Goal: Task Accomplishment & Management: Manage account settings

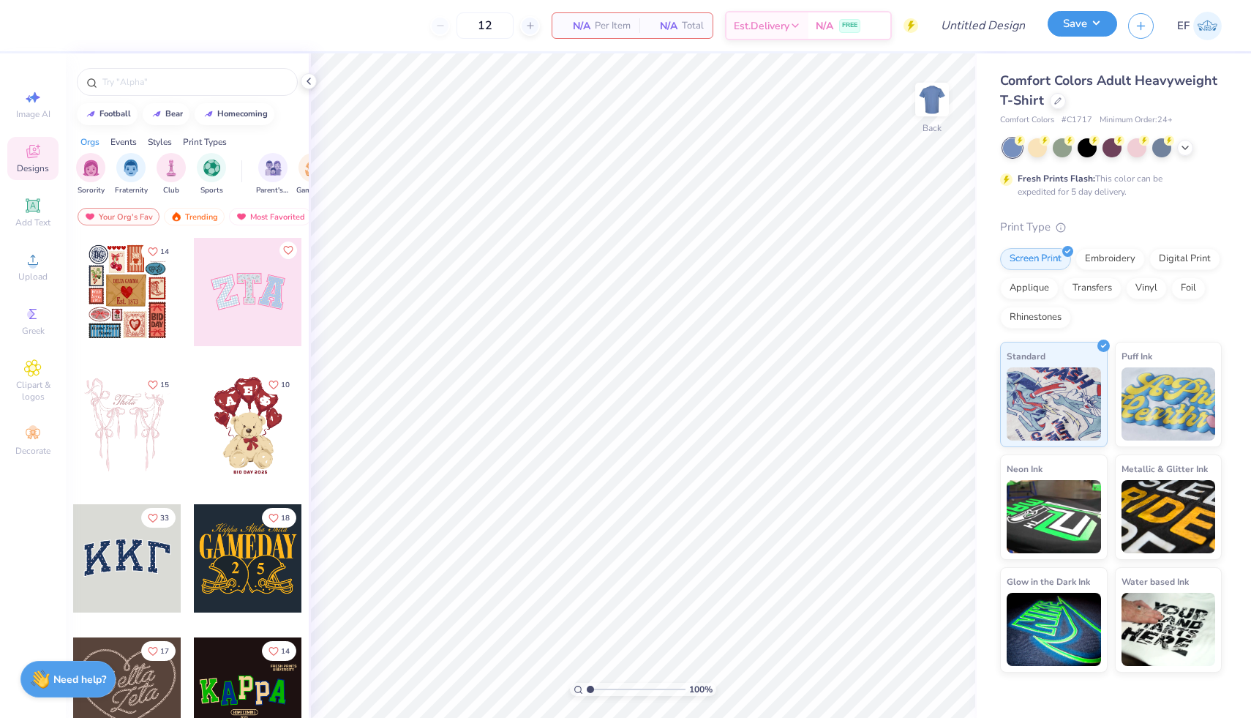
click at [1080, 33] on button "Save" at bounding box center [1081, 24] width 69 height 26
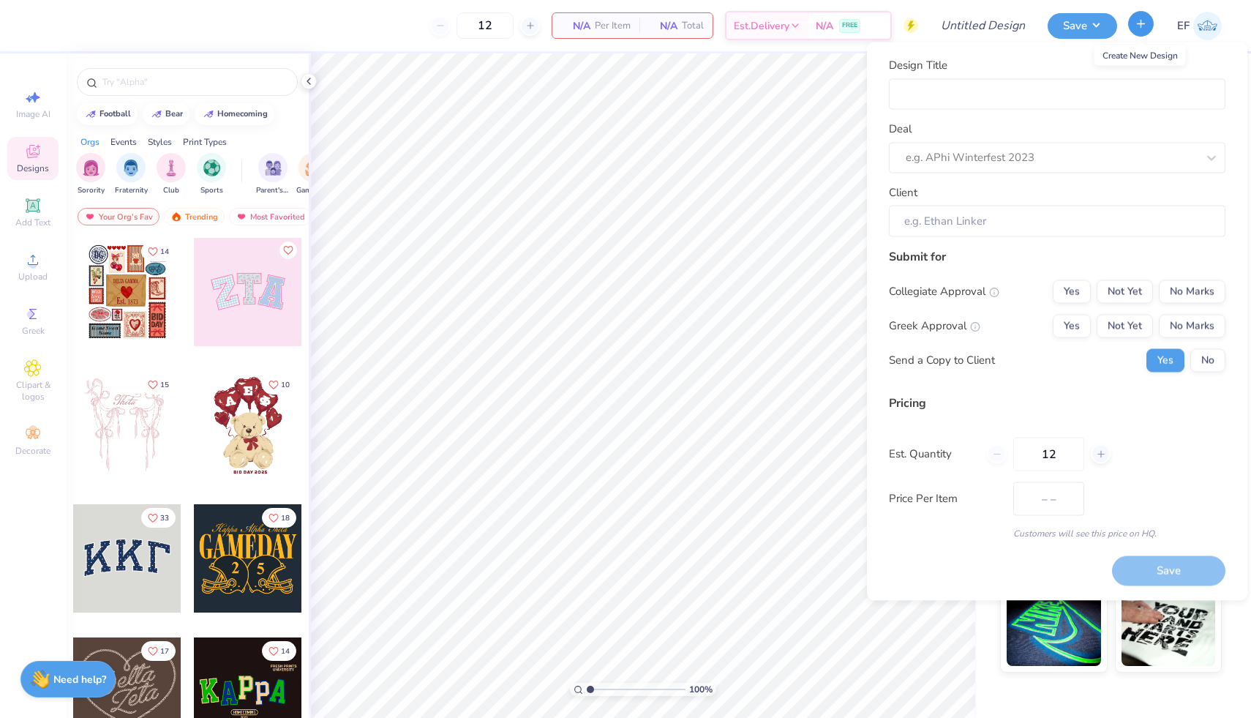
click at [1136, 29] on icon "button" at bounding box center [1140, 24] width 12 height 12
type input "– –"
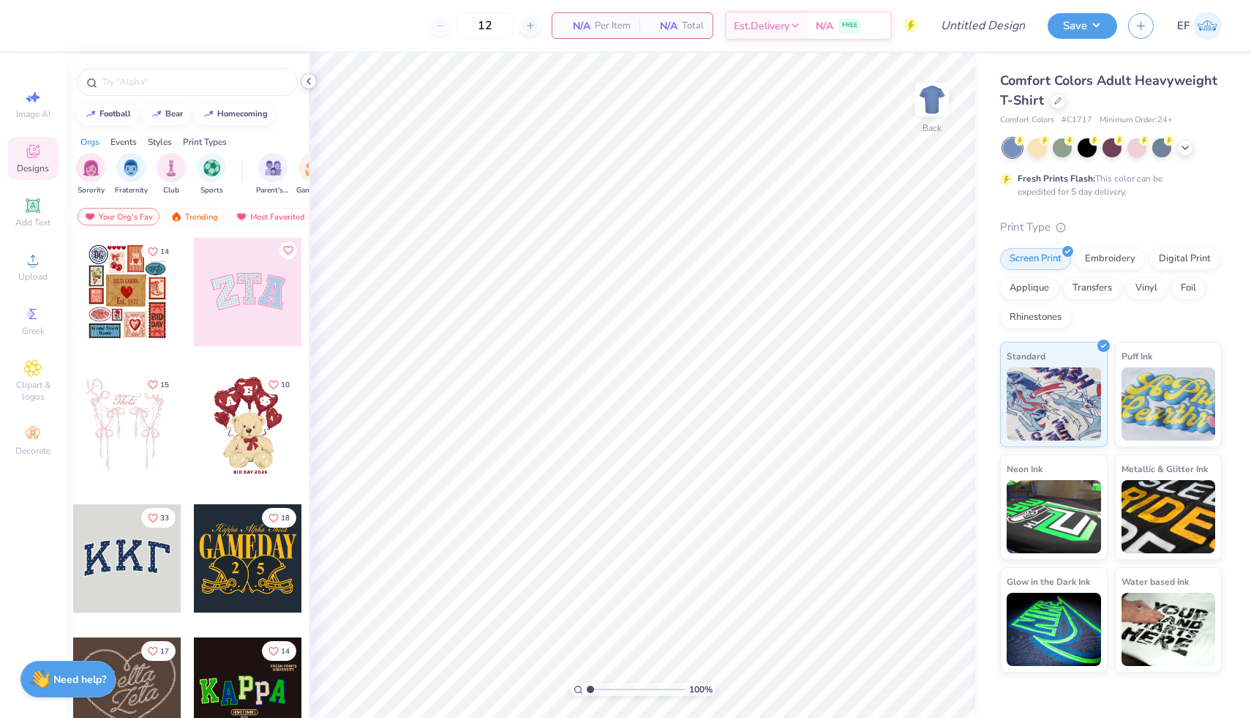
click at [308, 79] on polyline at bounding box center [308, 81] width 3 height 6
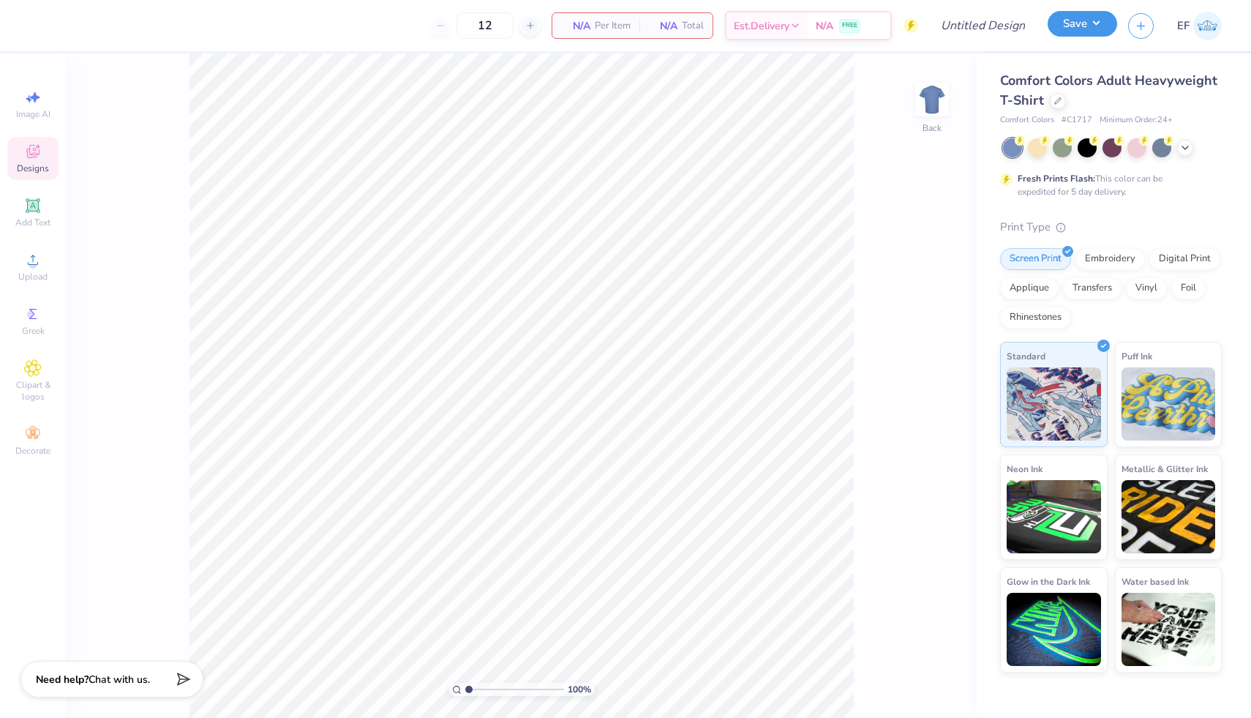
click at [1079, 25] on button "Save" at bounding box center [1081, 24] width 69 height 26
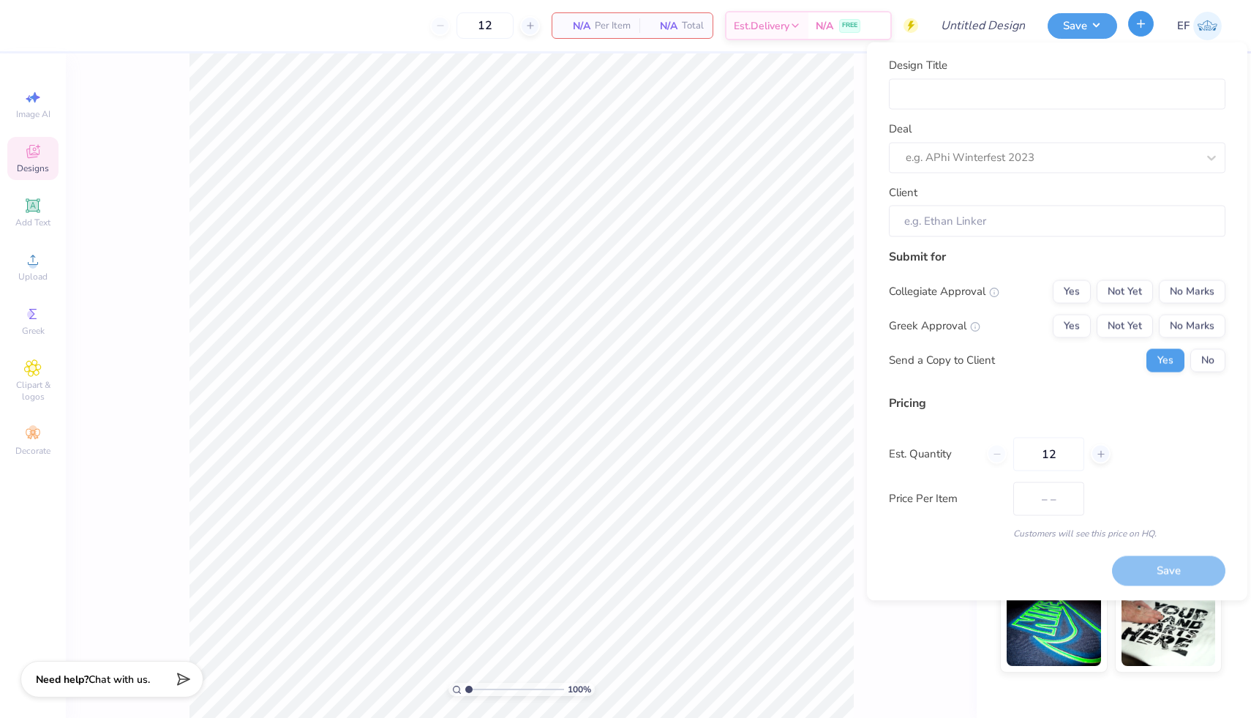
click at [1132, 17] on button "button" at bounding box center [1141, 24] width 26 height 26
type input "– –"
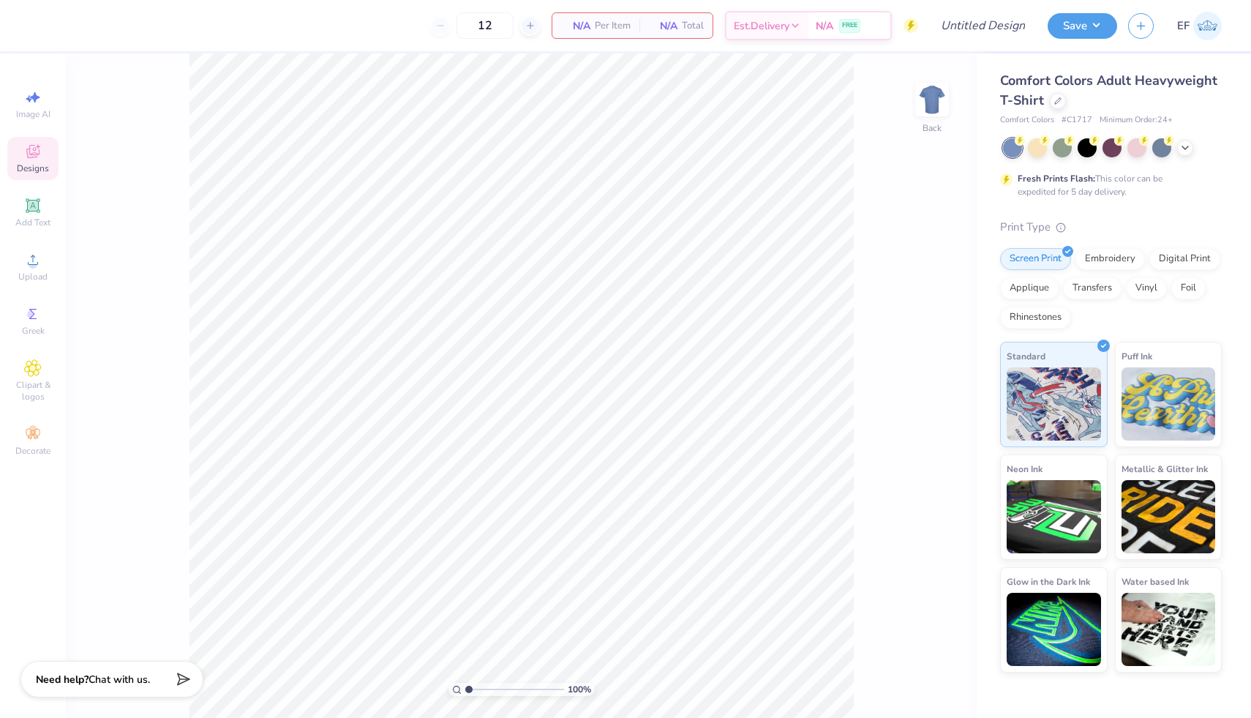
click at [1047, 105] on div "Comfort Colors Adult Heavyweight T-Shirt" at bounding box center [1111, 90] width 222 height 39
click at [1060, 105] on div at bounding box center [1058, 99] width 16 height 16
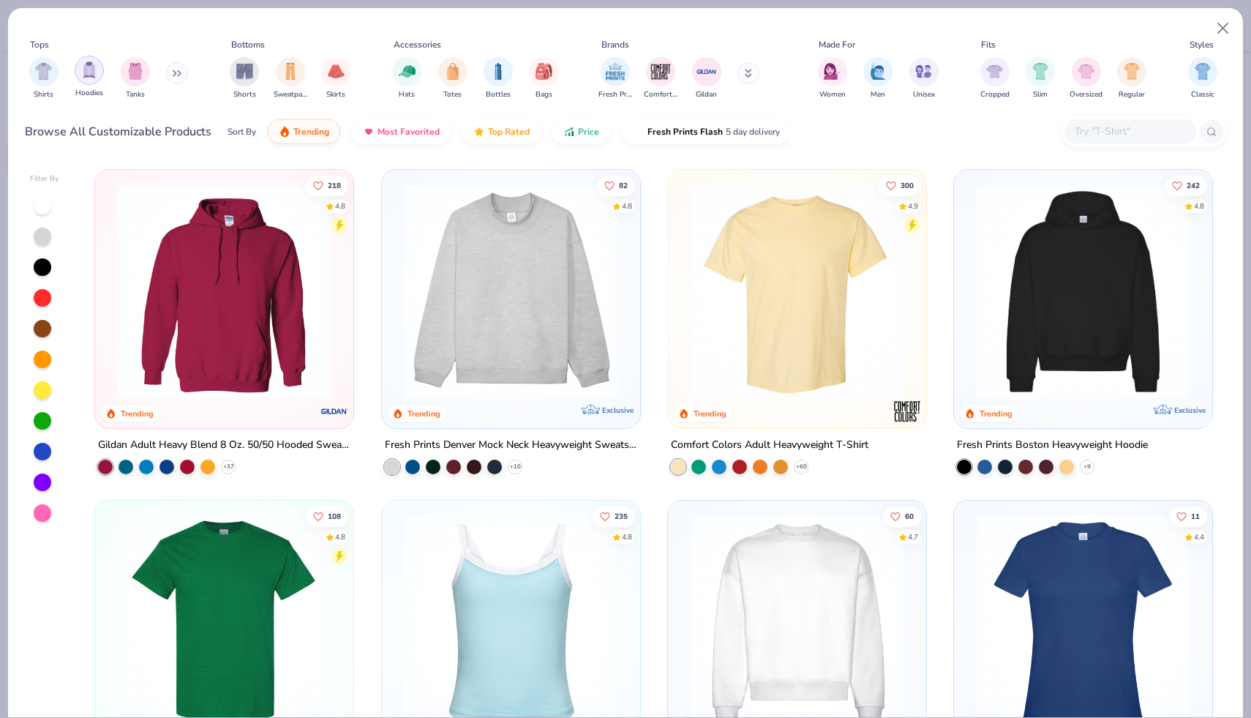
click at [84, 79] on div "filter for Hoodies" at bounding box center [89, 70] width 29 height 29
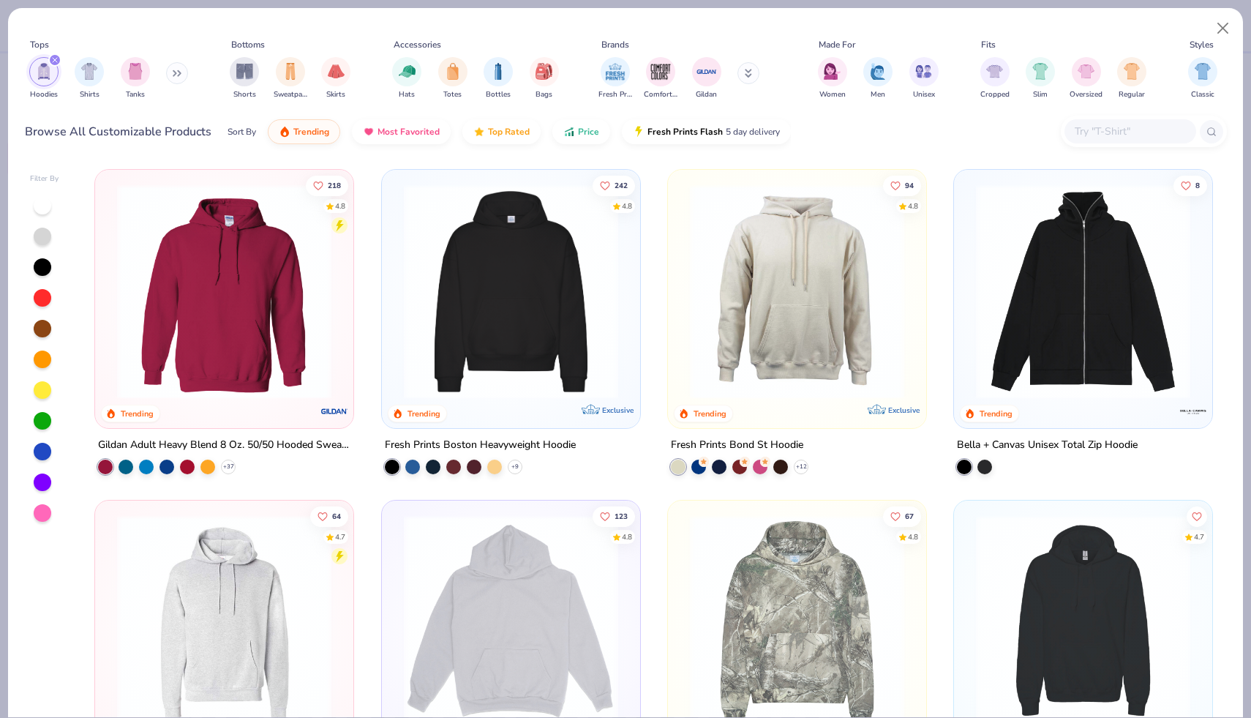
click at [542, 347] on img at bounding box center [510, 291] width 229 height 214
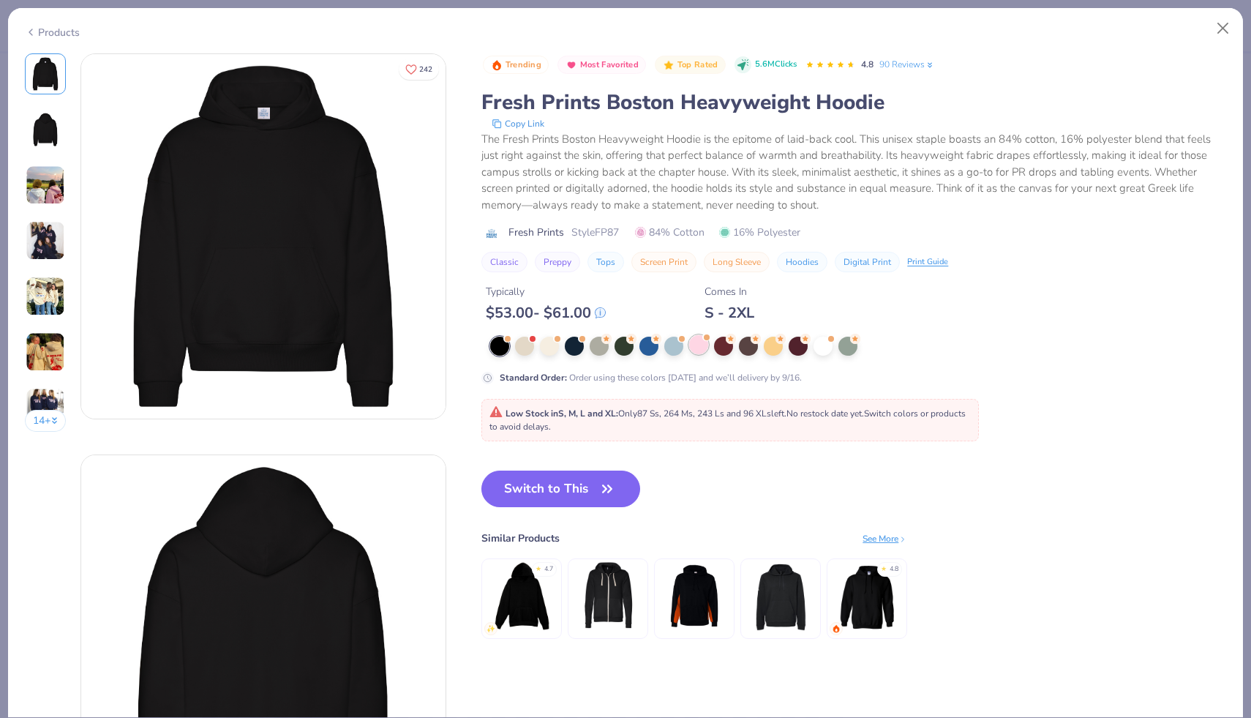
click at [696, 351] on div at bounding box center [698, 344] width 19 height 19
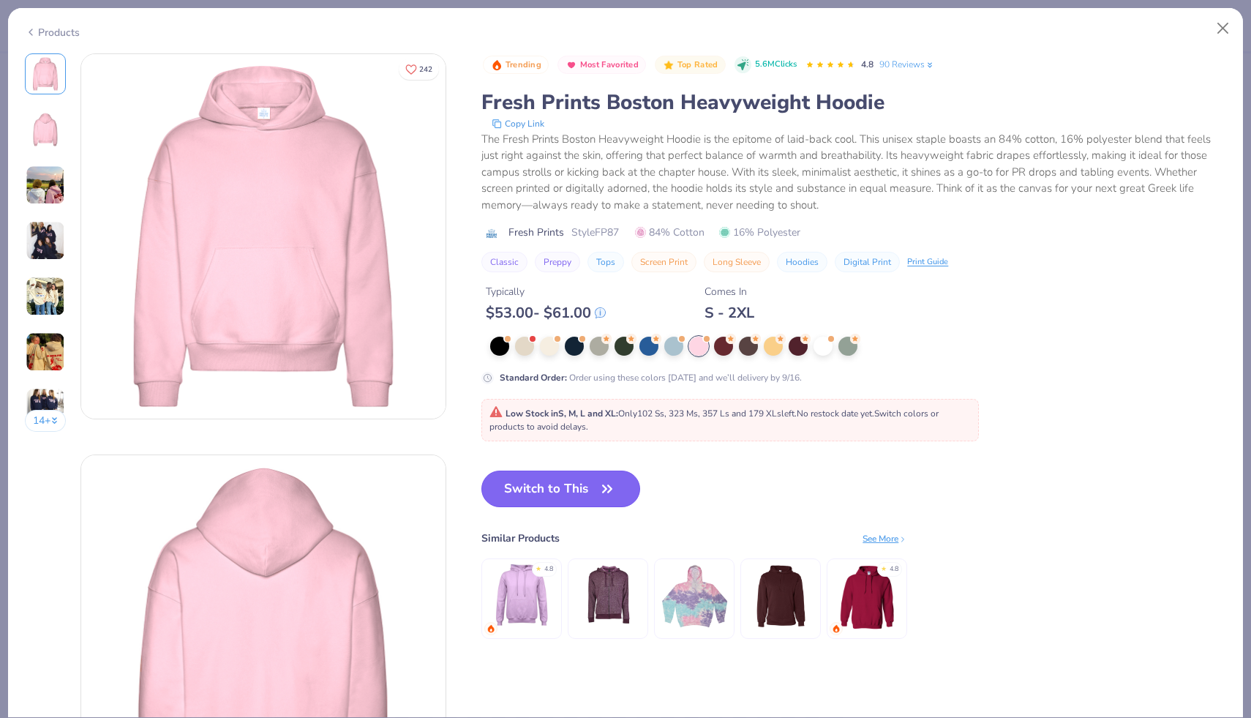
click at [568, 491] on button "Switch to This" at bounding box center [560, 488] width 159 height 37
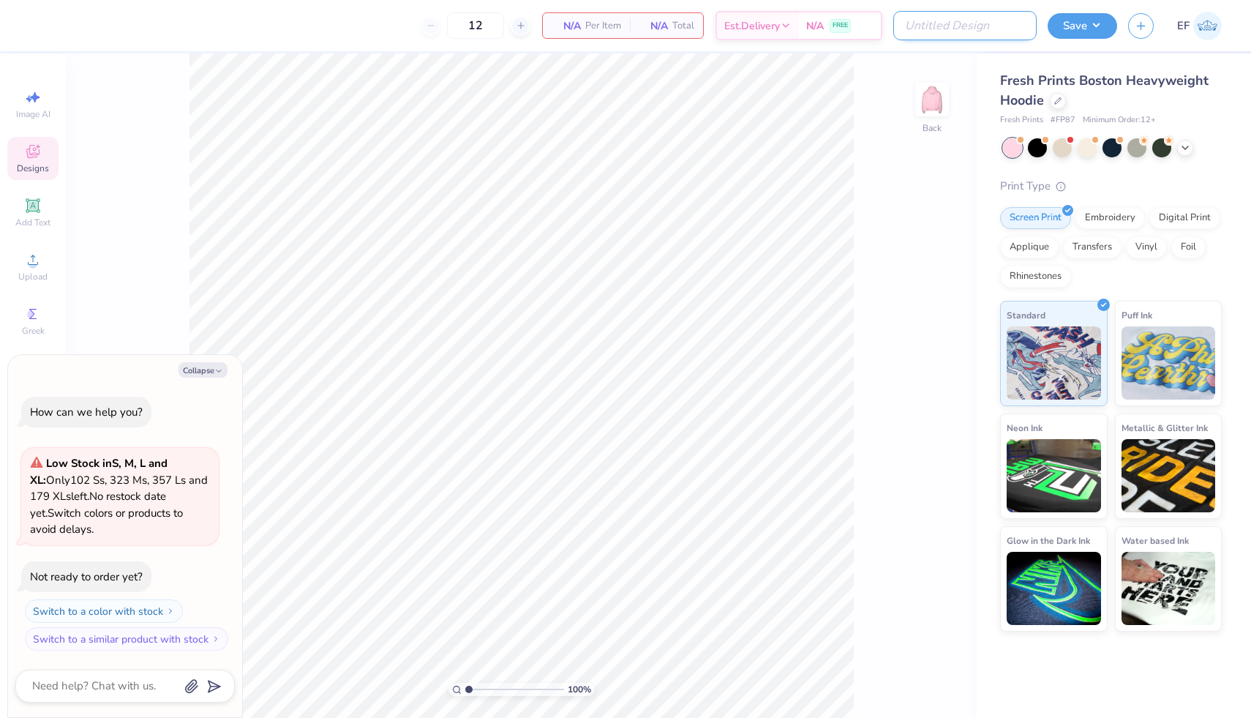
click at [1002, 26] on input "Design Title" at bounding box center [964, 25] width 143 height 29
type input "T"
type textarea "x"
type input "Tr"
type textarea "x"
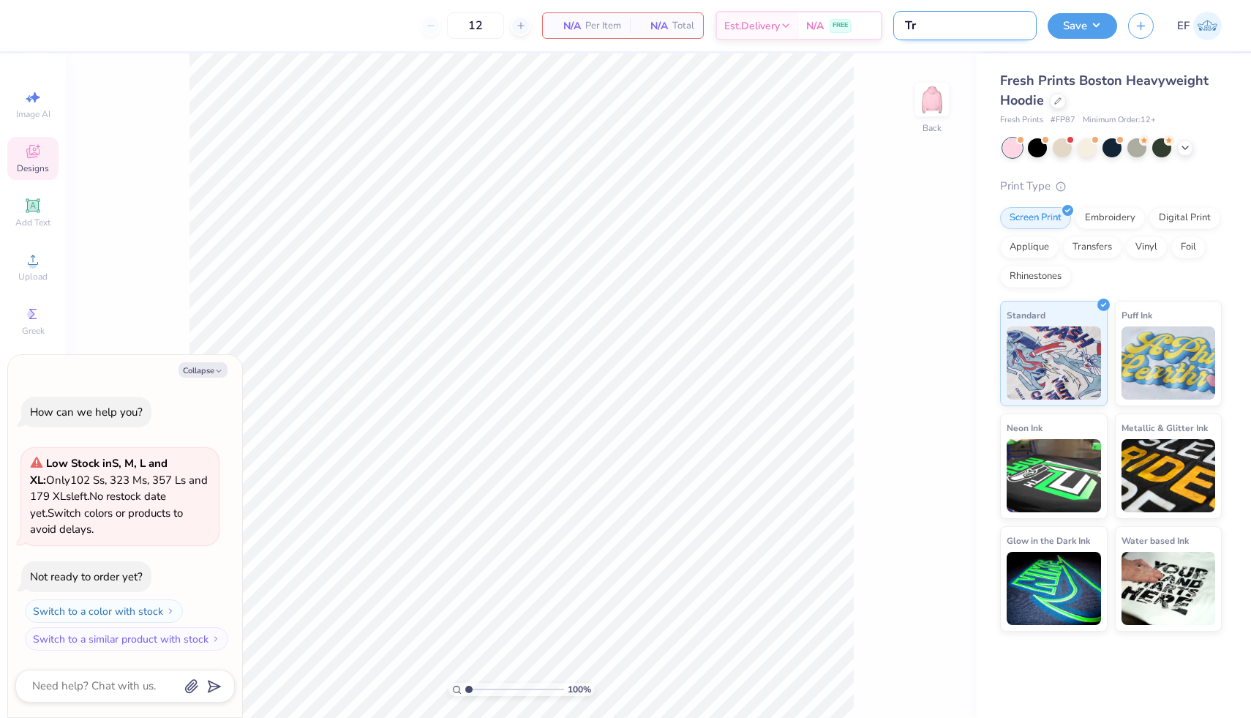
type input "Tre"
type textarea "x"
type input "Treb"
type textarea "x"
type input "Trebl"
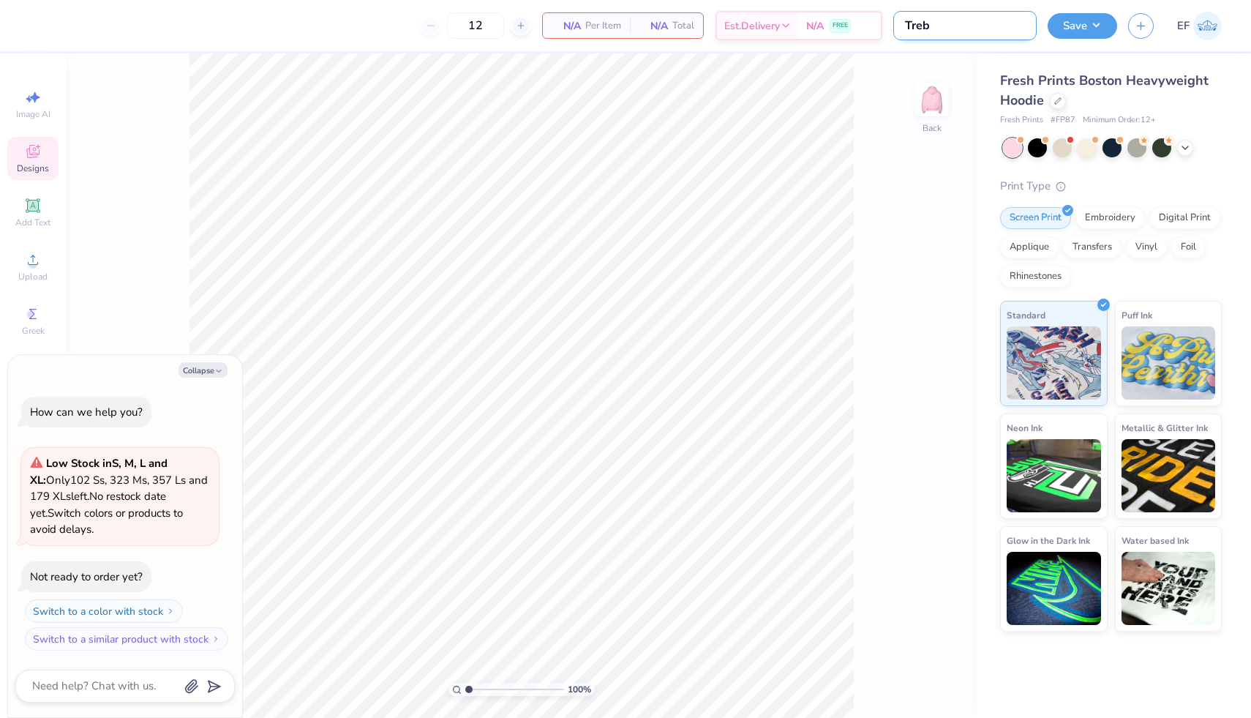
type textarea "x"
type input "Treblr"
type textarea "x"
type input "Trebl"
type textarea "x"
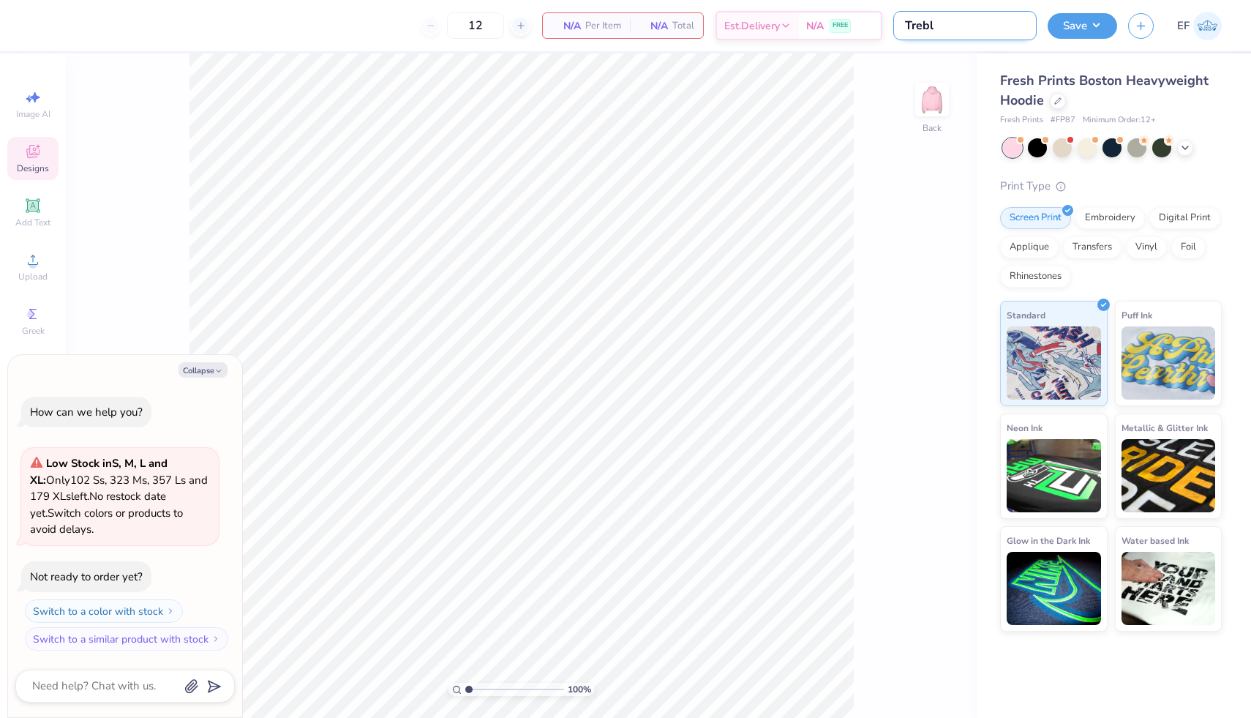
type input "Treble"
type textarea "x"
type input "Treble"
type textarea "x"
type input "Treble A"
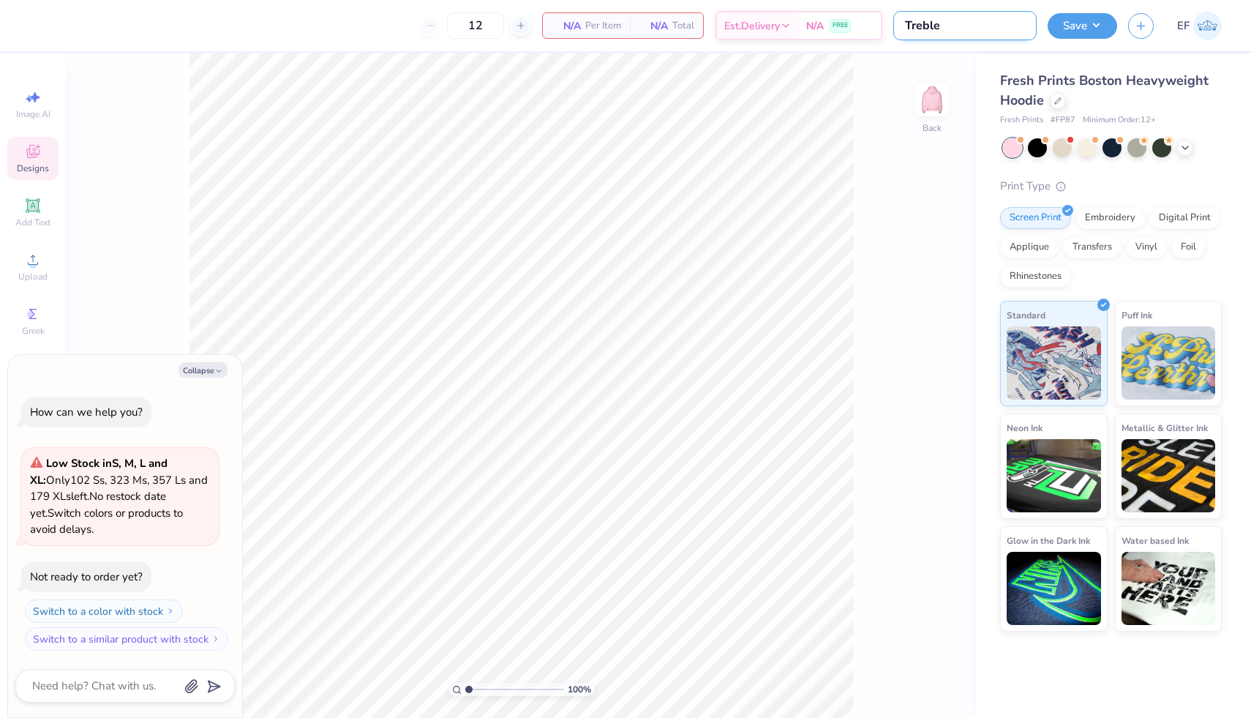
type textarea "x"
type input "Treble At"
type textarea "x"
type input "Treble Att"
type textarea "x"
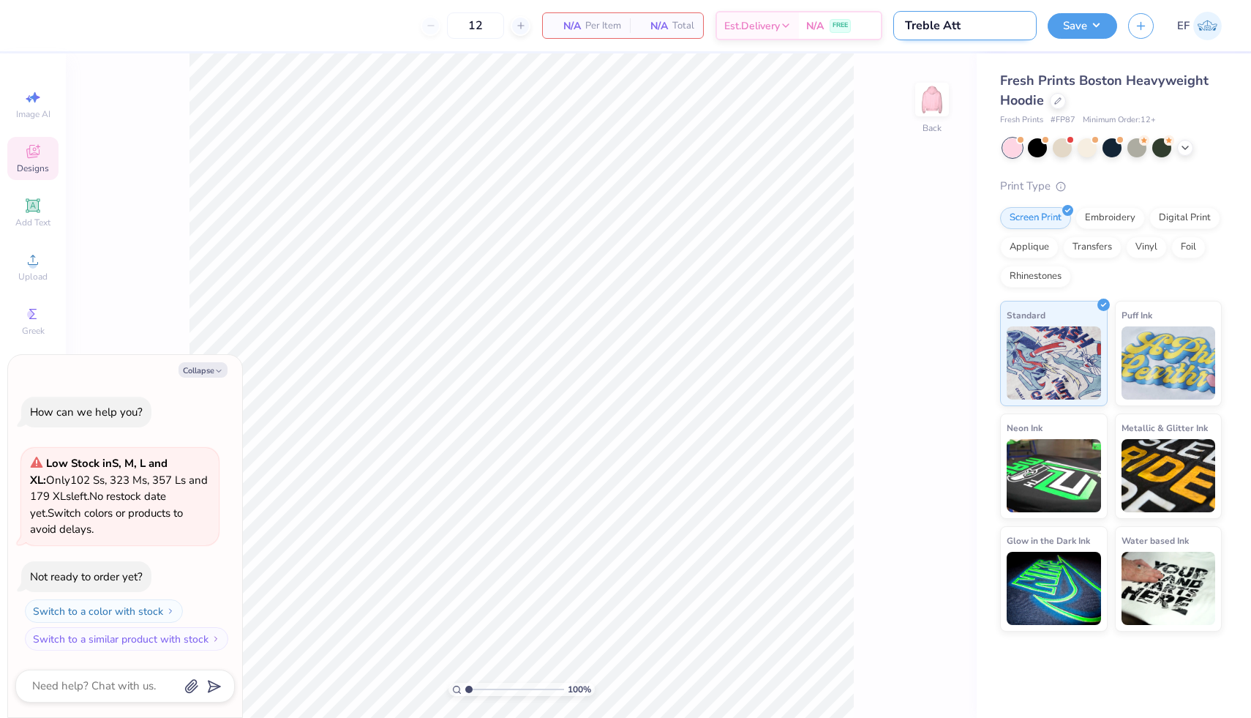
type input "Treble Attr"
type textarea "x"
type input "Treble Attra"
type textarea "x"
type input "Treble Attrac"
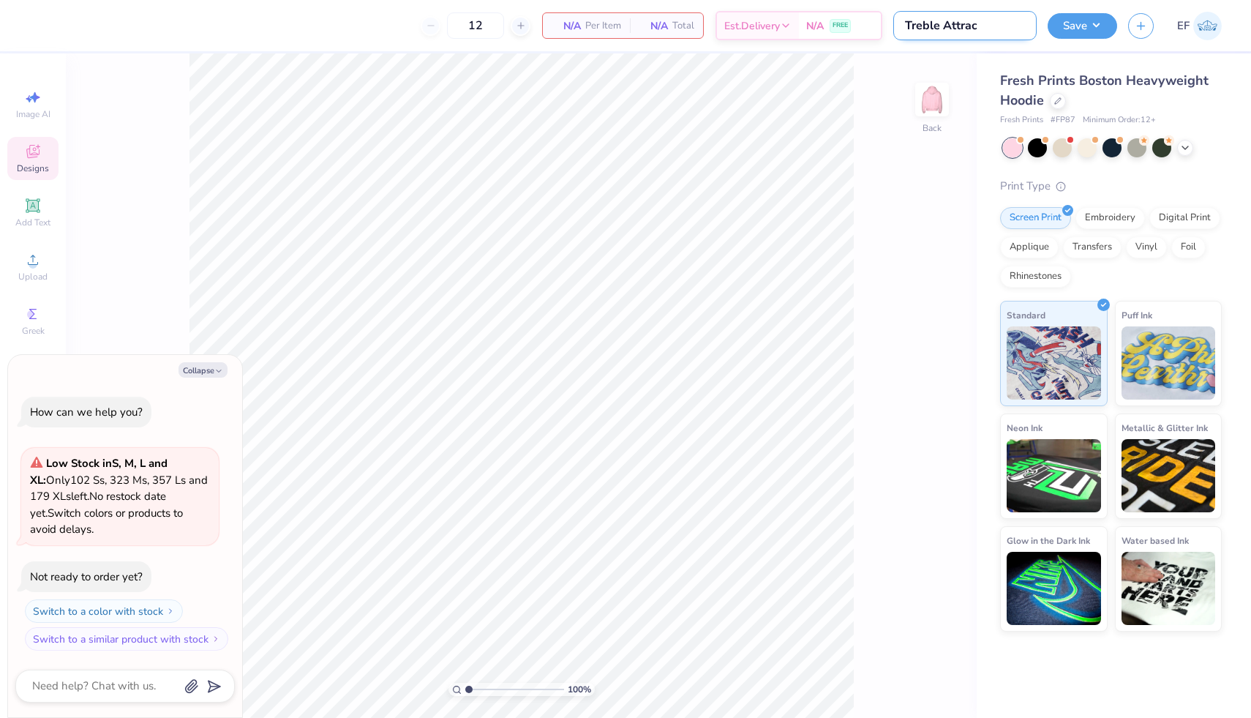
type textarea "x"
type input "Treble Attract"
type textarea "x"
type input "Treble Attracti"
type textarea "x"
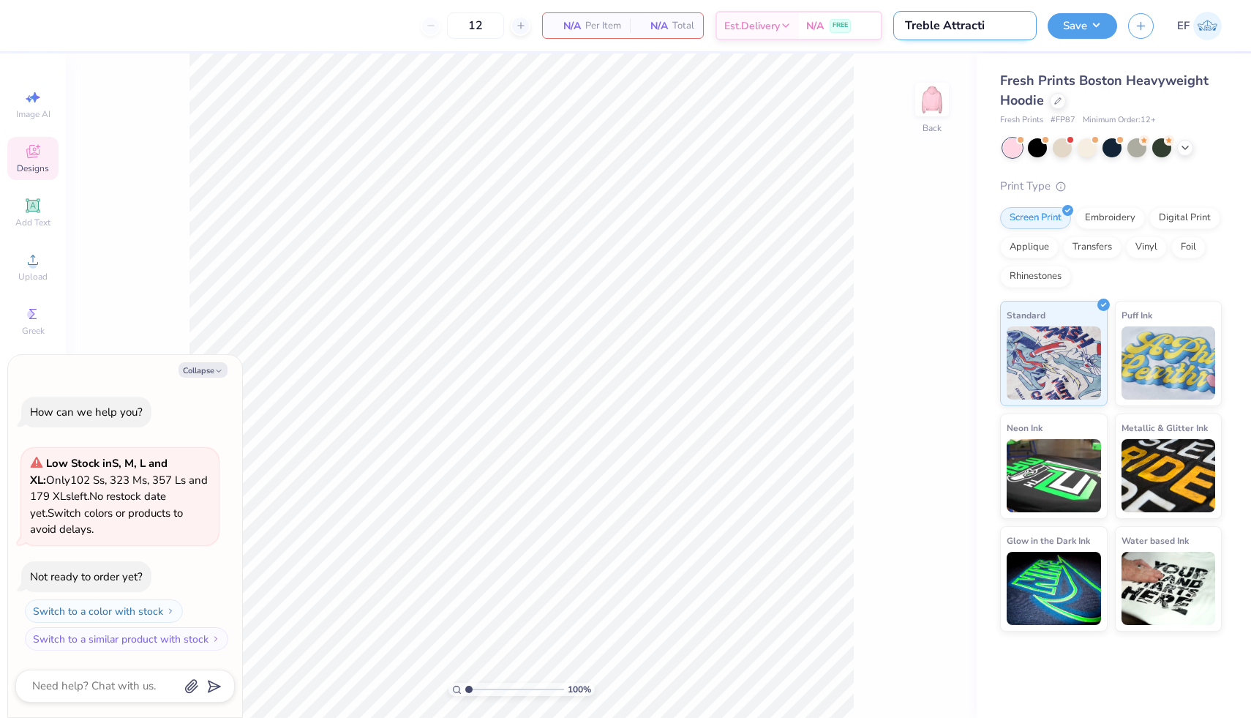
type input "Treble Attractio"
type textarea "x"
type input "Treble Attractio"
type textarea "x"
type input "Treble Attractio"
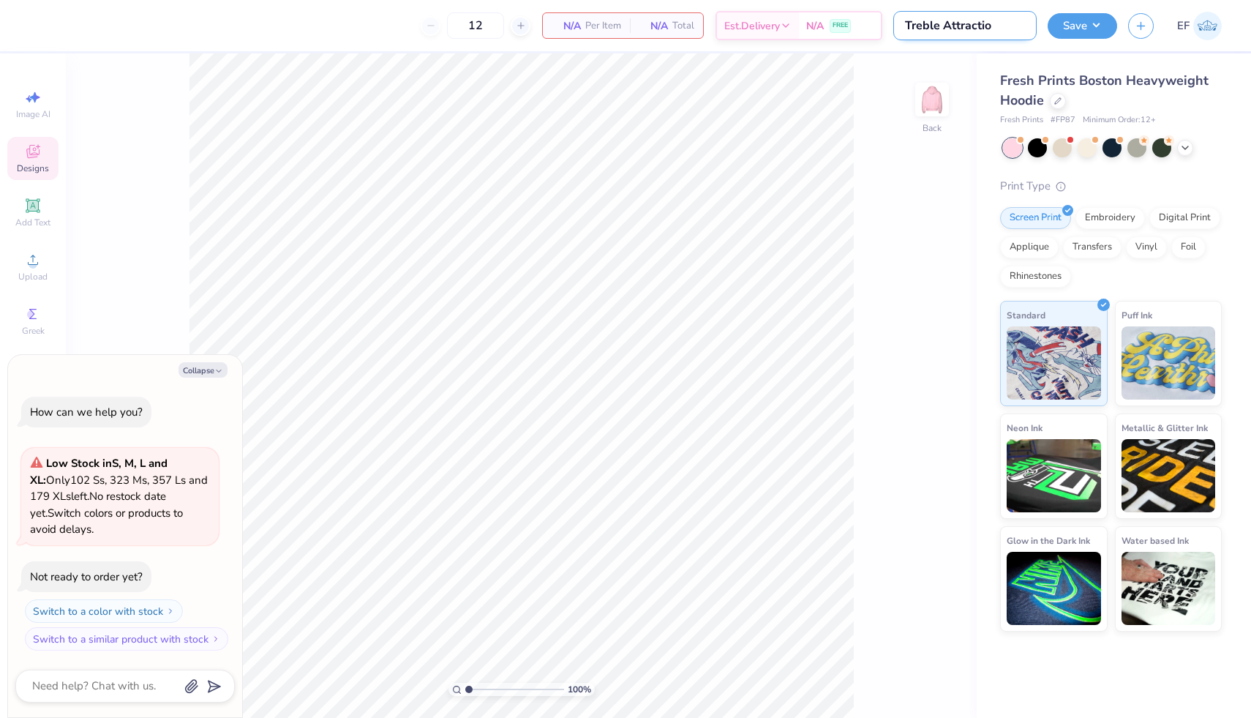
type textarea "x"
type input "Treble Attraction"
type textarea "x"
type input "Treble Attraction"
click at [207, 374] on button "Collapse" at bounding box center [202, 369] width 49 height 15
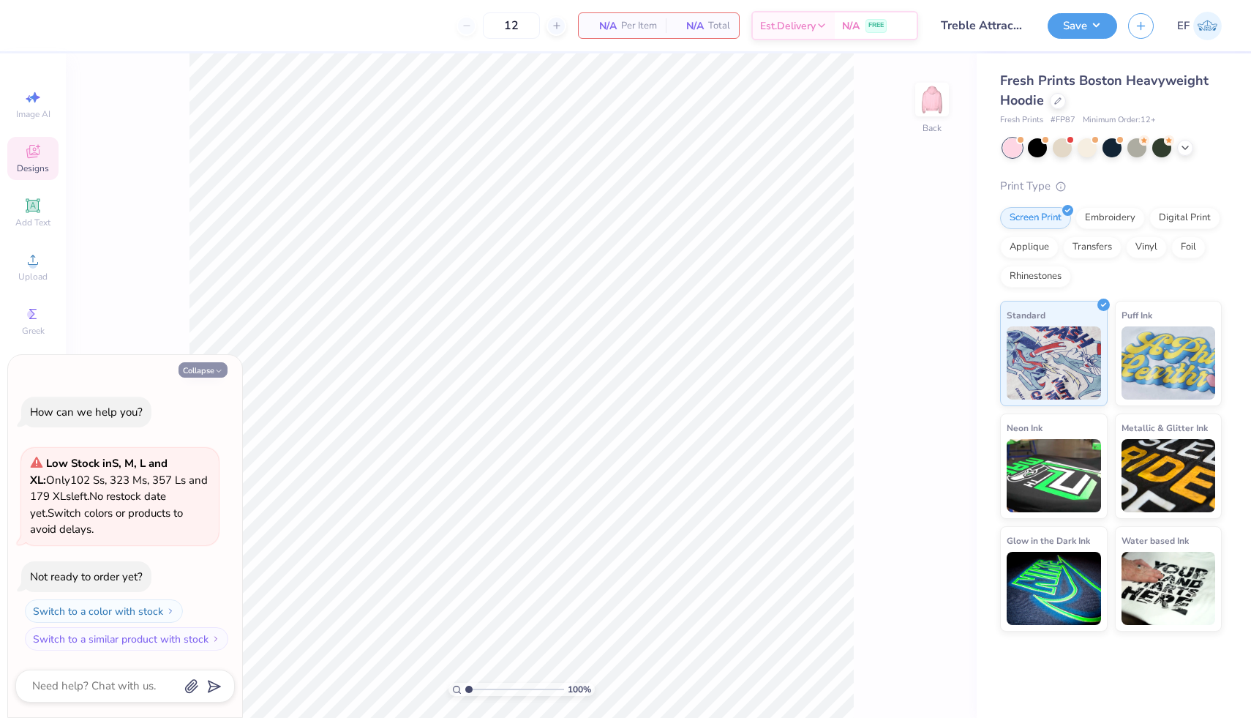
type textarea "x"
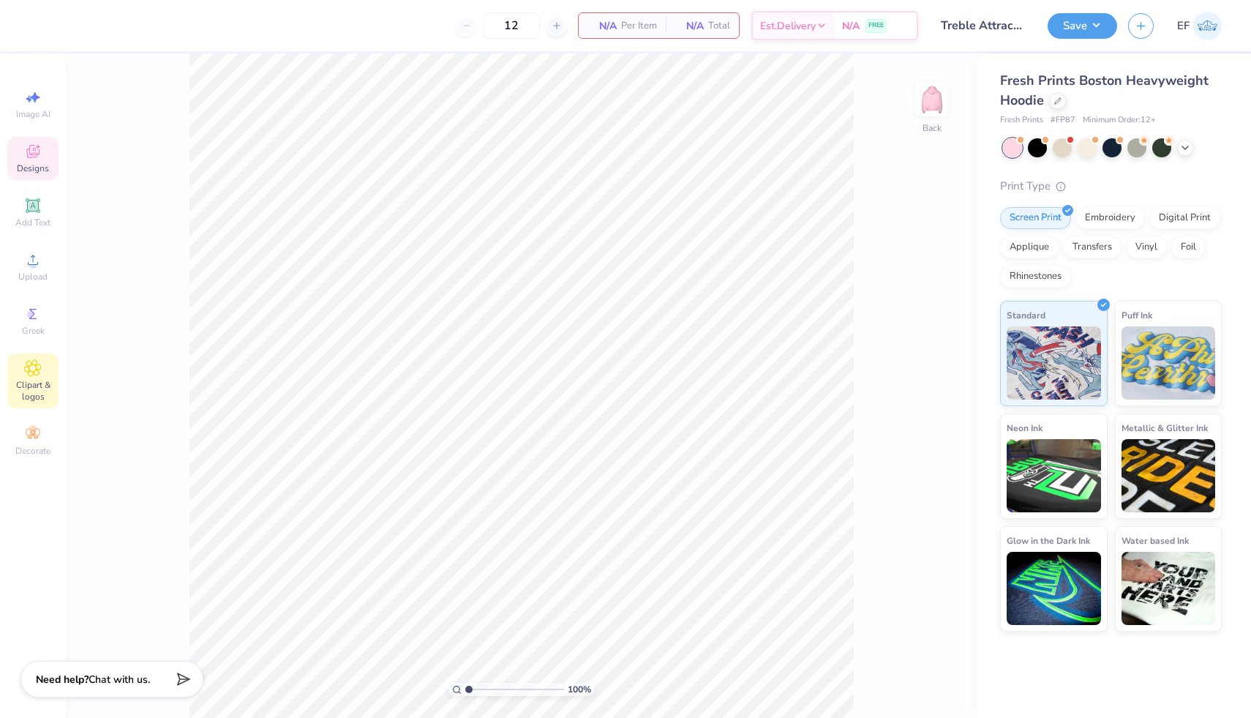
click at [38, 367] on icon at bounding box center [32, 368] width 17 height 18
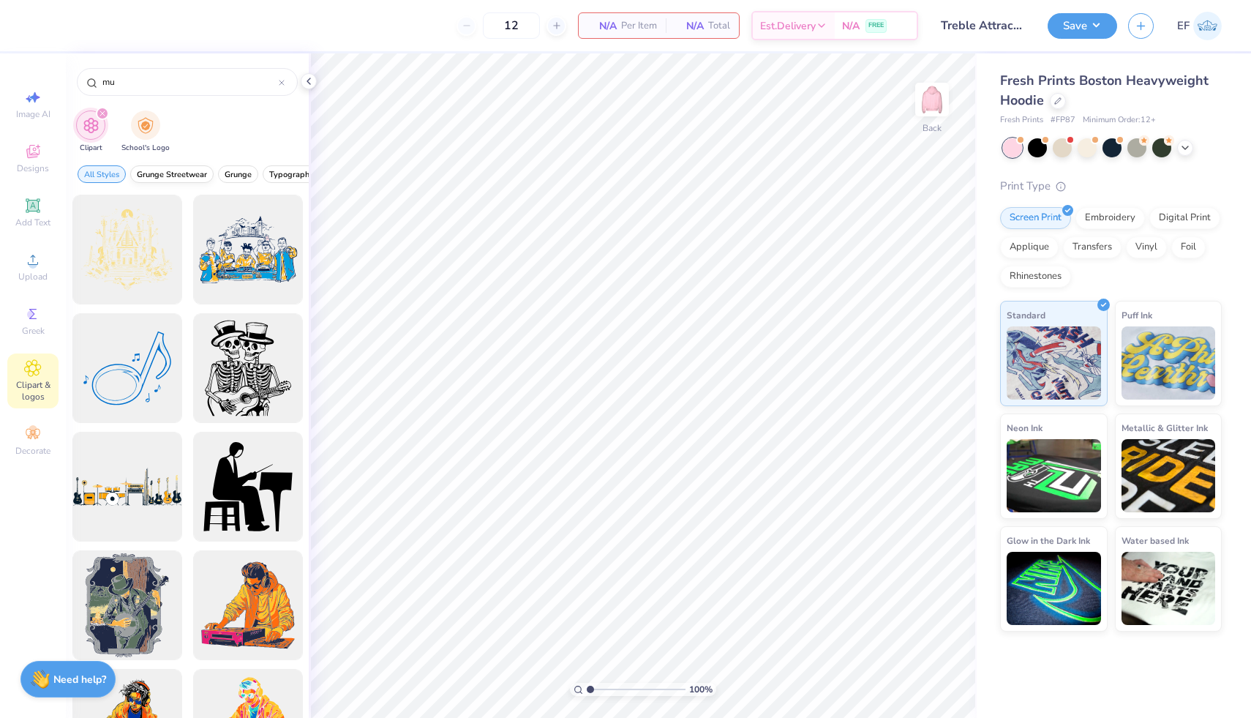
type input "m"
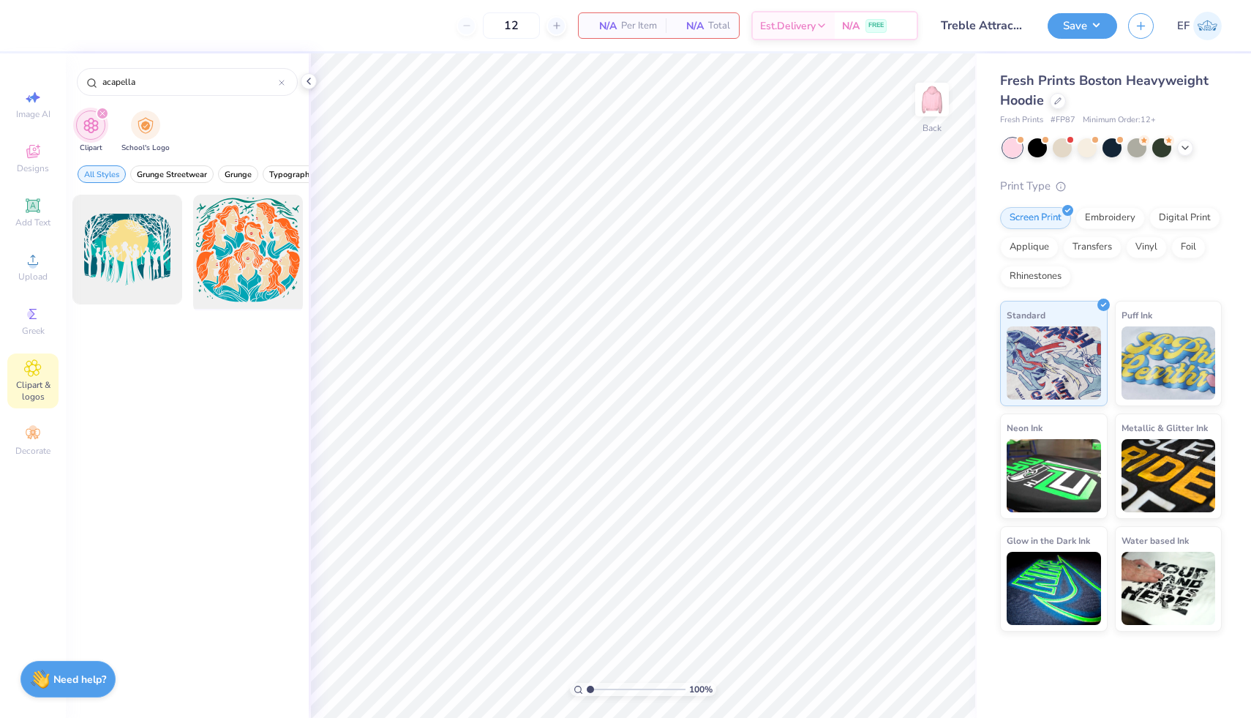
type input "acapella"
click at [263, 255] on div at bounding box center [247, 249] width 121 height 121
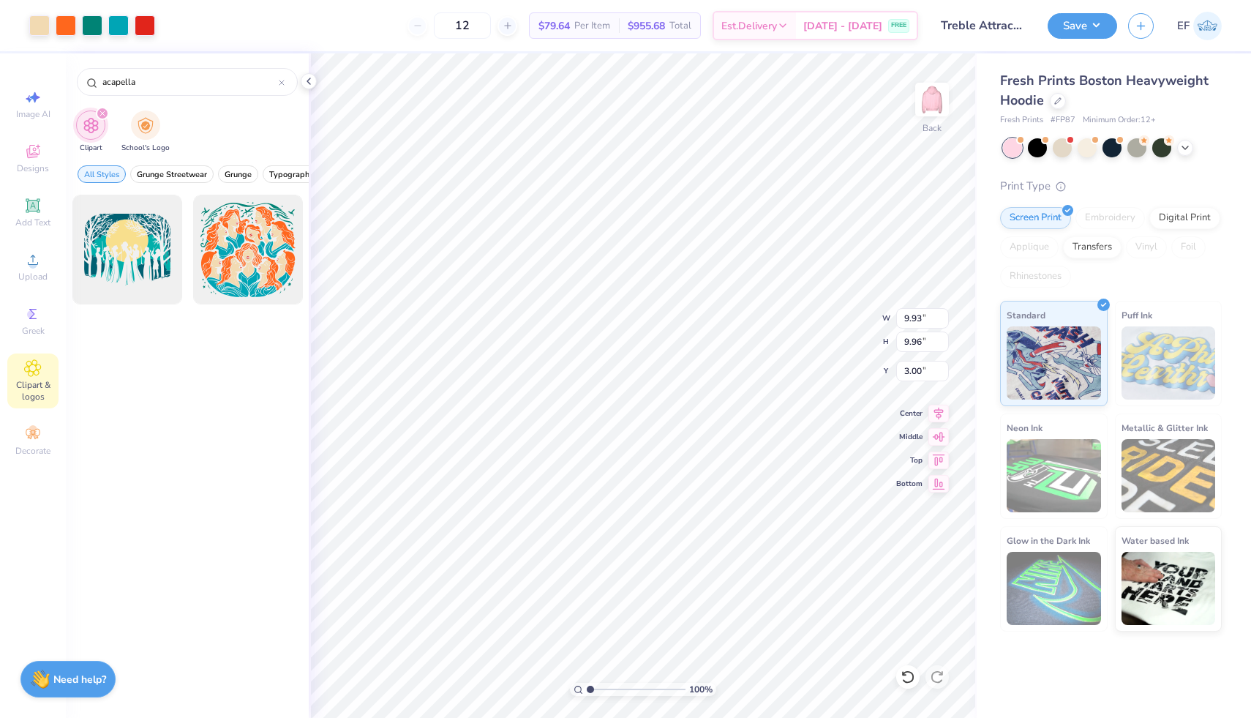
type input "2.14"
type input "9.37"
type input "9.39"
click at [936, 411] on icon at bounding box center [938, 411] width 20 height 18
click at [936, 436] on icon at bounding box center [939, 434] width 12 height 10
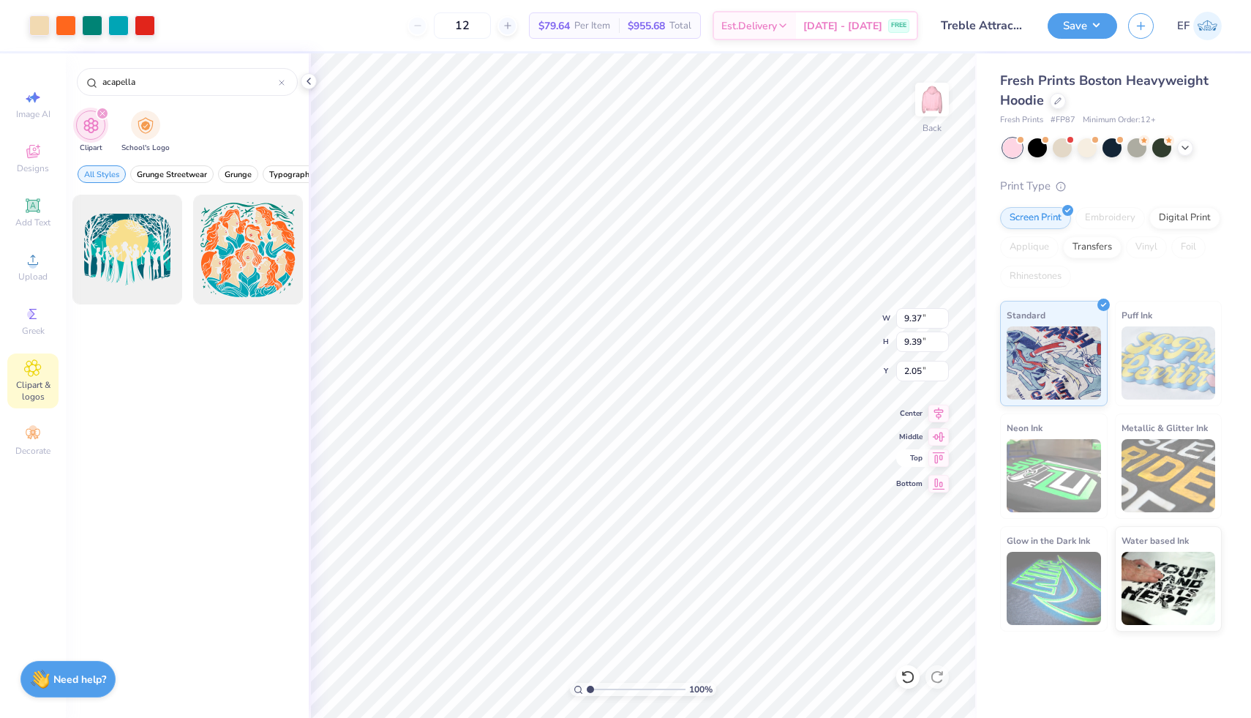
click at [938, 461] on icon at bounding box center [938, 458] width 20 height 18
click at [938, 484] on icon at bounding box center [938, 482] width 20 height 18
click at [940, 459] on icon at bounding box center [938, 458] width 20 height 18
click at [940, 440] on icon at bounding box center [938, 435] width 20 height 18
type input "2.05"
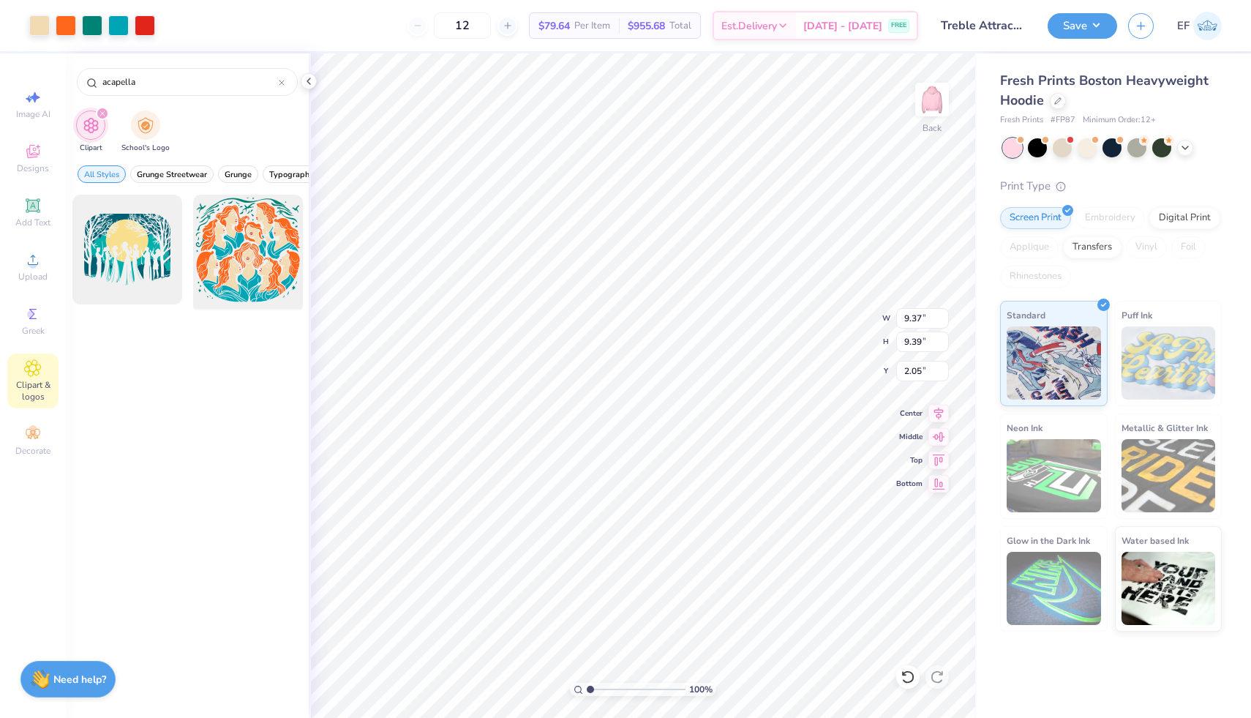
click at [262, 262] on div at bounding box center [247, 249] width 121 height 121
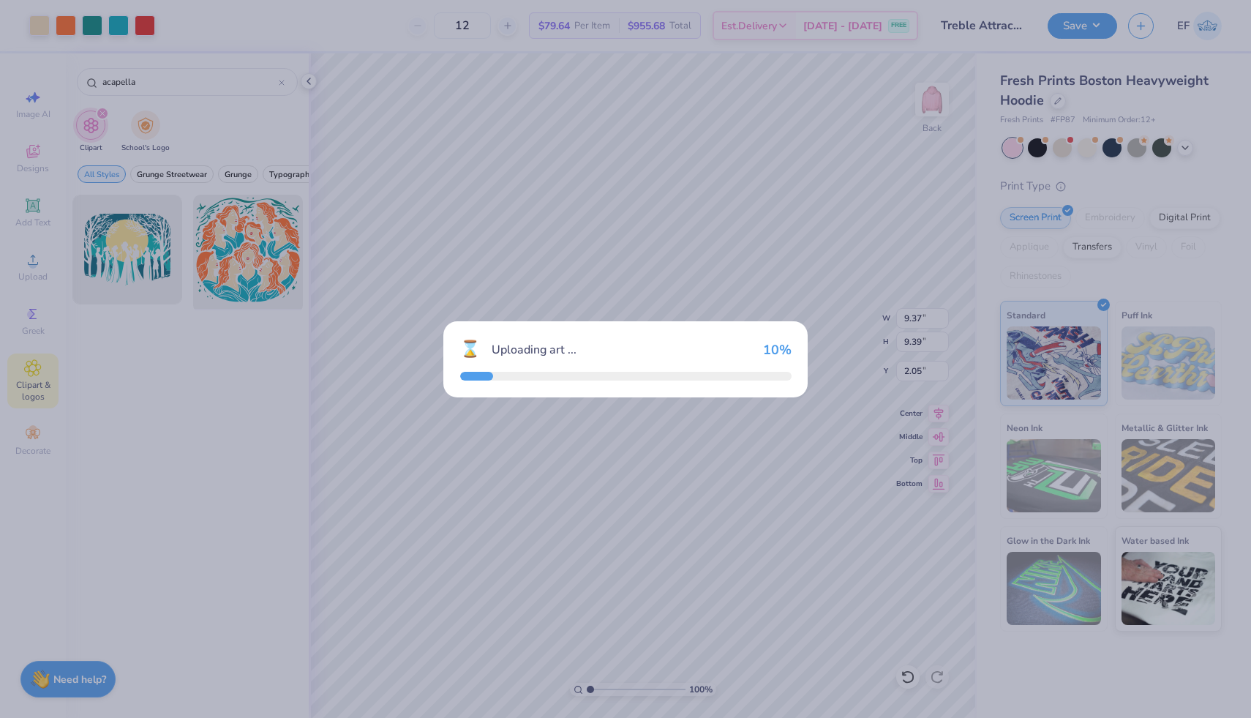
type input "9.93"
type input "9.96"
type input "3.00"
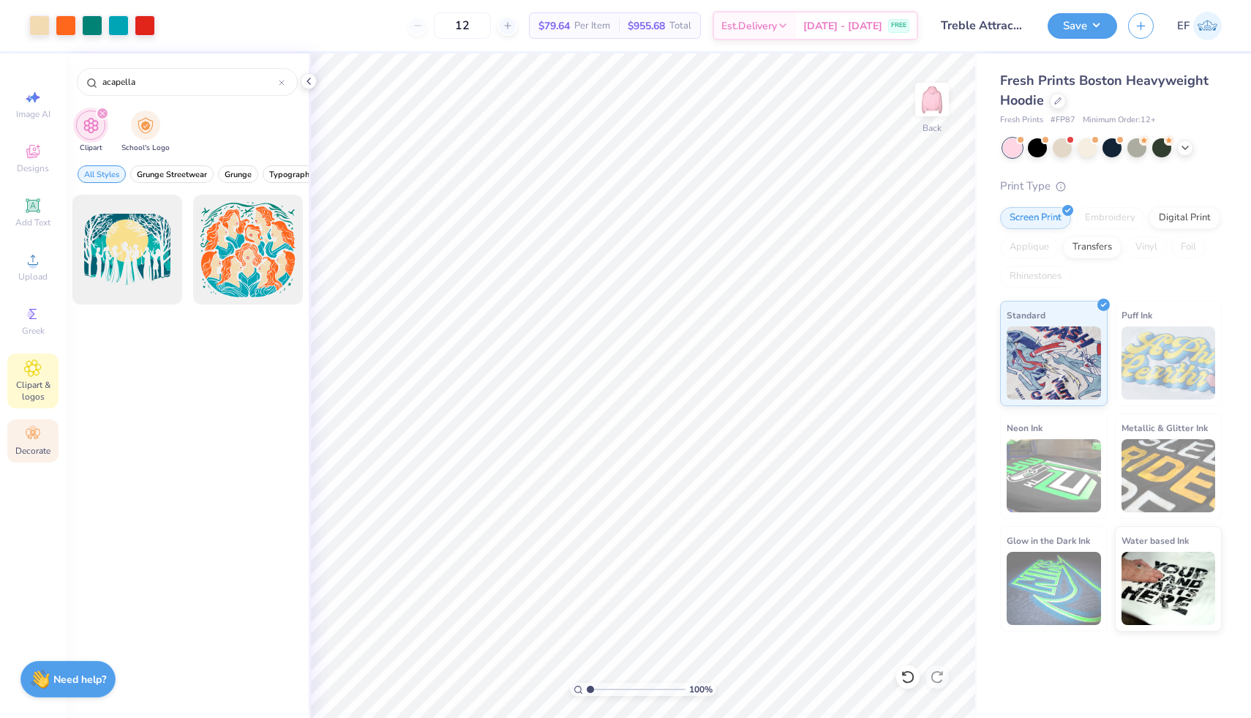
click at [38, 434] on icon at bounding box center [33, 434] width 18 height 18
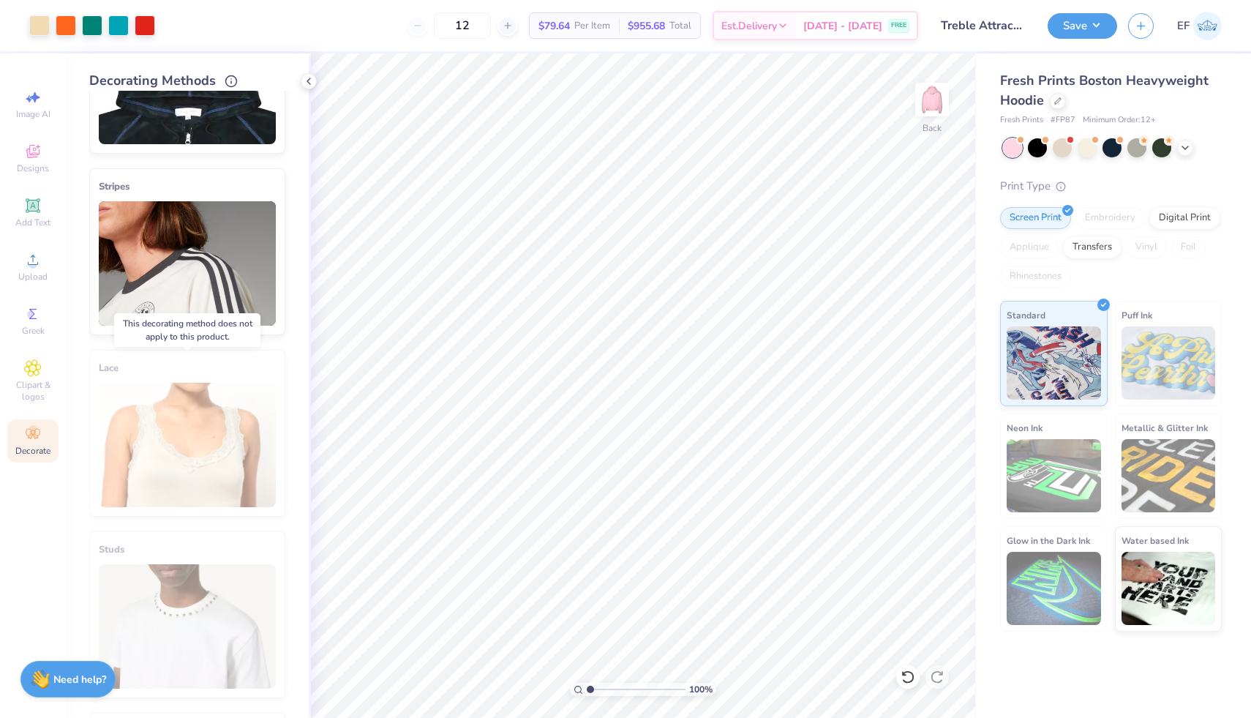
scroll to position [305, 0]
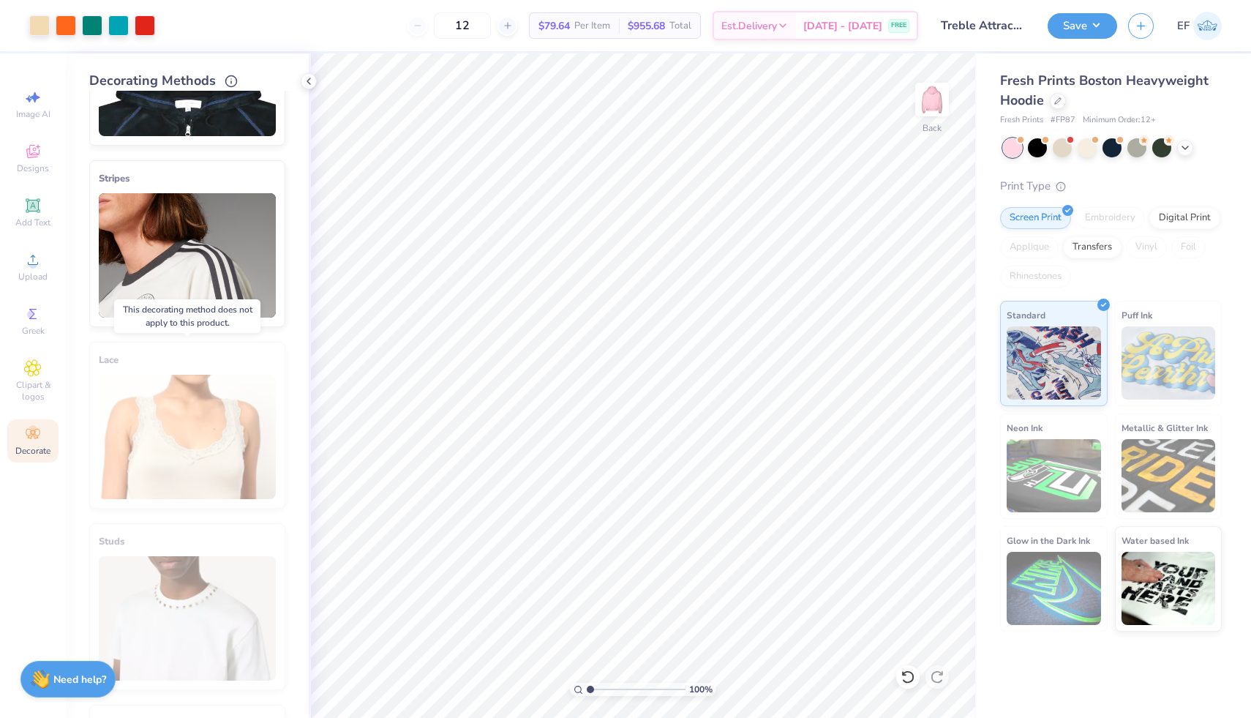
click at [196, 459] on div "Lace" at bounding box center [187, 425] width 196 height 167
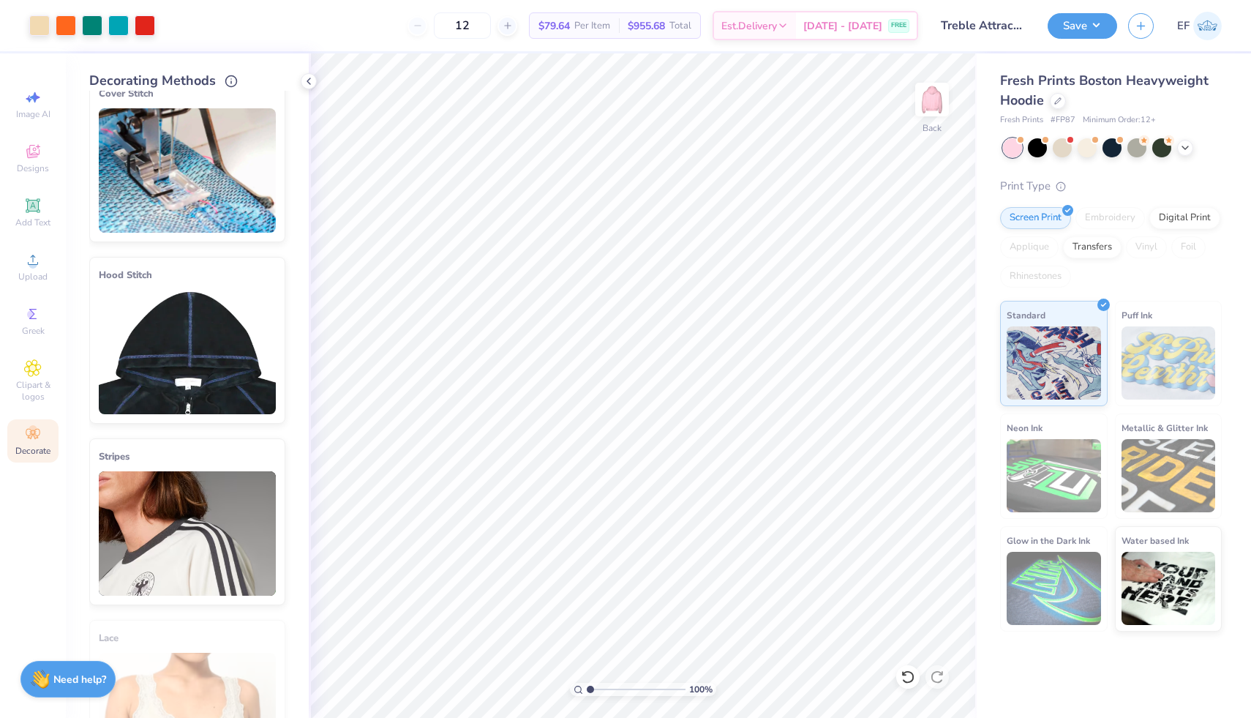
scroll to position [0, 0]
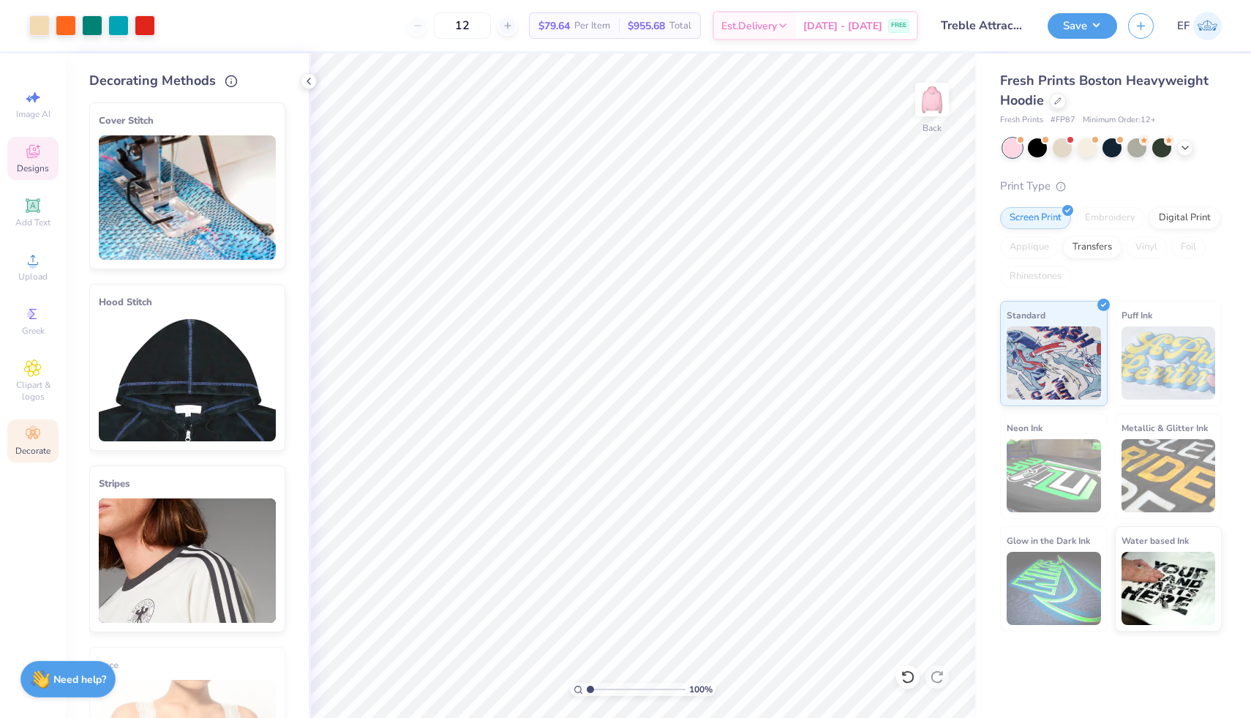
click at [28, 149] on icon at bounding box center [33, 153] width 12 height 10
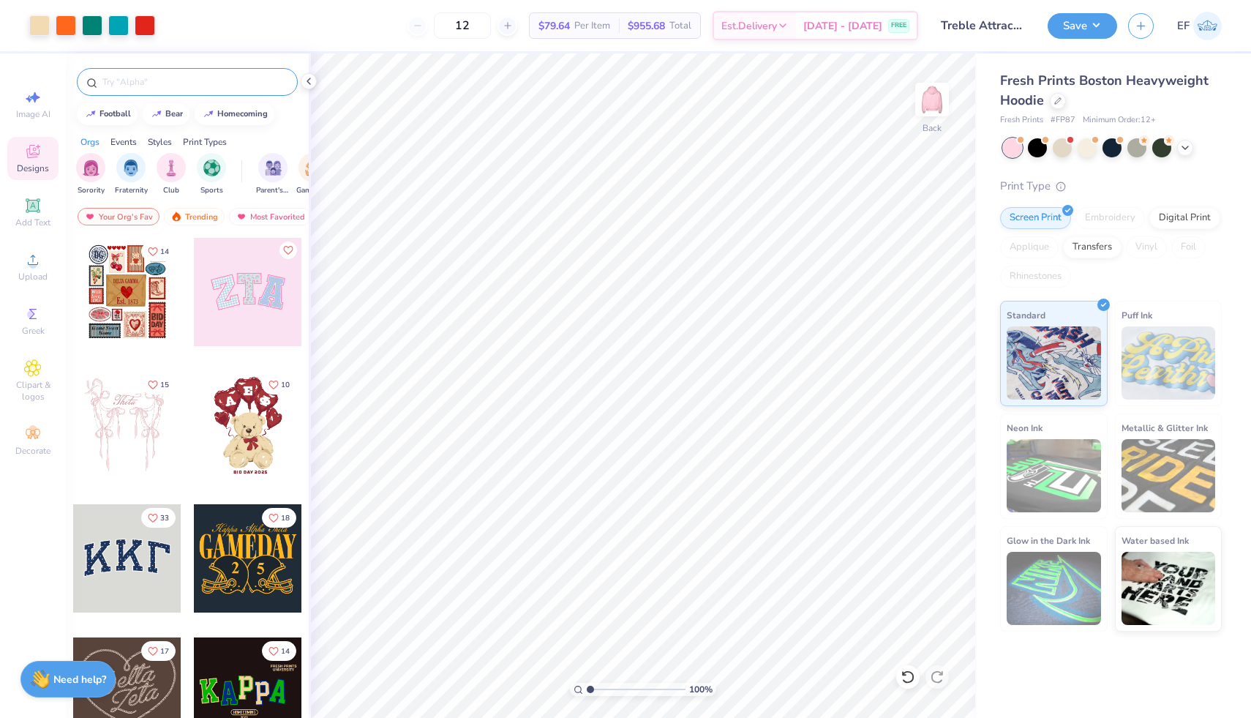
click at [186, 86] on input "text" at bounding box center [194, 82] width 187 height 15
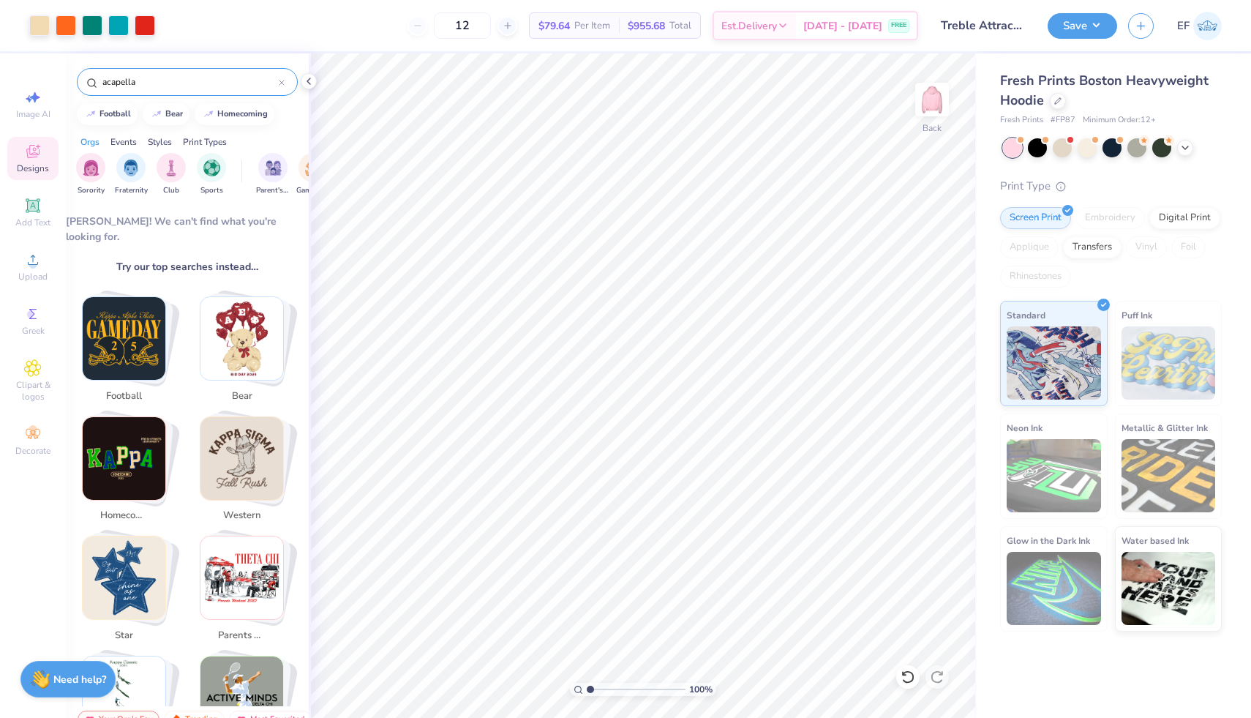
scroll to position [169, 0]
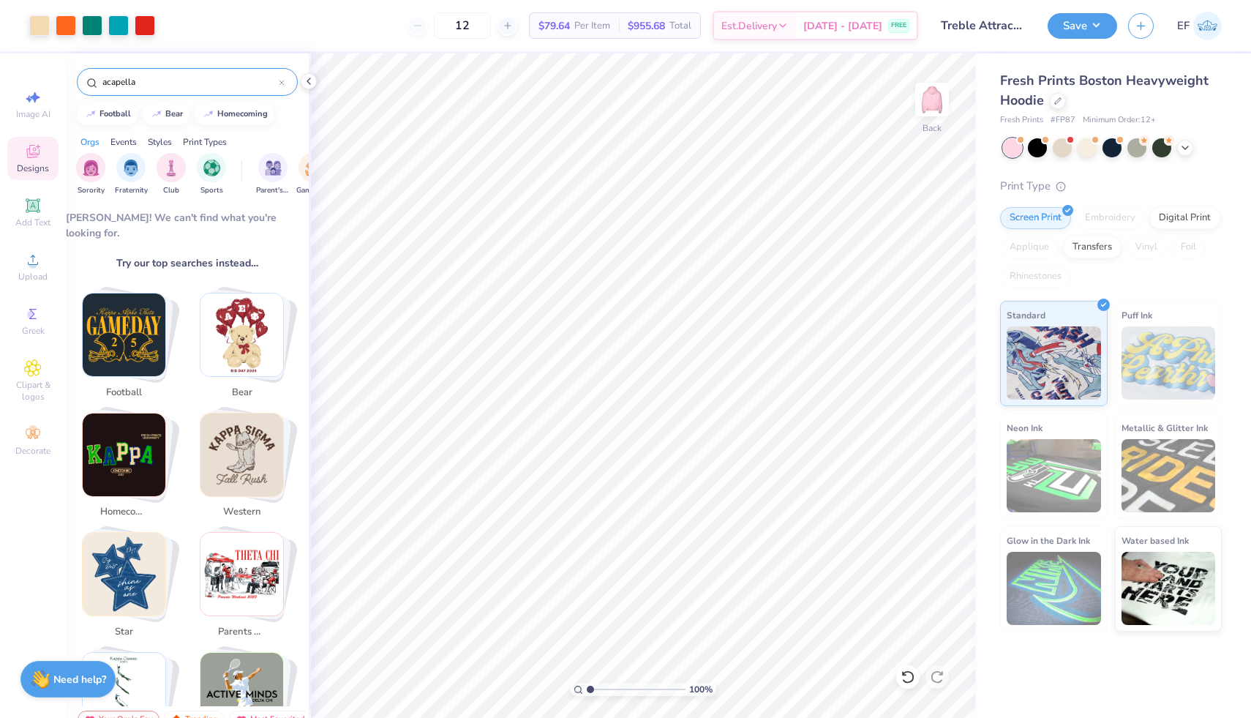
type input "acapella"
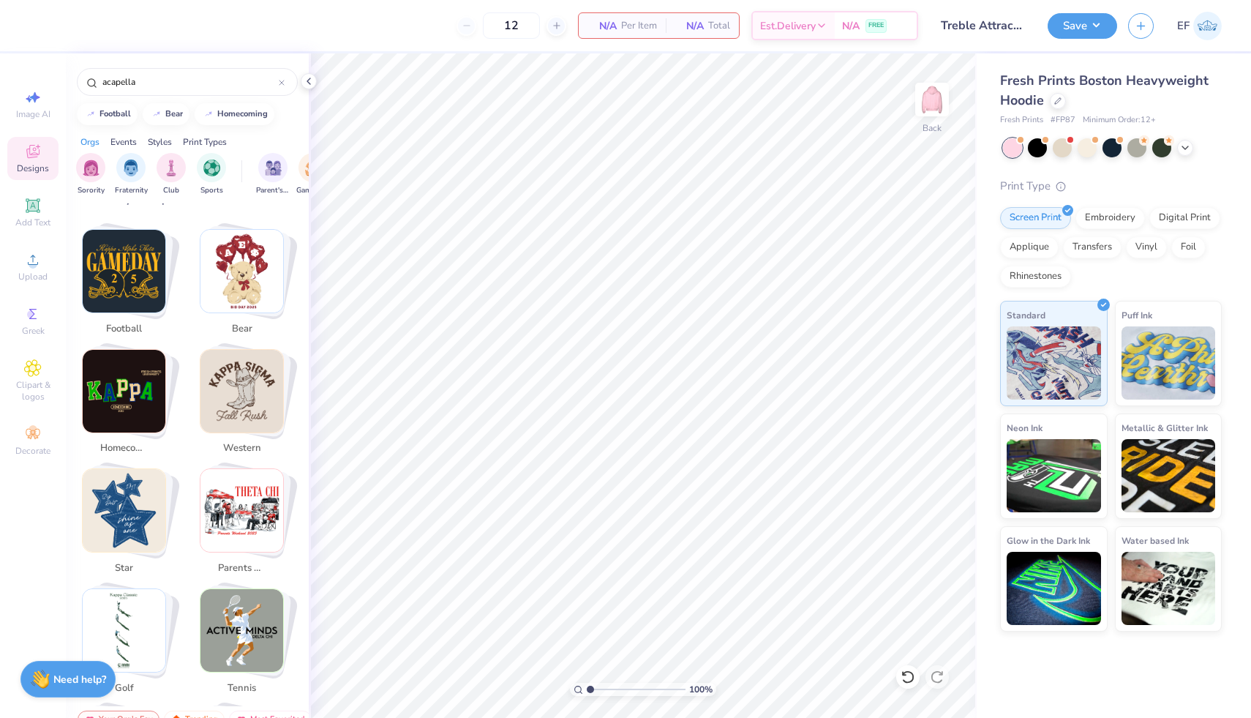
scroll to position [0, 0]
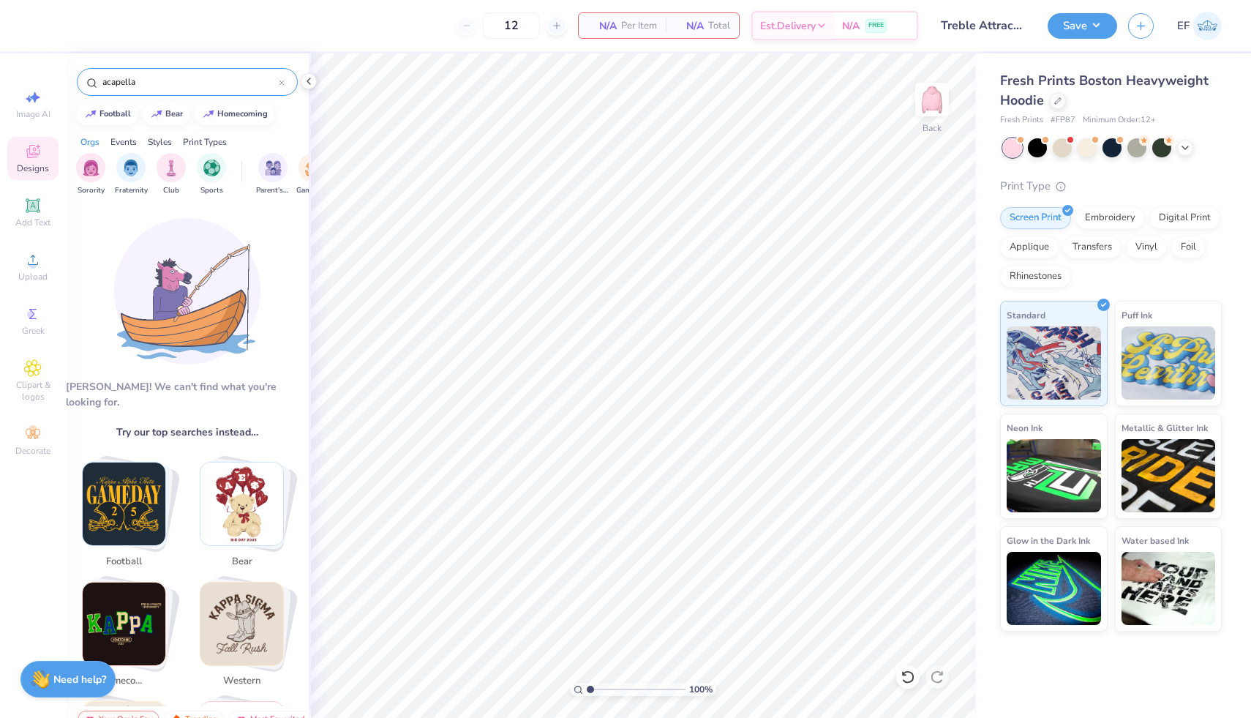
drag, startPoint x: 151, startPoint y: 80, endPoint x: 101, endPoint y: 80, distance: 49.7
click at [101, 80] on input "acapella" at bounding box center [190, 82] width 178 height 15
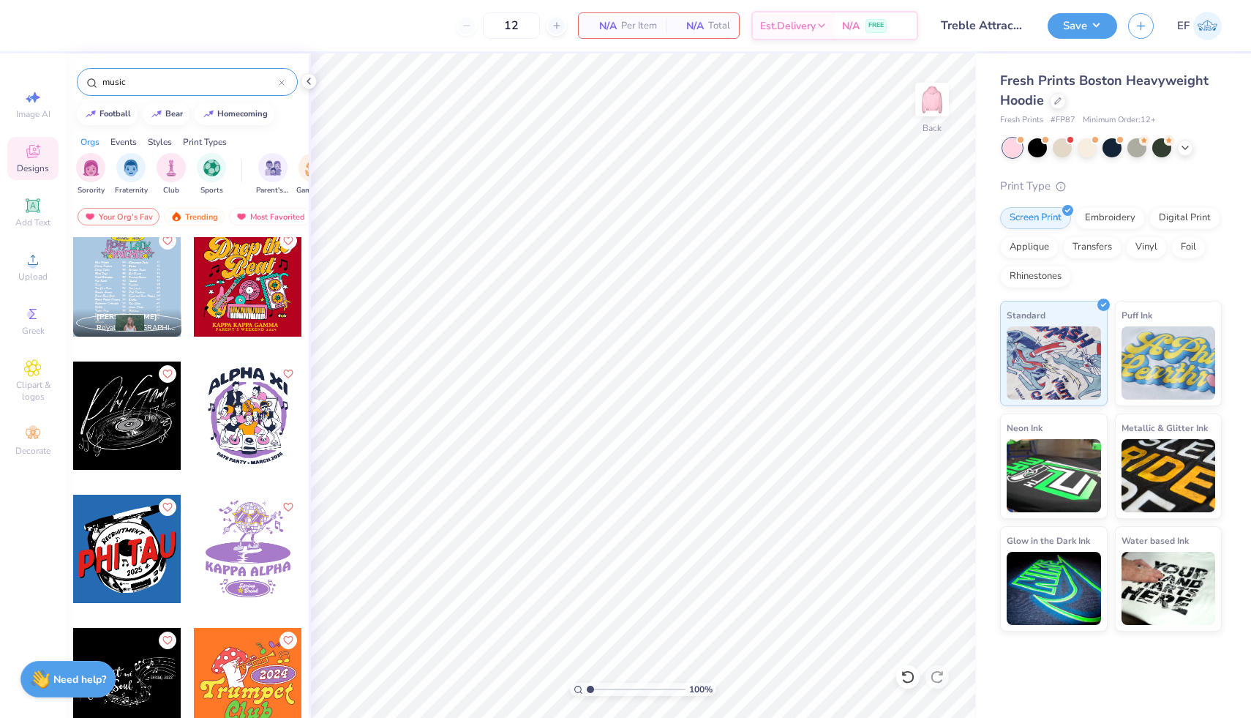
scroll to position [543, 0]
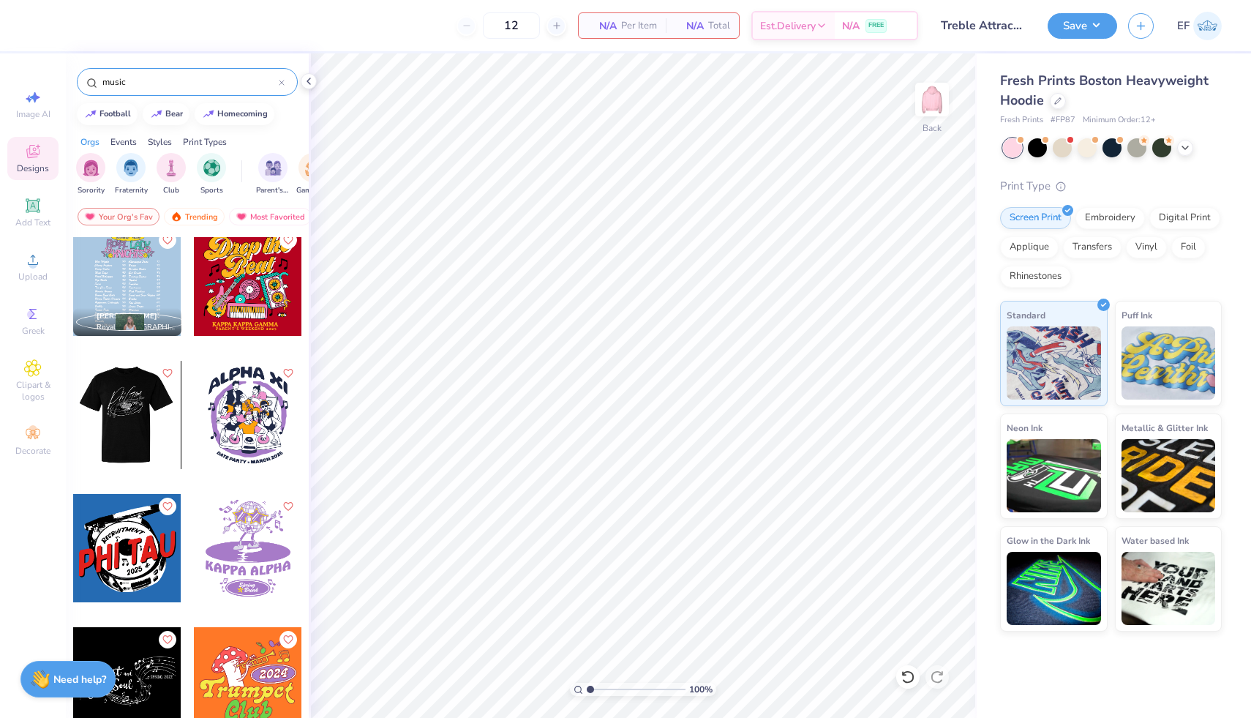
type input "music"
click at [127, 421] on div at bounding box center [127, 415] width 325 height 108
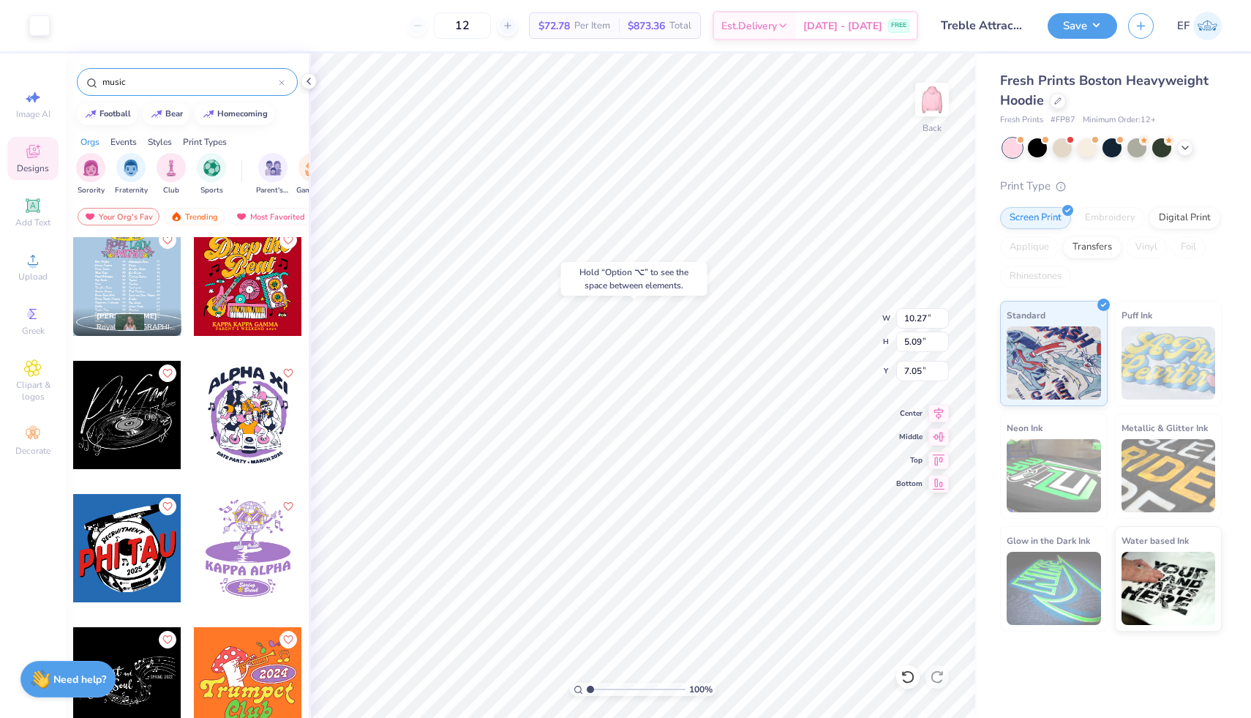
click at [674, 282] on div "Hold “Option ⌥” to see the space between elements." at bounding box center [634, 279] width 146 height 34
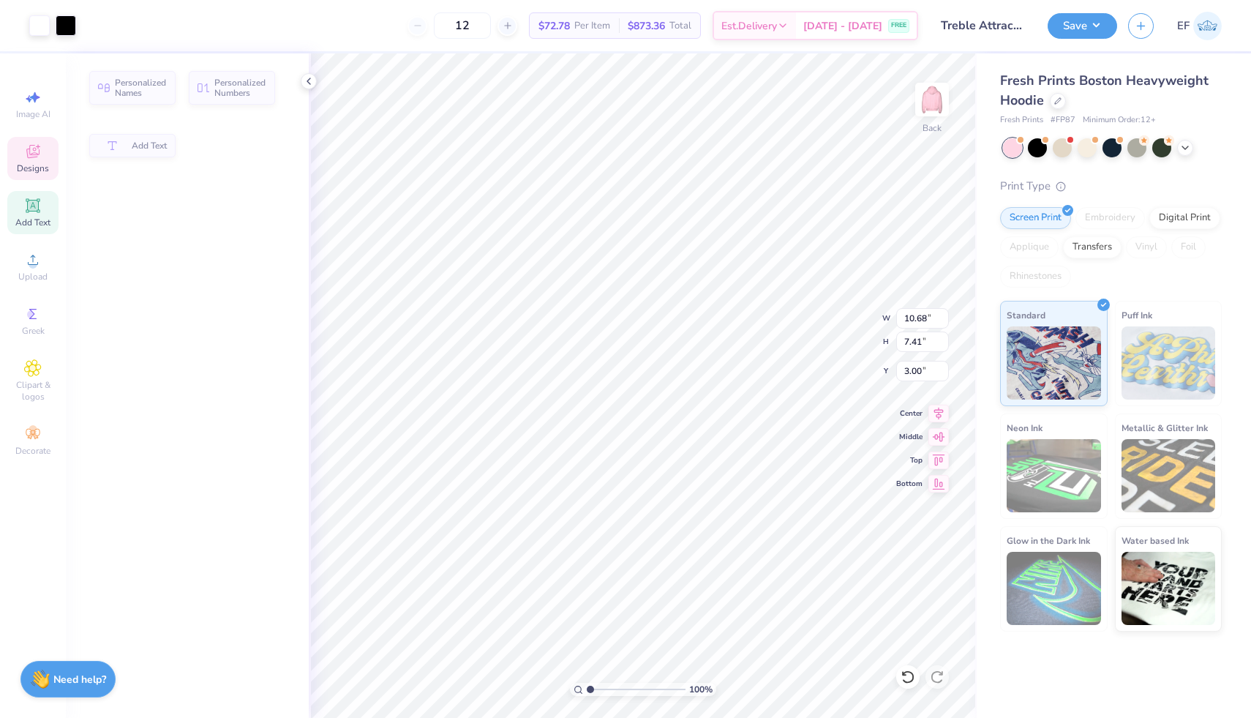
type input "10.68"
type input "7.41"
type input "3.00"
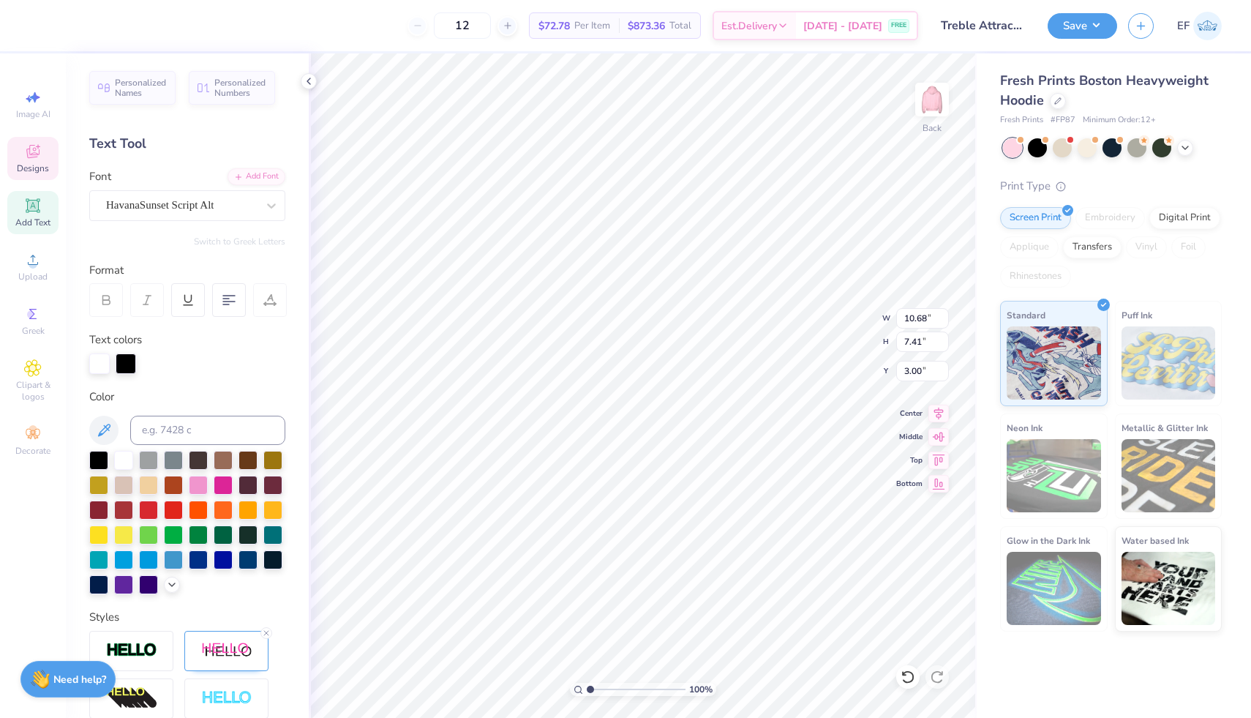
scroll to position [0, 0]
type textarea "P"
type textarea "Treble Attraction"
click at [938, 422] on icon at bounding box center [938, 413] width 20 height 18
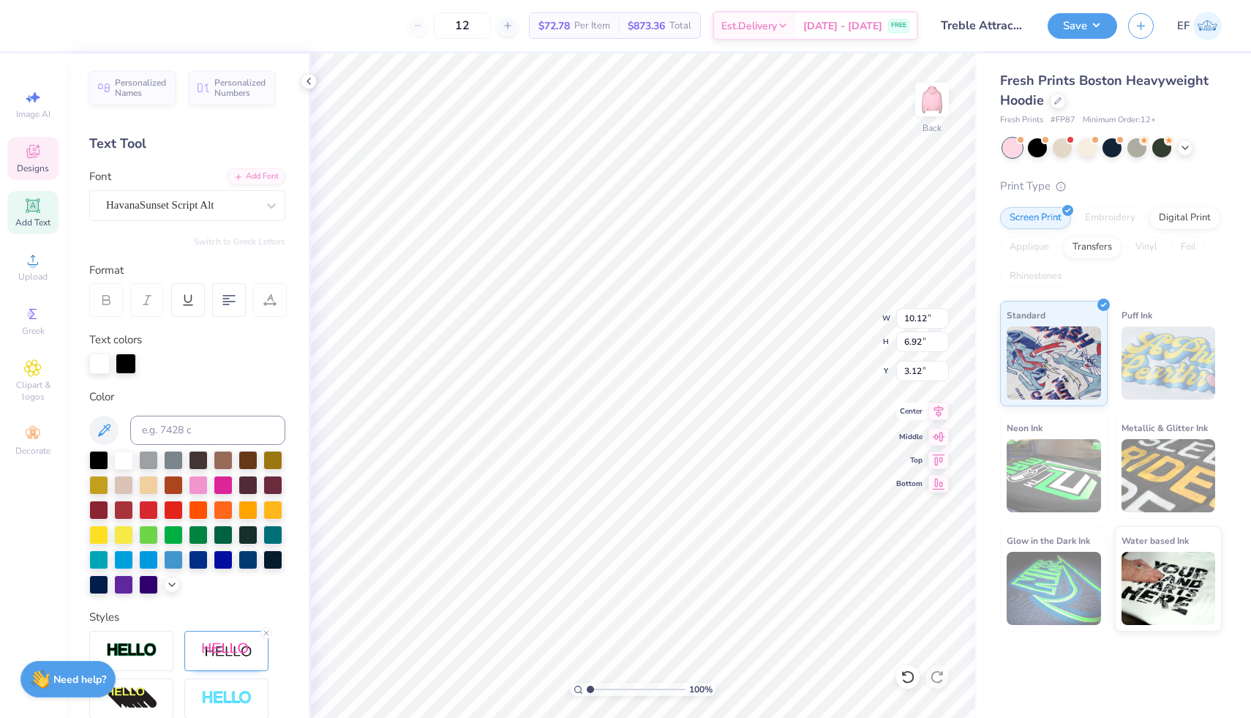
click at [930, 410] on icon at bounding box center [938, 411] width 20 height 18
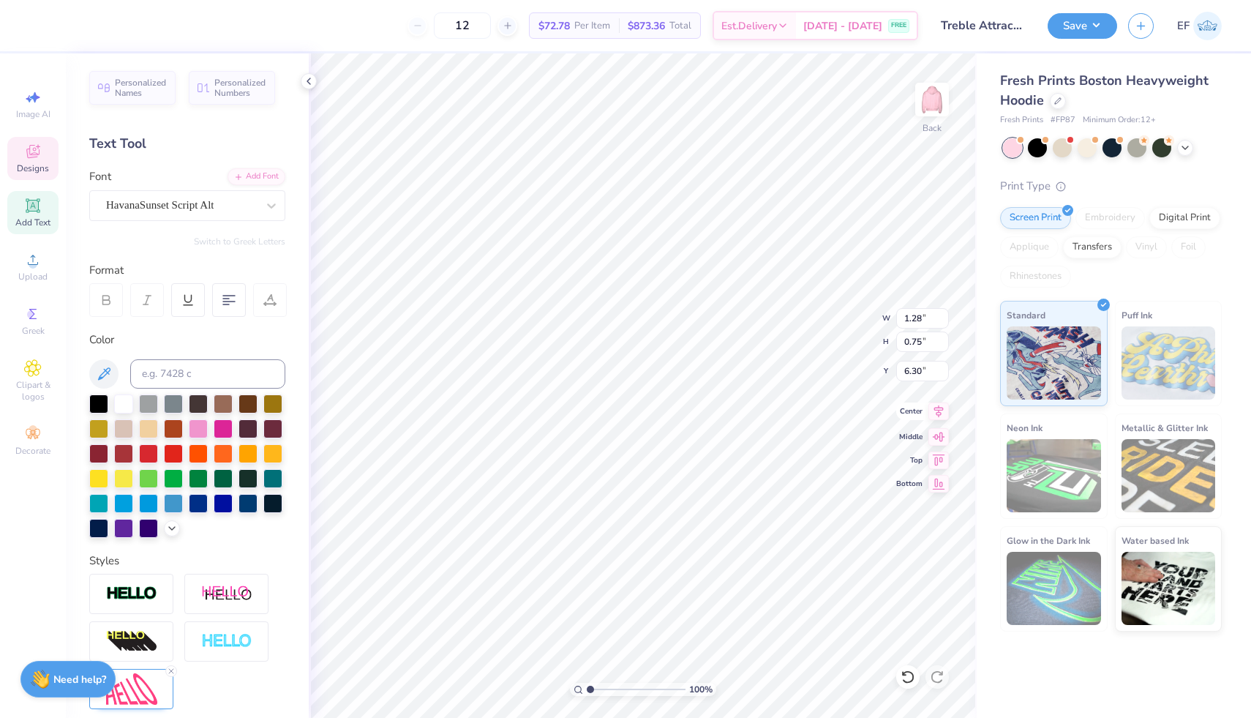
click at [936, 416] on icon at bounding box center [938, 411] width 20 height 18
click at [947, 437] on icon at bounding box center [938, 435] width 20 height 18
type input "6.38"
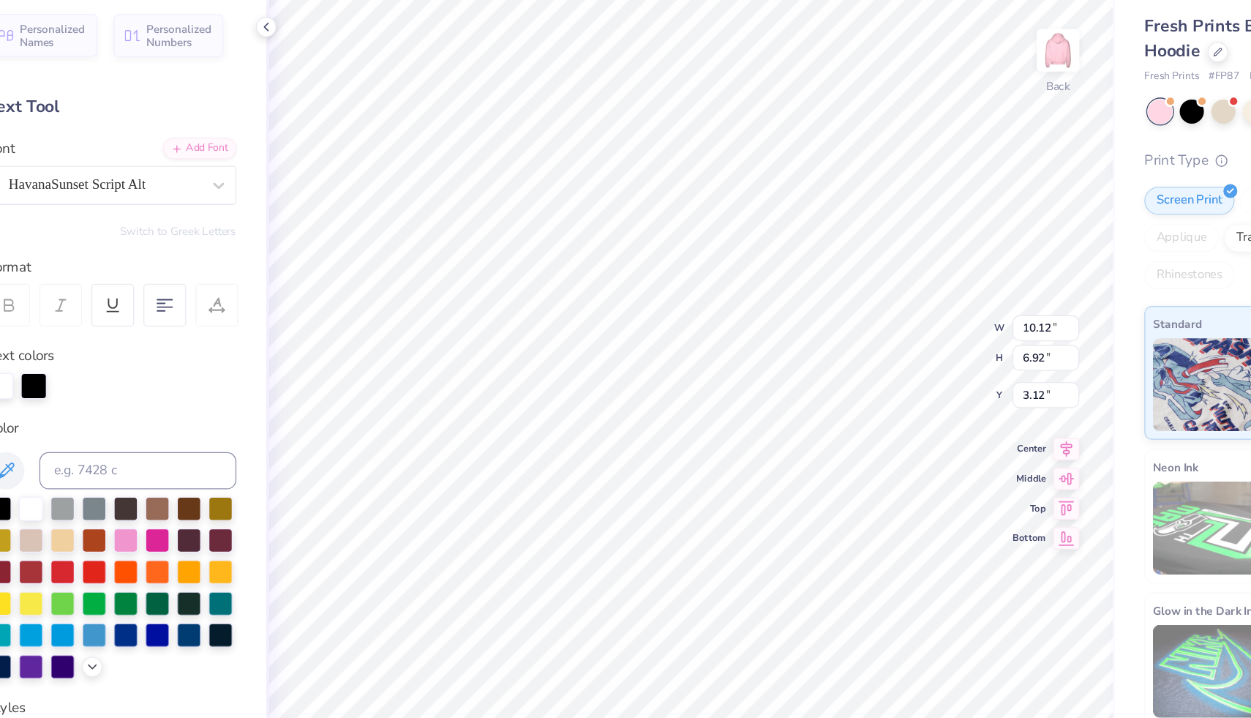
type input "10.10"
type input "4.98"
type input "6.75"
type input "10.12"
type input "6.92"
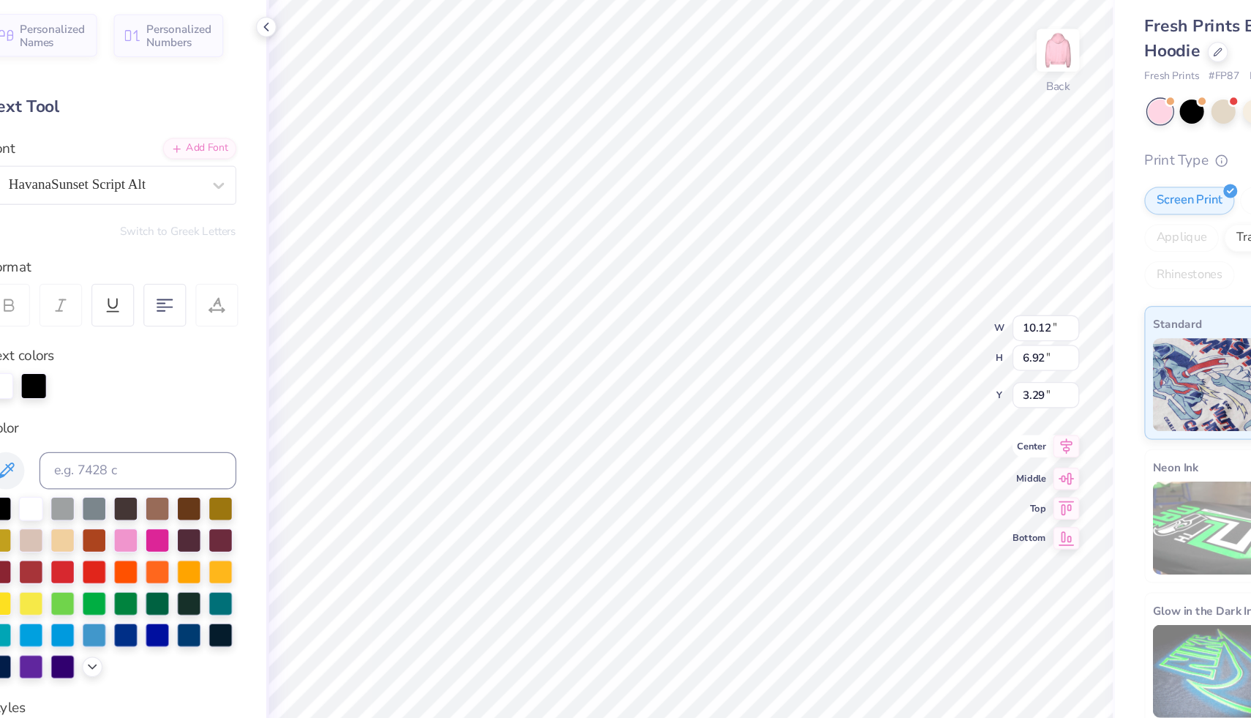
type input "2.78"
type input "10.10"
type input "4.98"
type input "6.75"
type input "9.96"
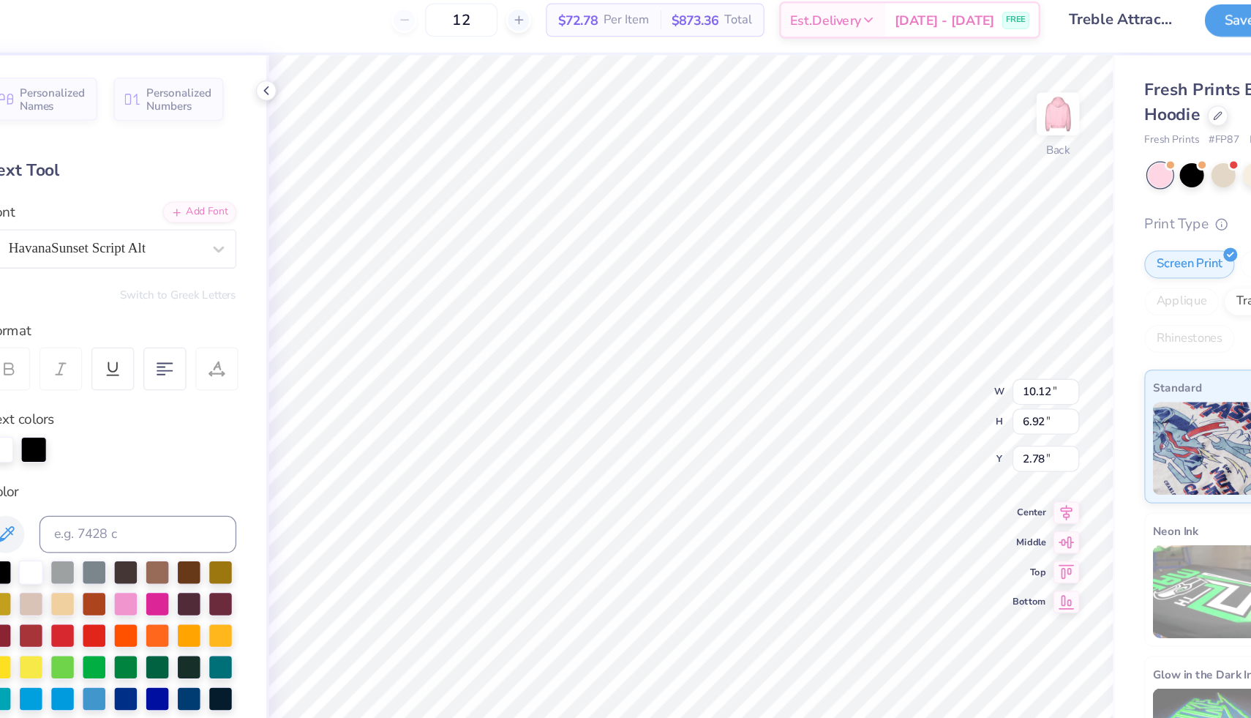
type input "1.87"
type input "9.58"
type input "4.35"
type input "6.03"
type input "10.10"
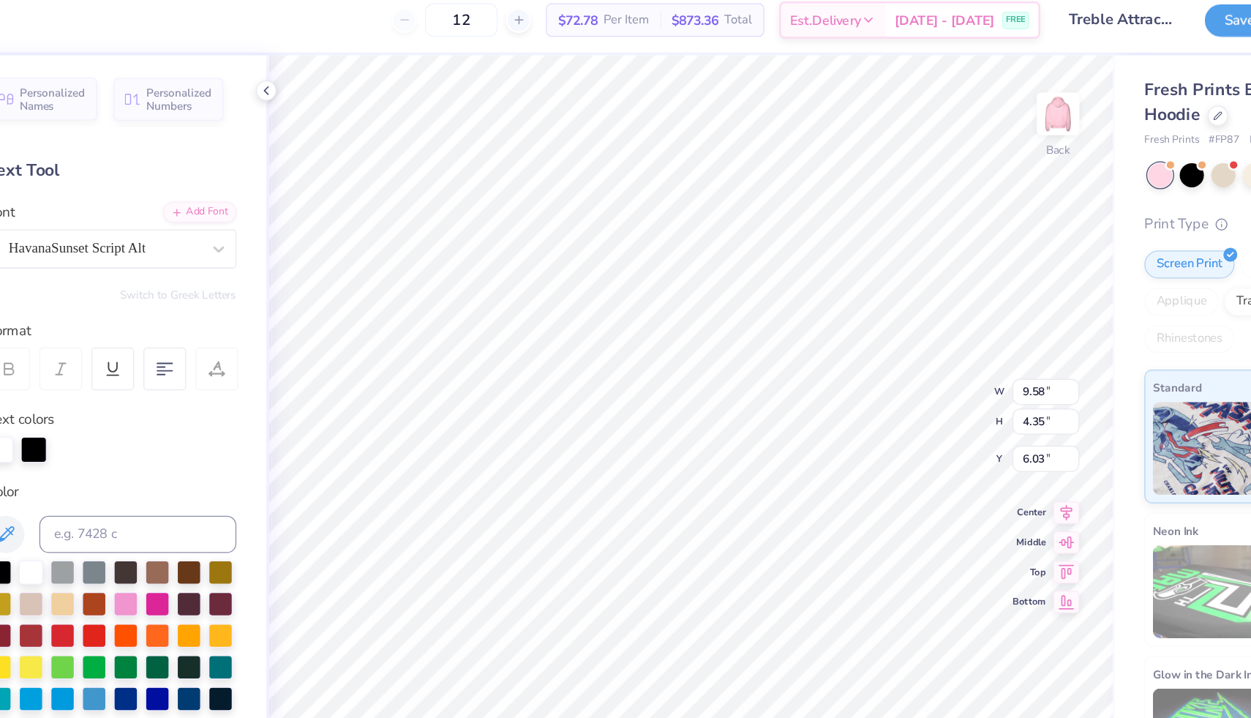
type input "4.98"
click at [931, 414] on icon at bounding box center [938, 411] width 20 height 18
click at [939, 440] on icon at bounding box center [938, 435] width 20 height 18
type input "4.26"
type input "10.12"
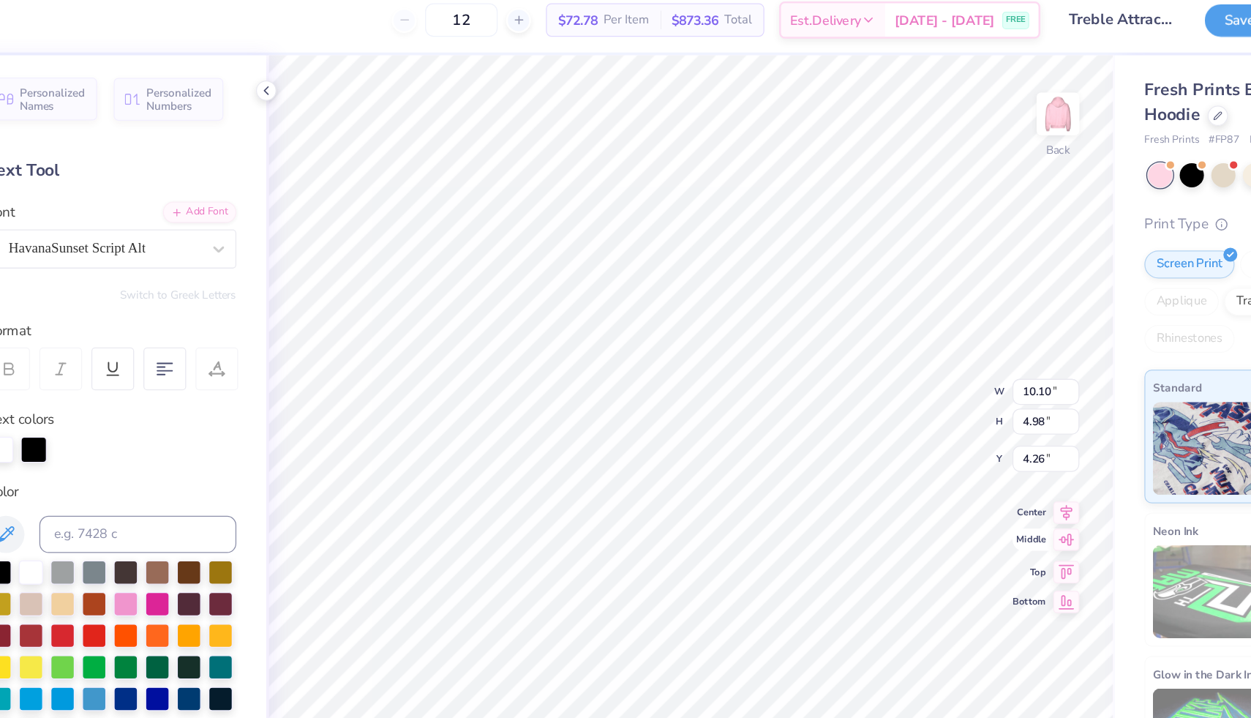
type input "6.92"
type input "1.80"
type input "9.58"
type input "4.35"
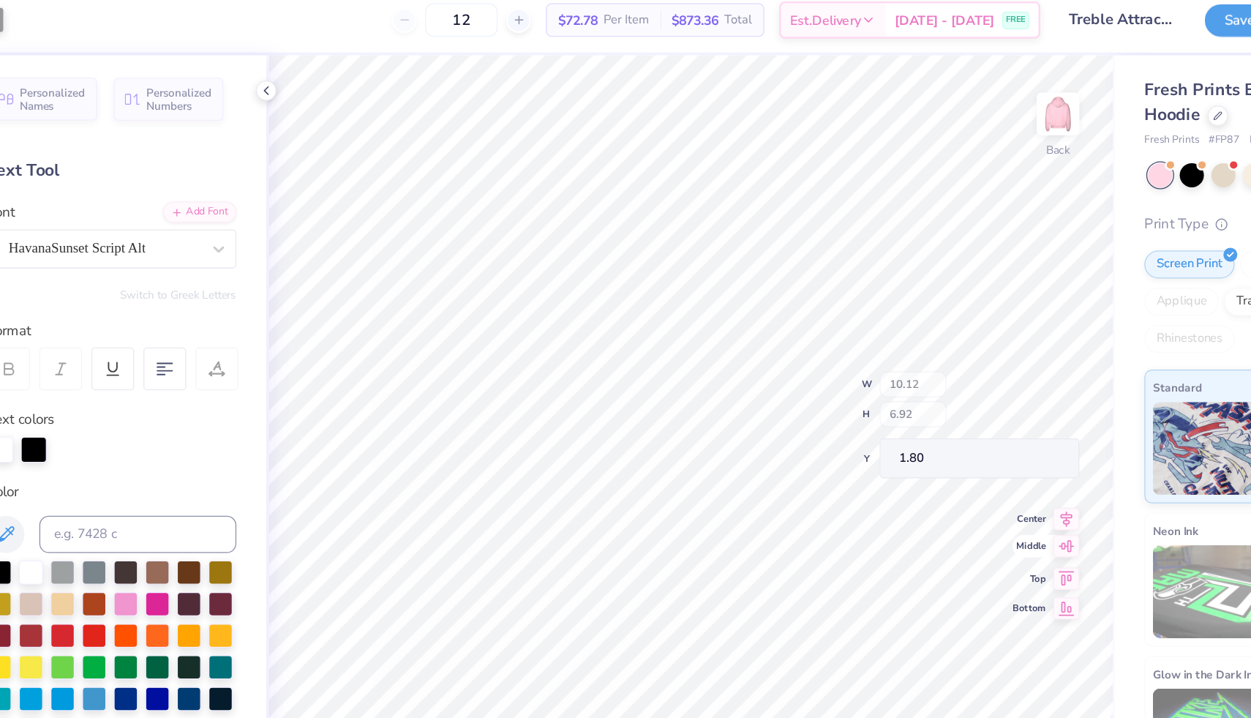
type input "6.03"
click at [938, 413] on icon at bounding box center [938, 411] width 20 height 18
click at [939, 434] on icon at bounding box center [939, 434] width 12 height 10
type input "4.20"
click at [936, 429] on icon at bounding box center [938, 435] width 20 height 18
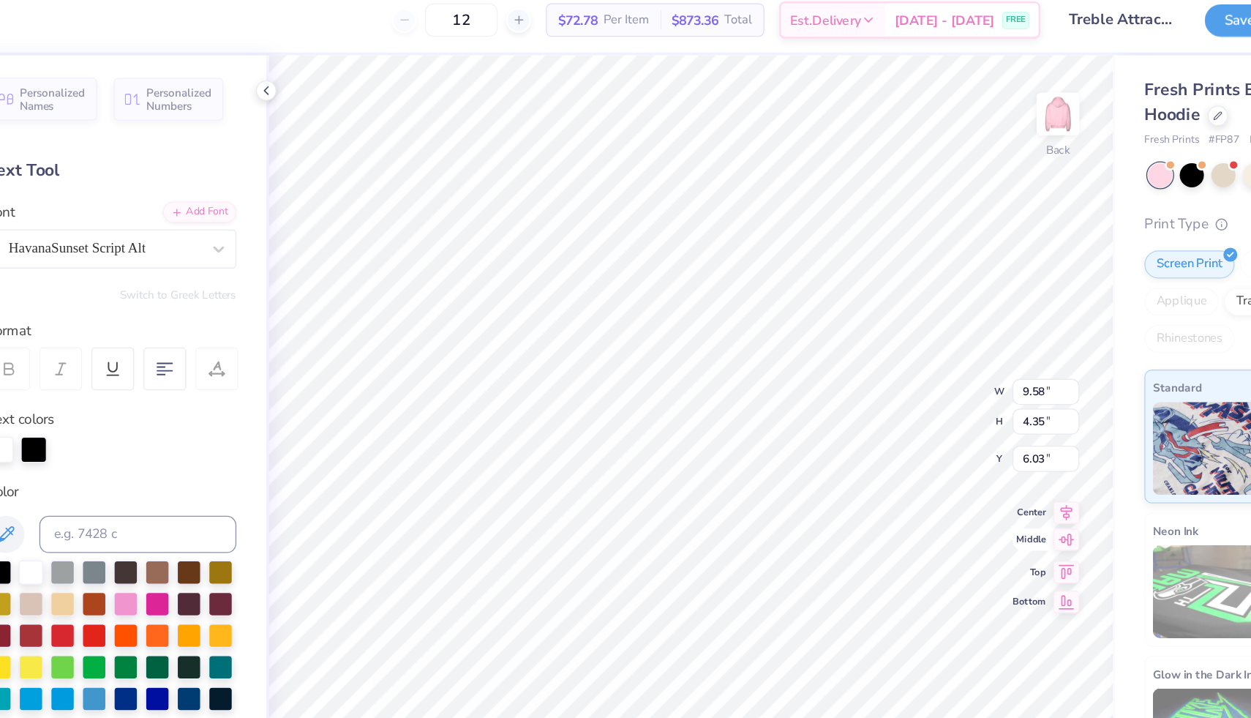
type input "4.58"
click at [938, 418] on icon at bounding box center [938, 411] width 20 height 18
type input "1.04"
type input "1.42"
click at [941, 412] on icon at bounding box center [939, 410] width 10 height 12
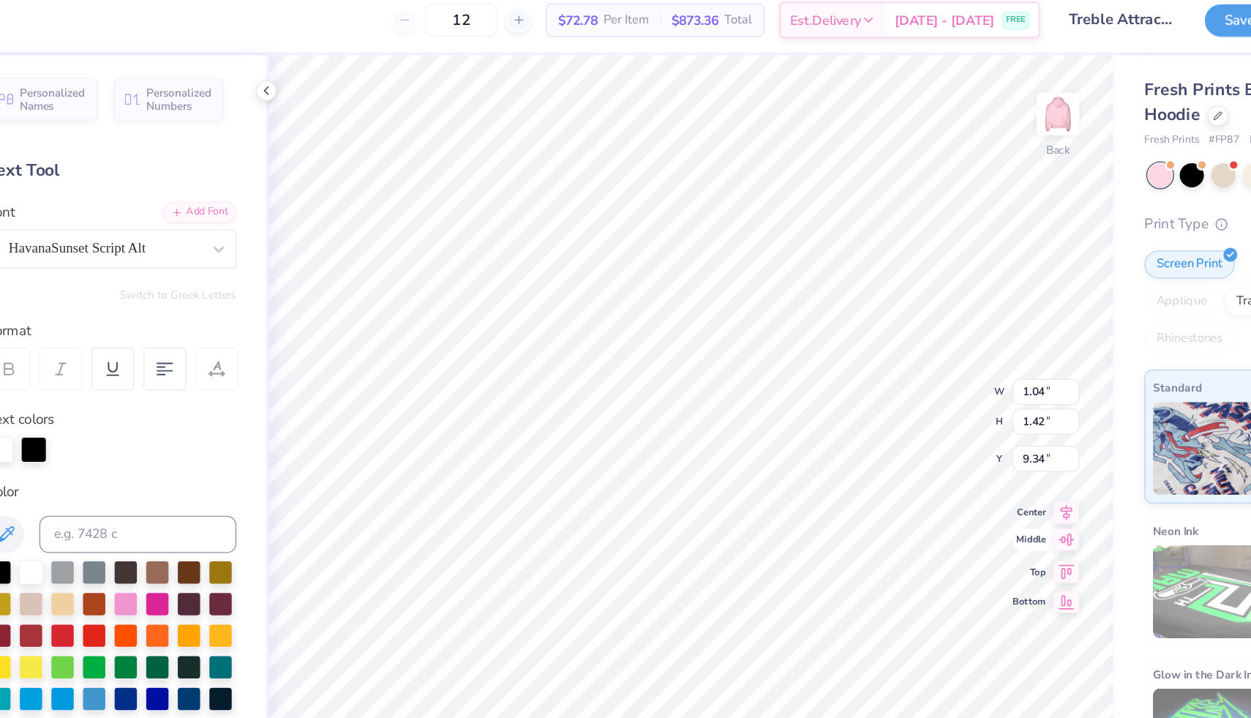
click at [942, 437] on icon at bounding box center [938, 435] width 20 height 18
type input "6.04"
click at [937, 440] on icon at bounding box center [938, 435] width 20 height 18
type input "10.12"
type input "6.92"
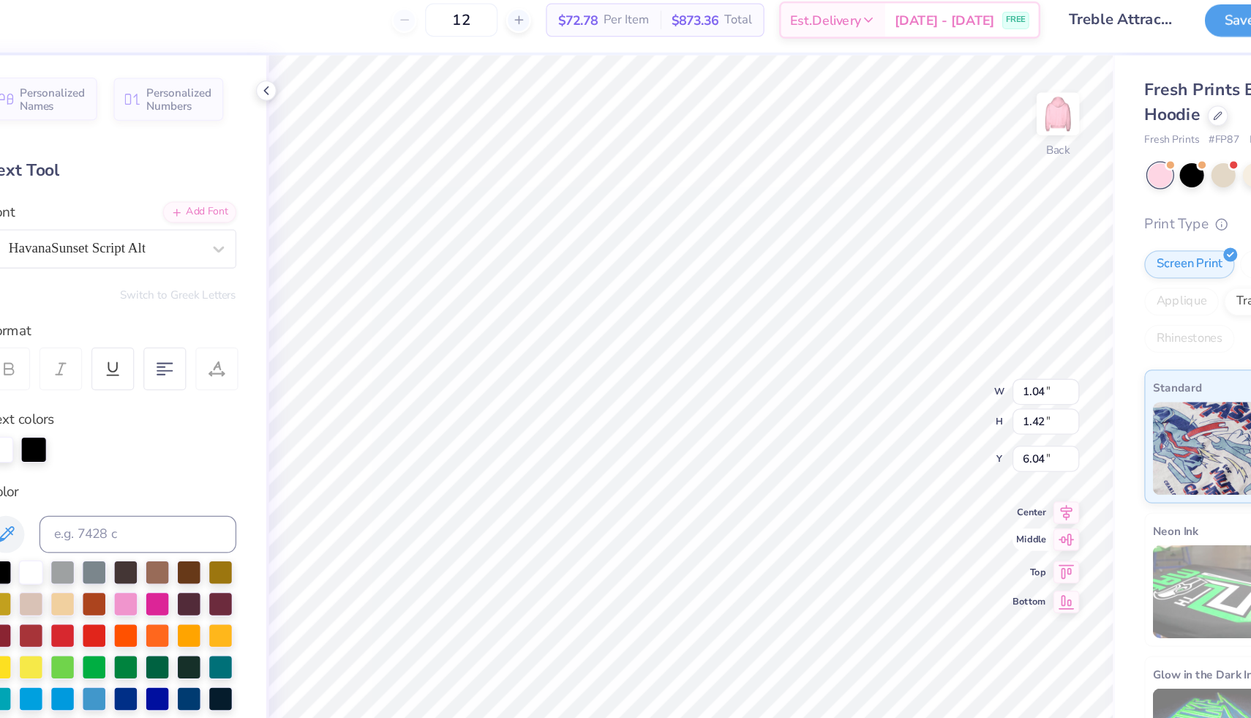
type input "1.80"
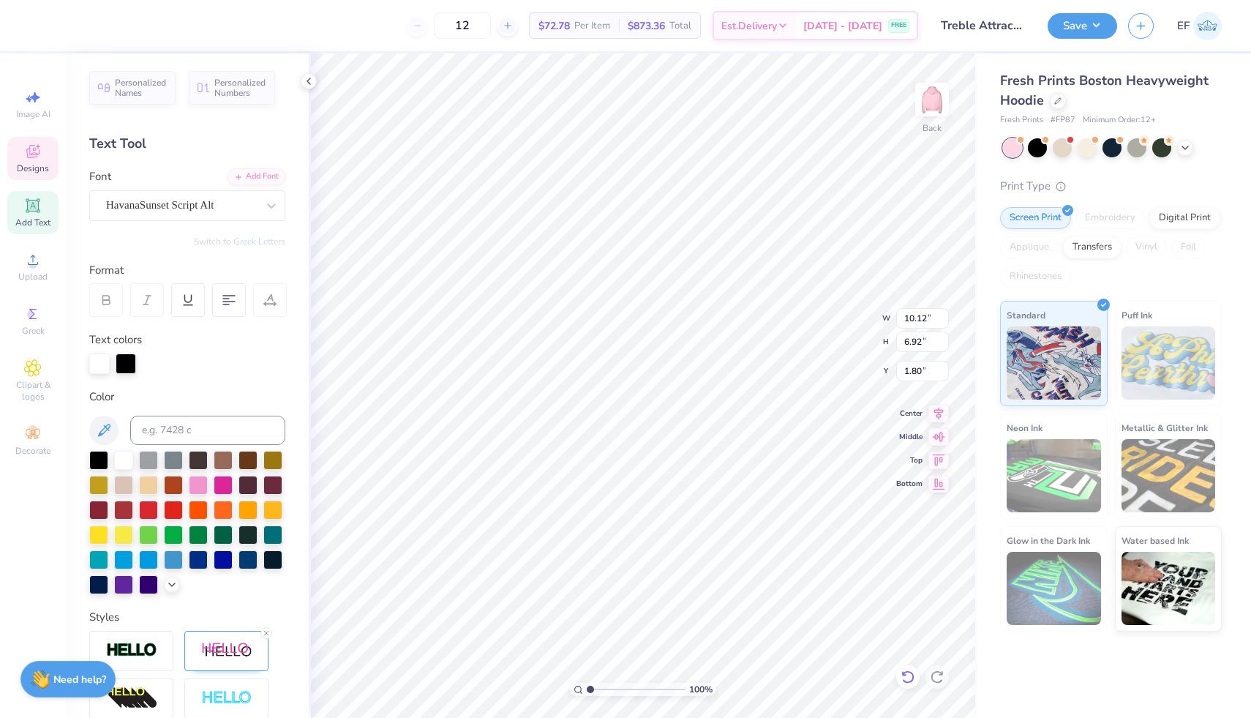
click at [908, 680] on icon at bounding box center [907, 676] width 15 height 15
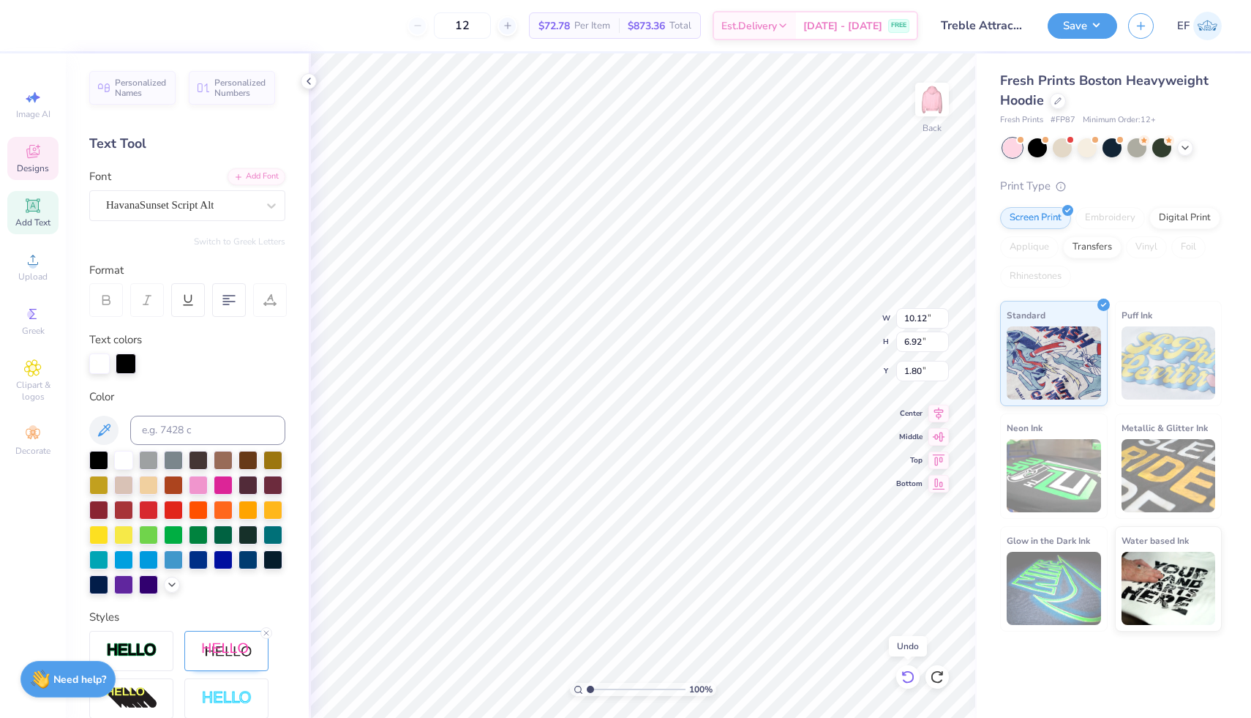
click at [906, 674] on icon at bounding box center [907, 676] width 15 height 15
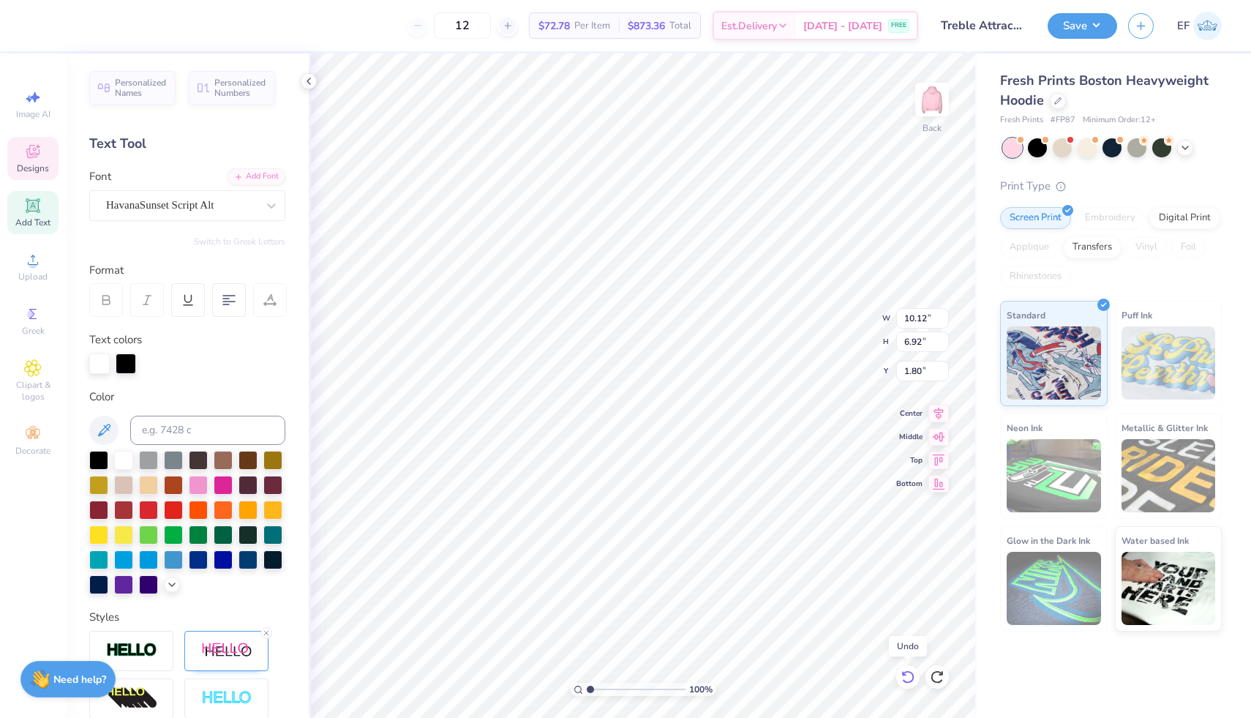
click at [906, 674] on icon at bounding box center [907, 676] width 15 height 15
click at [901, 674] on icon at bounding box center [907, 676] width 15 height 15
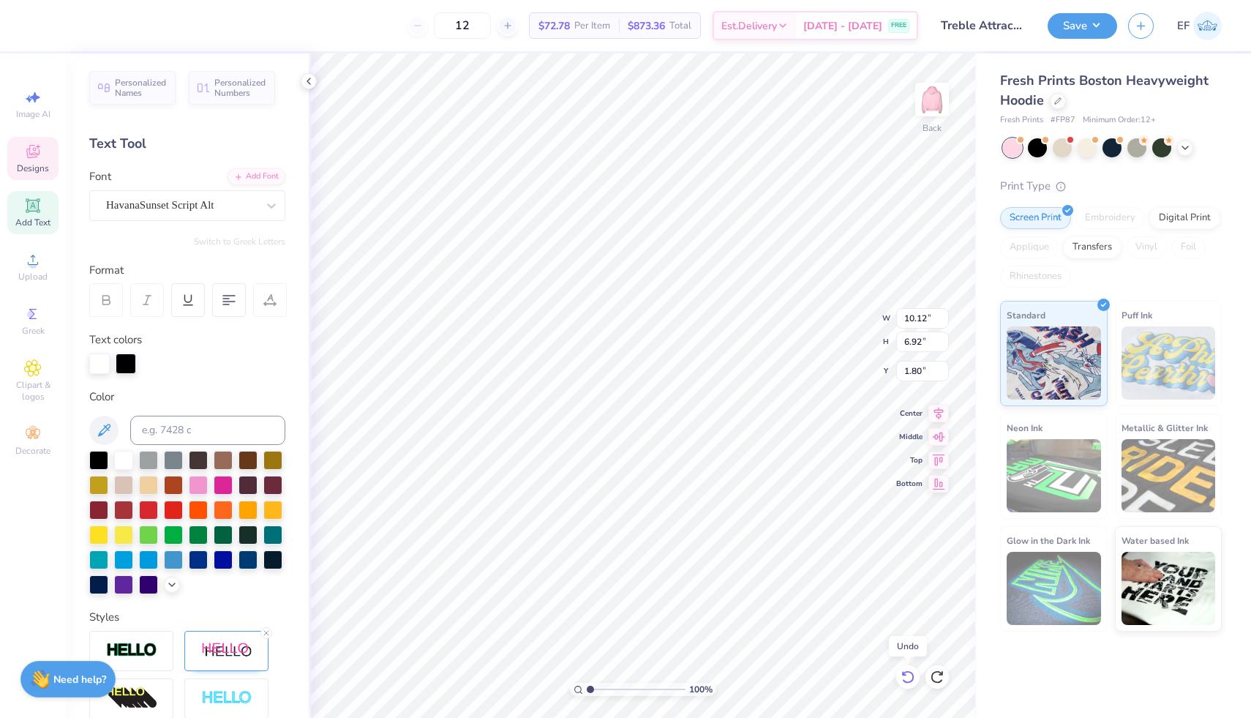
click at [901, 674] on icon at bounding box center [907, 676] width 15 height 15
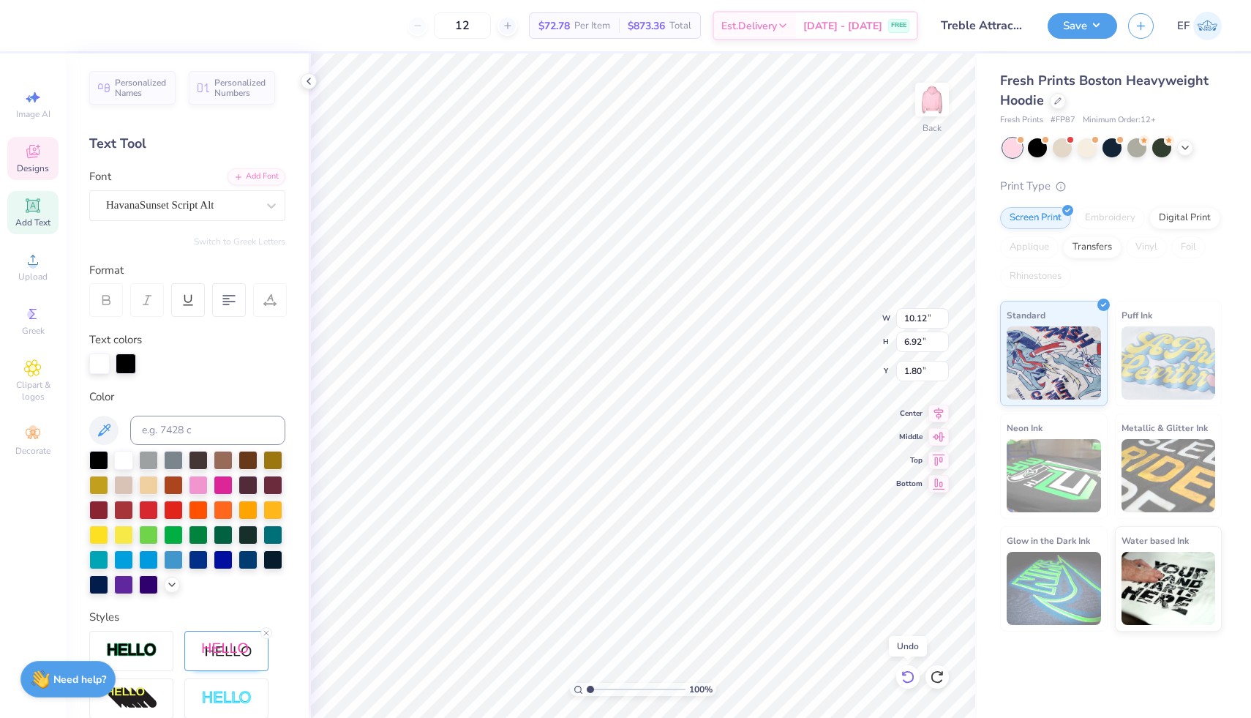
click at [901, 674] on icon at bounding box center [907, 676] width 15 height 15
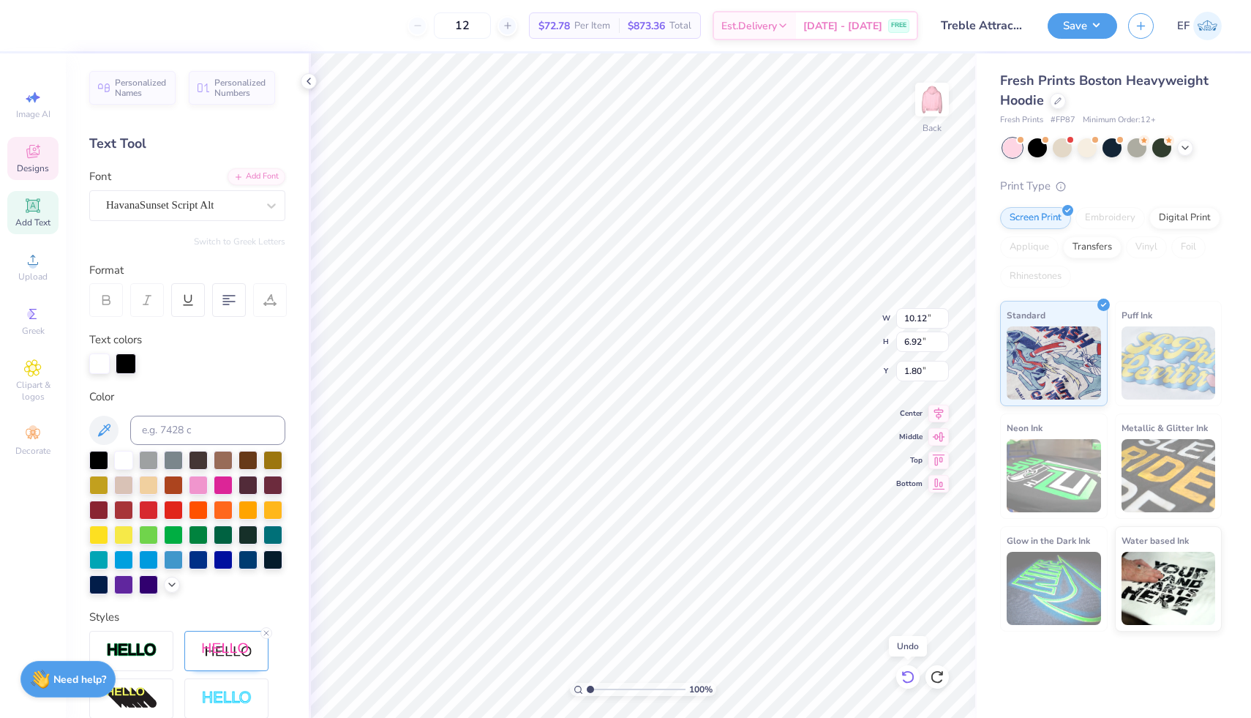
click at [901, 674] on icon at bounding box center [907, 676] width 15 height 15
click at [944, 102] on img at bounding box center [931, 99] width 29 height 29
type input "10.68"
type input "7.41"
type input "3.00"
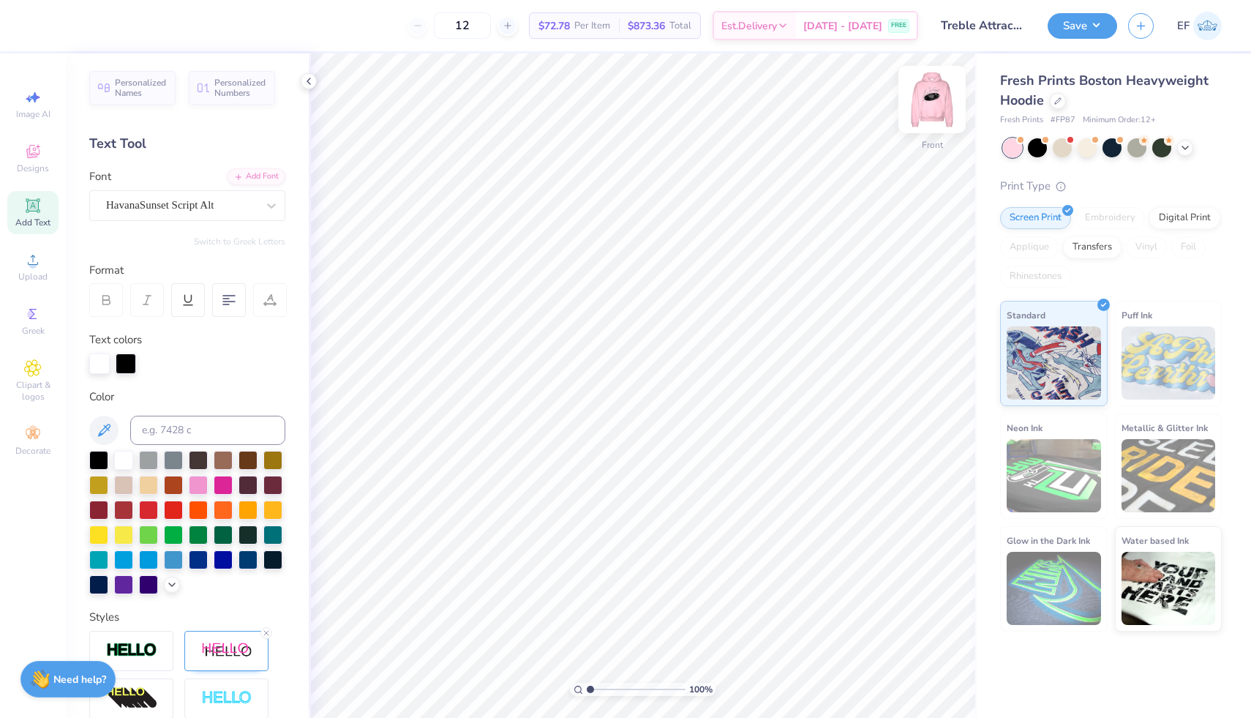
click at [932, 110] on img at bounding box center [932, 99] width 59 height 59
click at [907, 680] on icon at bounding box center [907, 676] width 15 height 15
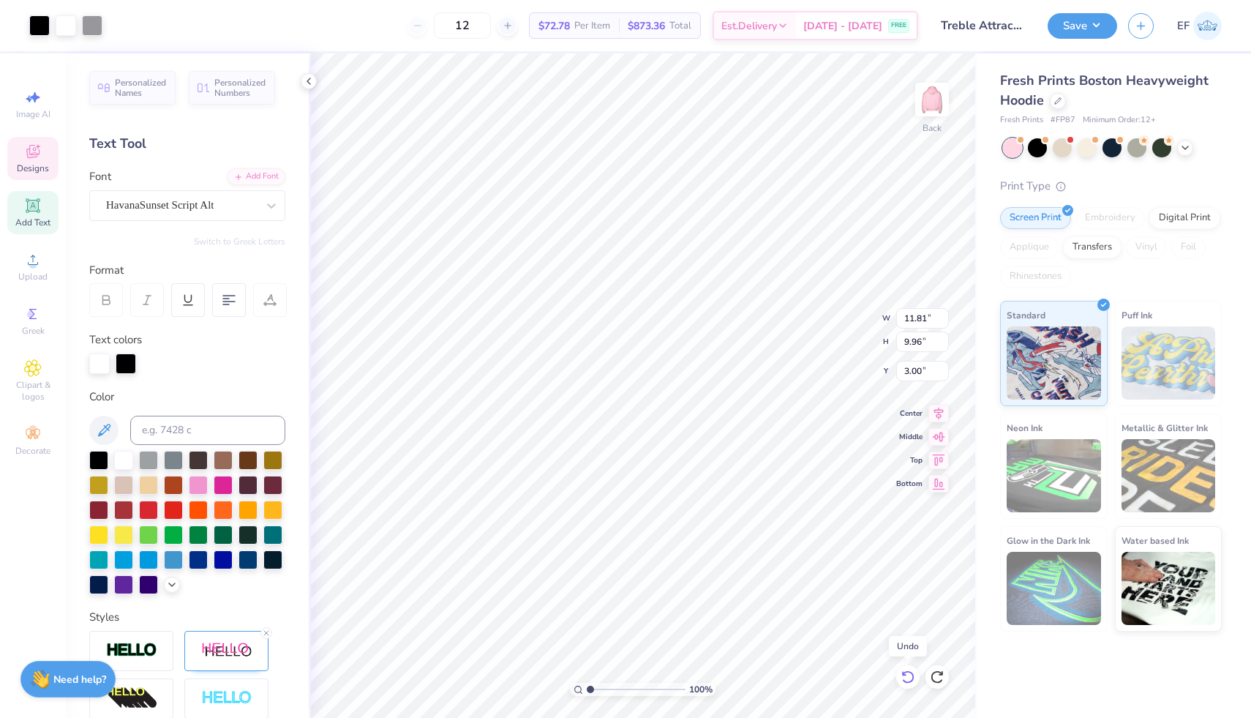
click at [907, 680] on icon at bounding box center [907, 676] width 15 height 15
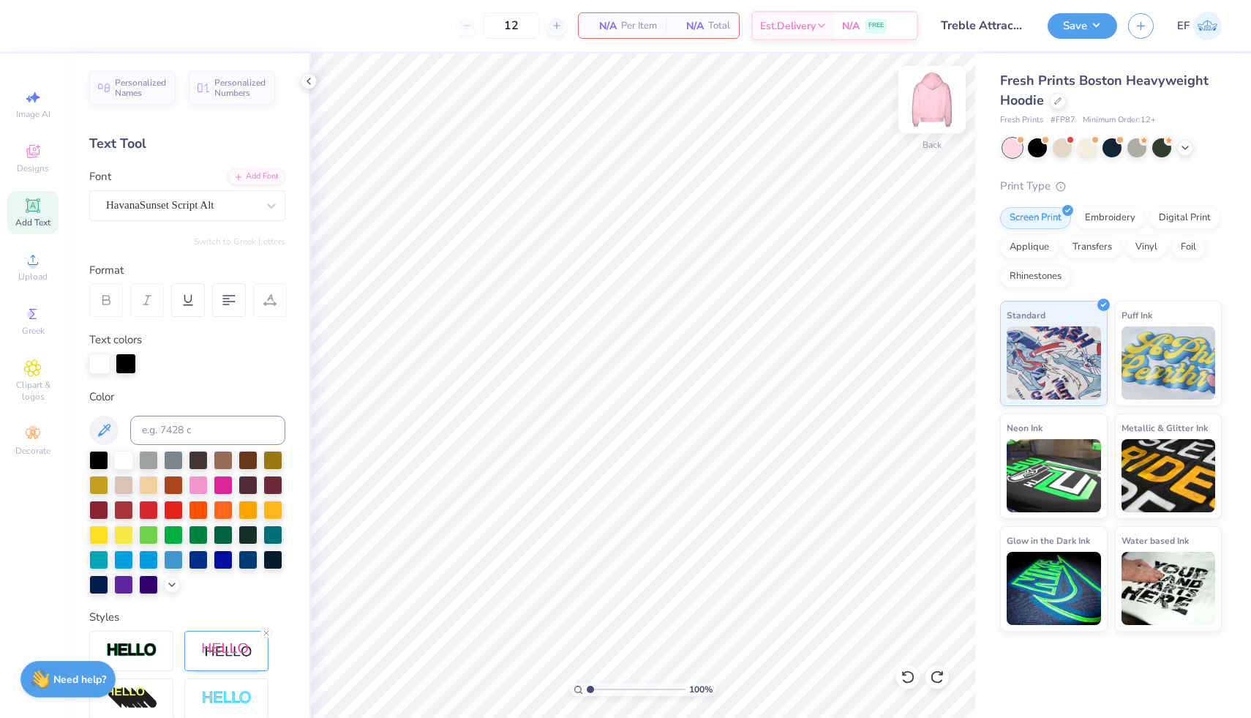
click at [933, 101] on img at bounding box center [932, 99] width 59 height 59
click at [33, 162] on div "Designs" at bounding box center [32, 158] width 51 height 43
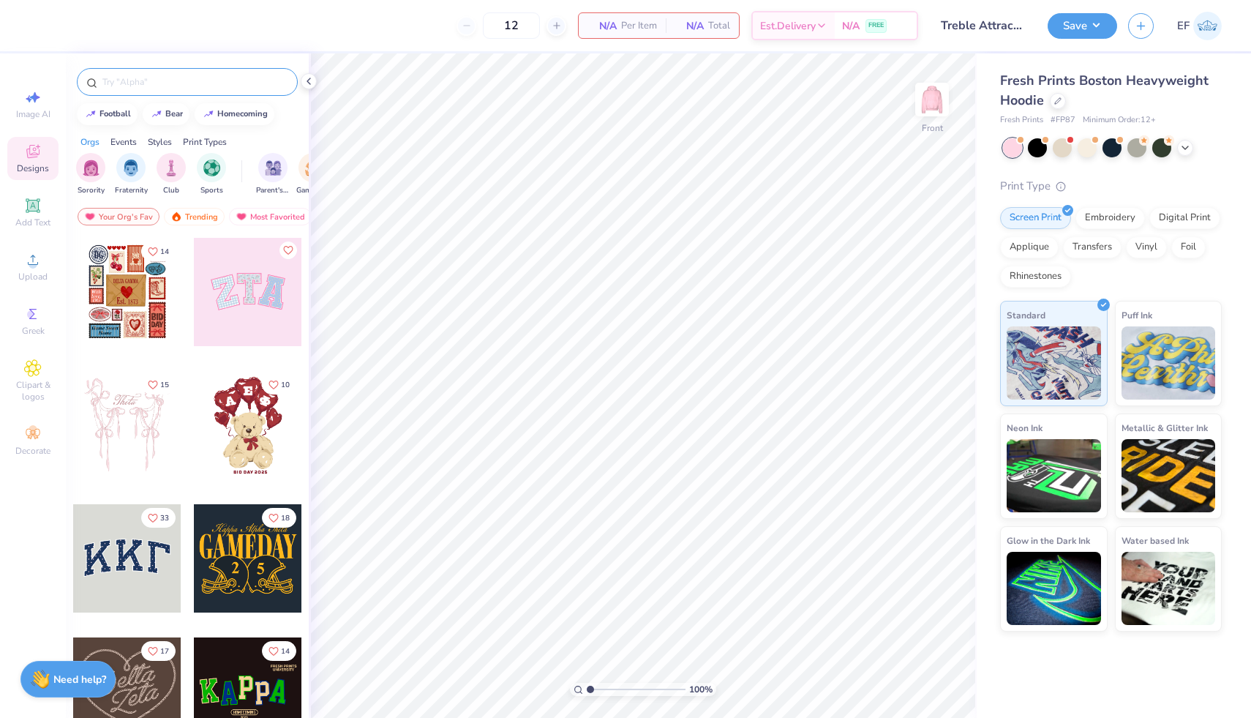
click at [177, 86] on input "text" at bounding box center [194, 82] width 187 height 15
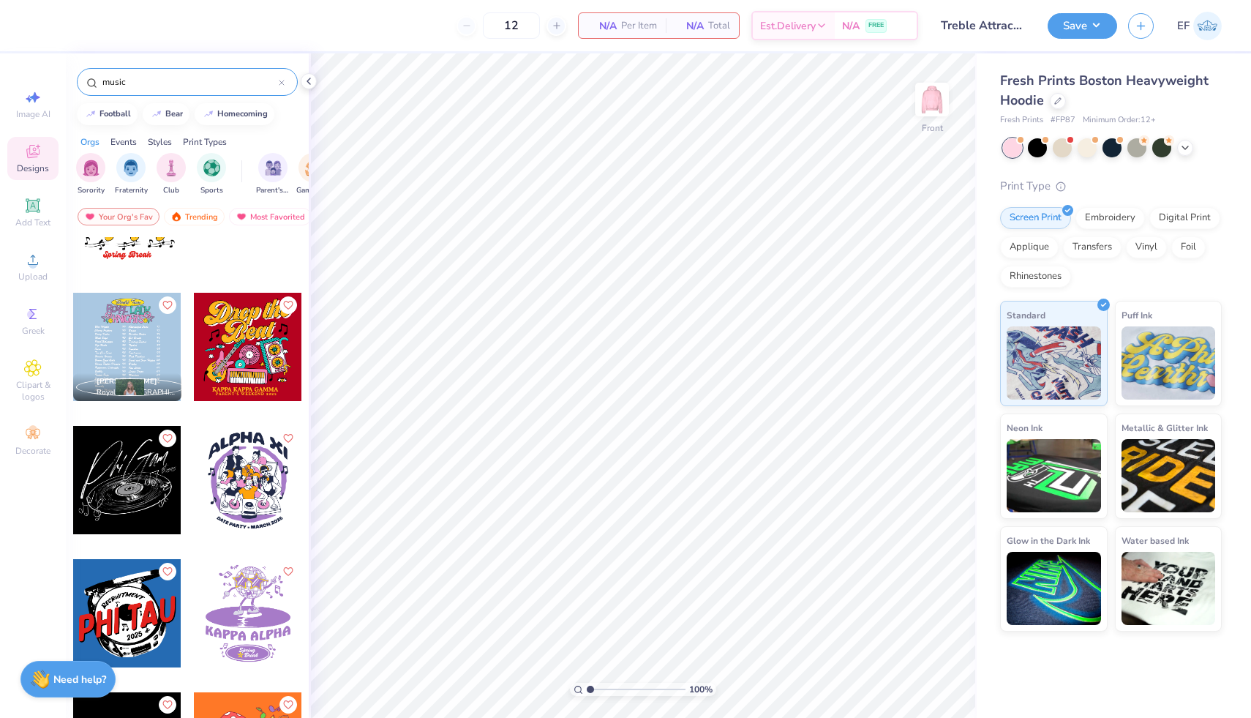
scroll to position [475, 0]
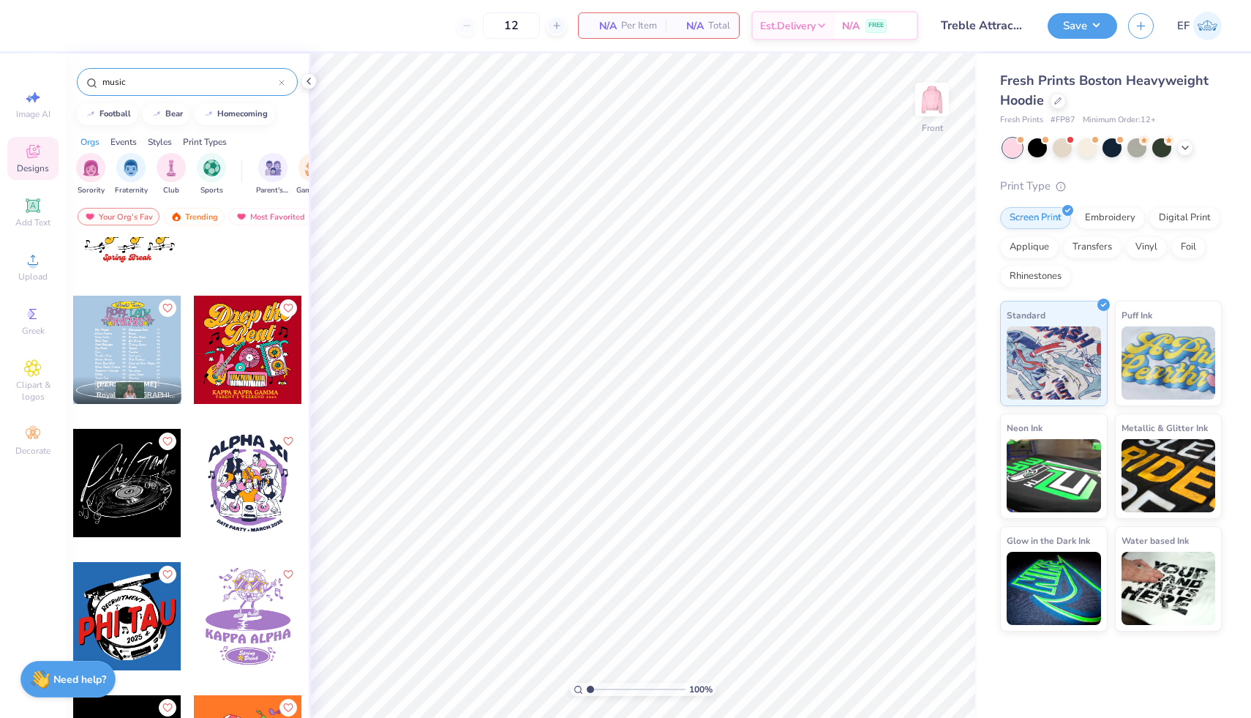
type input "music"
click at [133, 484] on div at bounding box center [127, 483] width 108 height 108
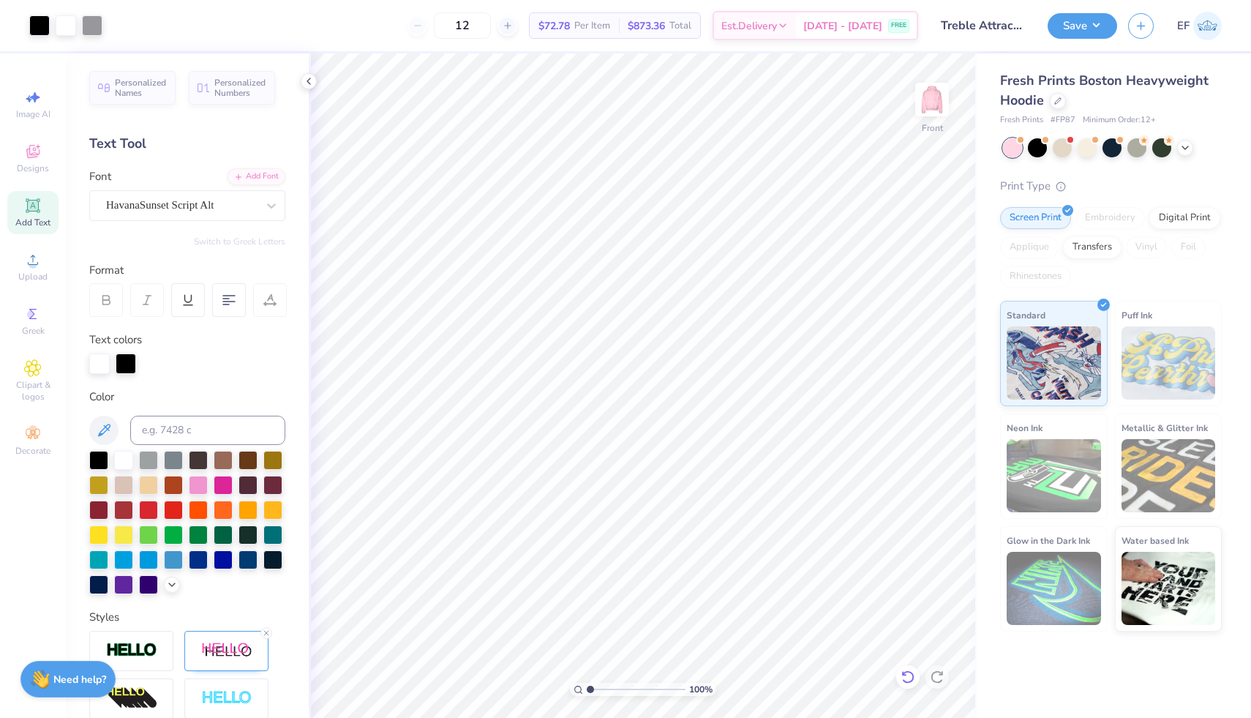
click at [905, 680] on icon at bounding box center [907, 676] width 15 height 15
type textarea "Treble Attraction"
click at [937, 419] on icon at bounding box center [938, 411] width 20 height 18
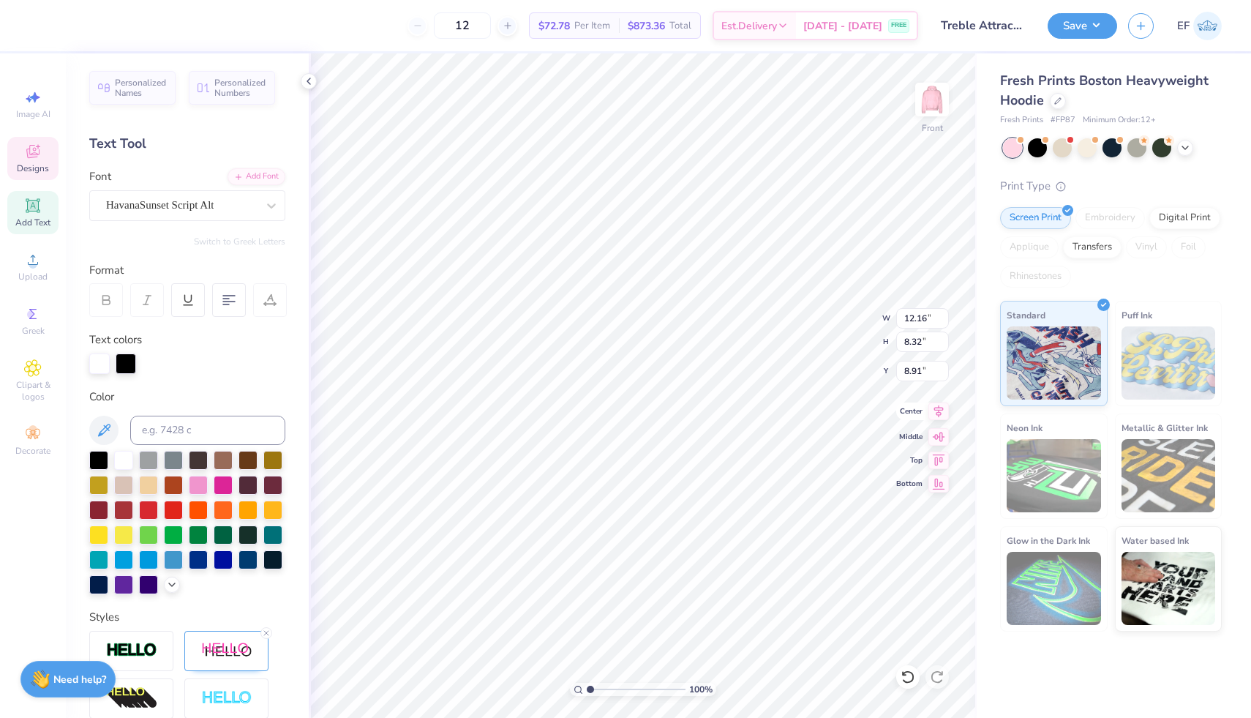
click at [938, 417] on icon at bounding box center [938, 411] width 20 height 18
click at [938, 447] on div "100 % Front W 12.16 12.16 " H 8.32 8.32 " Y 8.91 8.91 " Center [GEOGRAPHIC_DATA]" at bounding box center [643, 385] width 668 height 664
click at [939, 440] on icon at bounding box center [938, 435] width 20 height 18
click at [939, 434] on icon at bounding box center [939, 434] width 12 height 10
click at [941, 417] on icon at bounding box center [938, 411] width 20 height 18
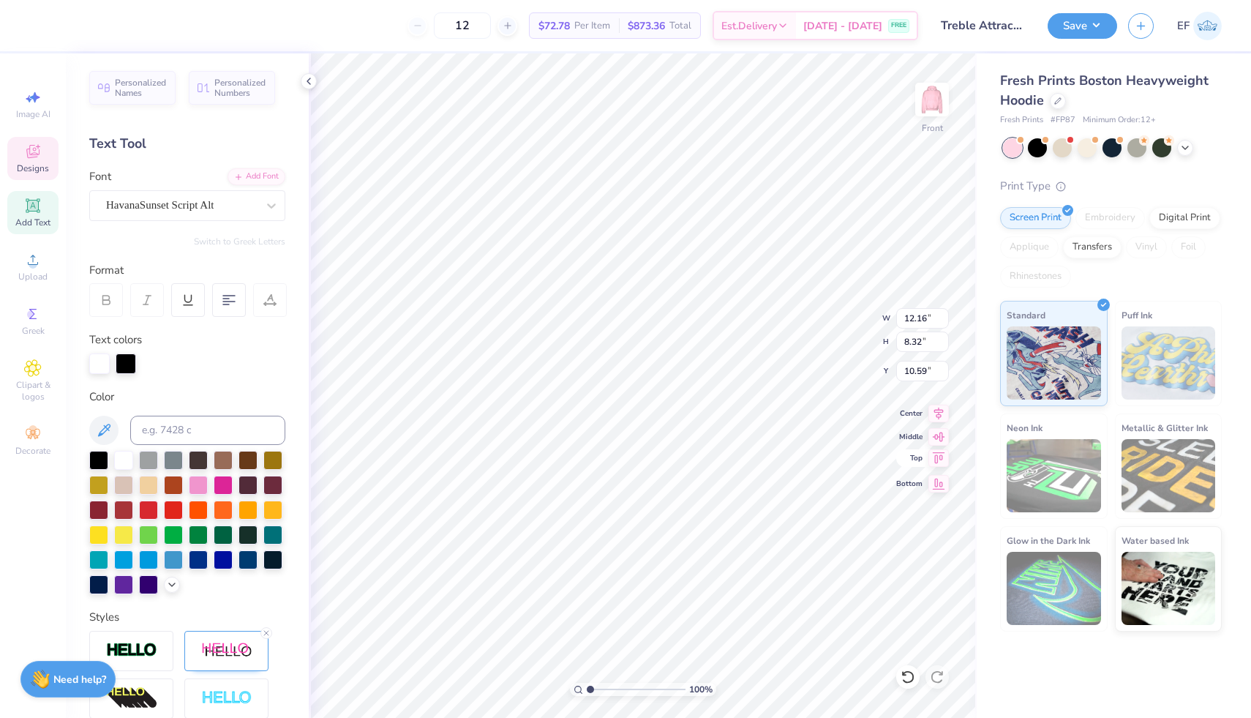
click at [944, 457] on icon at bounding box center [938, 458] width 20 height 18
type input "5.00"
type input "12.14"
type input "5.99"
click at [938, 411] on icon at bounding box center [939, 410] width 10 height 12
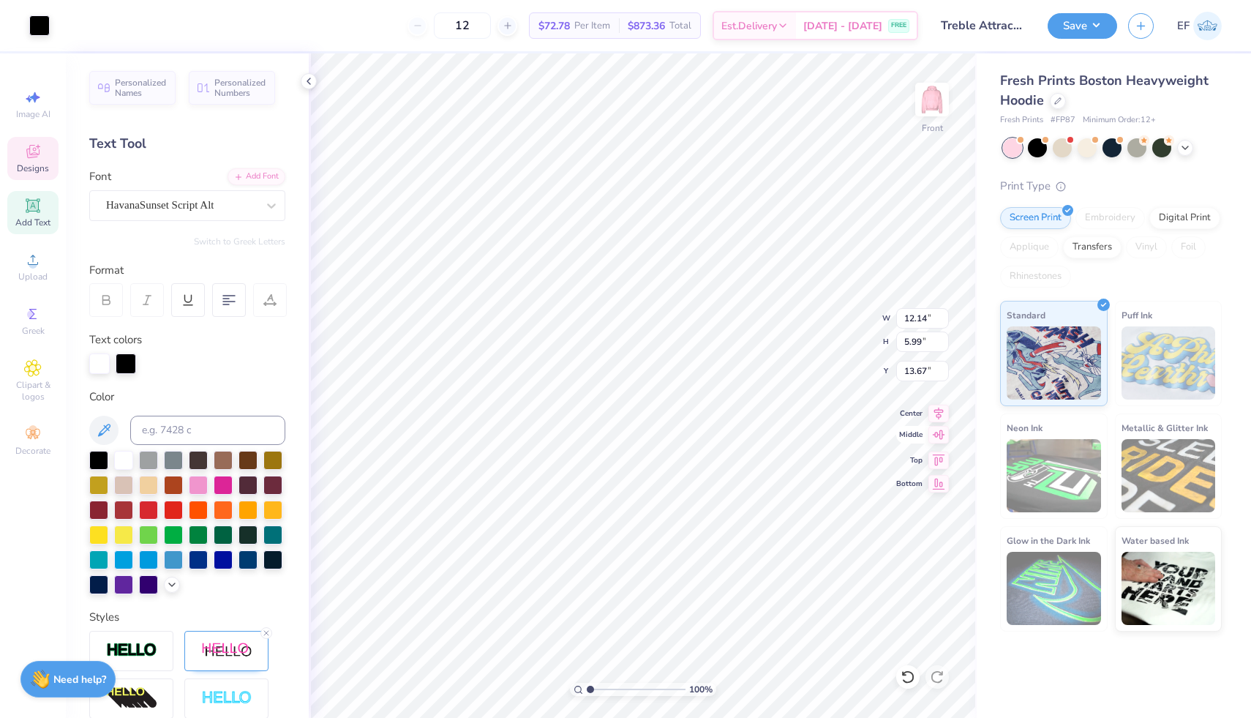
click at [939, 430] on icon at bounding box center [939, 434] width 12 height 10
type input "11.76"
type input "11.51"
type input "5.22"
click at [935, 429] on icon at bounding box center [938, 435] width 20 height 18
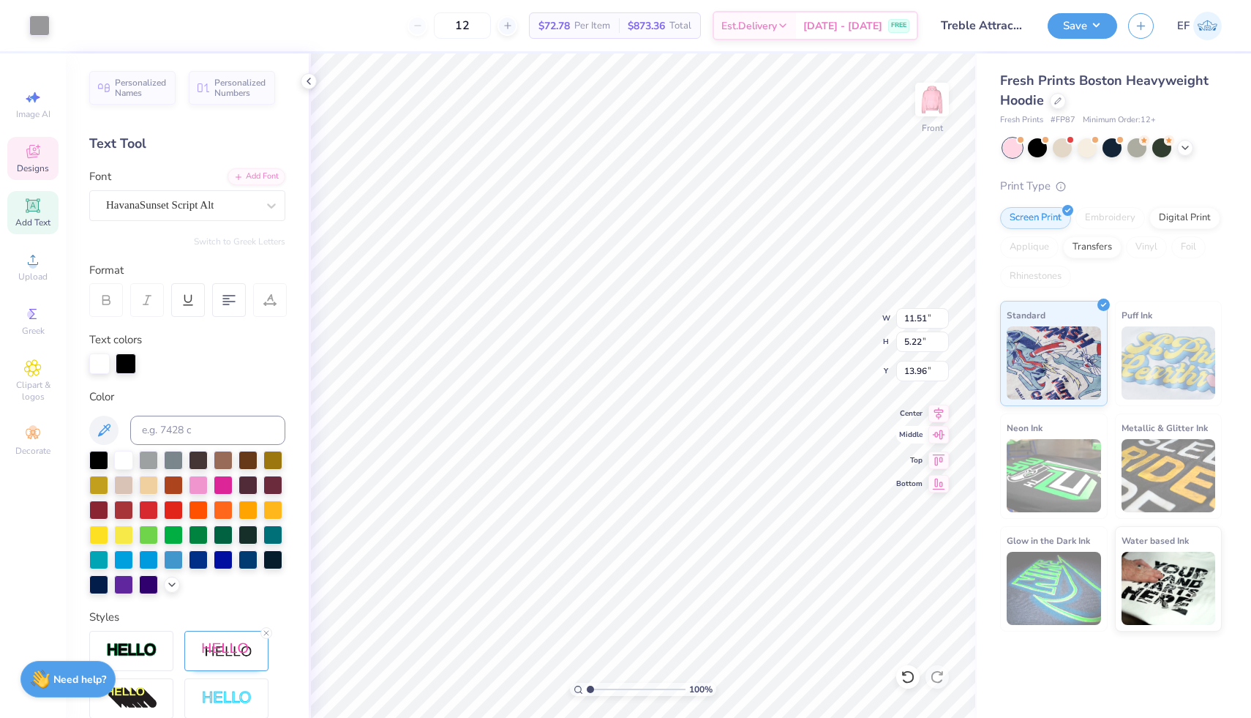
type input "12.14"
click at [940, 416] on icon at bounding box center [938, 411] width 20 height 18
click at [942, 437] on icon at bounding box center [938, 435] width 20 height 18
type input "11.69"
click at [942, 415] on icon at bounding box center [938, 411] width 20 height 18
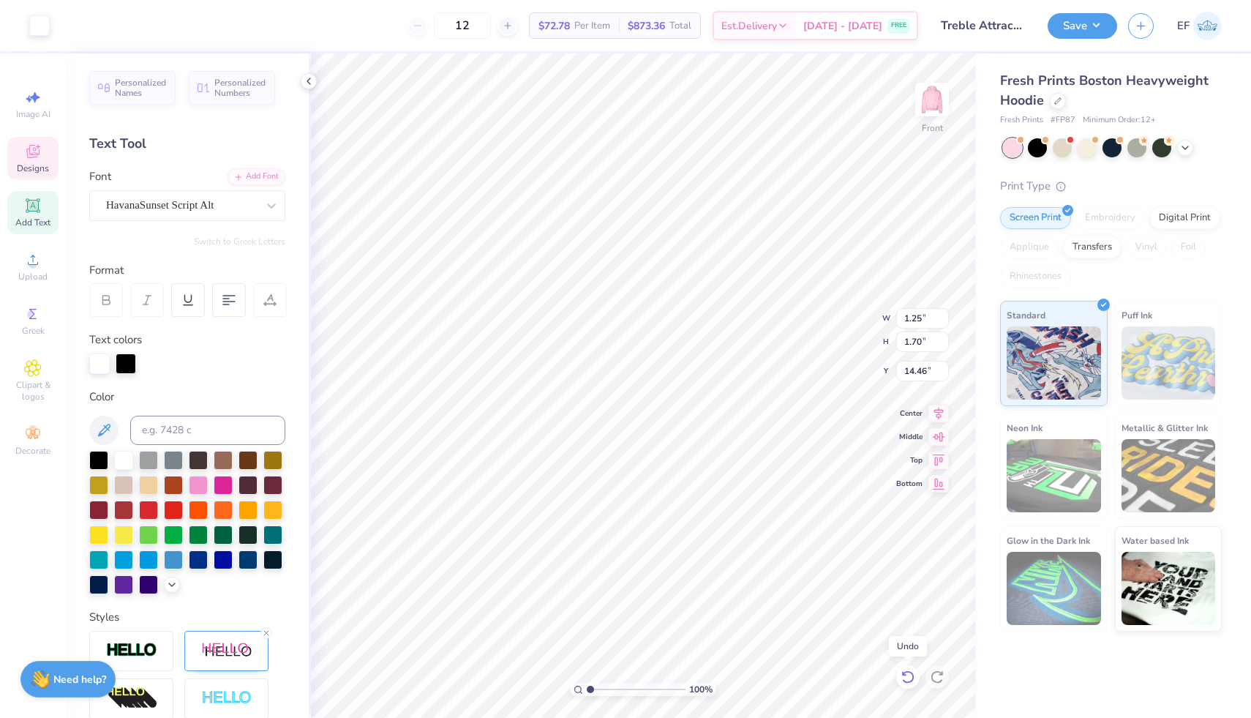
click at [905, 675] on icon at bounding box center [907, 676] width 15 height 15
type input "16.38"
click at [905, 675] on icon at bounding box center [907, 676] width 15 height 15
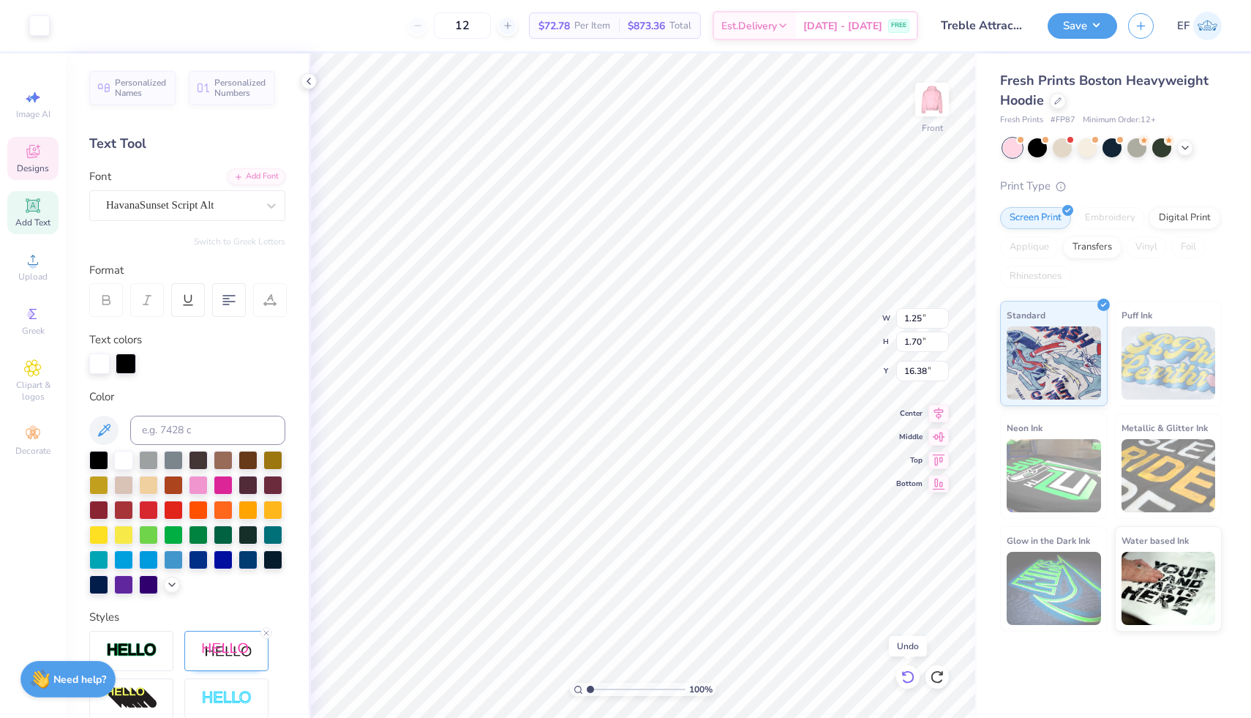
click at [905, 675] on icon at bounding box center [907, 676] width 15 height 15
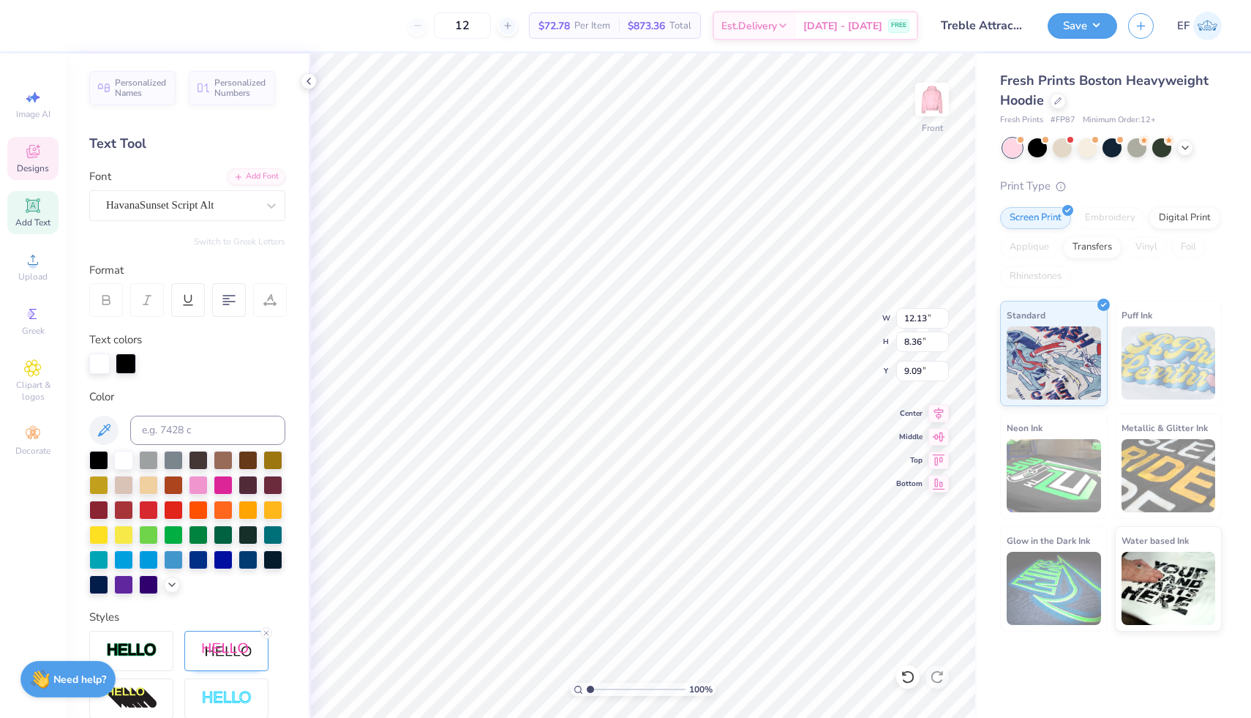
type input "12.13"
type input "8.36"
type input "9.09"
click at [937, 435] on icon at bounding box center [939, 434] width 12 height 10
click at [943, 415] on icon at bounding box center [938, 411] width 20 height 18
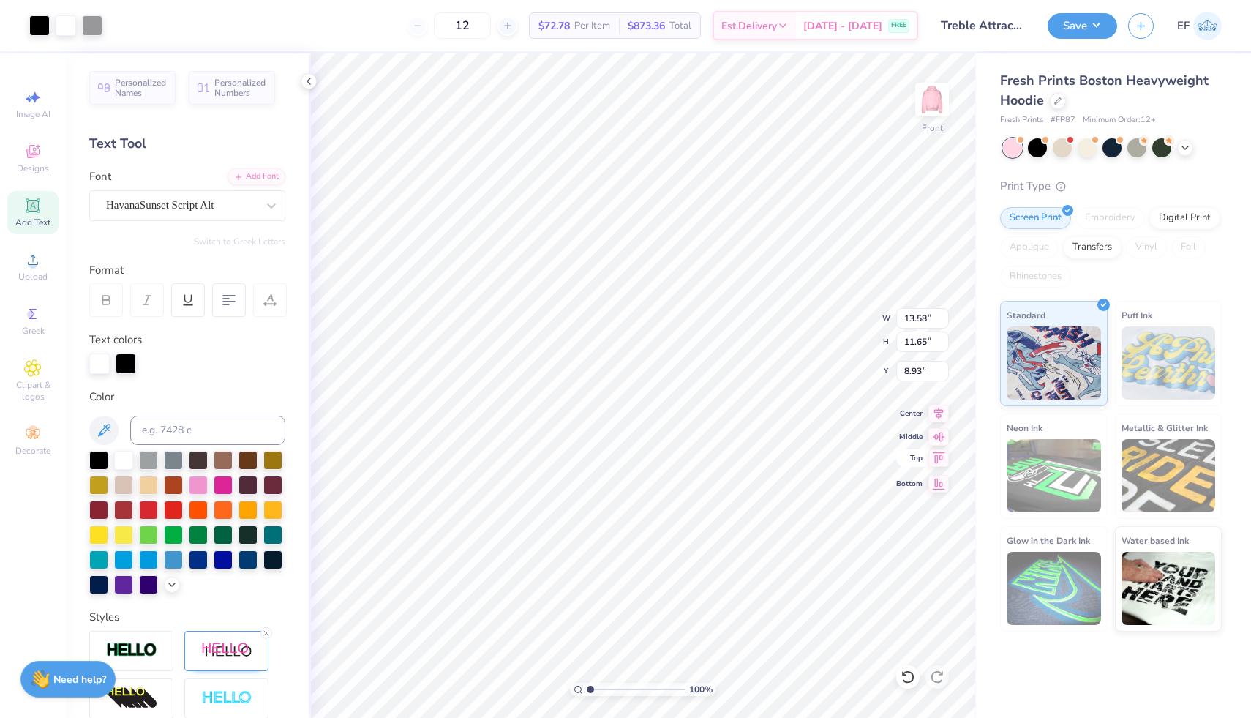
click at [936, 457] on icon at bounding box center [938, 458] width 20 height 18
click at [942, 441] on icon at bounding box center [938, 435] width 20 height 18
type input "8.93"
click at [933, 114] on img at bounding box center [932, 99] width 59 height 59
click at [34, 370] on icon at bounding box center [32, 367] width 7 height 7
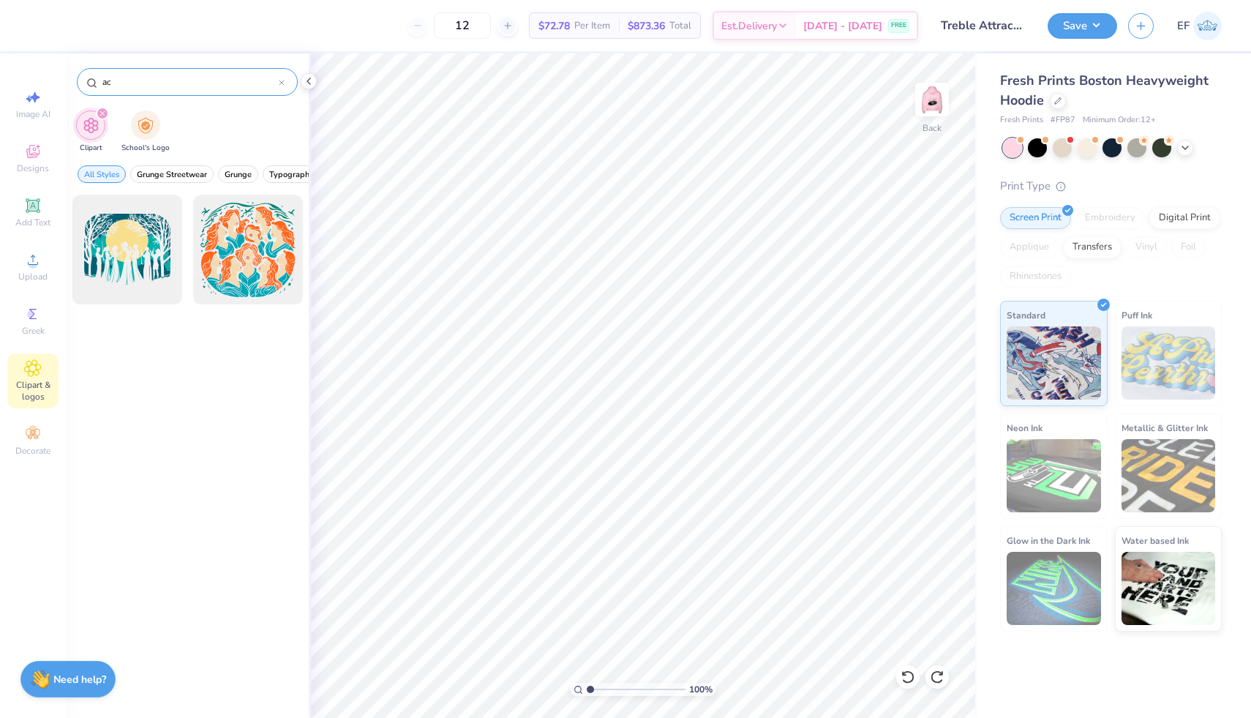
type input "a"
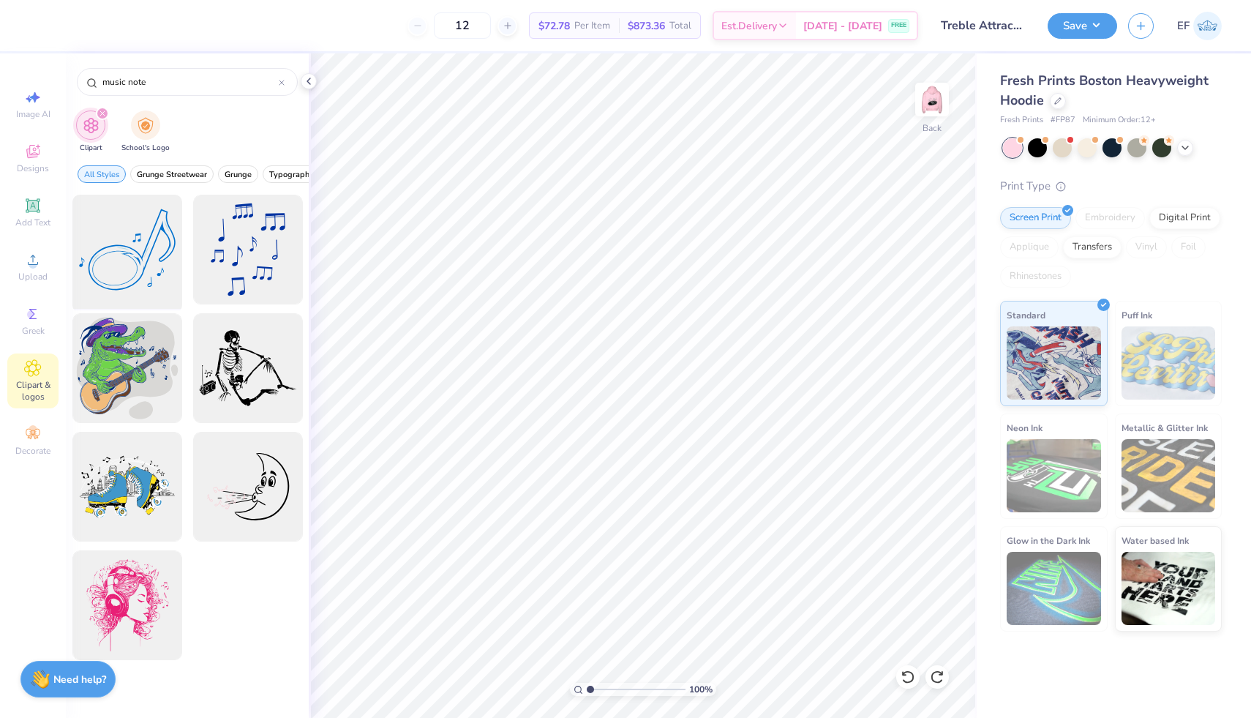
type input "music note"
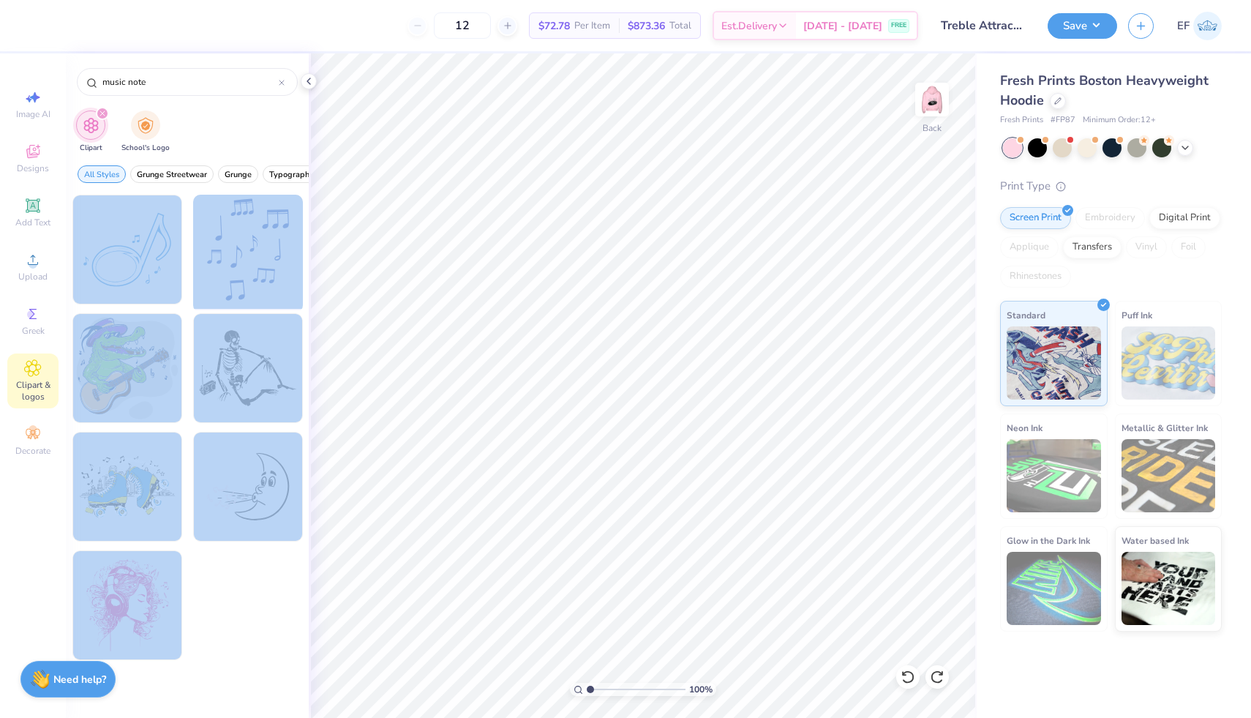
click at [767, 305] on div "12 $72.78 Per Item $873.36 Total Est. Delivery [DATE] - [DATE] FREE Design Titl…" at bounding box center [625, 359] width 1251 height 718
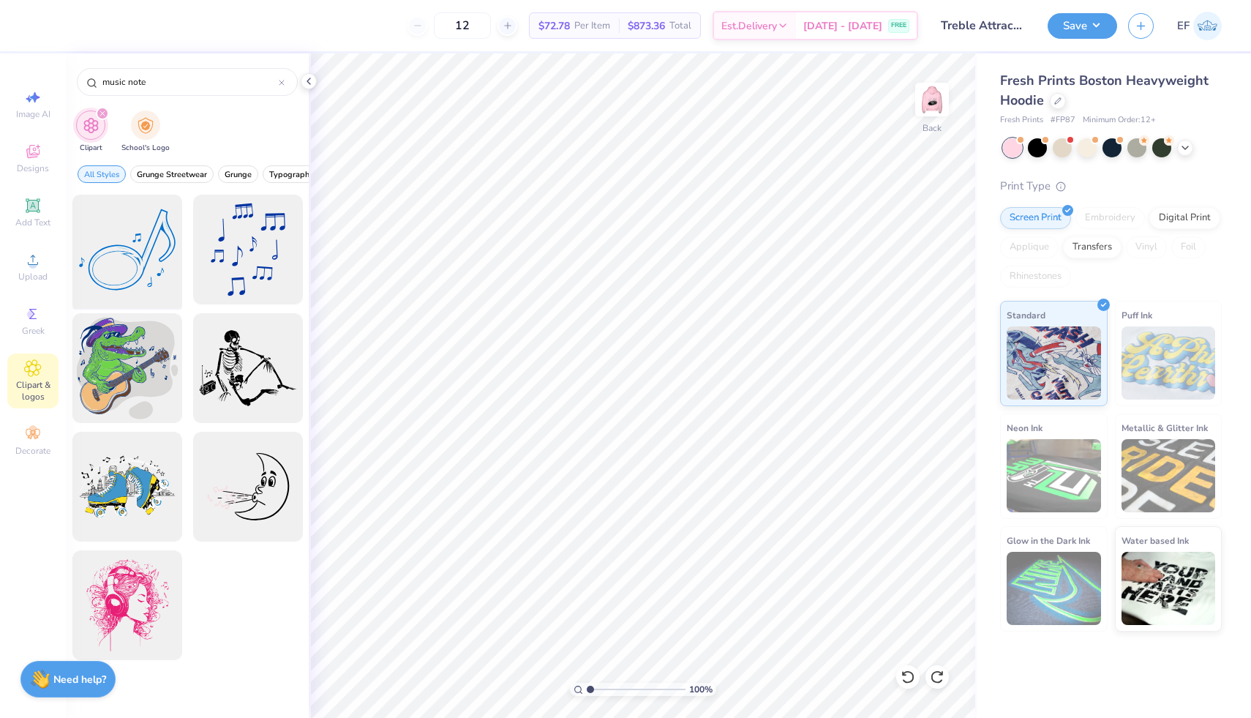
click at [116, 263] on div at bounding box center [127, 249] width 121 height 121
type input "5.37"
type input "4.52"
type input "3.43"
type input "4.53"
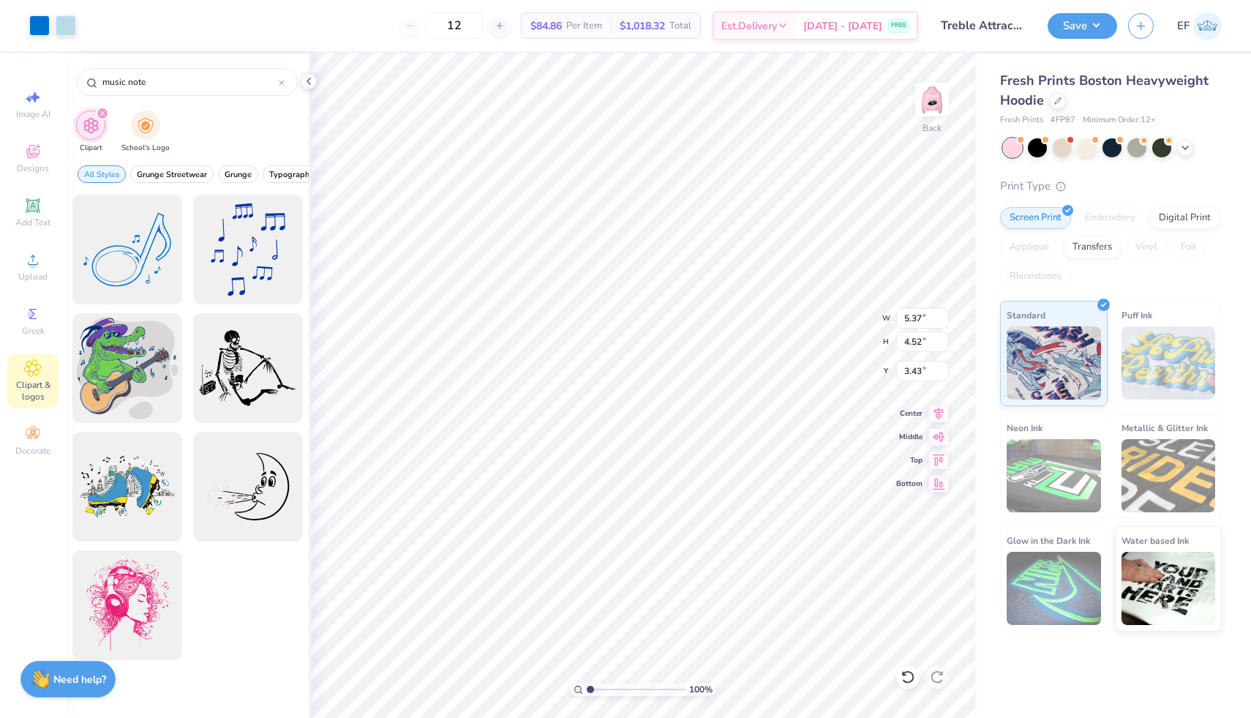
type input "3.81"
type input "3.00"
click at [30, 159] on icon at bounding box center [33, 152] width 18 height 18
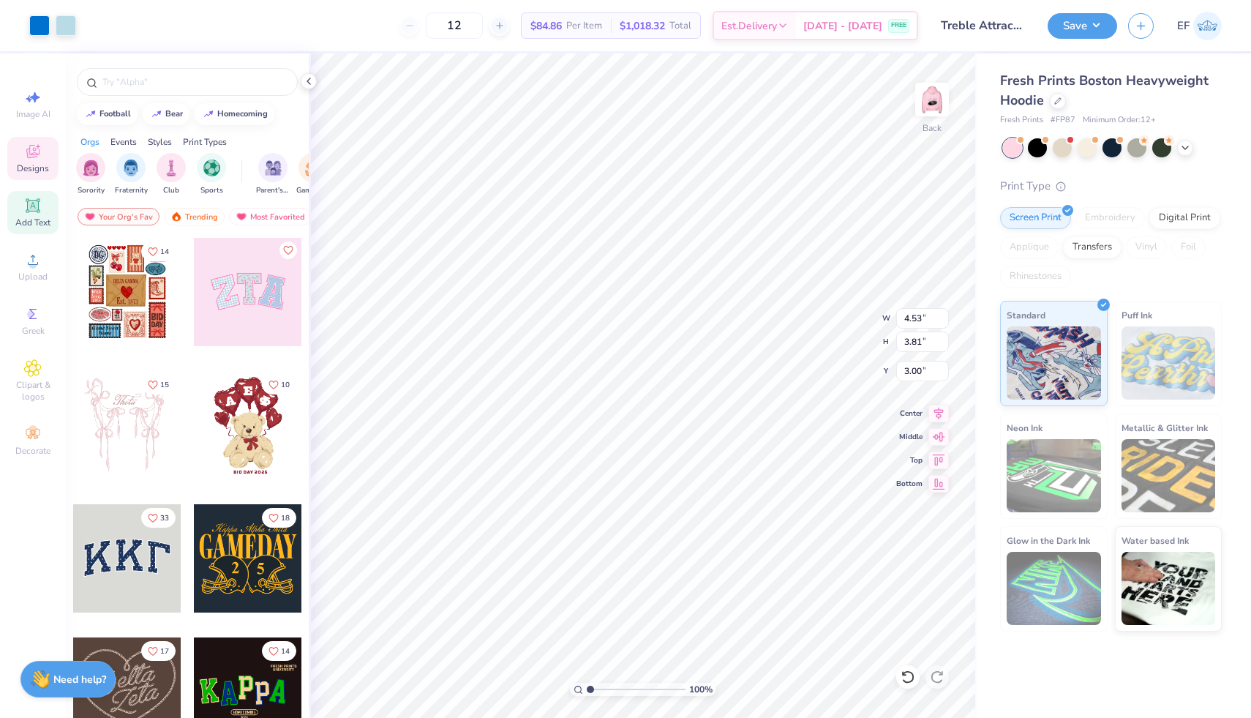
click at [33, 216] on div "Add Text" at bounding box center [32, 212] width 51 height 43
type input "7.05"
type input "2.04"
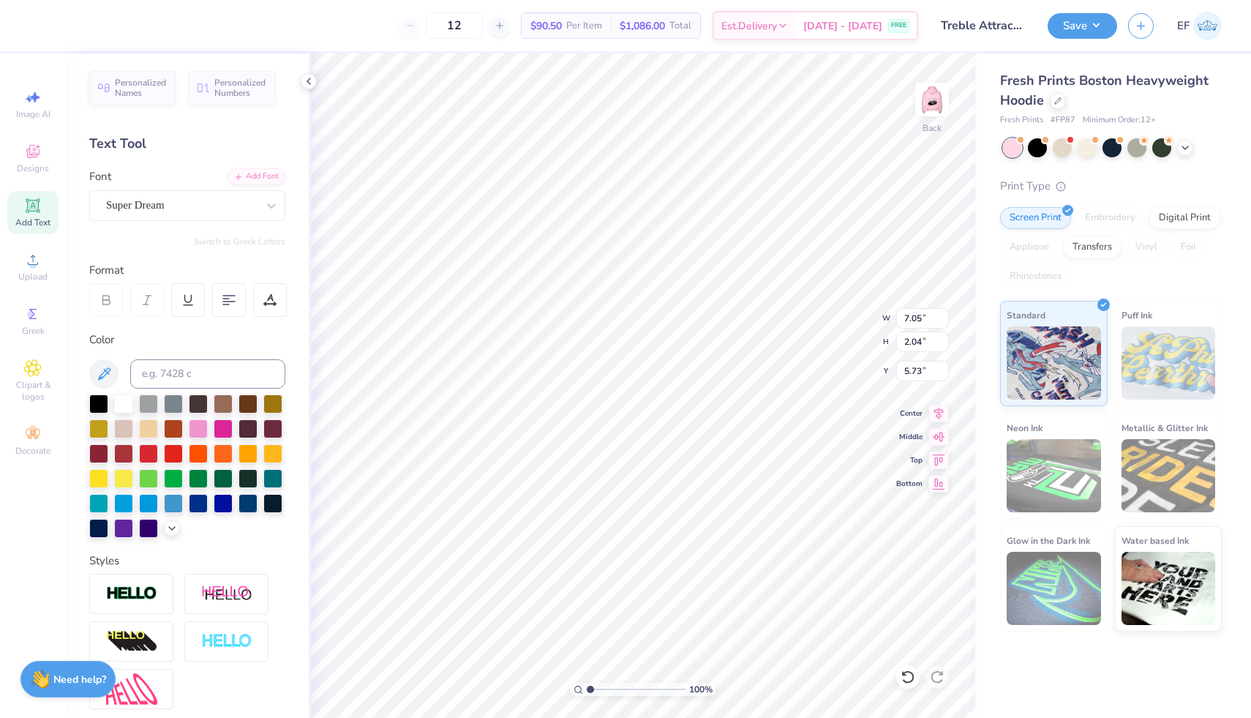
type input "7.35"
type input "4.53"
type input "3.81"
type input "3.00"
click at [102, 401] on div at bounding box center [98, 402] width 19 height 19
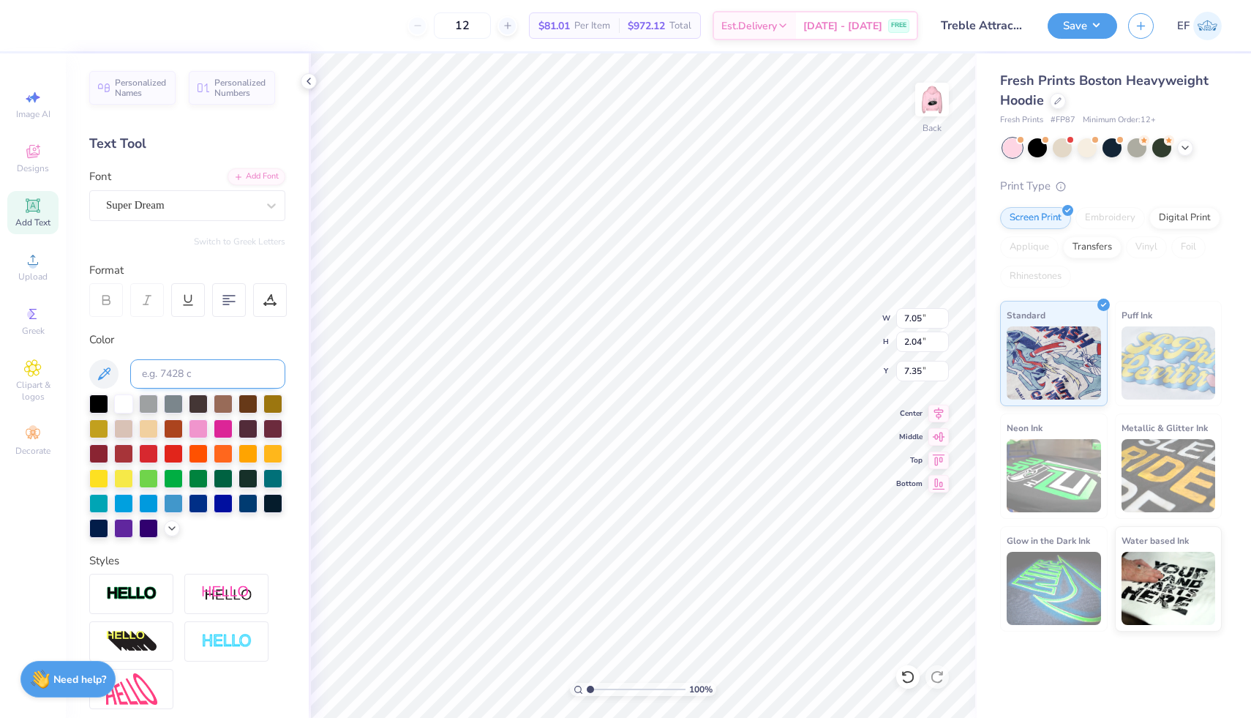
type input "3.63"
type input "5.19"
type input "1.50"
type input "3.00"
click at [249, 211] on div "Super Dream" at bounding box center [182, 205] width 154 height 23
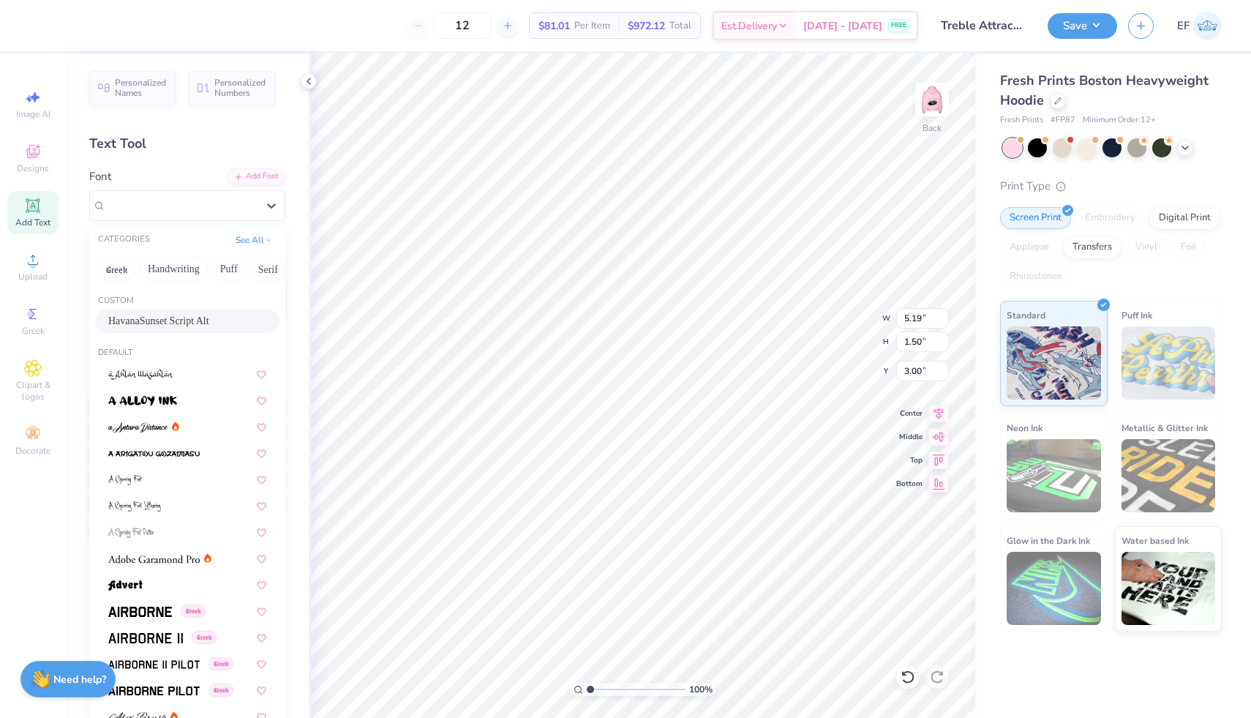
click at [164, 317] on div "HavanaSunset Script Alt" at bounding box center [187, 320] width 158 height 15
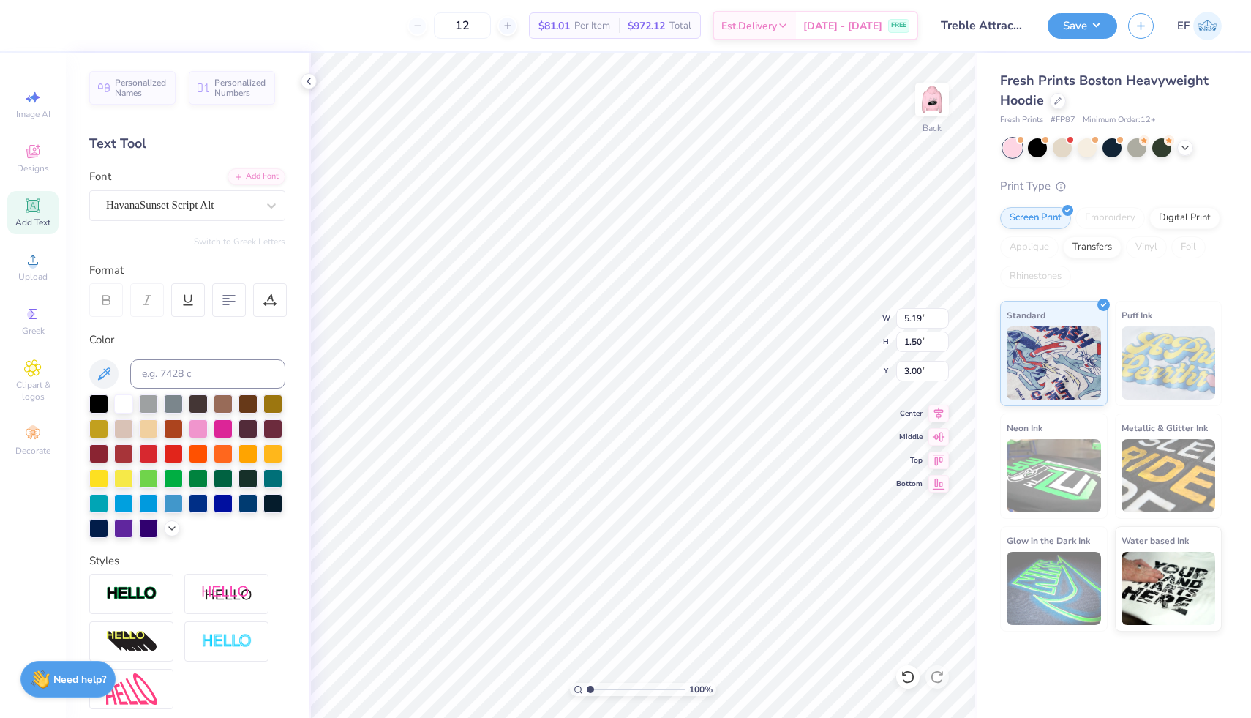
scroll to position [0, 0]
type textarea "T"
type textarea "Treble Attraction"
type textarea "T"
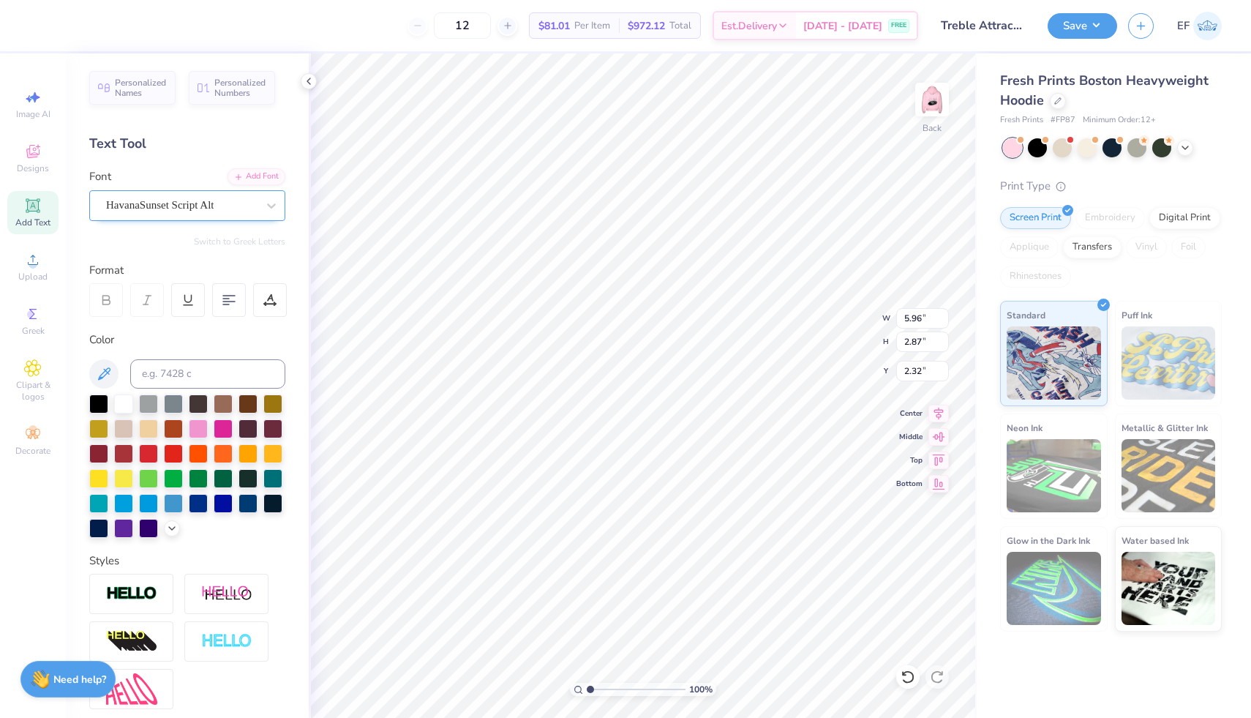
click at [244, 216] on div "HavanaSunset Script Alt" at bounding box center [187, 205] width 196 height 31
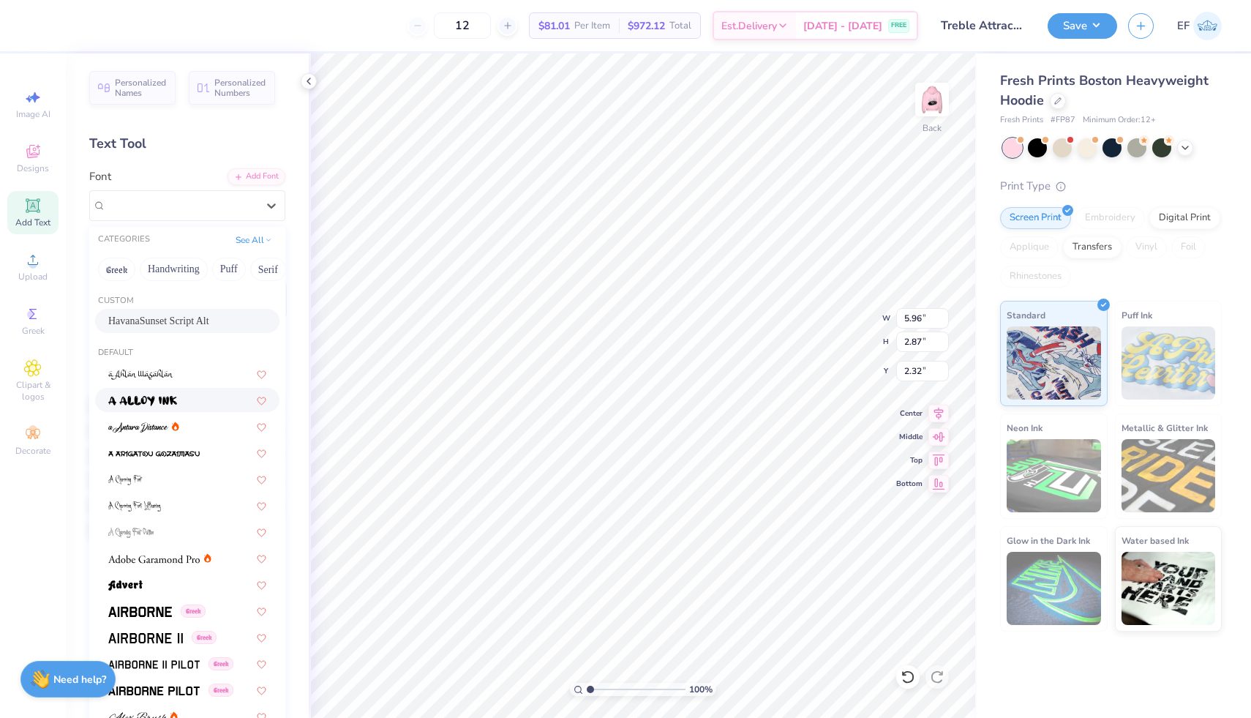
click at [181, 390] on div at bounding box center [187, 400] width 184 height 24
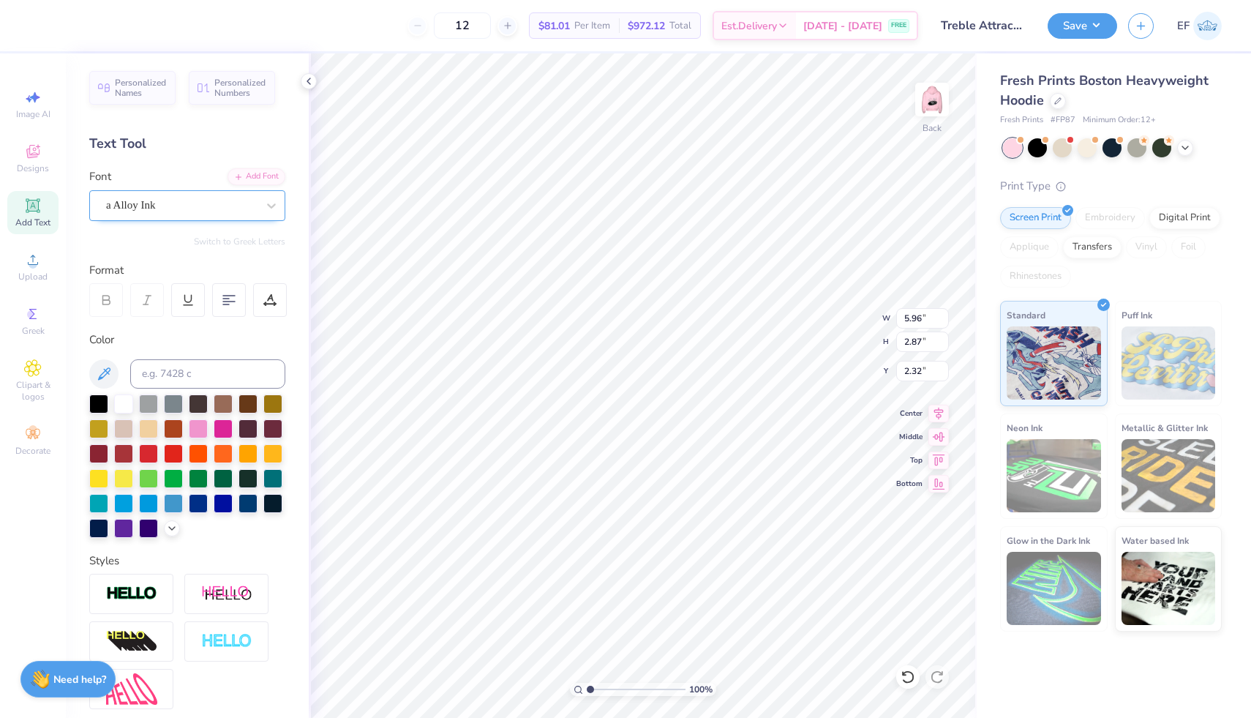
click at [178, 214] on div at bounding box center [181, 205] width 151 height 20
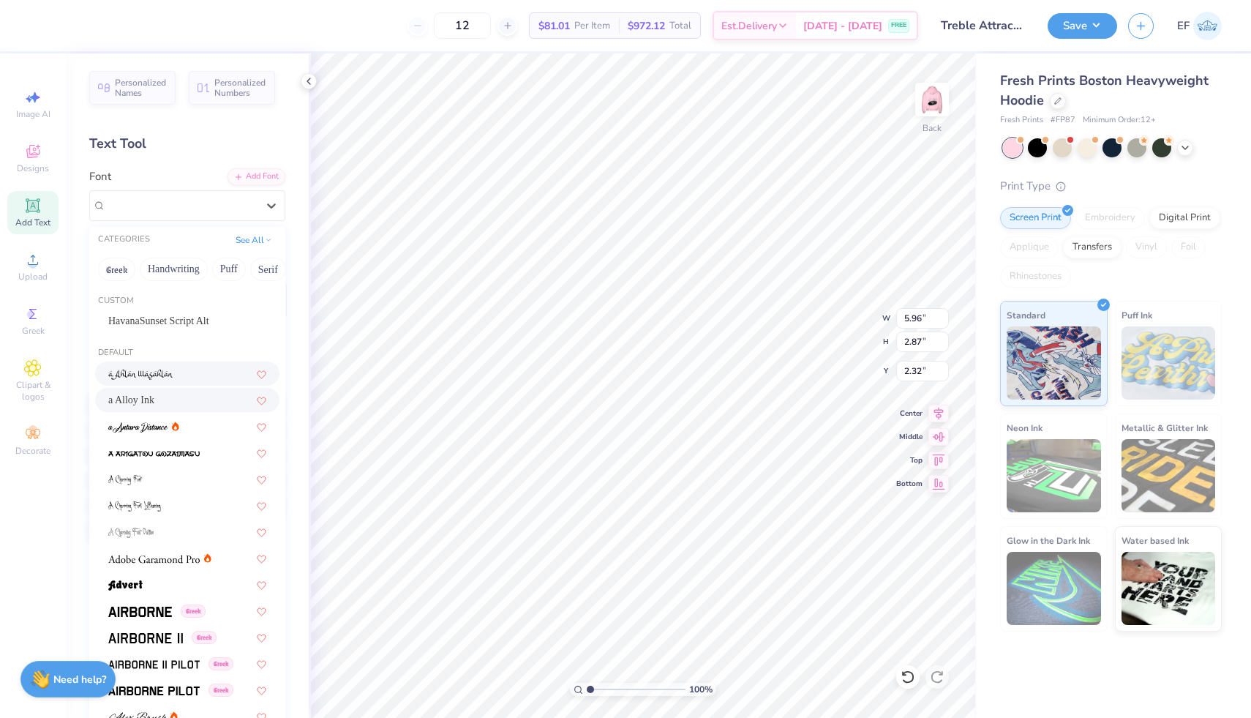
click at [151, 377] on img at bounding box center [140, 374] width 65 height 10
click at [184, 205] on div "a [PERSON_NAME]" at bounding box center [182, 205] width 154 height 23
click at [147, 508] on img at bounding box center [134, 506] width 53 height 10
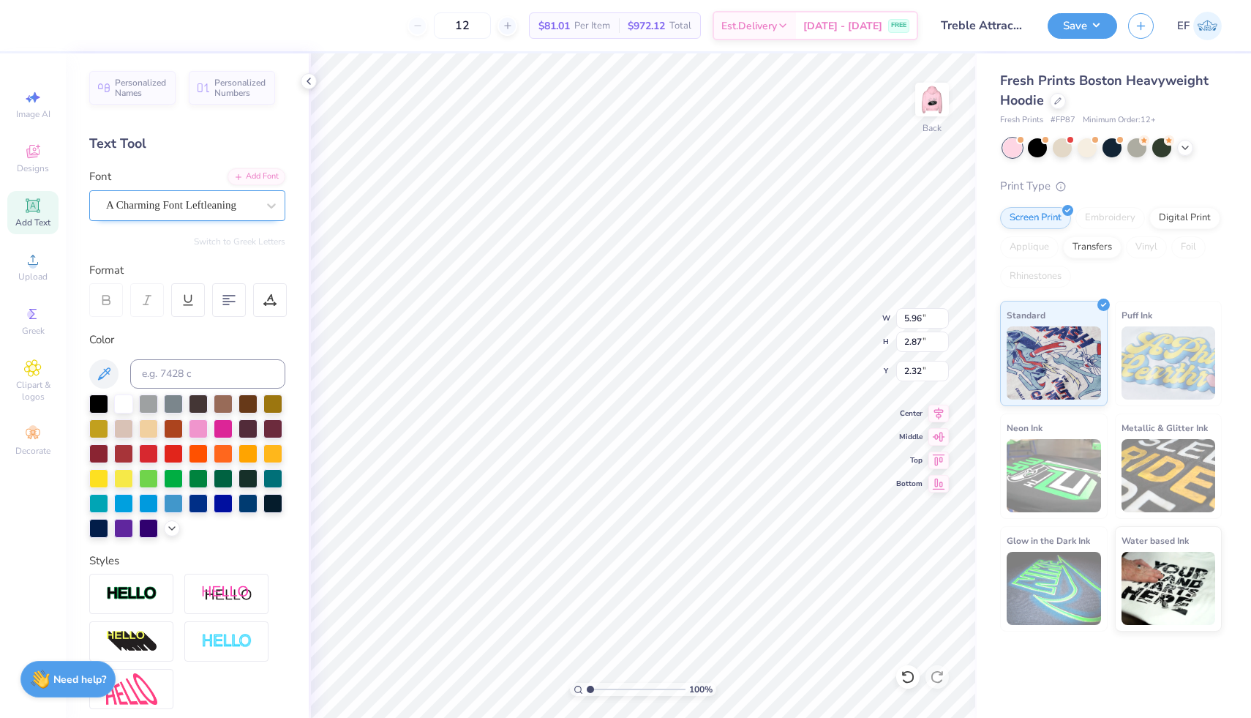
click at [210, 206] on div "A Charming Font Leftleaning" at bounding box center [182, 205] width 154 height 23
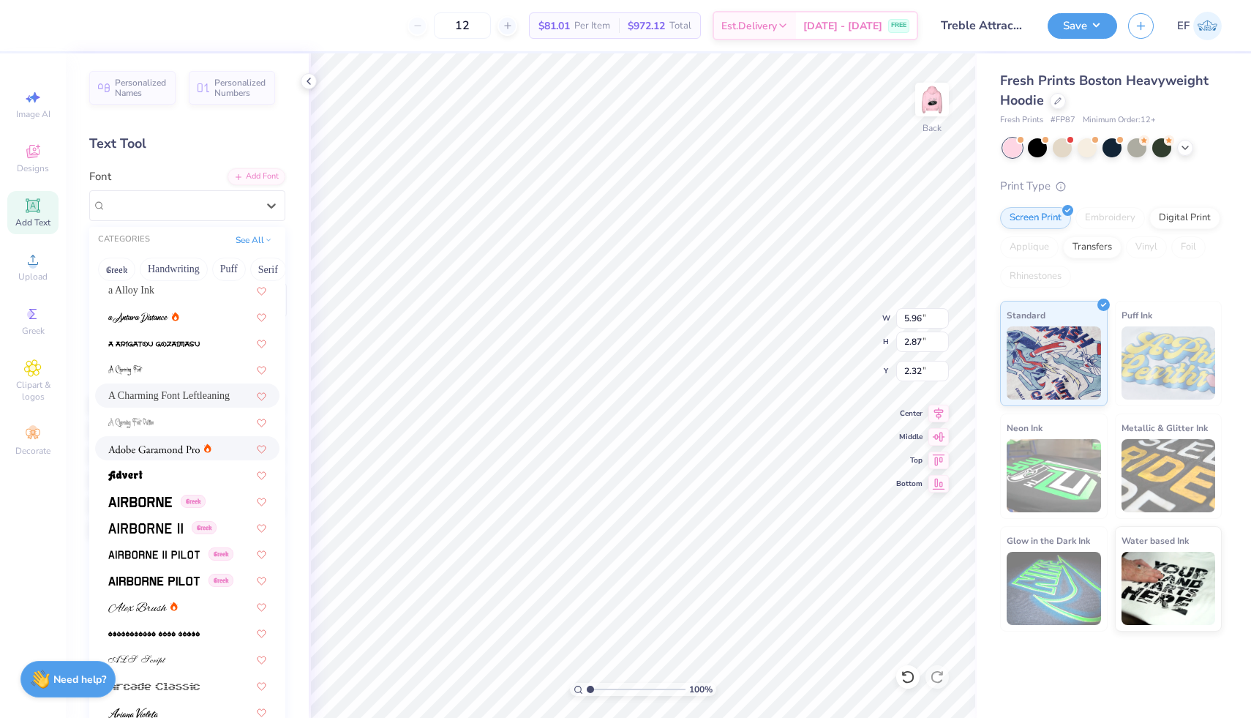
scroll to position [113, 0]
click at [153, 598] on span at bounding box center [137, 602] width 59 height 15
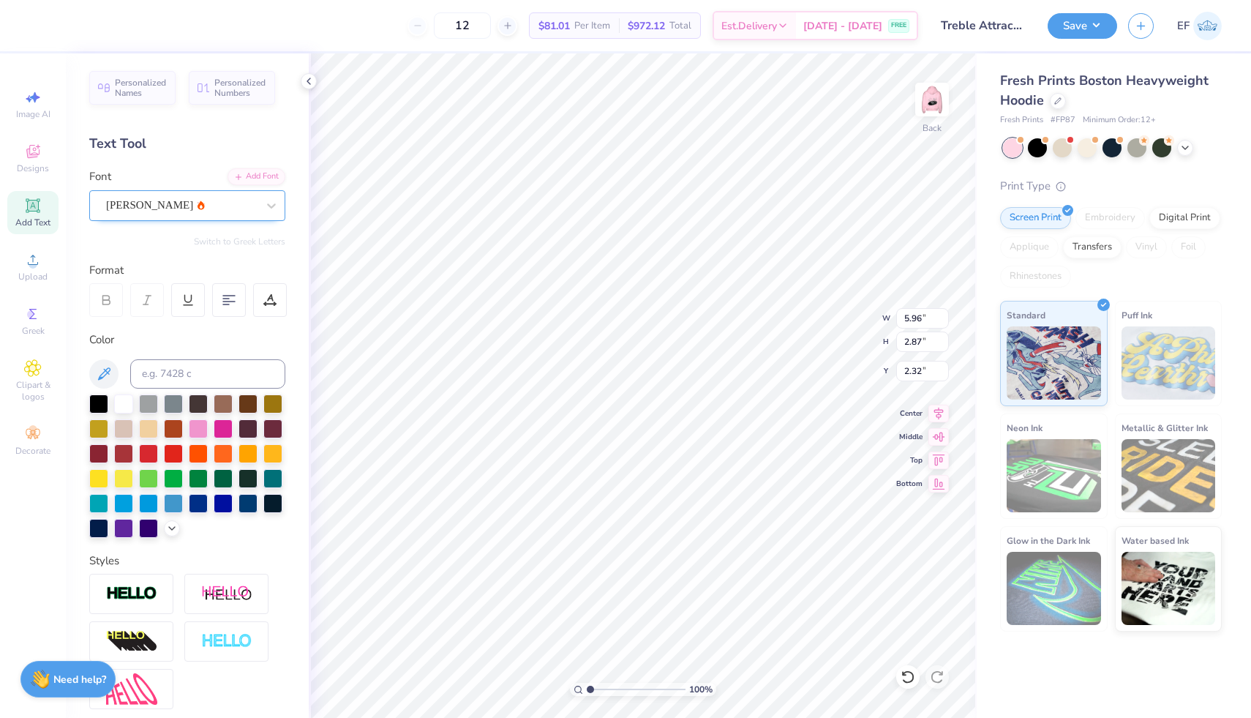
click at [255, 202] on div "[PERSON_NAME]" at bounding box center [182, 205] width 154 height 23
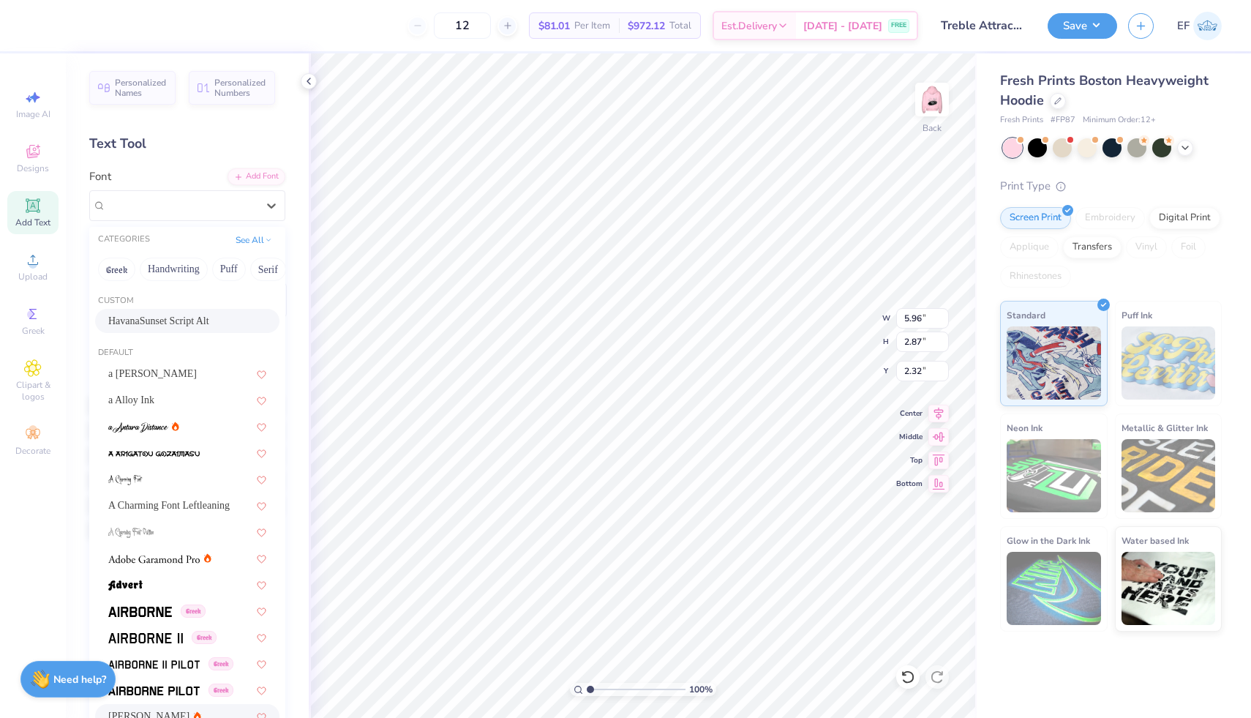
click at [163, 316] on div "HavanaSunset Script Alt" at bounding box center [187, 320] width 158 height 15
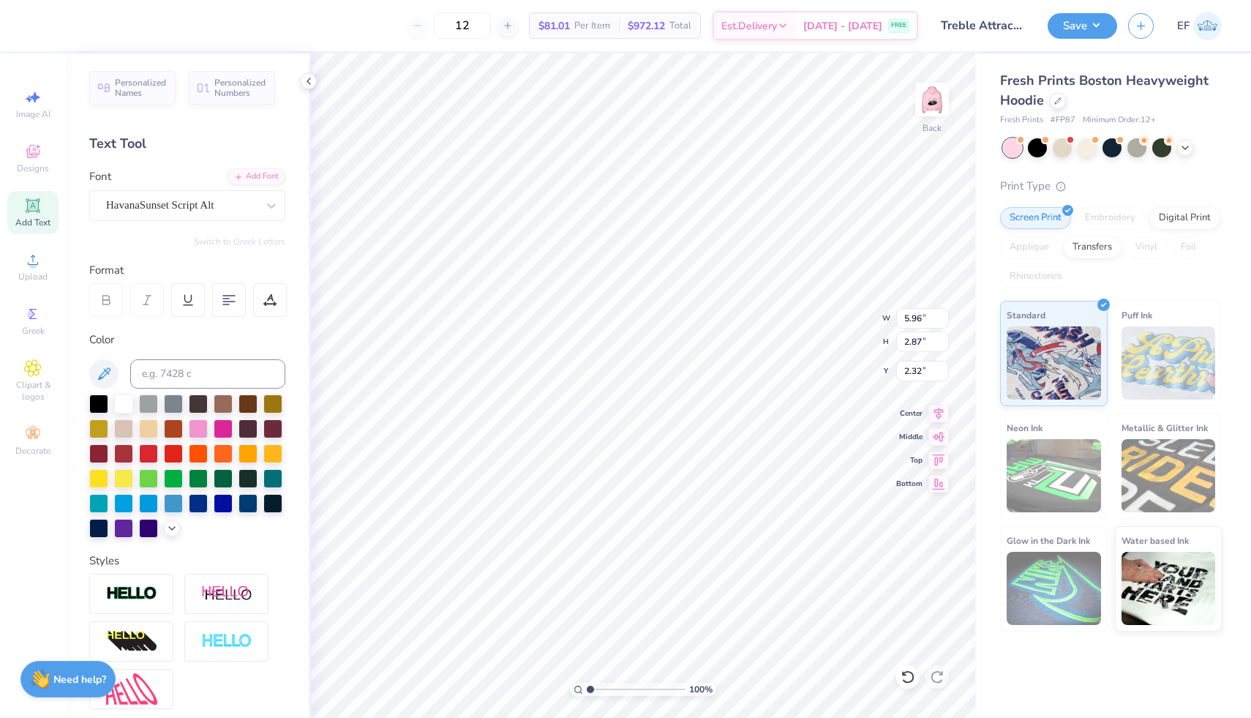
scroll to position [0, 0]
type textarea "A"
click at [30, 368] on icon at bounding box center [32, 367] width 7 height 7
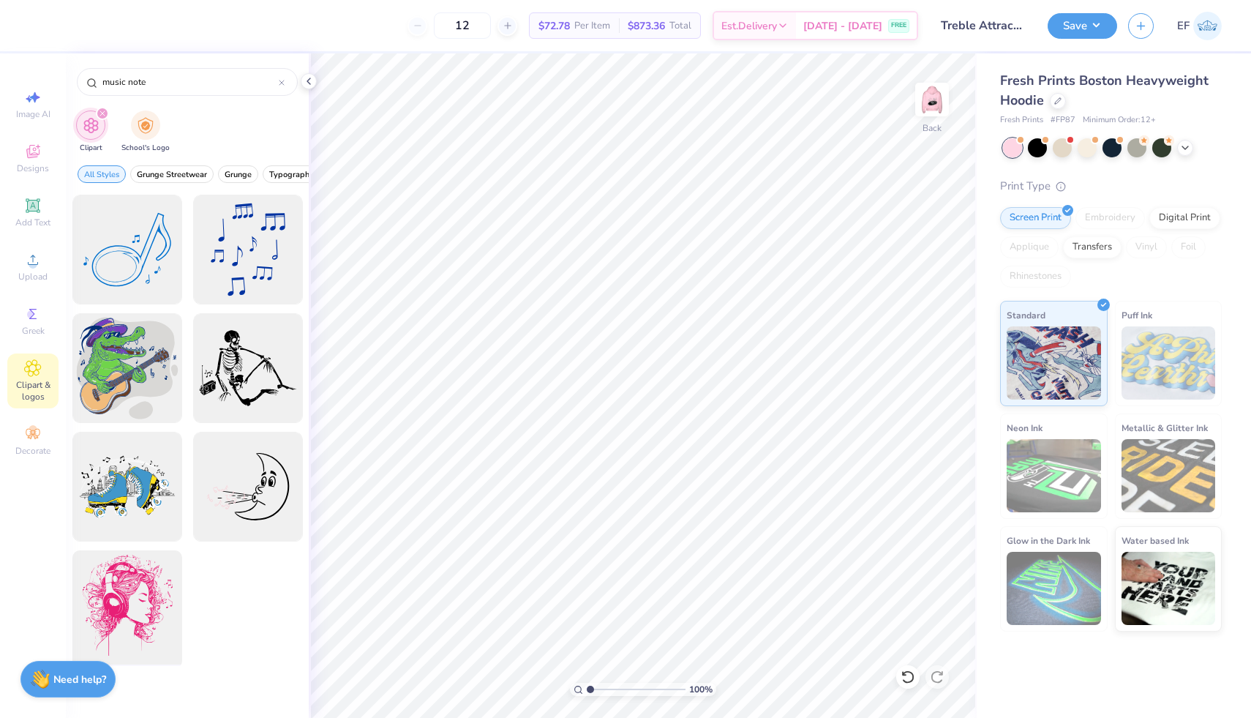
click at [151, 586] on div at bounding box center [127, 605] width 121 height 121
type input "3.63"
type input "4.05"
type input "3.00"
click at [161, 83] on input "music note" at bounding box center [190, 82] width 178 height 15
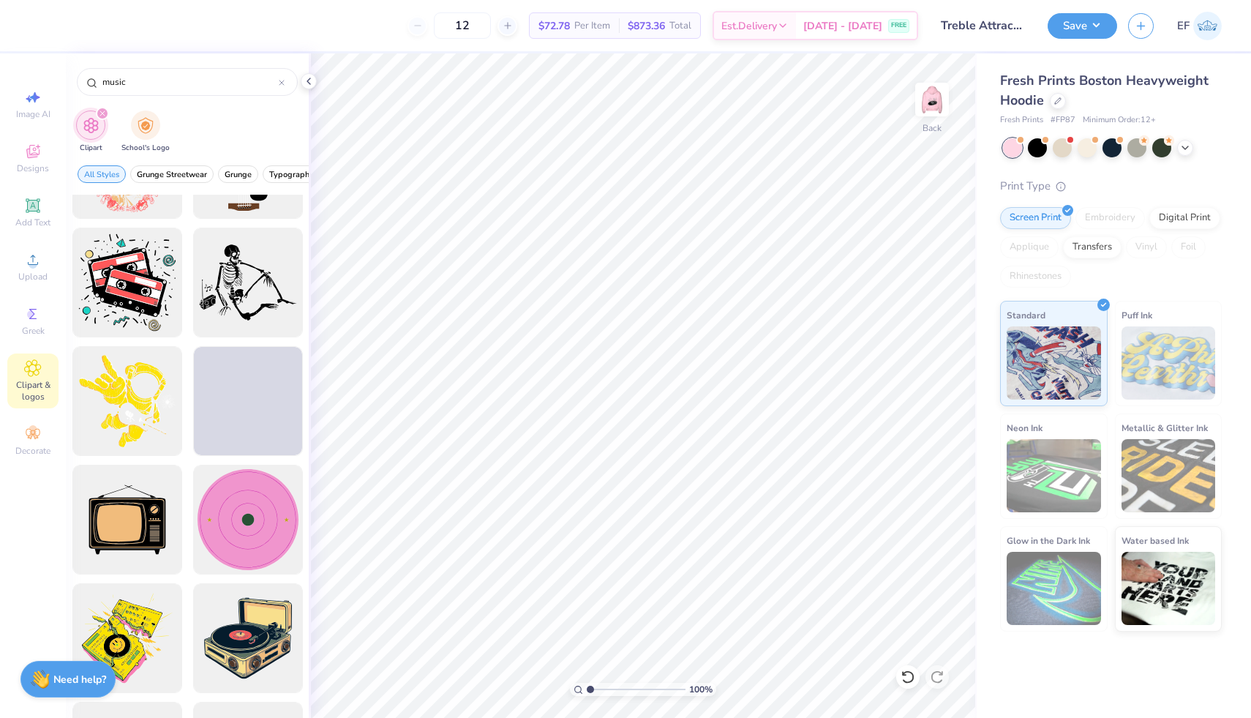
scroll to position [1984, 0]
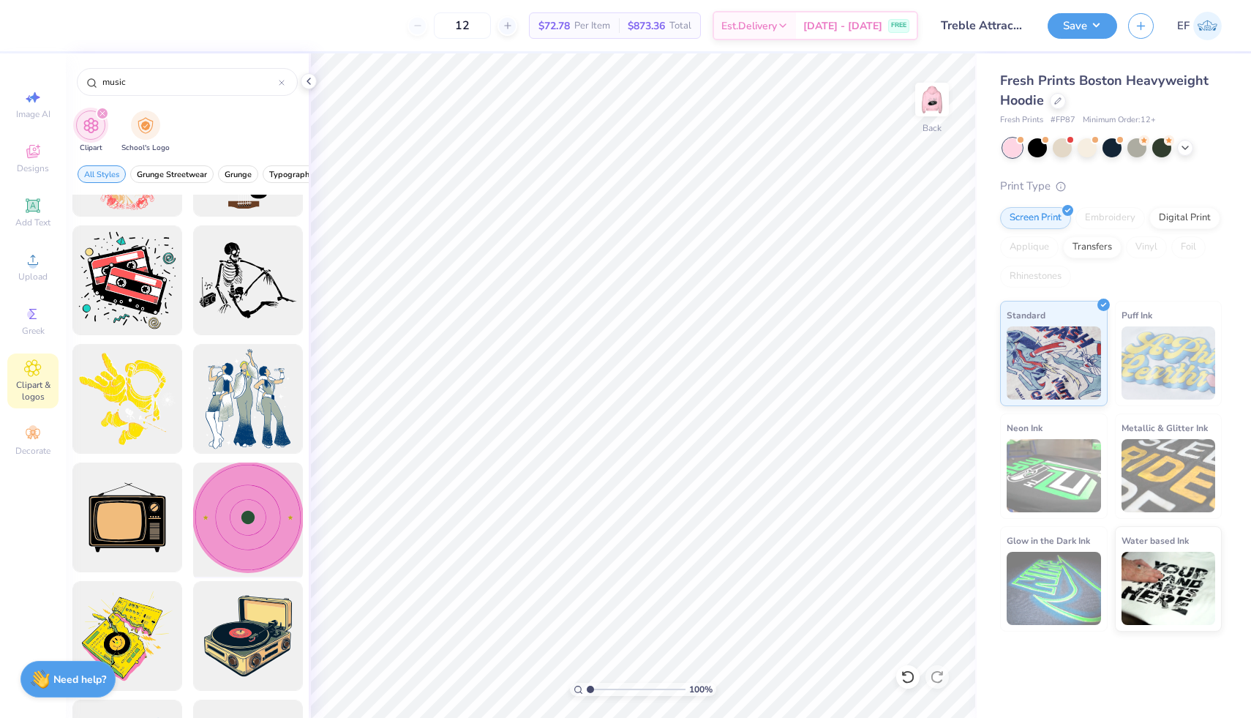
type input "music"
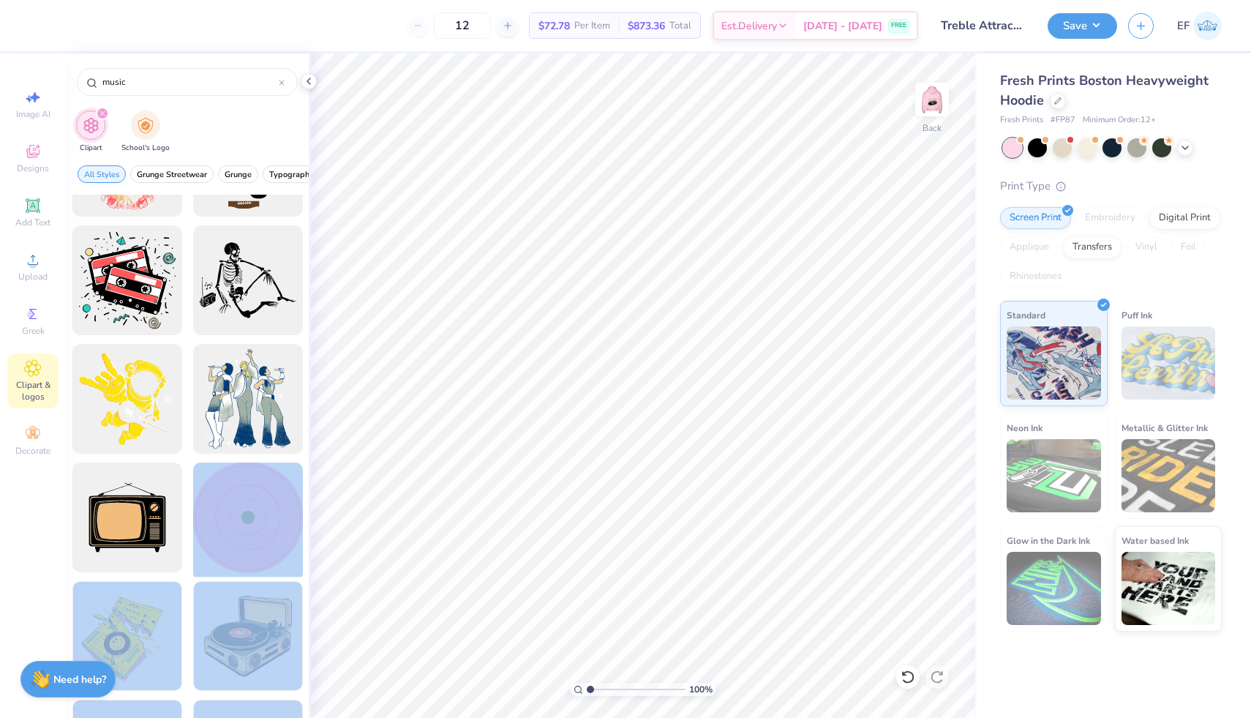
click at [766, 315] on div "12 $72.78 Per Item $873.36 Total Est. Delivery [DATE] - [DATE] FREE Design Titl…" at bounding box center [625, 359] width 1251 height 718
click at [244, 504] on div at bounding box center [247, 517] width 121 height 121
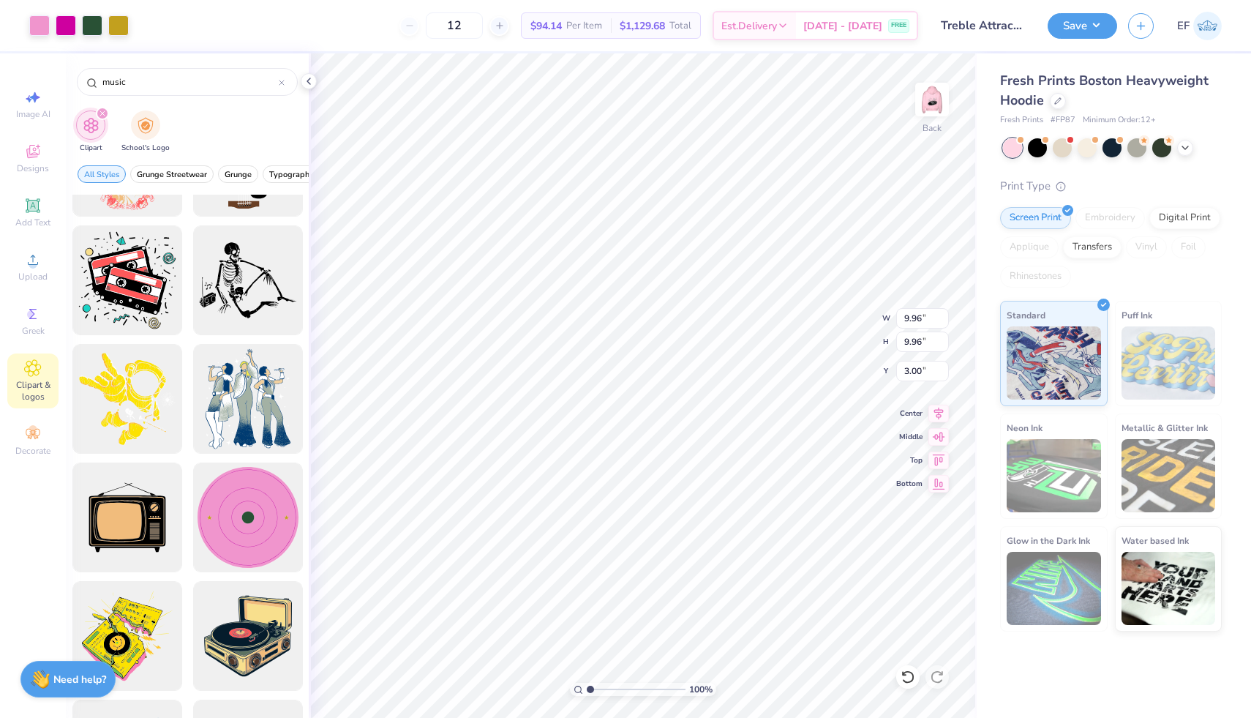
type input "4.67"
type input "8.28"
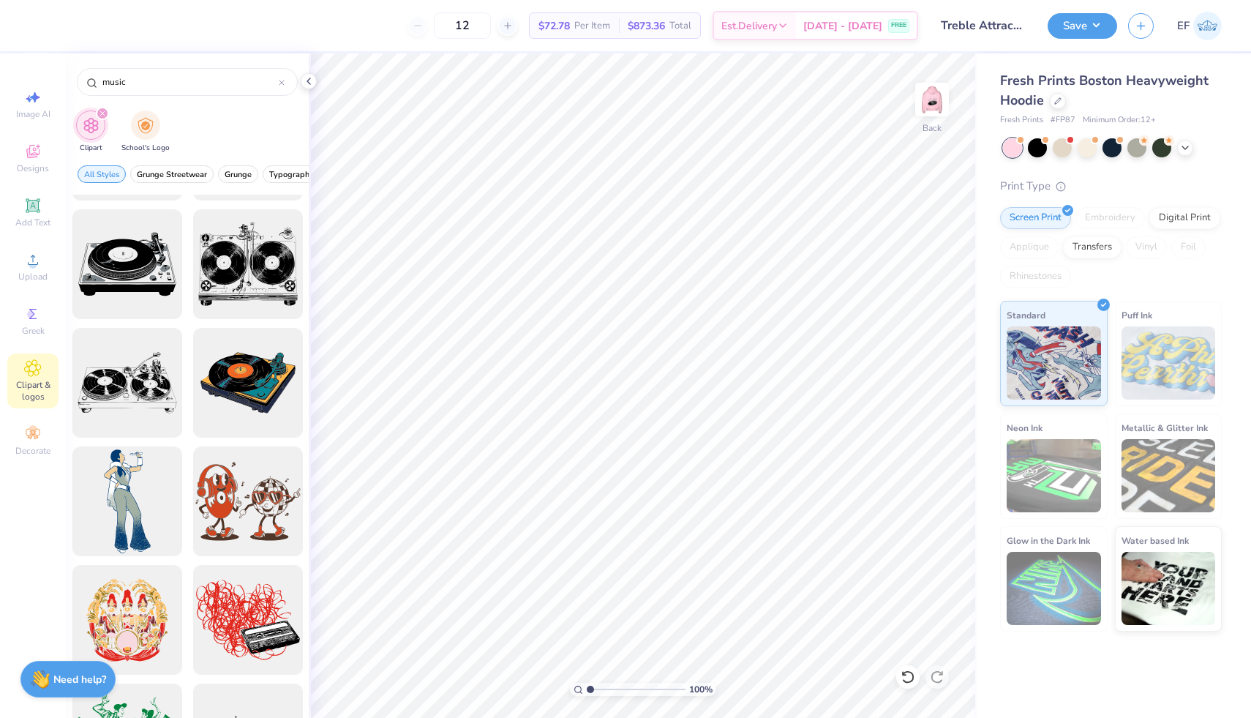
scroll to position [4267, 0]
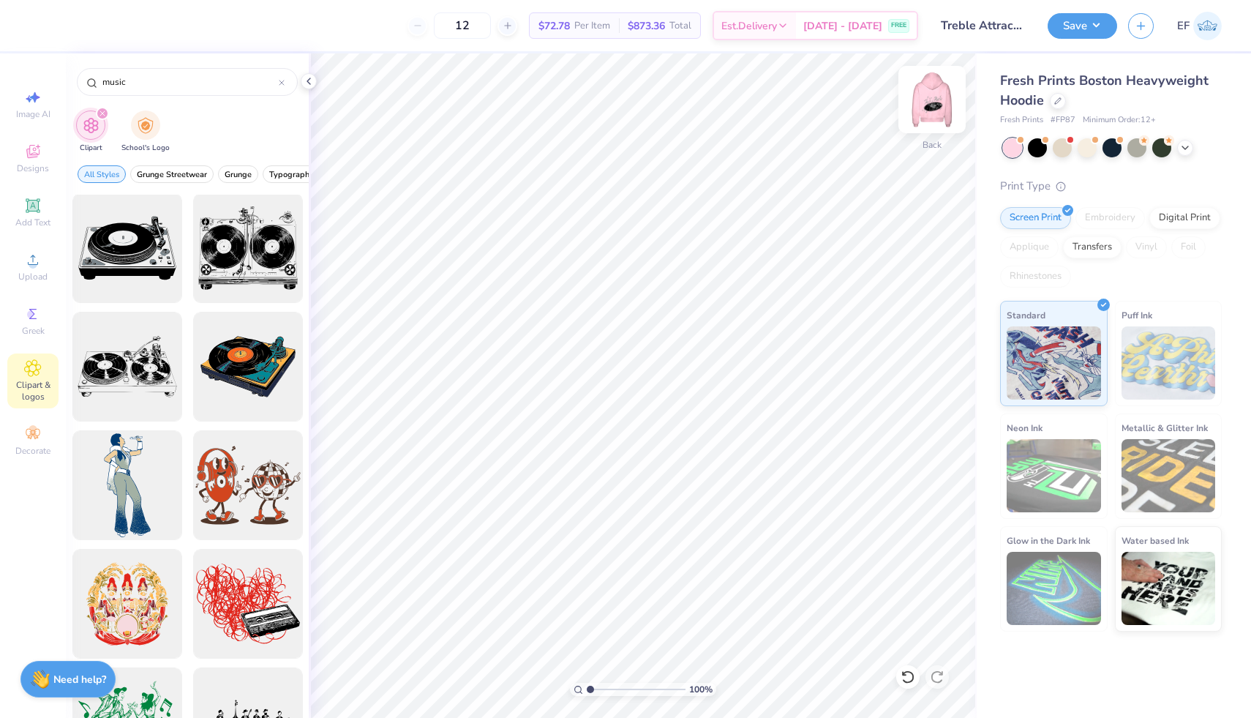
click at [937, 93] on img at bounding box center [932, 99] width 59 height 59
click at [933, 99] on img at bounding box center [932, 99] width 59 height 59
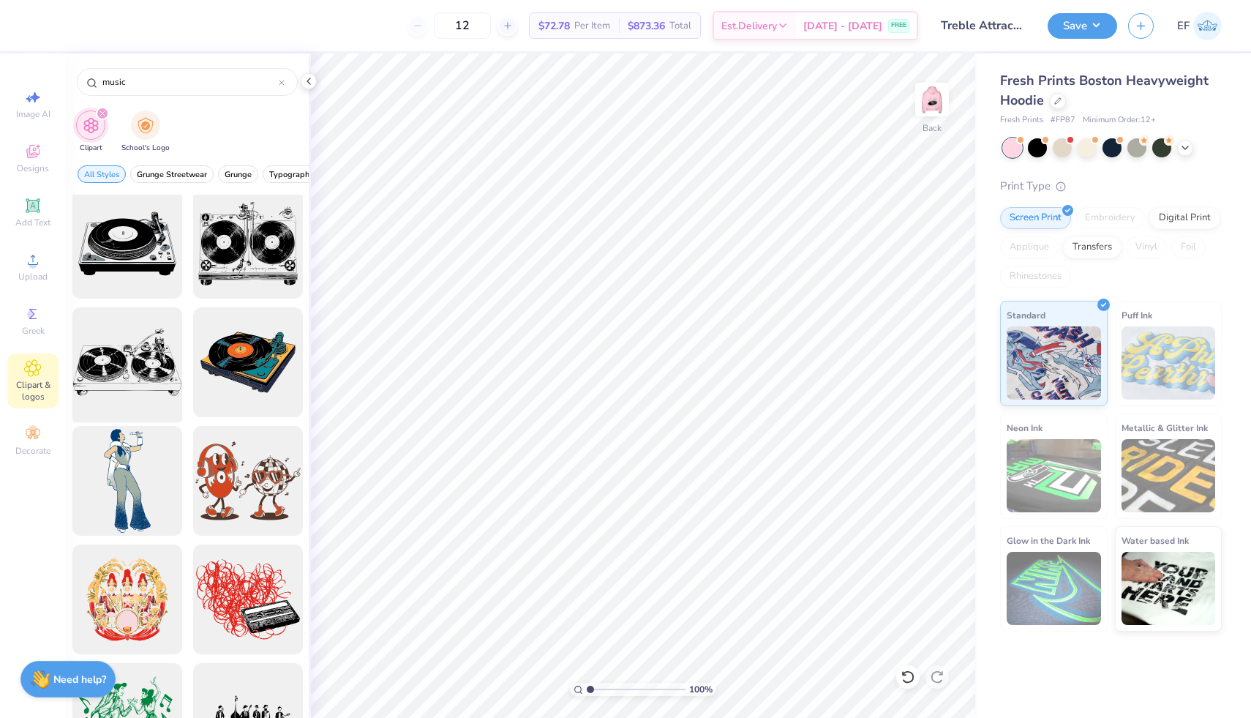
scroll to position [4270, 0]
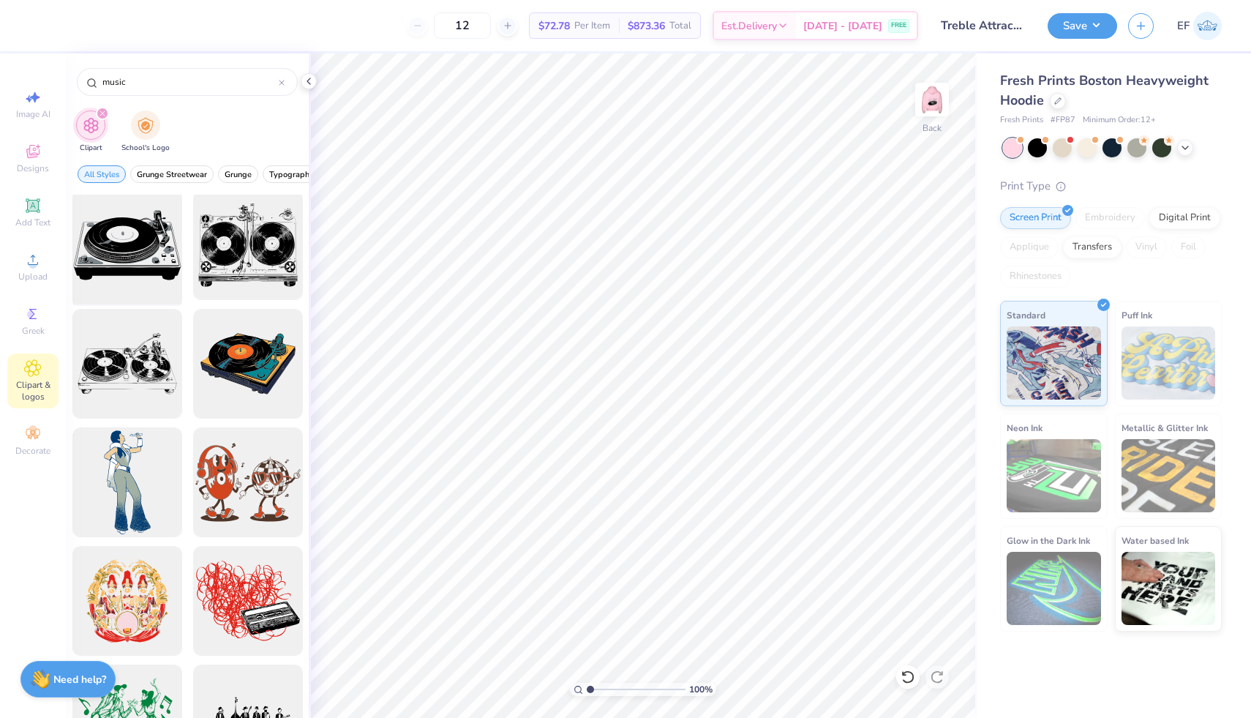
click at [125, 255] on div at bounding box center [127, 245] width 121 height 121
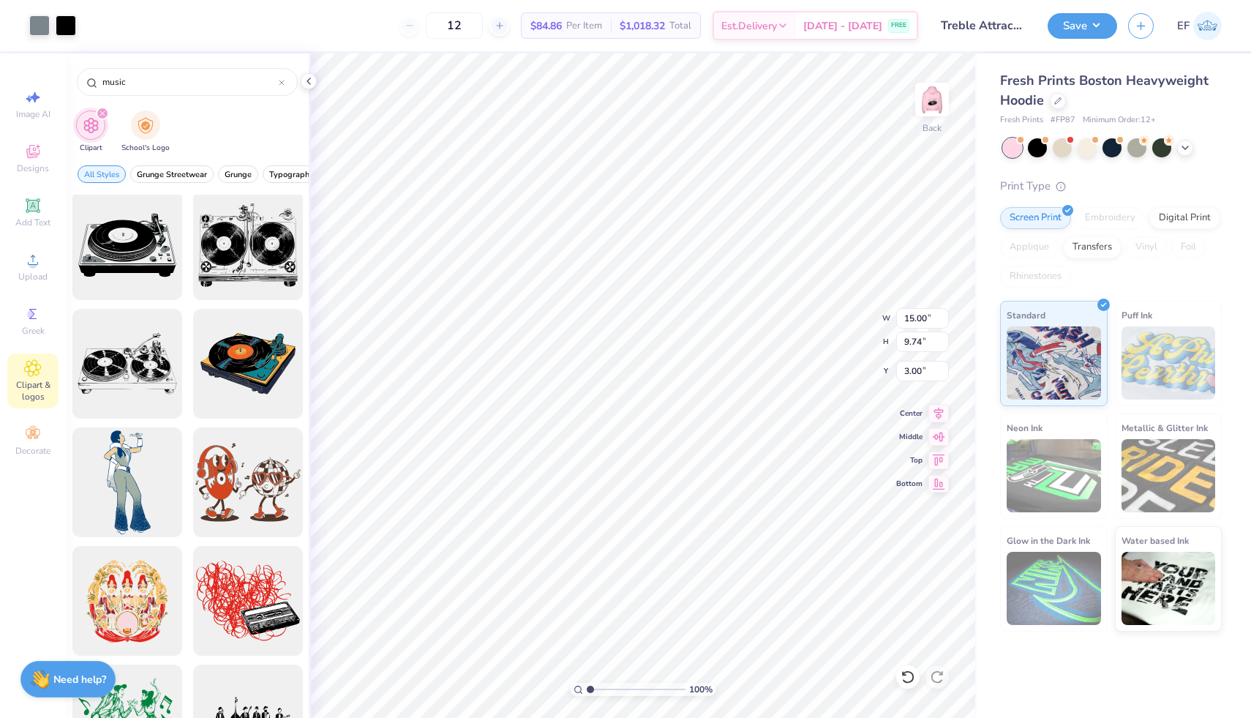
type input "6.96"
type input "4.52"
type input "8.22"
type input "5.52"
type input "3.58"
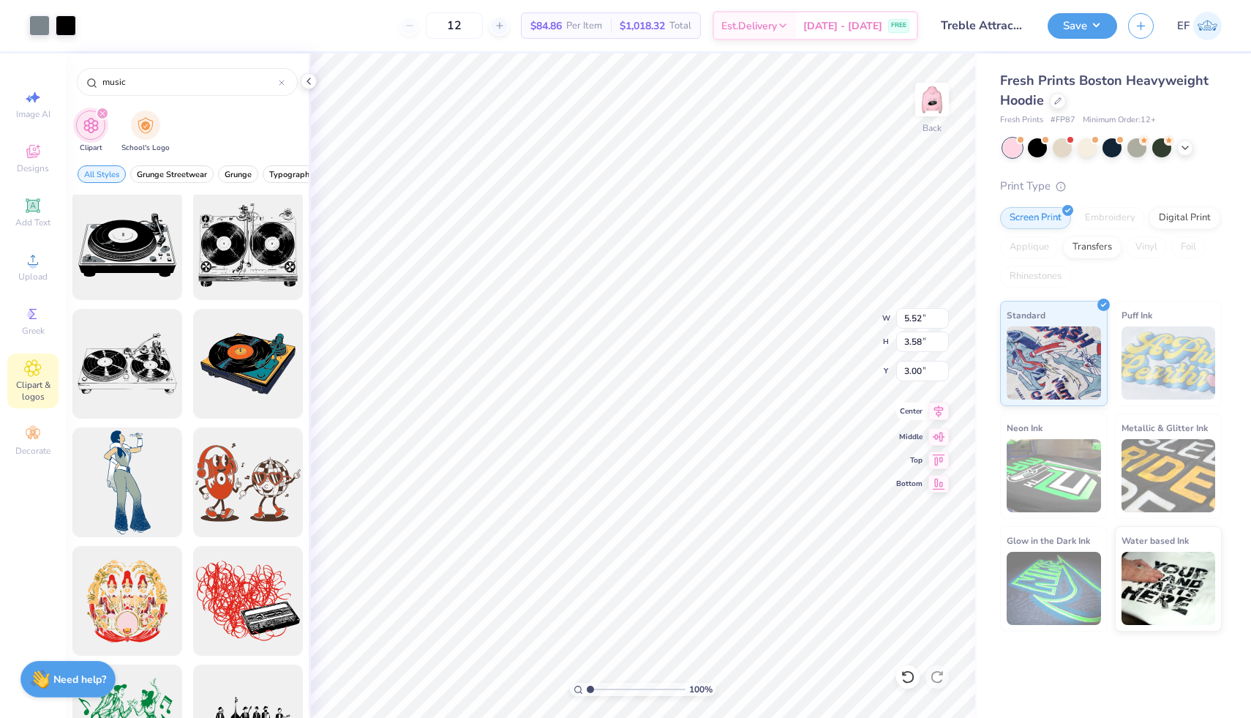
click at [938, 411] on icon at bounding box center [939, 410] width 10 height 12
click at [939, 442] on icon at bounding box center [938, 435] width 20 height 18
click at [939, 412] on icon at bounding box center [938, 411] width 20 height 18
click at [940, 462] on icon at bounding box center [938, 458] width 20 height 18
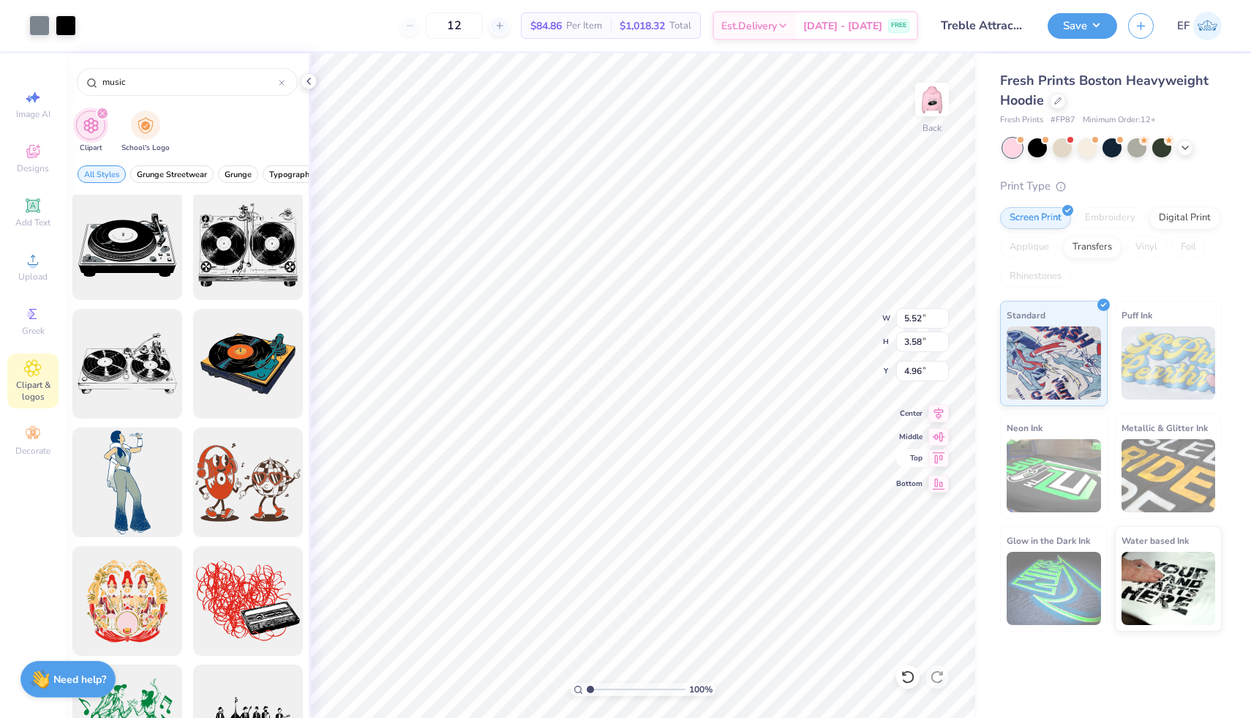
type input "0.50"
click at [938, 440] on icon at bounding box center [938, 435] width 20 height 18
type input "4.96"
click at [941, 413] on icon at bounding box center [938, 411] width 20 height 18
click at [932, 107] on img at bounding box center [932, 99] width 59 height 59
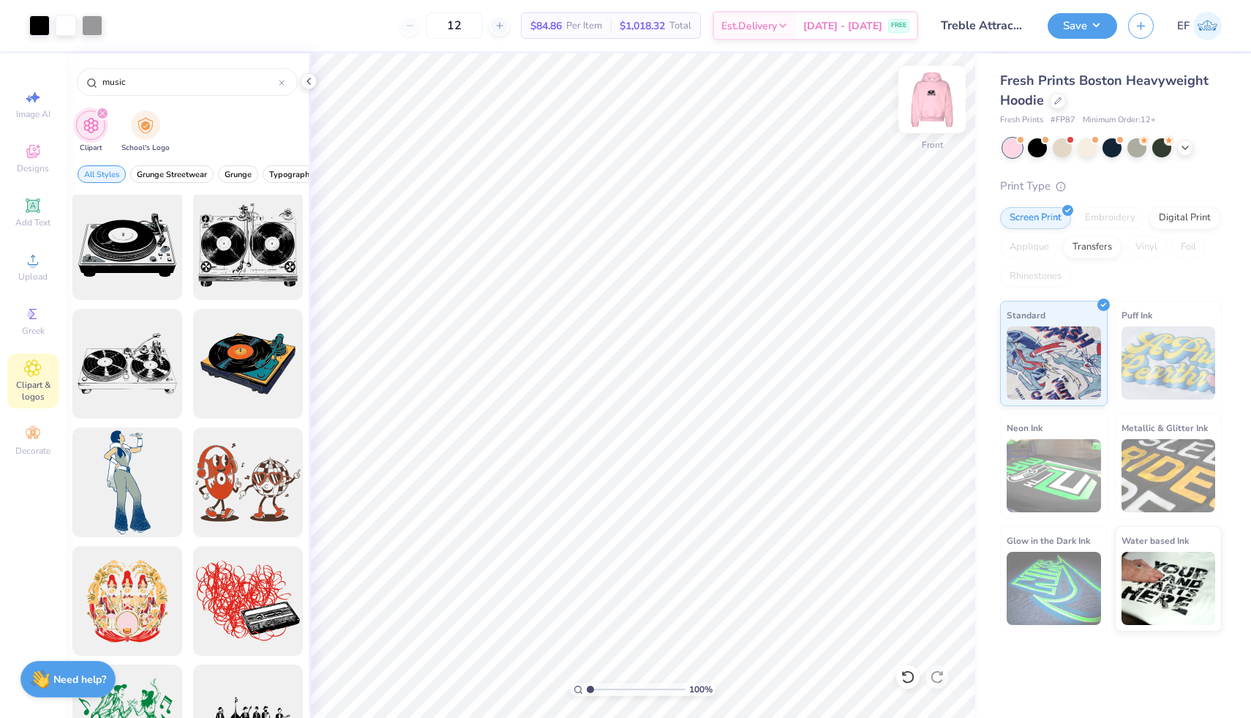
click at [936, 106] on img at bounding box center [932, 99] width 59 height 59
click at [244, 260] on div at bounding box center [247, 245] width 121 height 121
type input "7.71"
type input "6.45"
click at [941, 415] on icon at bounding box center [938, 411] width 20 height 18
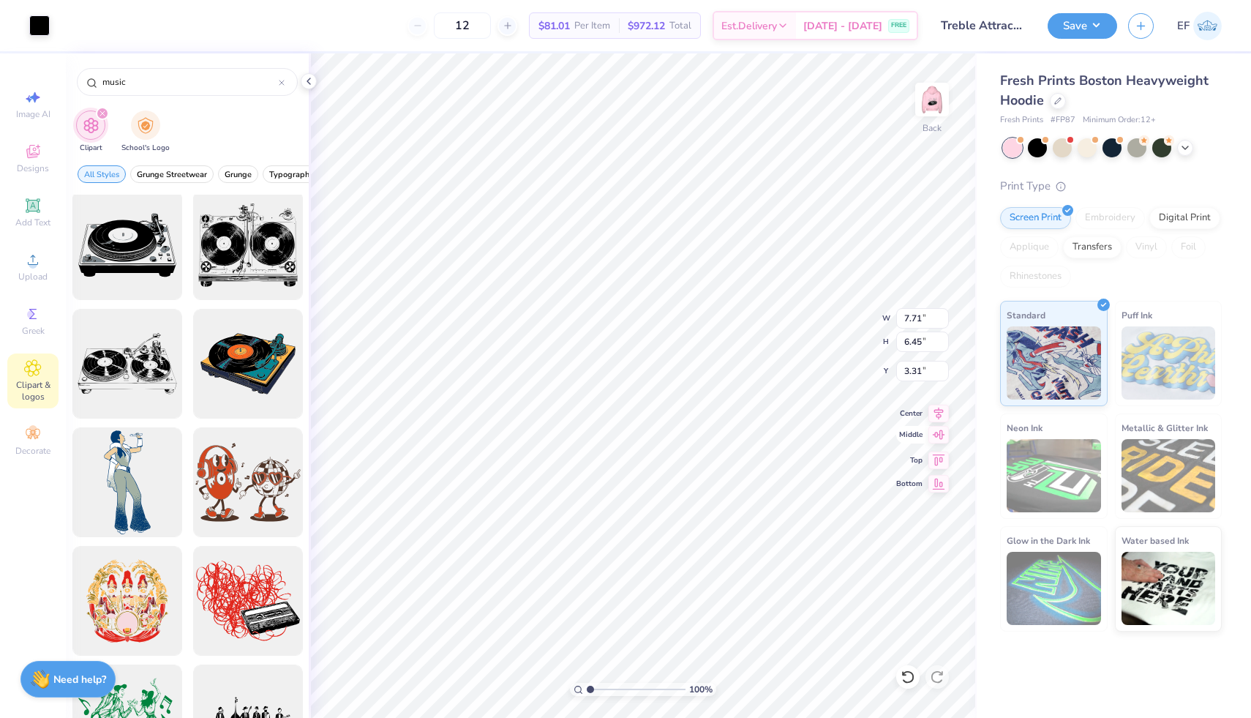
click at [938, 436] on icon at bounding box center [938, 435] width 20 height 18
type input "3.52"
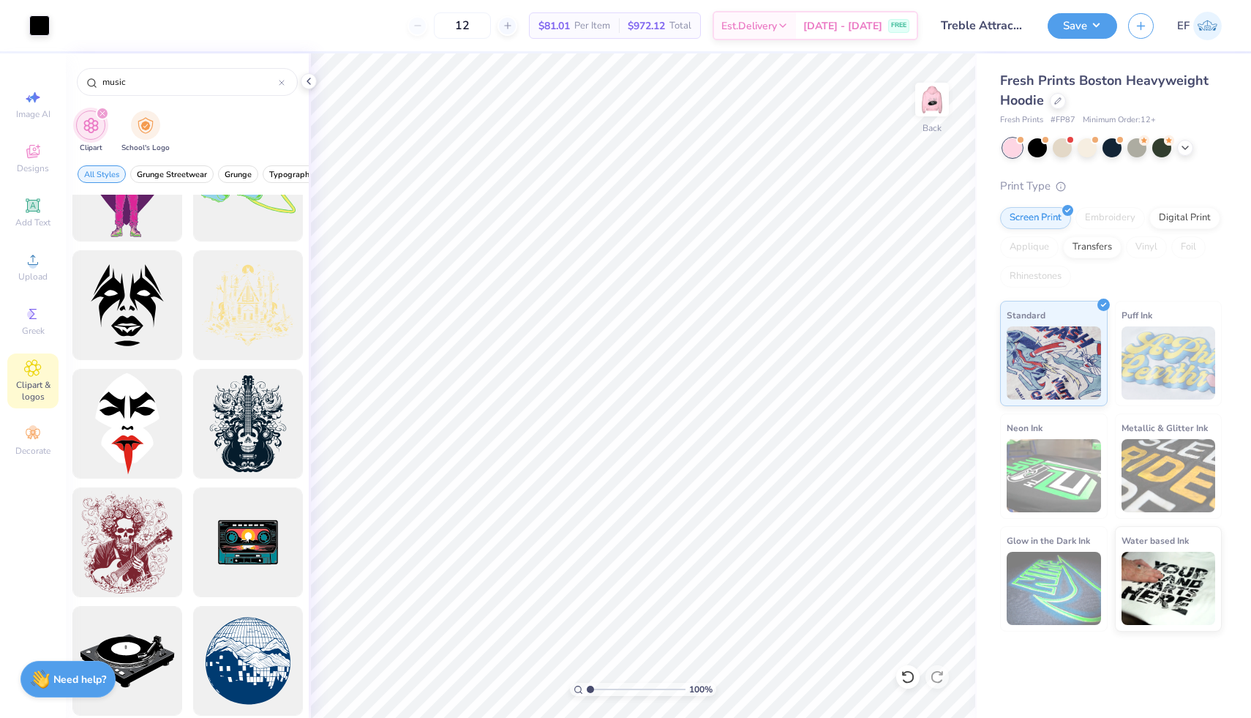
scroll to position [153, 0]
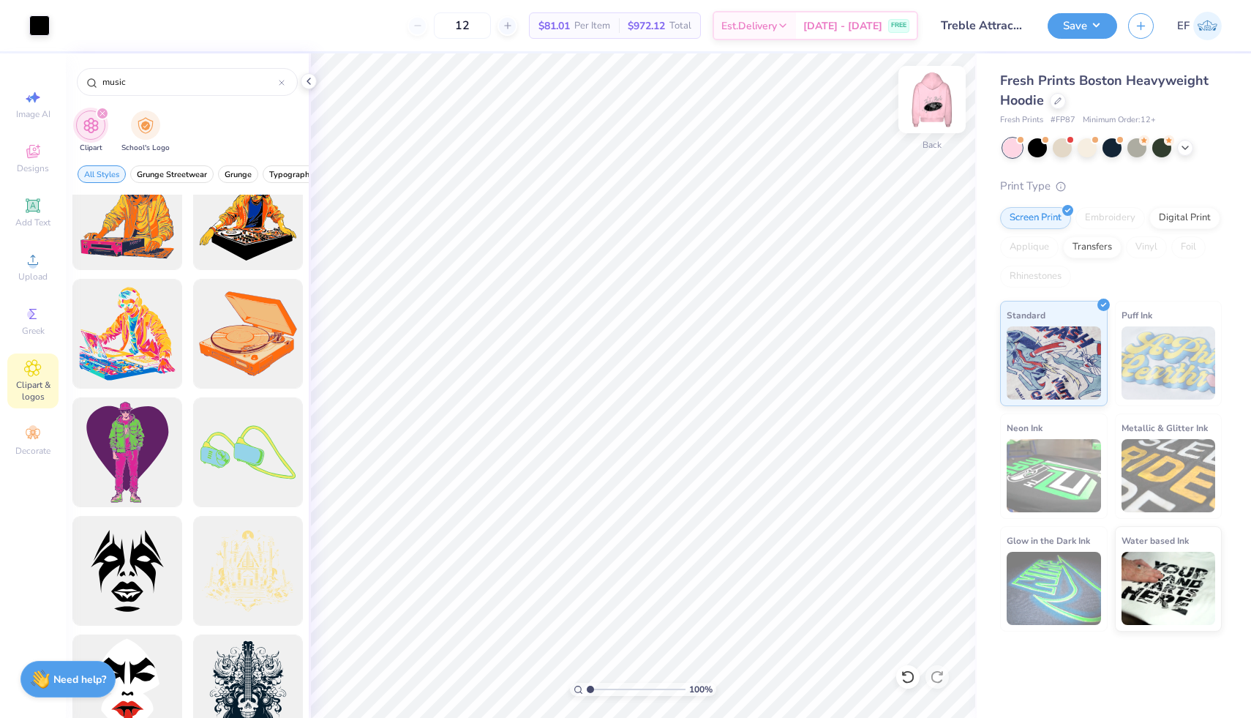
click at [937, 101] on img at bounding box center [932, 99] width 59 height 59
click at [937, 101] on img at bounding box center [931, 99] width 29 height 29
click at [934, 107] on img at bounding box center [932, 99] width 59 height 59
click at [1092, 31] on button "Save" at bounding box center [1081, 24] width 69 height 26
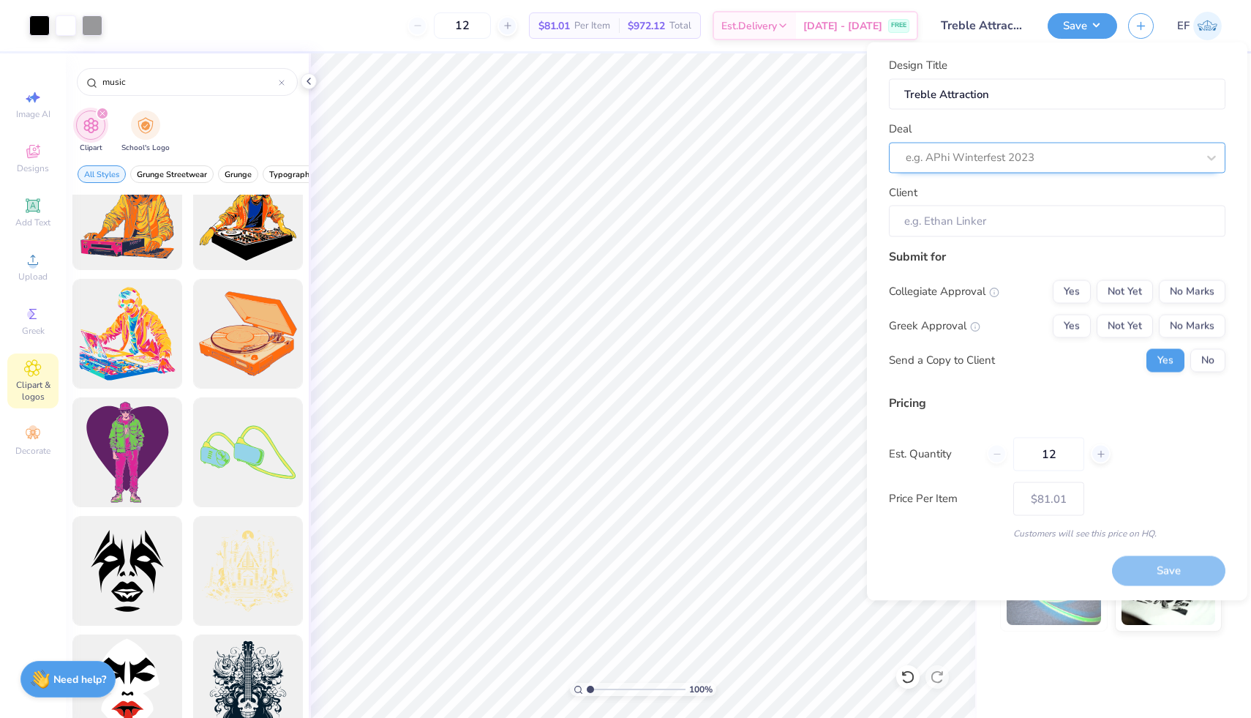
click at [1000, 169] on div "e.g. APhi Winterfest 2023" at bounding box center [1057, 157] width 336 height 31
click at [998, 268] on div "Submit for Collegiate Approval Yes Not Yet No Marks Greek Approval Yes Not Yet …" at bounding box center [1057, 314] width 336 height 135
click at [1079, 289] on button "Yes" at bounding box center [1072, 290] width 38 height 23
click at [1208, 293] on button "No Marks" at bounding box center [1192, 290] width 67 height 23
click at [1175, 320] on button "No Marks" at bounding box center [1192, 325] width 67 height 23
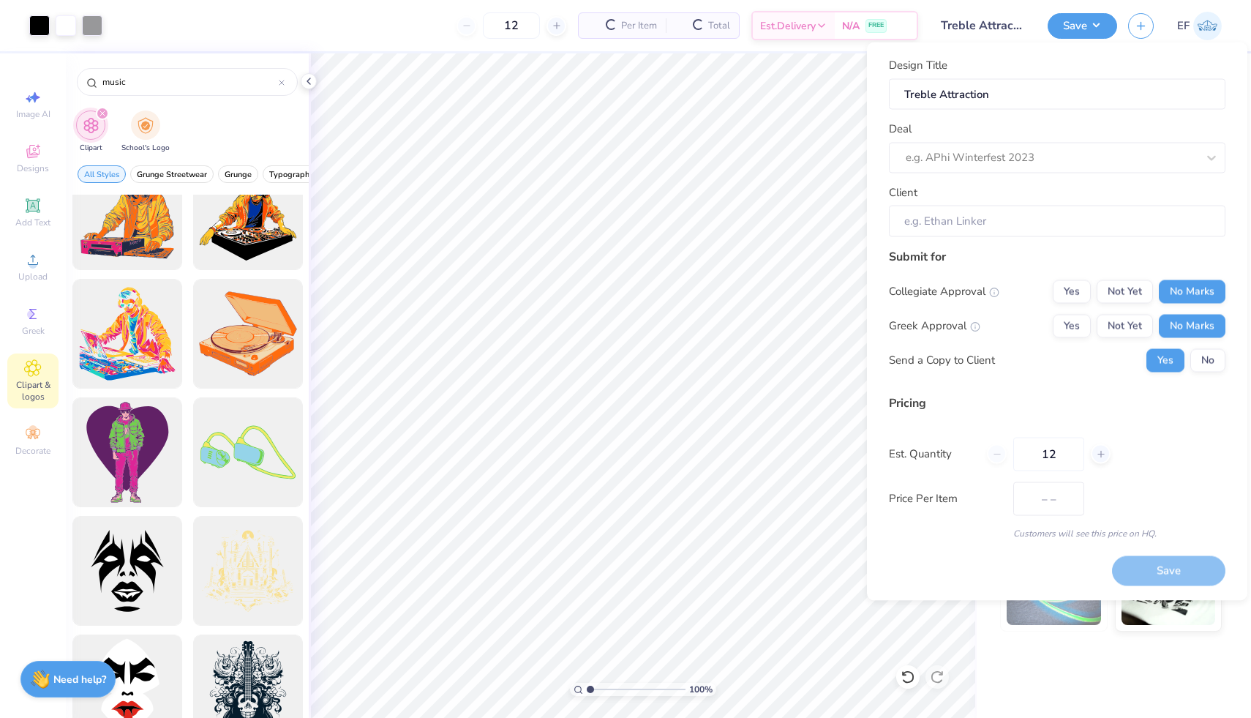
type input "$81.01"
click at [1072, 29] on button "Save" at bounding box center [1081, 24] width 69 height 26
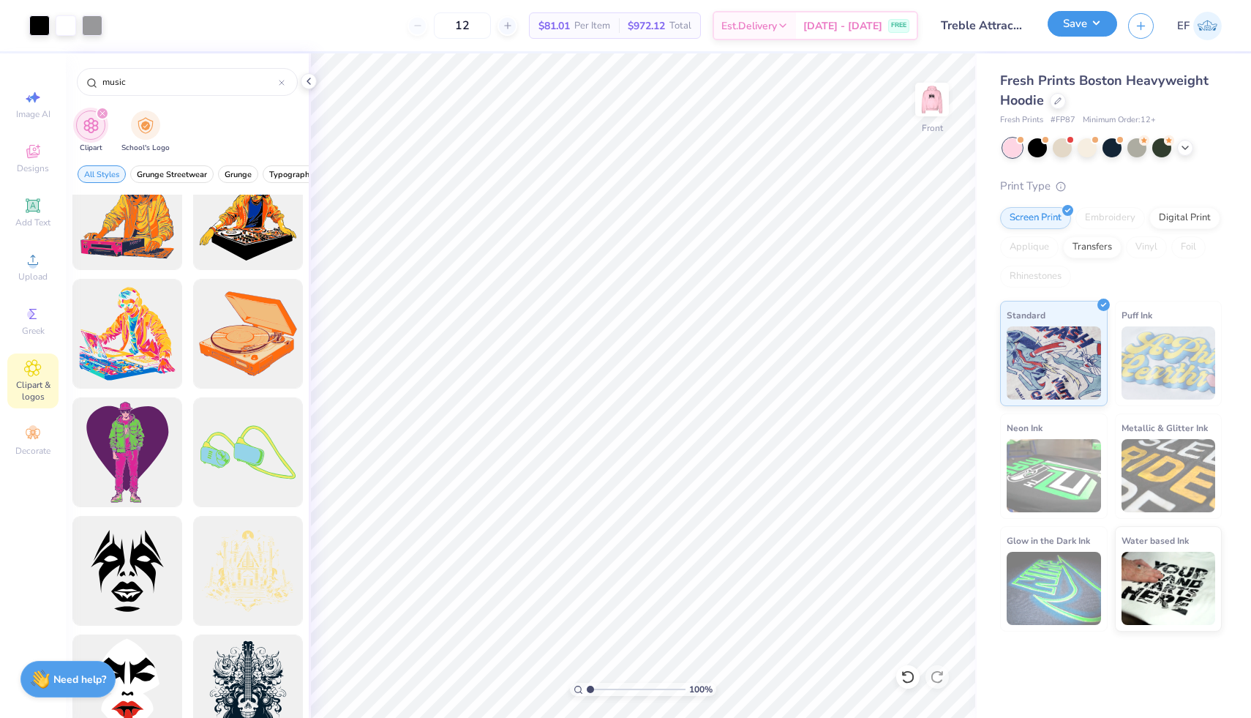
click at [1074, 29] on button "Save" at bounding box center [1081, 24] width 69 height 26
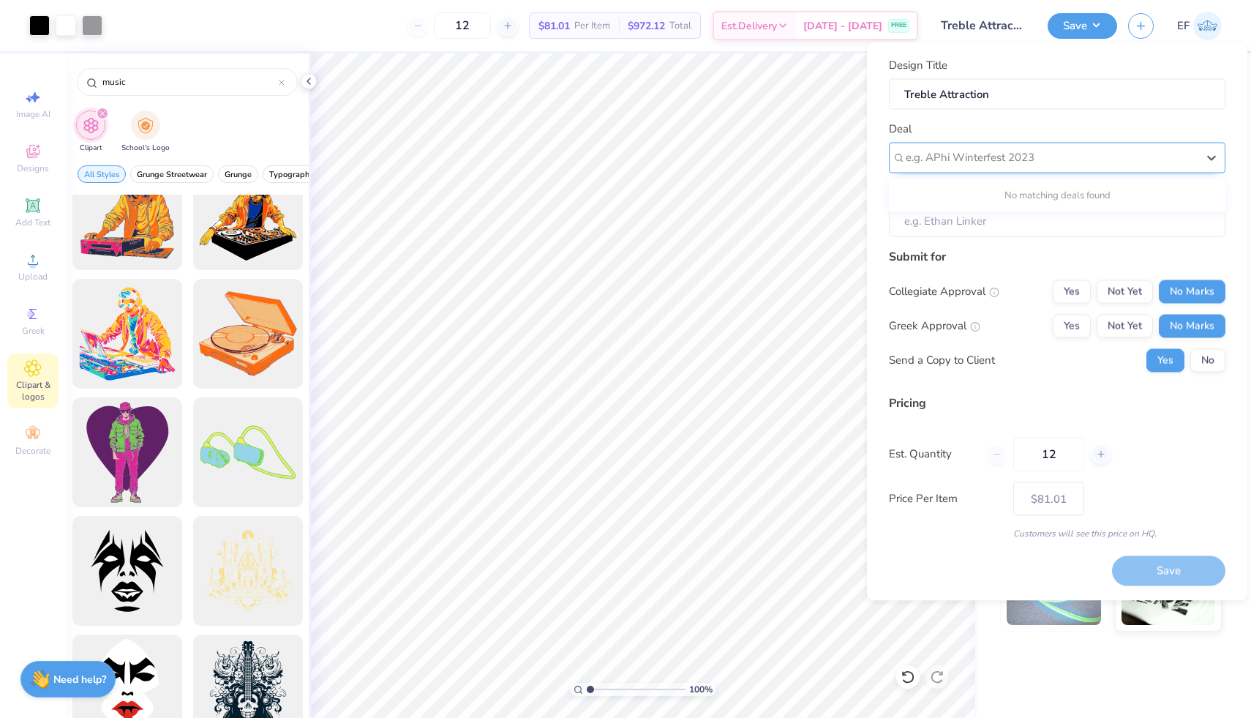
click at [1042, 163] on div at bounding box center [1051, 158] width 291 height 20
type input "Treble Merch"
click at [1209, 153] on icon at bounding box center [1211, 157] width 15 height 15
click at [1099, 224] on input "Client" at bounding box center [1057, 221] width 336 height 31
click at [1005, 233] on input "Client" at bounding box center [1057, 221] width 336 height 31
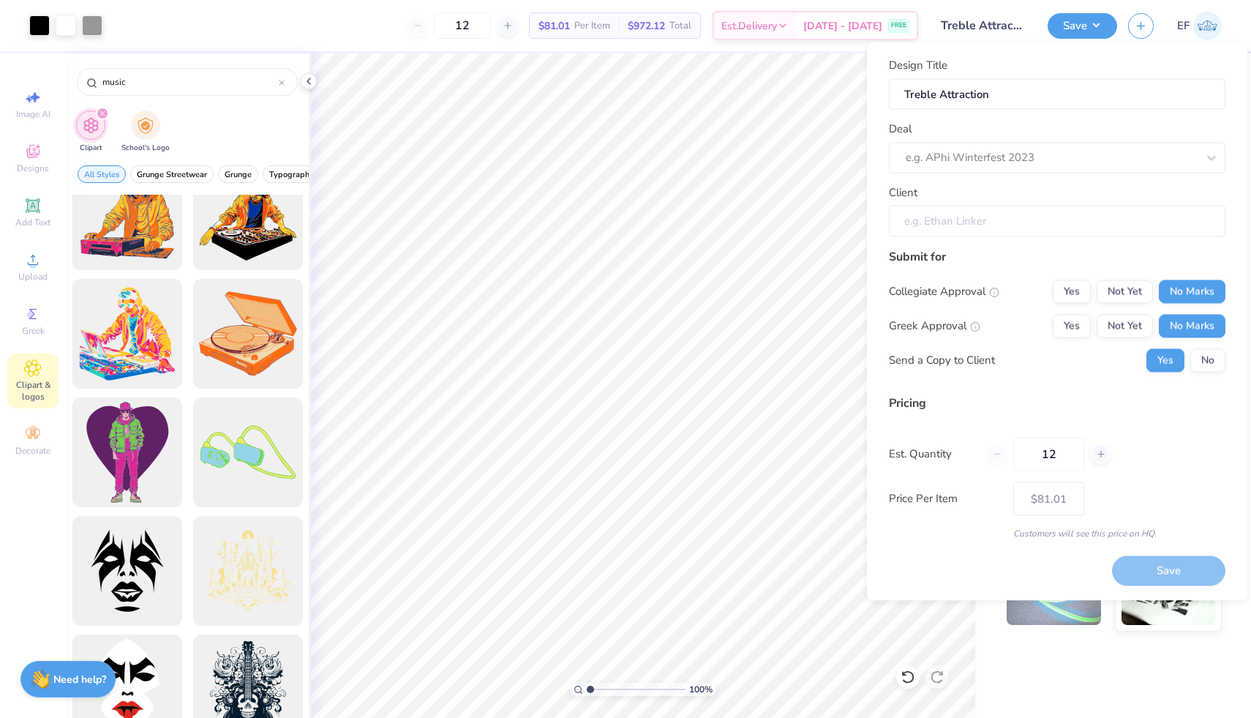
click at [1005, 217] on input "Client" at bounding box center [1057, 221] width 336 height 31
click at [994, 217] on input "Client" at bounding box center [1057, 221] width 336 height 31
click at [1198, 362] on button "No" at bounding box center [1207, 359] width 35 height 23
click at [1161, 566] on div "Save" at bounding box center [1168, 571] width 113 height 30
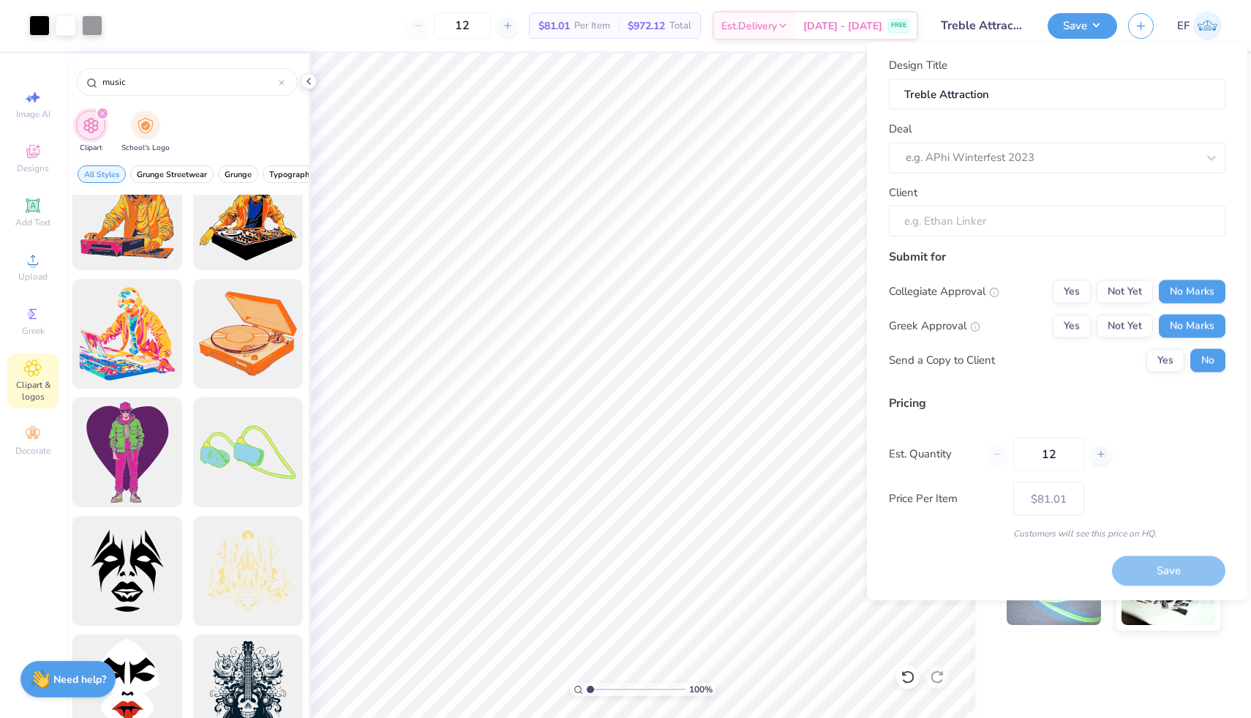
click at [1119, 226] on input "Client" at bounding box center [1057, 221] width 336 height 31
click at [985, 200] on div "Client" at bounding box center [1057, 210] width 336 height 53
click at [1077, 290] on button "Yes" at bounding box center [1072, 290] width 38 height 23
click at [1082, 323] on button "Yes" at bounding box center [1072, 325] width 38 height 23
click at [1167, 356] on button "Yes" at bounding box center [1165, 359] width 38 height 23
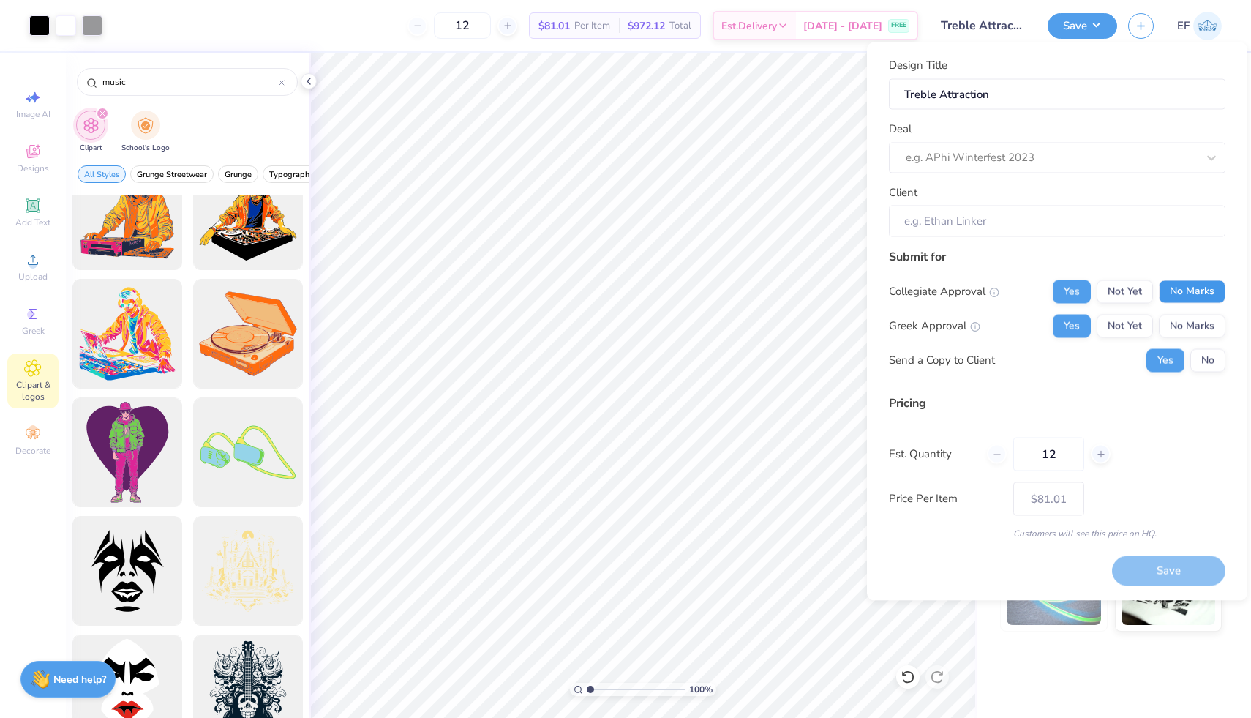
click at [1189, 281] on button "No Marks" at bounding box center [1192, 290] width 67 height 23
click at [1189, 326] on button "No Marks" at bounding box center [1192, 325] width 67 height 23
type input "$81.01"
click at [999, 293] on icon at bounding box center [994, 292] width 10 height 10
click at [997, 293] on icon at bounding box center [994, 292] width 10 height 10
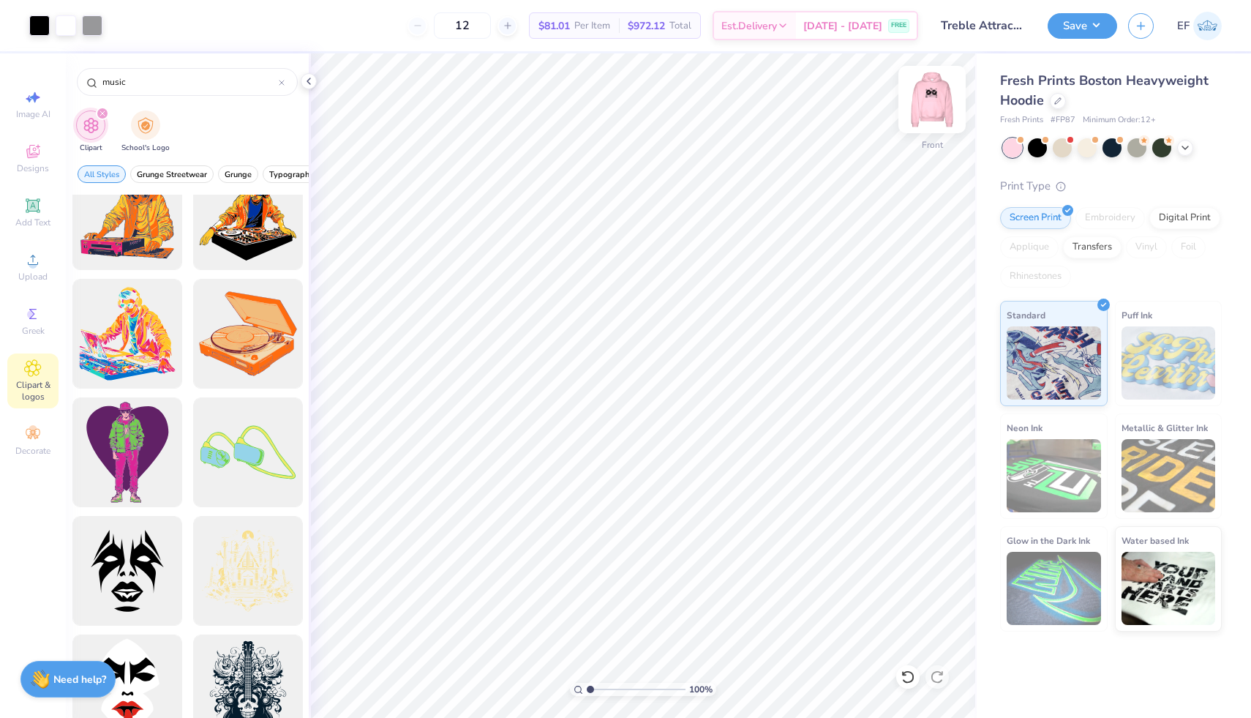
click at [928, 110] on img at bounding box center [932, 99] width 59 height 59
click at [37, 215] on div "Add Text" at bounding box center [32, 212] width 51 height 43
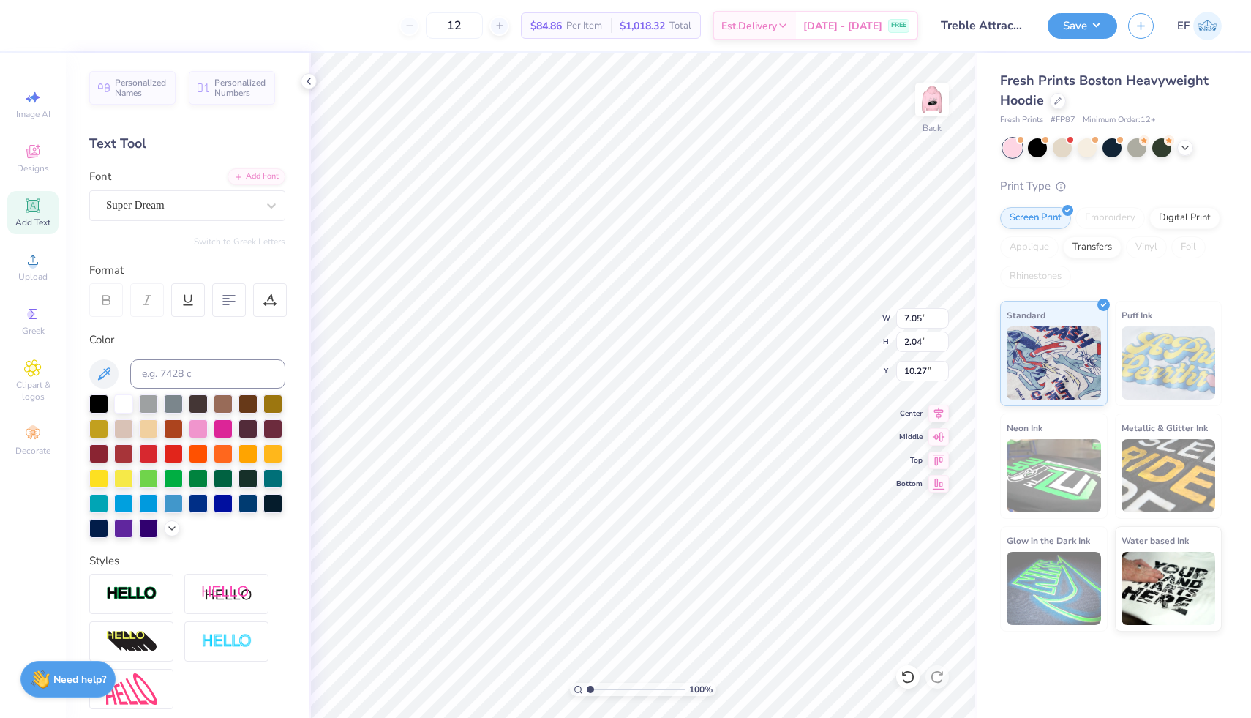
type input "10.27"
type input "5.25"
type input "1.52"
type input "10.26"
click at [34, 221] on span "Add Text" at bounding box center [32, 223] width 35 height 12
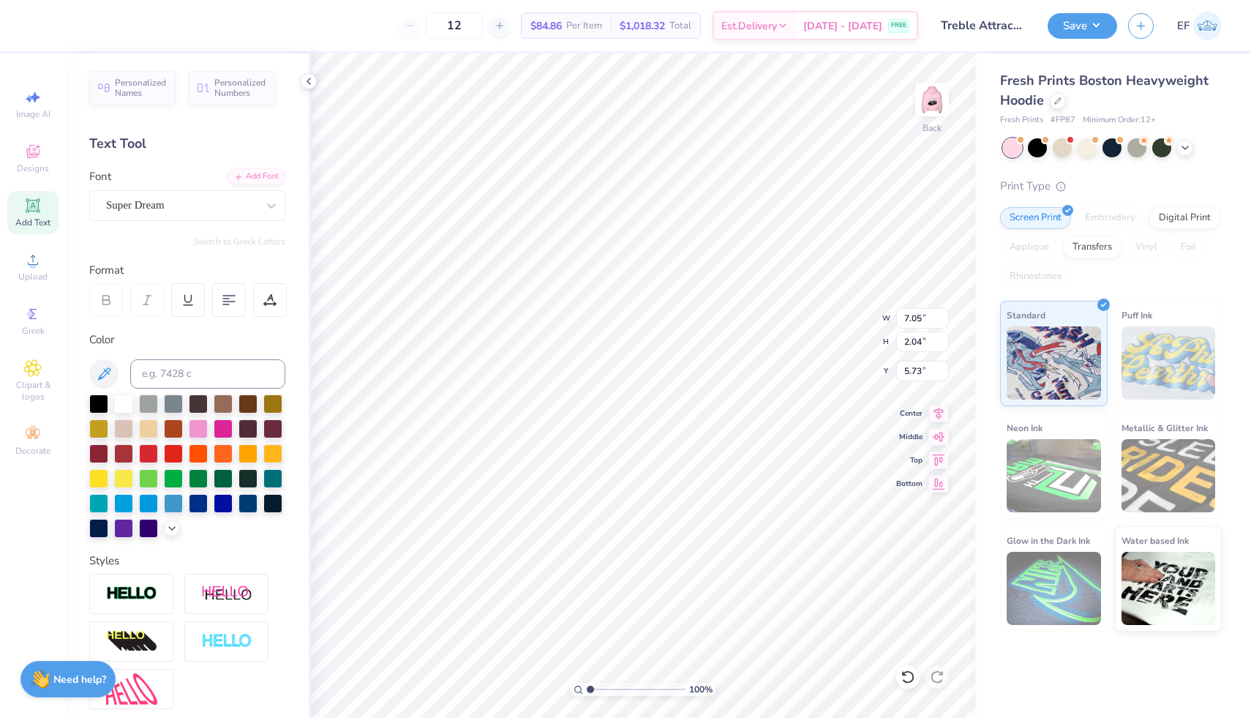
type input "9.98"
type textarea "T"
type textarea "App State"
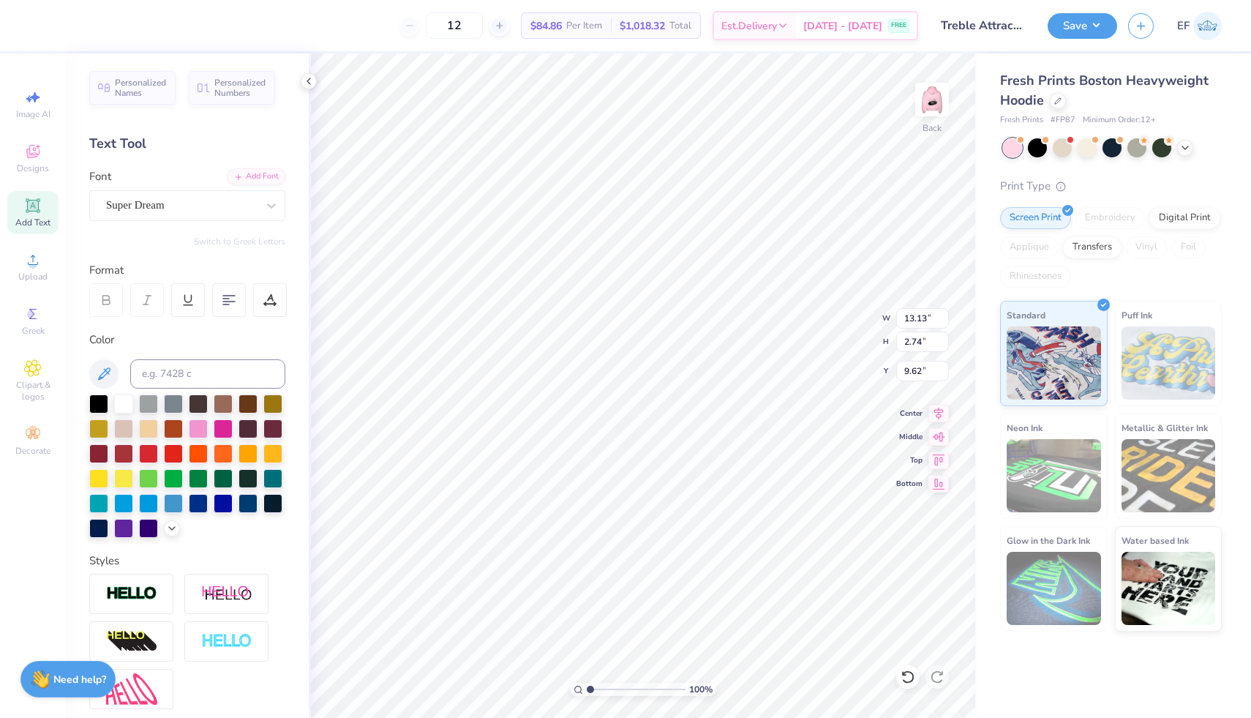
type input "1.63"
type input "7.71"
type input "6.45"
type input "4.94"
type input "13.13"
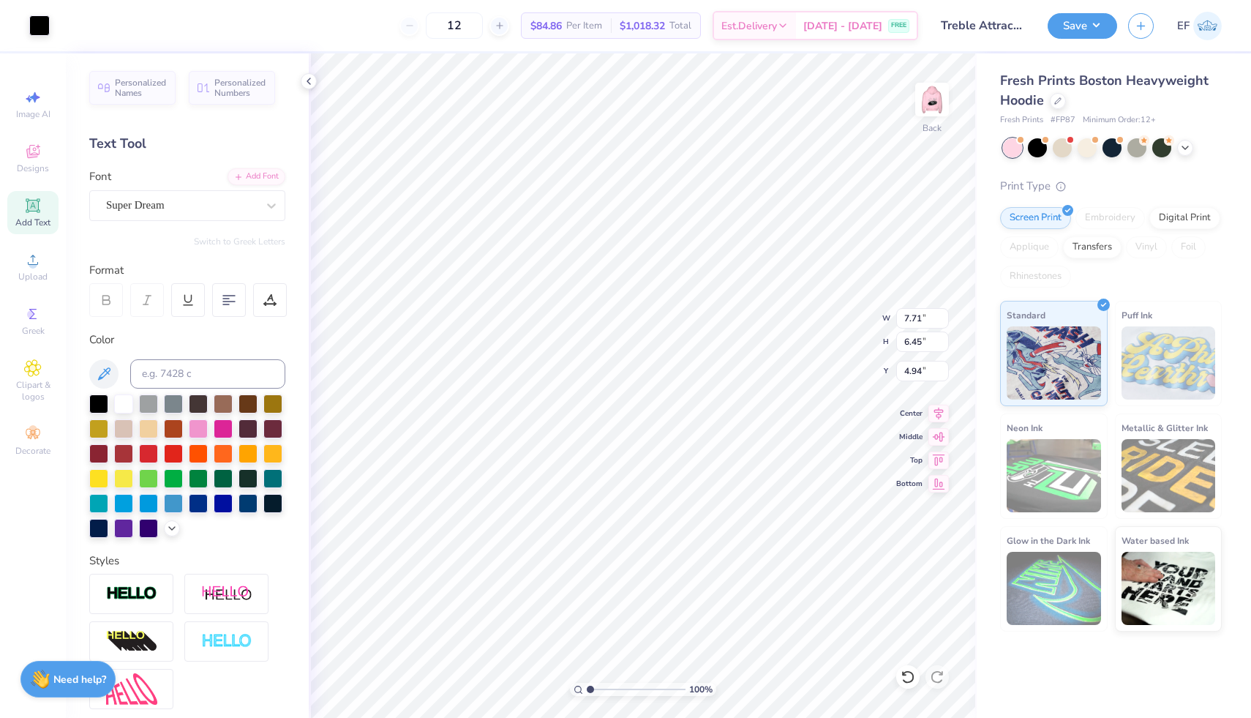
type input "2.74"
type input "2.46"
click at [264, 206] on icon at bounding box center [271, 205] width 15 height 15
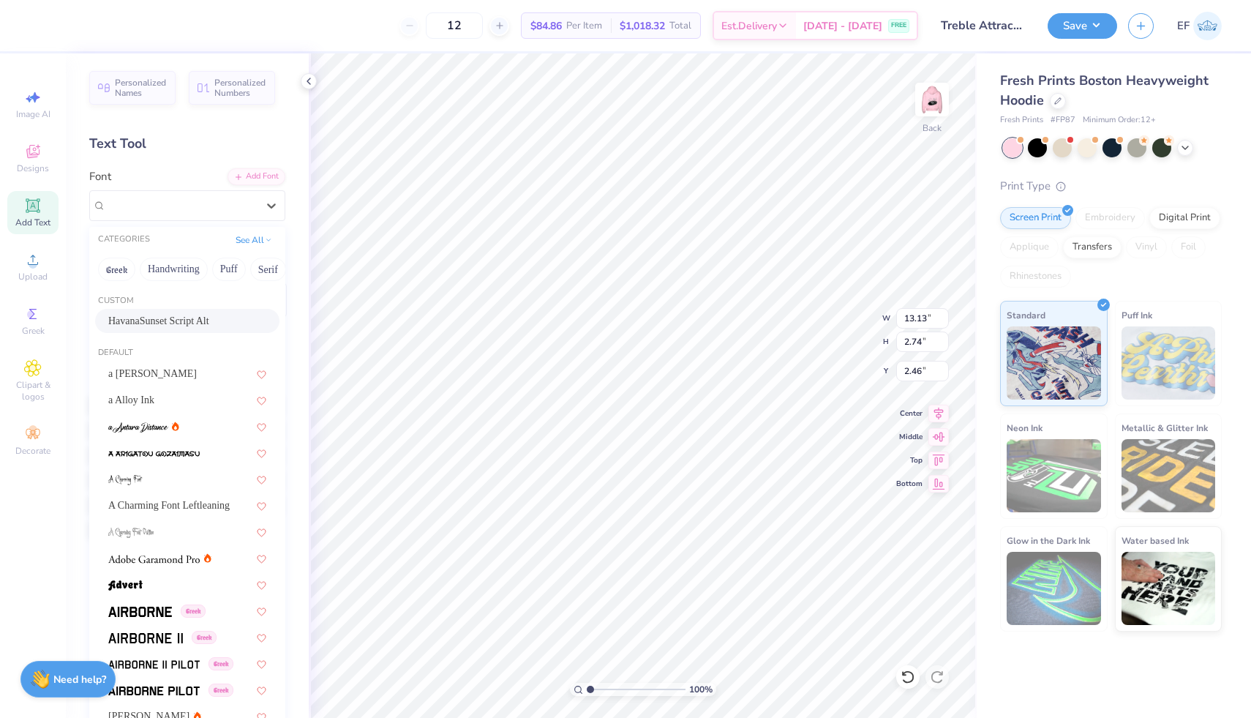
click at [189, 323] on div "HavanaSunset Script Alt" at bounding box center [187, 320] width 158 height 15
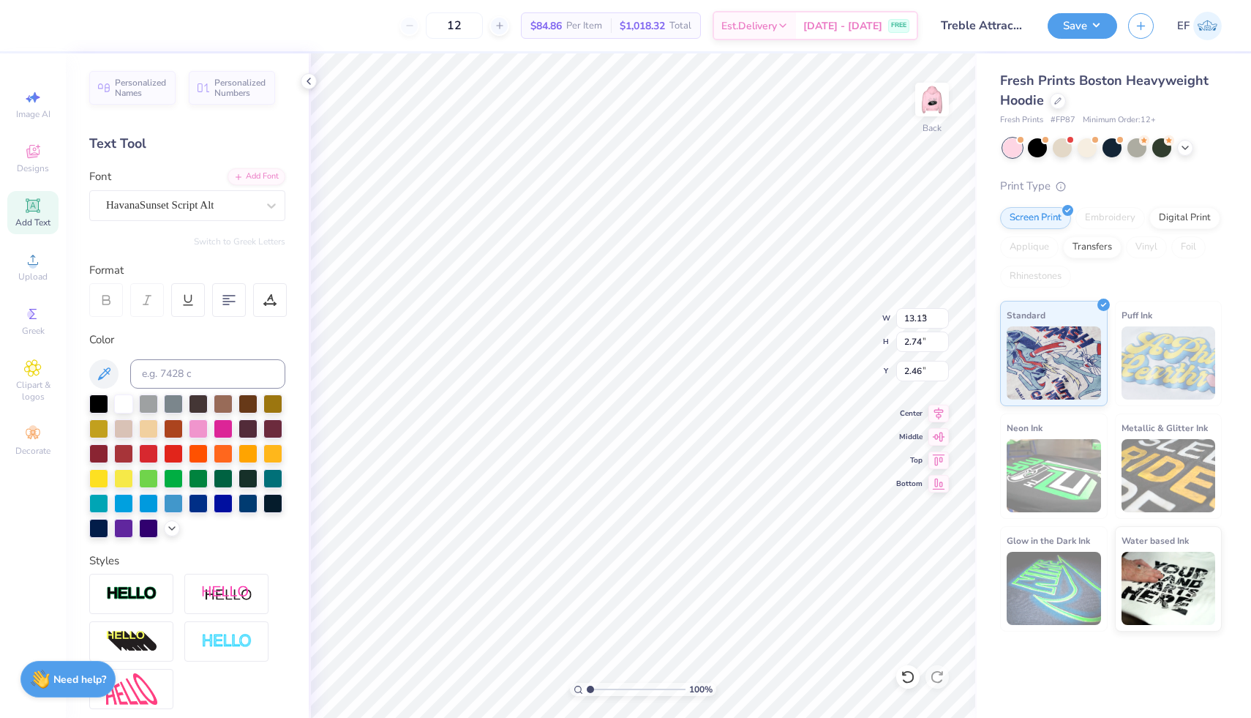
type input "6.65"
type input "3.82"
type input "1.93"
type input "7.71"
type input "6.45"
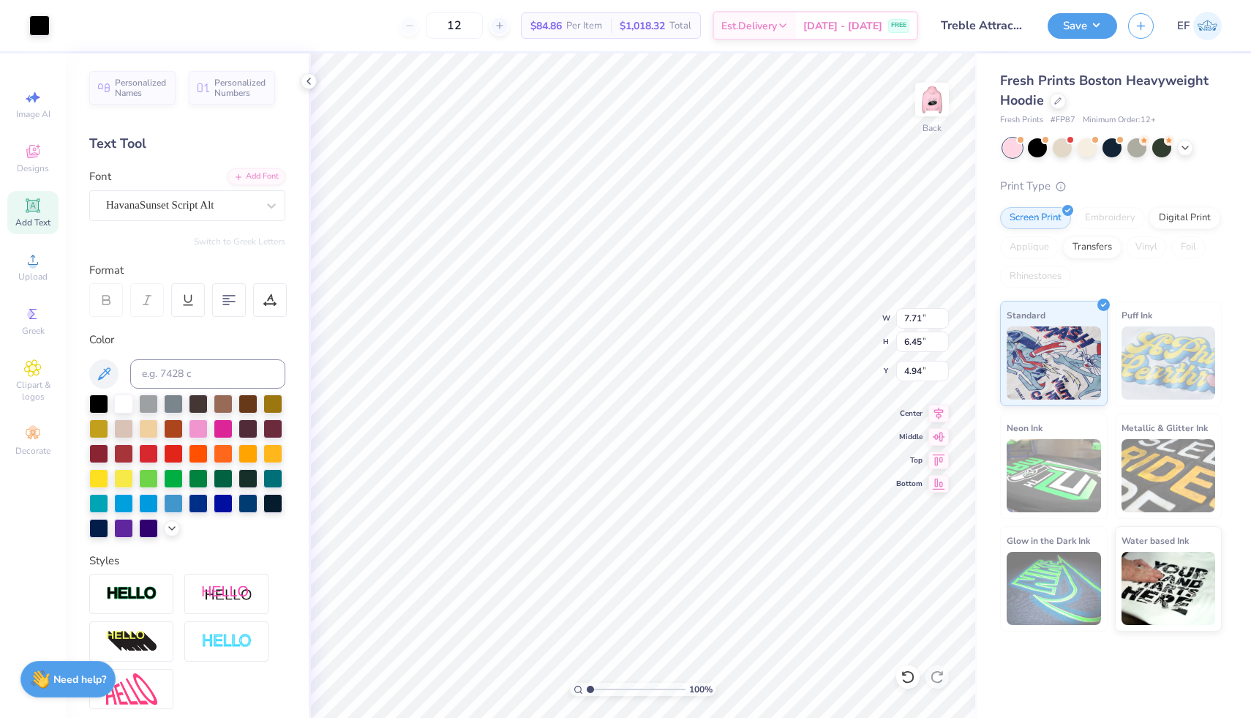
type input "4.85"
type input "6.65"
type input "3.82"
type input "1.93"
click at [105, 404] on div at bounding box center [98, 402] width 19 height 19
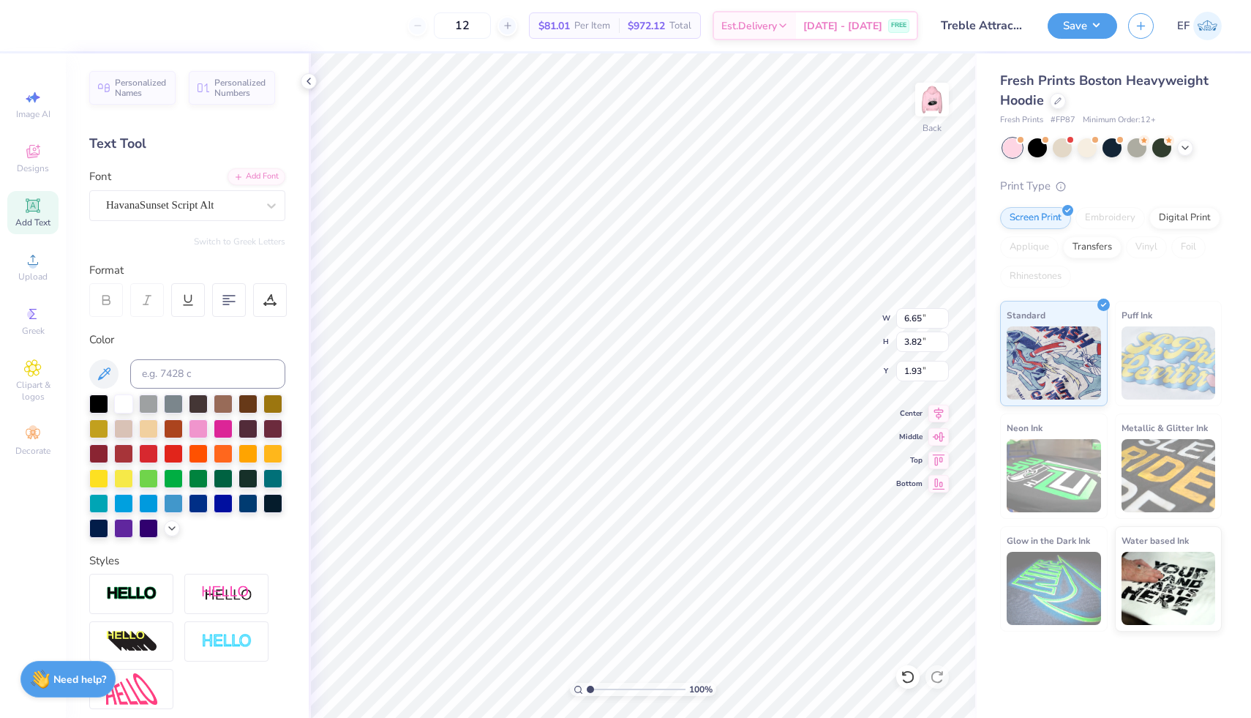
type input "7.71"
type input "6.45"
type input "2.52"
type input "6.65"
type input "3.82"
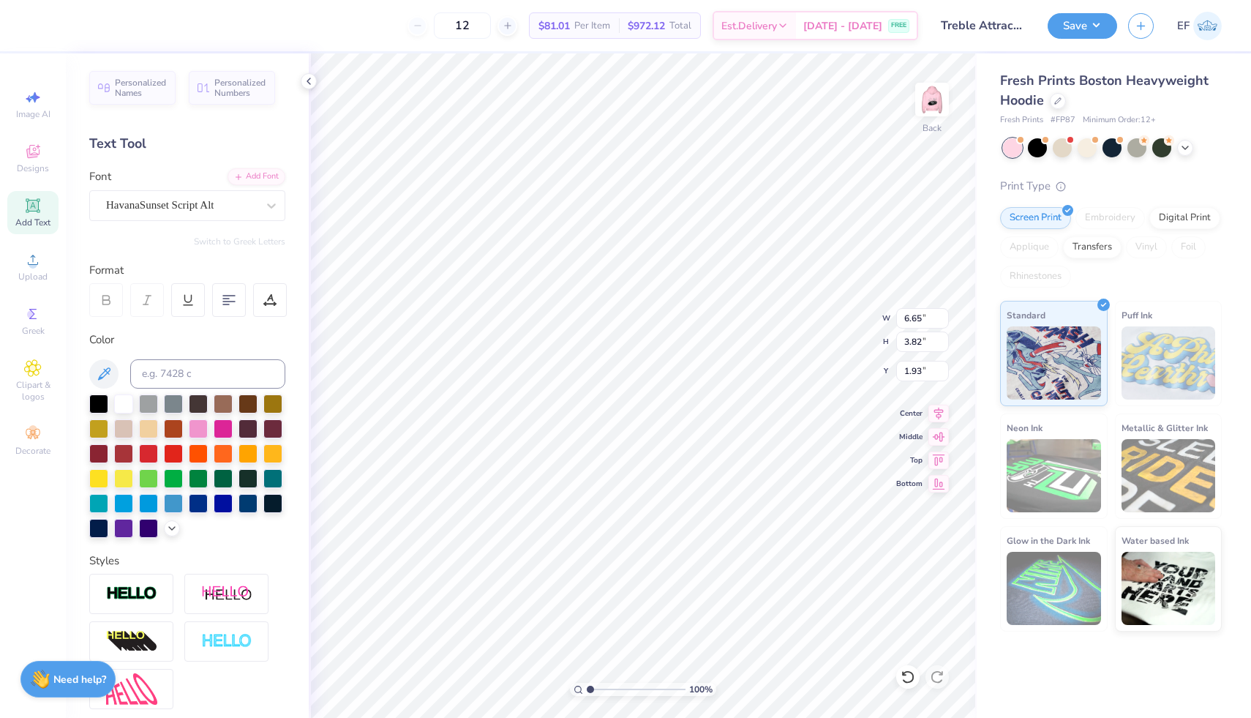
type input "9.18"
type input "7.71"
type input "6.45"
type input "3.00"
type input "6.65"
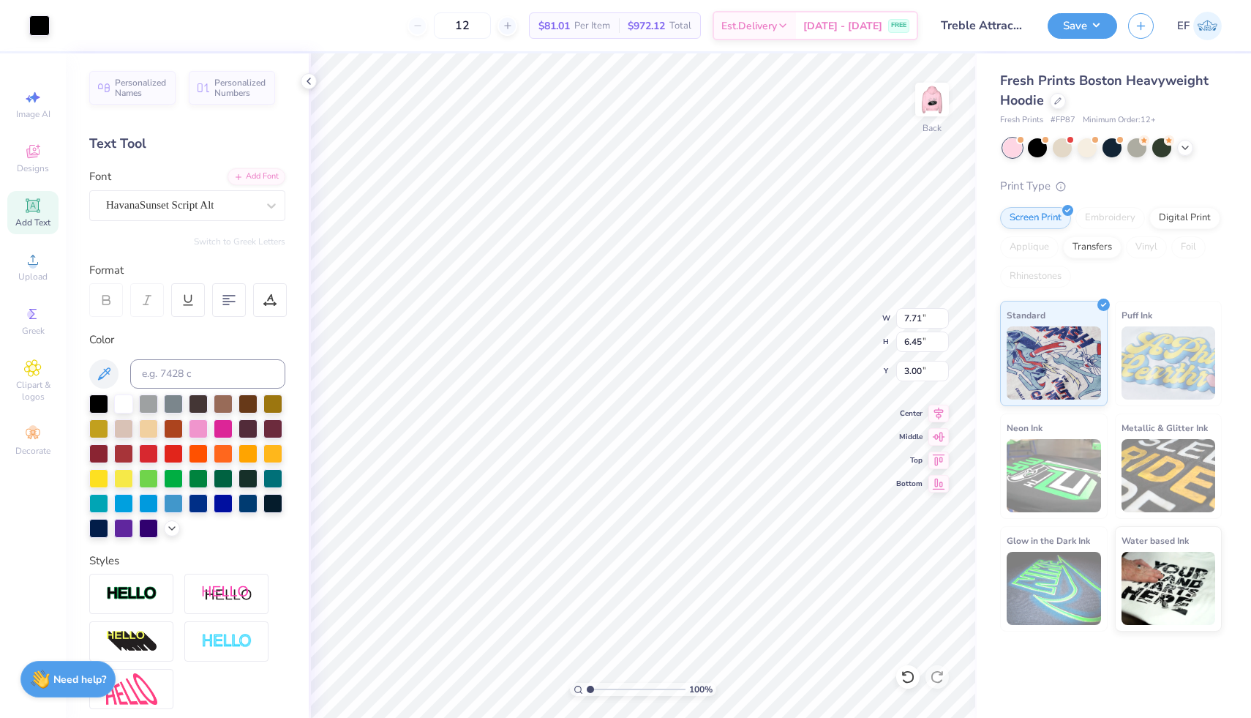
type input "3.82"
type input "9.18"
type input "6.06"
type input "3.49"
type input "9.51"
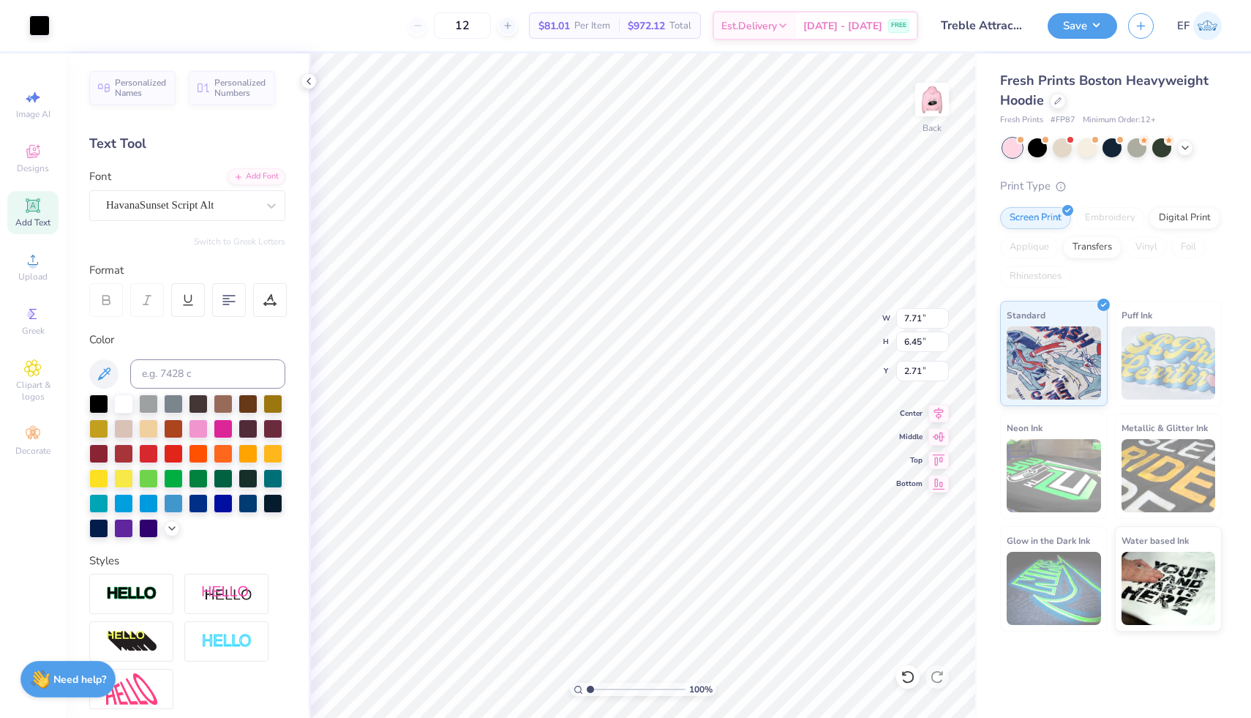
type input "2.71"
type input "6.06"
type input "3.49"
type input "9.17"
click at [939, 433] on icon at bounding box center [939, 434] width 12 height 10
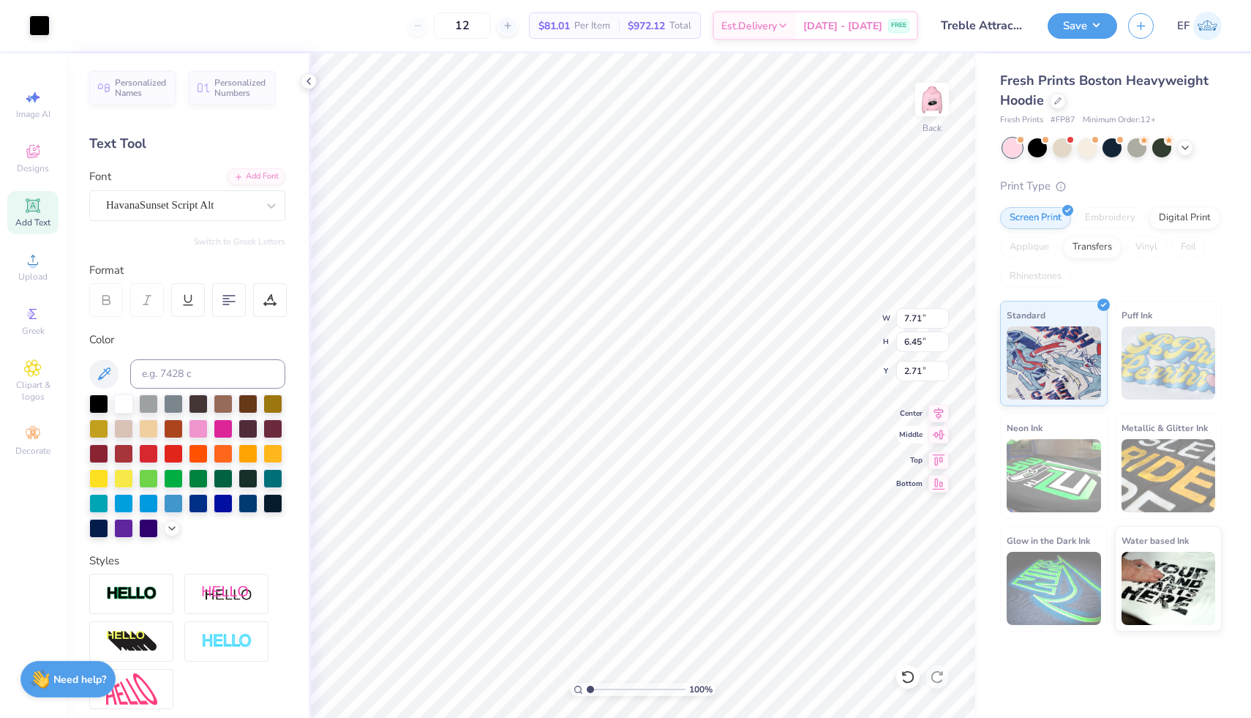
type input "3.52"
click at [938, 413] on icon at bounding box center [938, 411] width 20 height 18
click at [941, 416] on icon at bounding box center [938, 411] width 20 height 18
click at [941, 439] on icon at bounding box center [938, 435] width 20 height 18
click at [1099, 19] on button "Save" at bounding box center [1081, 24] width 69 height 26
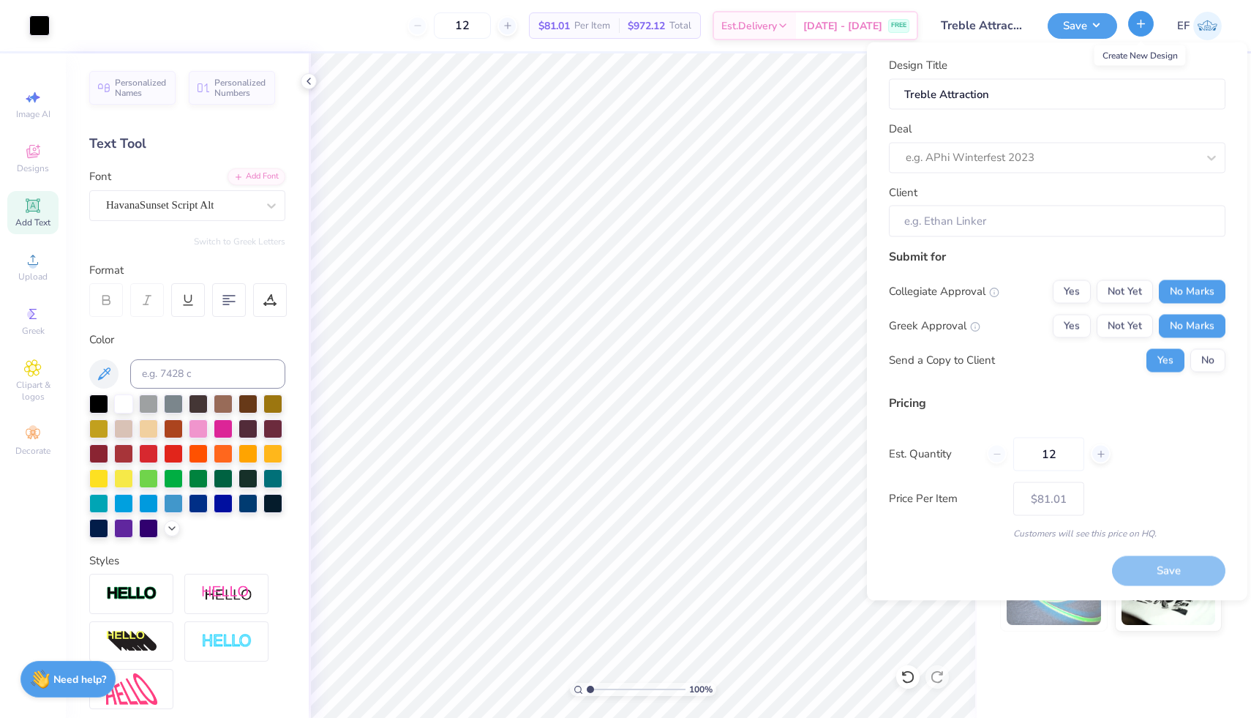
click at [1140, 23] on line "button" at bounding box center [1140, 23] width 7 height 0
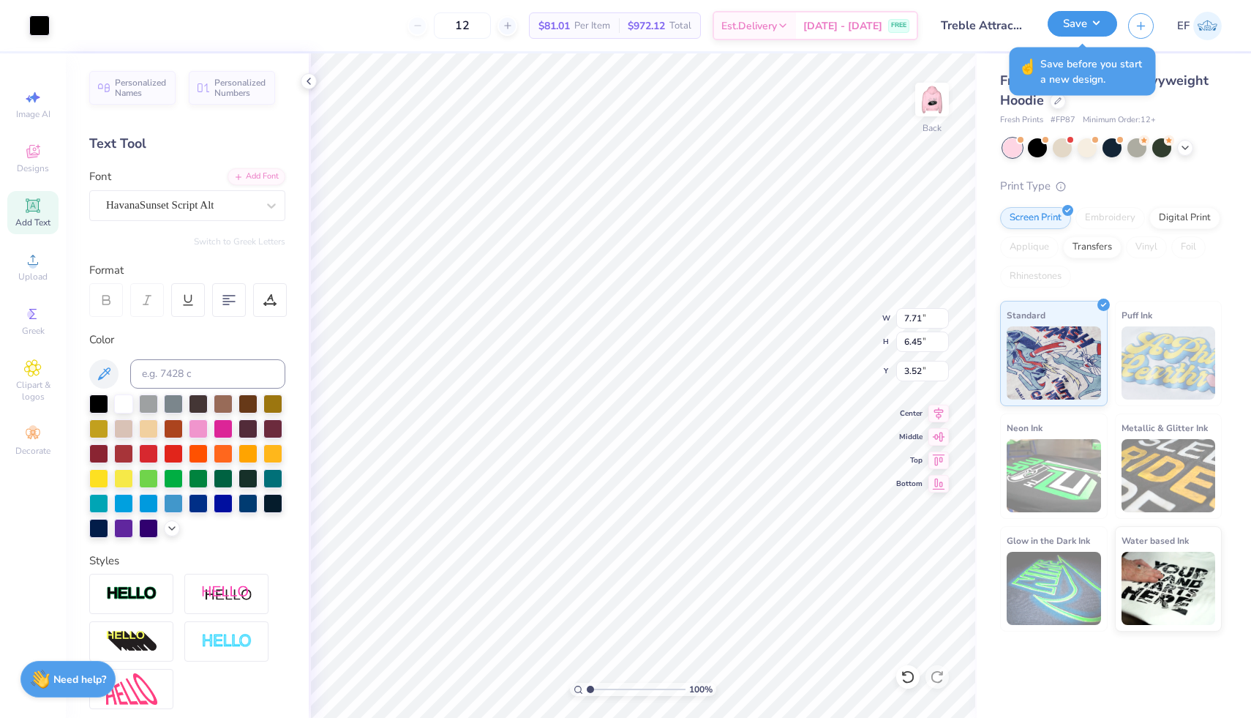
click at [1099, 26] on button "Save" at bounding box center [1081, 24] width 69 height 26
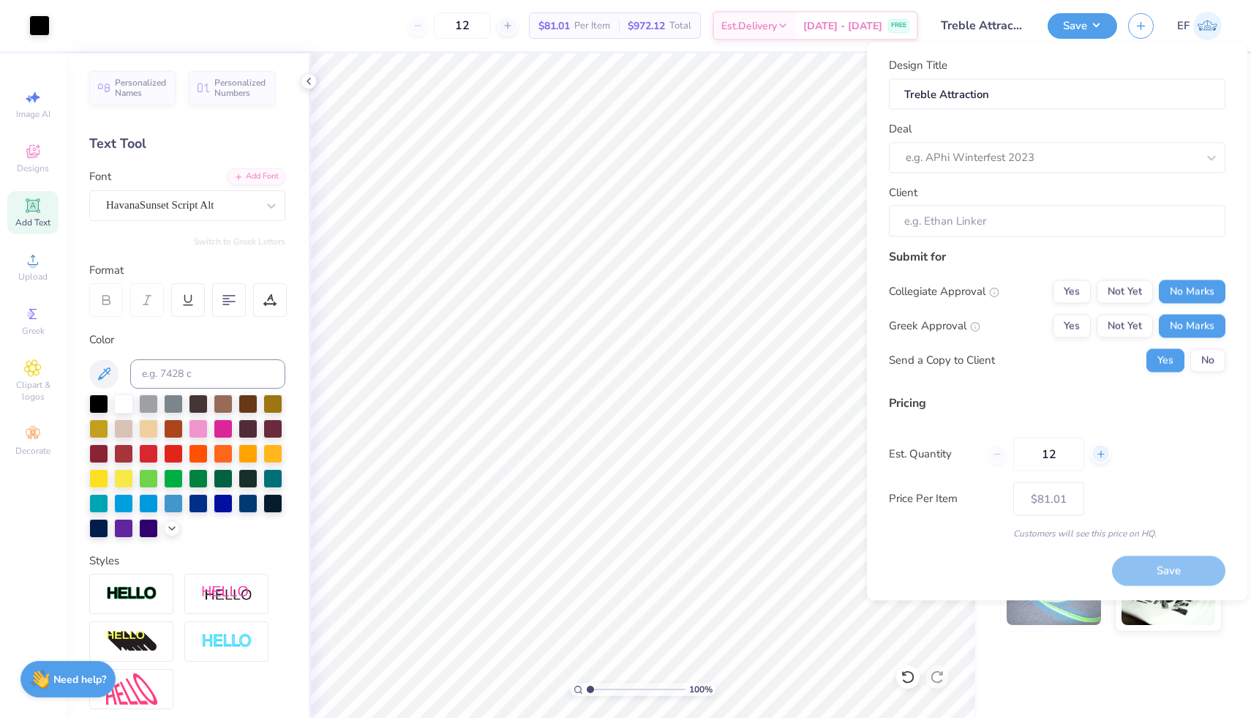
click at [1100, 454] on line at bounding box center [1100, 454] width 6 height 0
type input "13"
click at [995, 459] on div at bounding box center [997, 454] width 20 height 20
click at [1205, 358] on button "No" at bounding box center [1207, 359] width 35 height 23
click at [1138, 154] on div at bounding box center [1051, 158] width 291 height 20
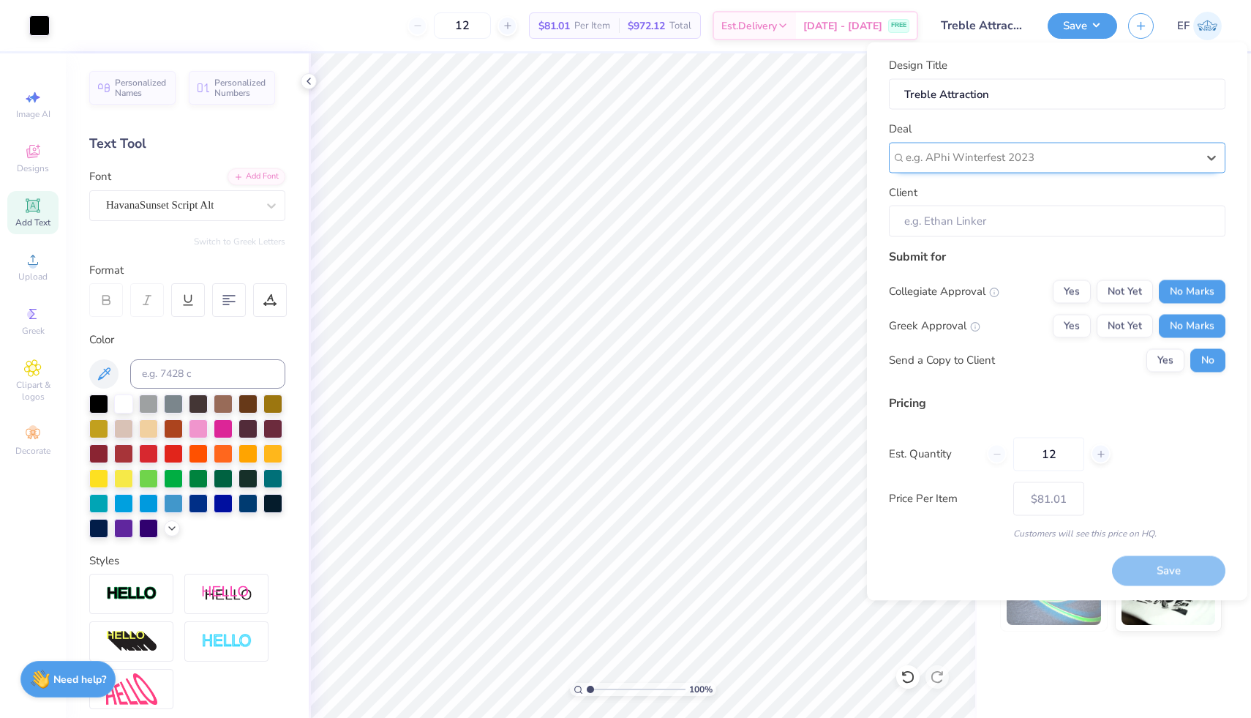
click at [1026, 159] on div at bounding box center [1051, 158] width 291 height 20
click at [1095, 15] on button "Save" at bounding box center [1081, 24] width 69 height 26
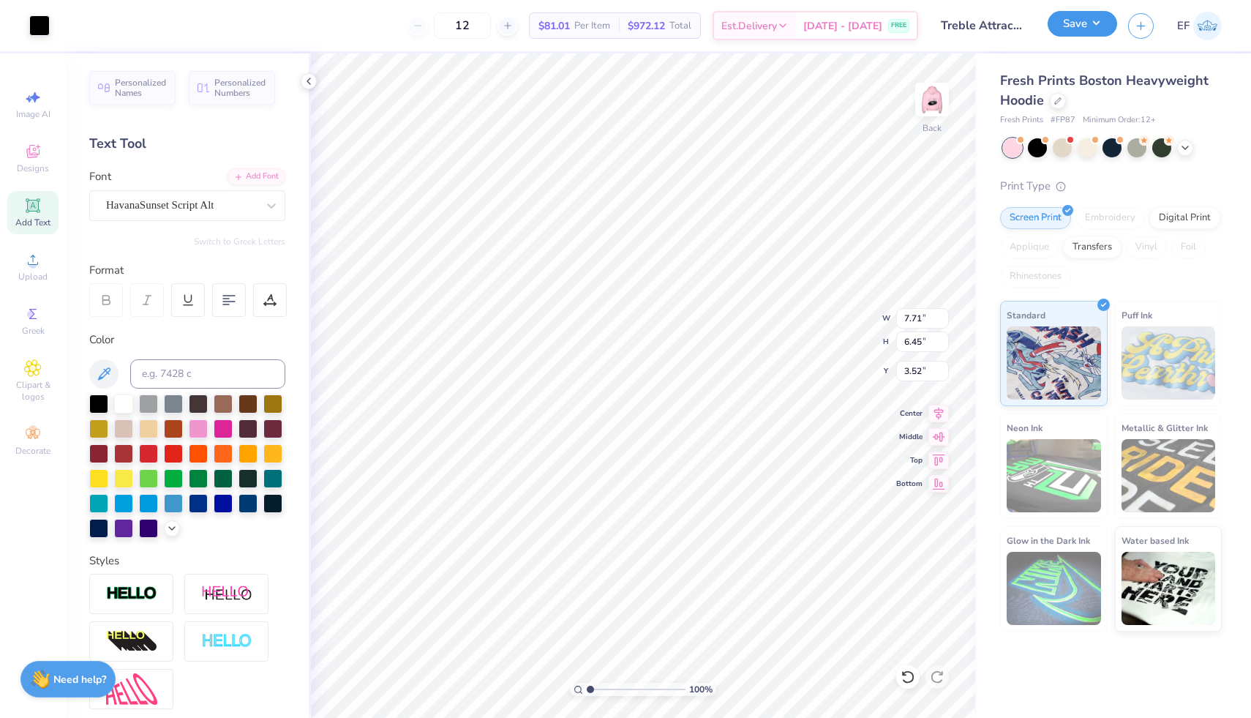
click at [1080, 32] on button "Save" at bounding box center [1081, 24] width 69 height 26
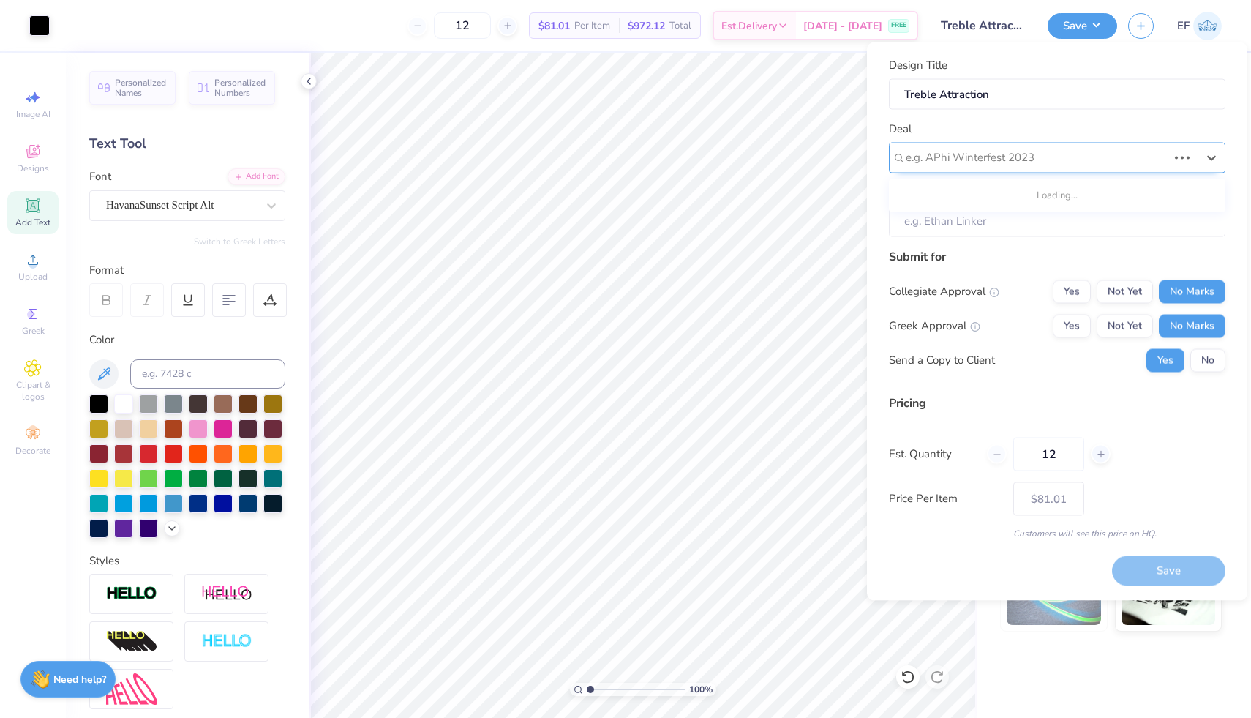
click at [1010, 159] on div at bounding box center [1037, 158] width 262 height 20
click at [1194, 362] on button "No" at bounding box center [1207, 359] width 35 height 23
click at [1031, 149] on div at bounding box center [1051, 158] width 291 height 20
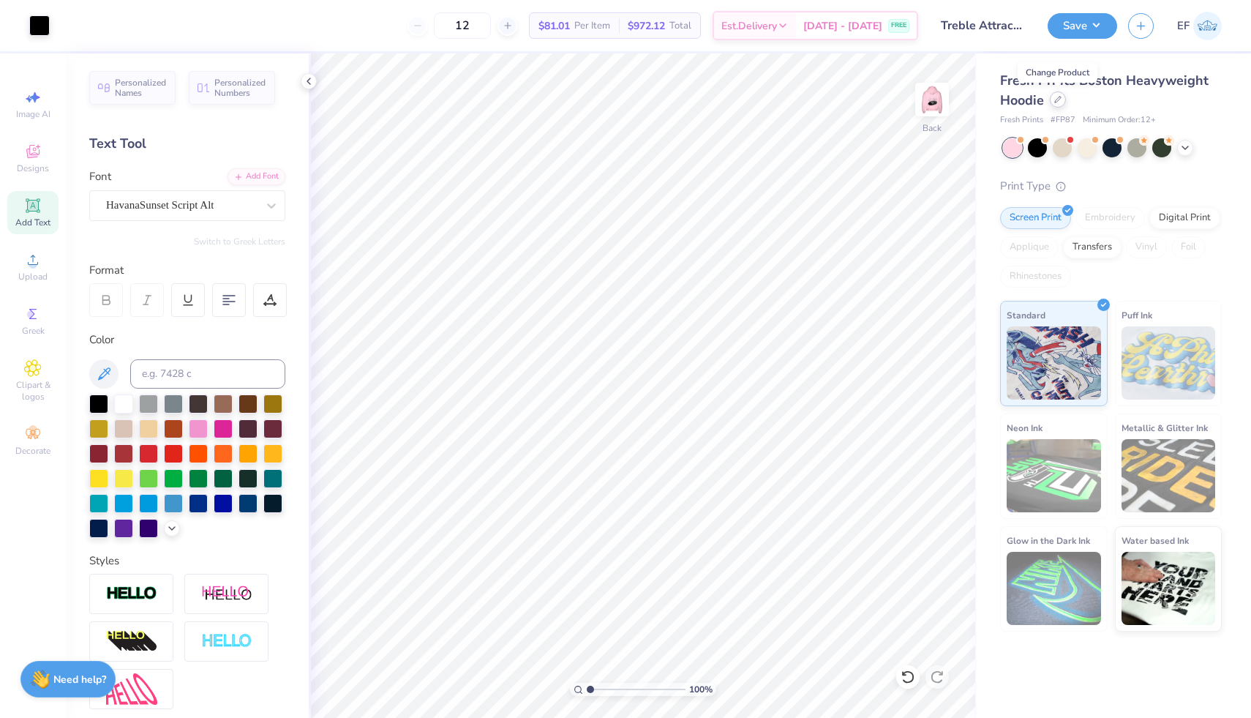
click at [1059, 102] on icon at bounding box center [1057, 99] width 7 height 7
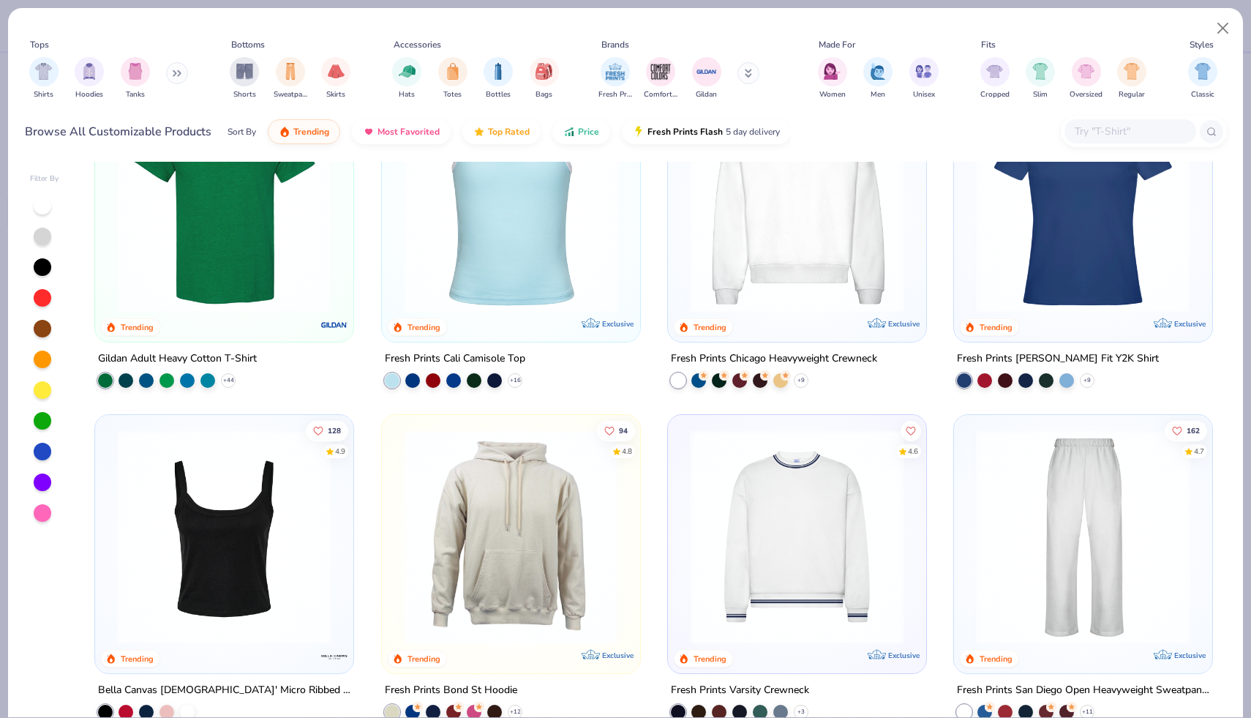
scroll to position [425, 0]
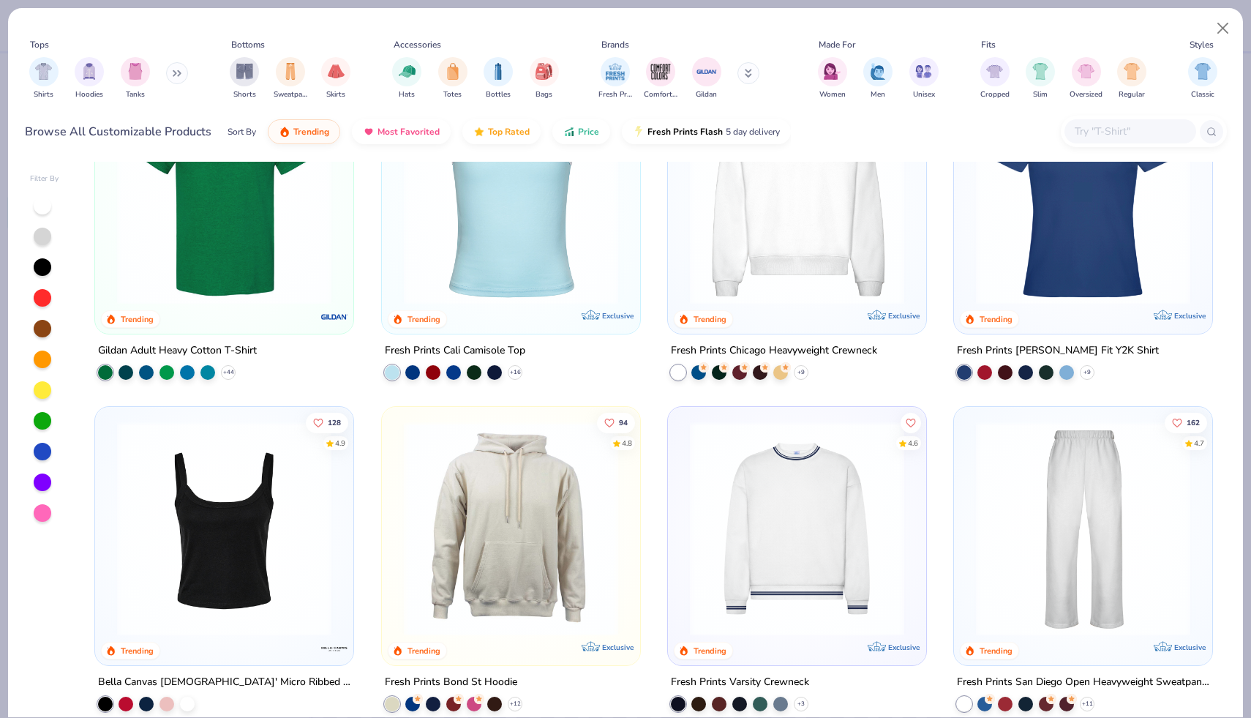
click at [521, 280] on img at bounding box center [510, 197] width 229 height 214
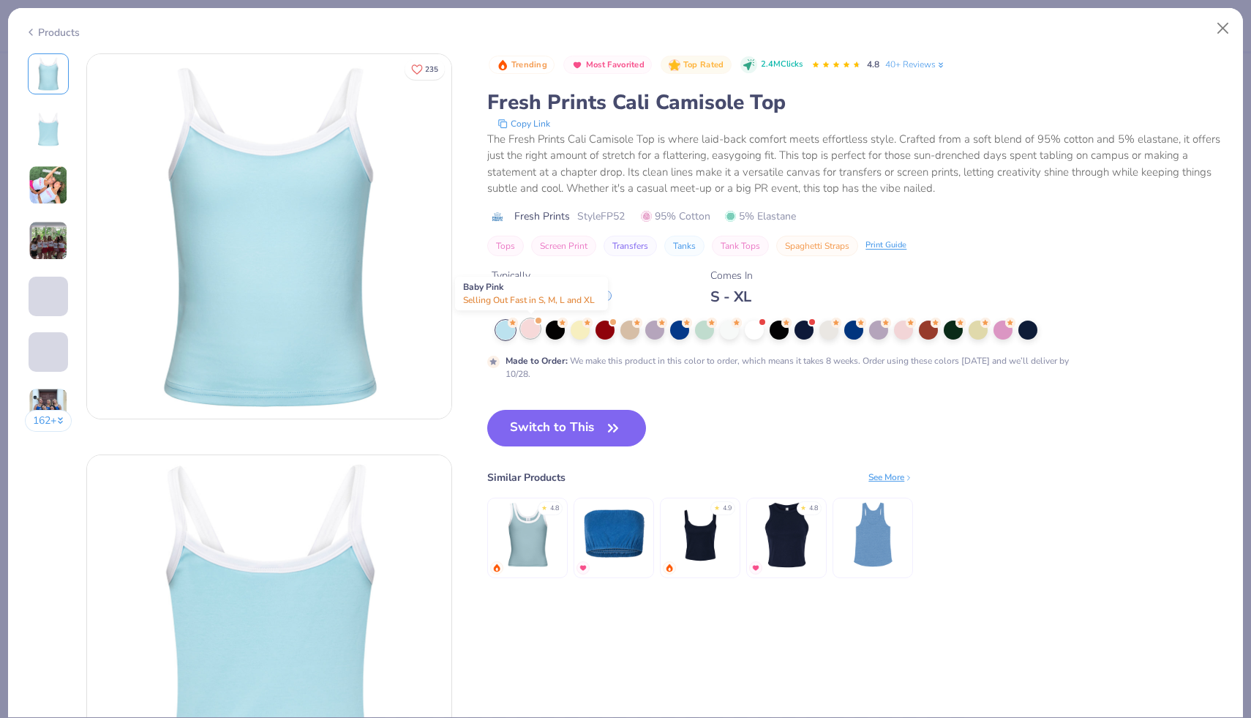
click at [526, 324] on div at bounding box center [530, 328] width 19 height 19
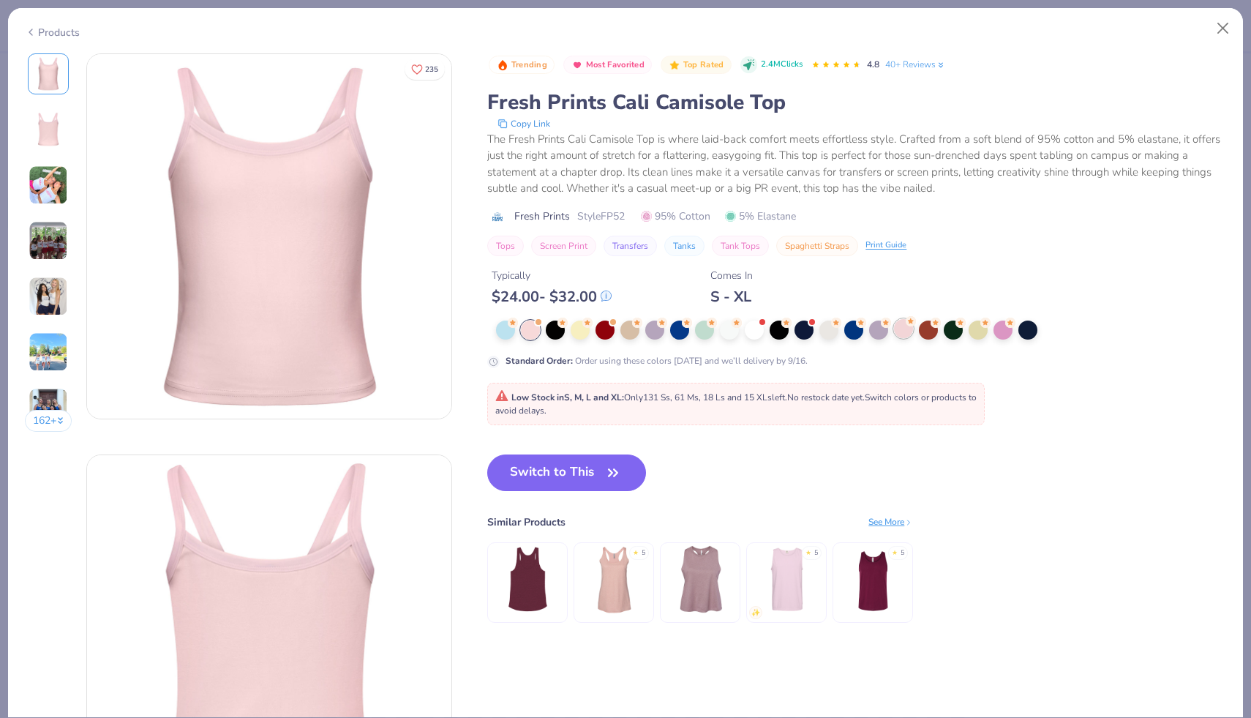
click at [900, 334] on div at bounding box center [903, 328] width 19 height 19
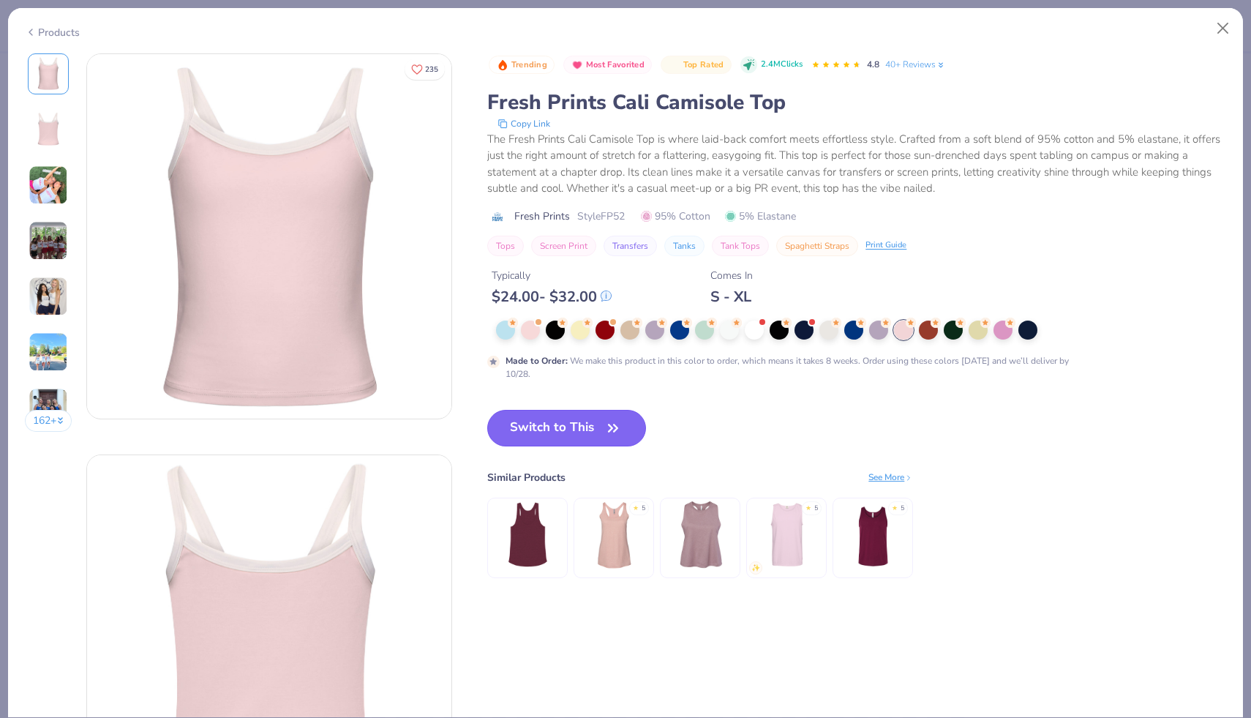
click at [564, 429] on button "Switch to This" at bounding box center [566, 428] width 159 height 37
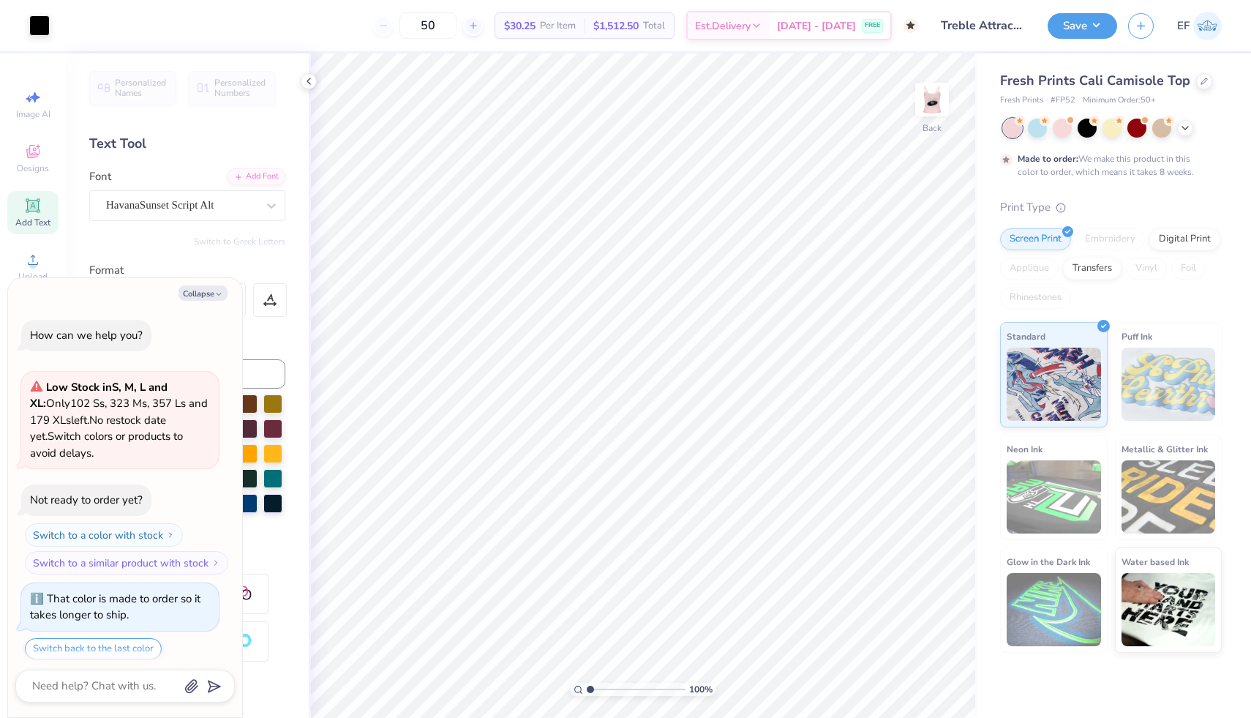
scroll to position [45, 0]
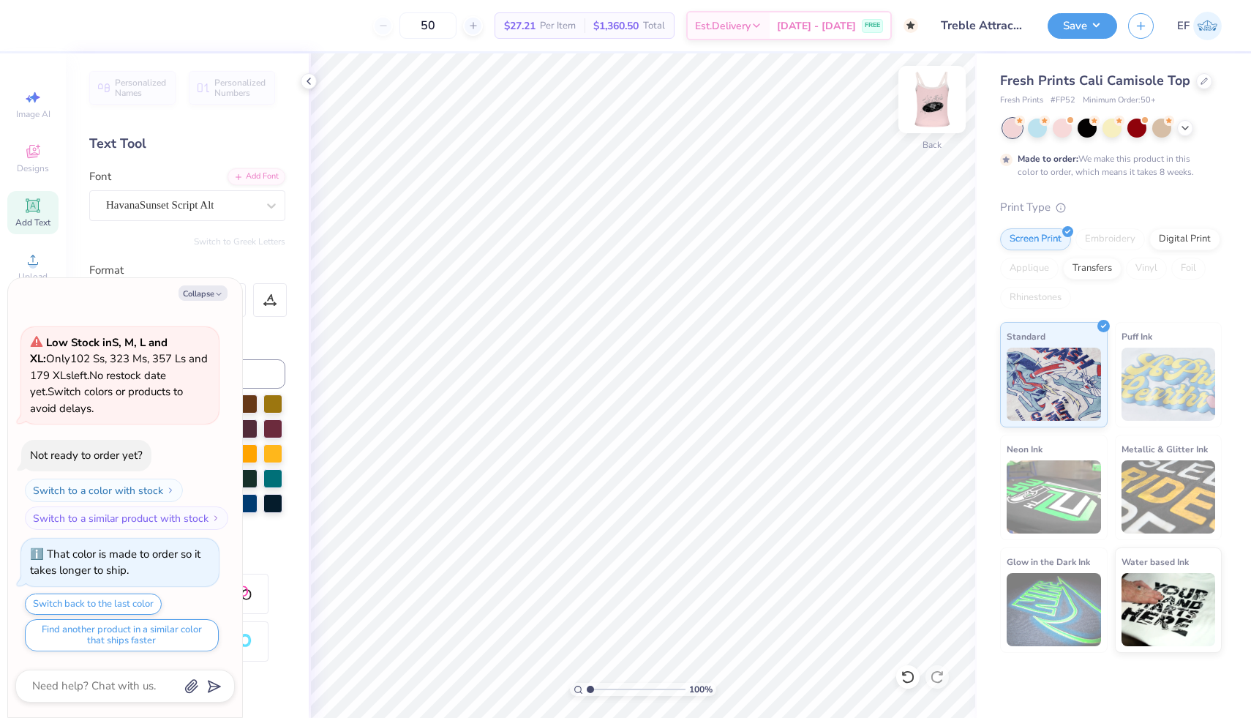
click at [925, 96] on img at bounding box center [932, 99] width 59 height 59
click at [216, 293] on icon "button" at bounding box center [218, 294] width 9 height 9
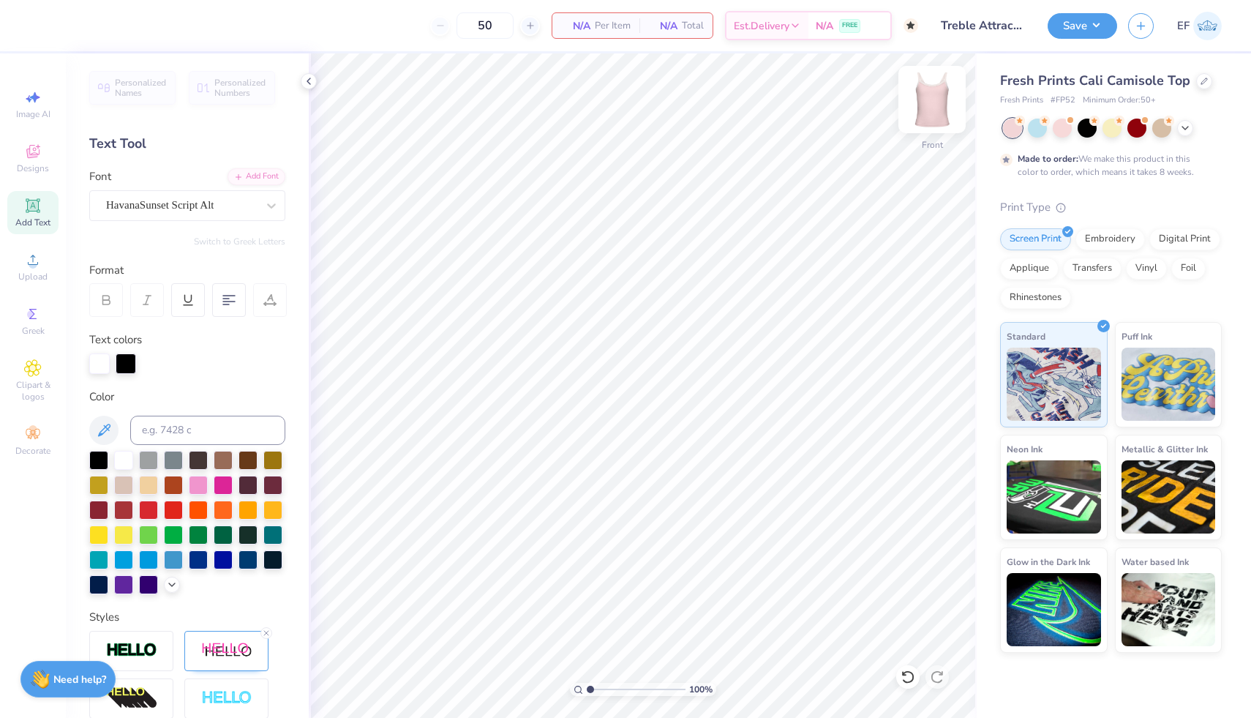
click at [918, 98] on img at bounding box center [932, 99] width 59 height 59
click at [24, 168] on span "Designs" at bounding box center [33, 168] width 32 height 12
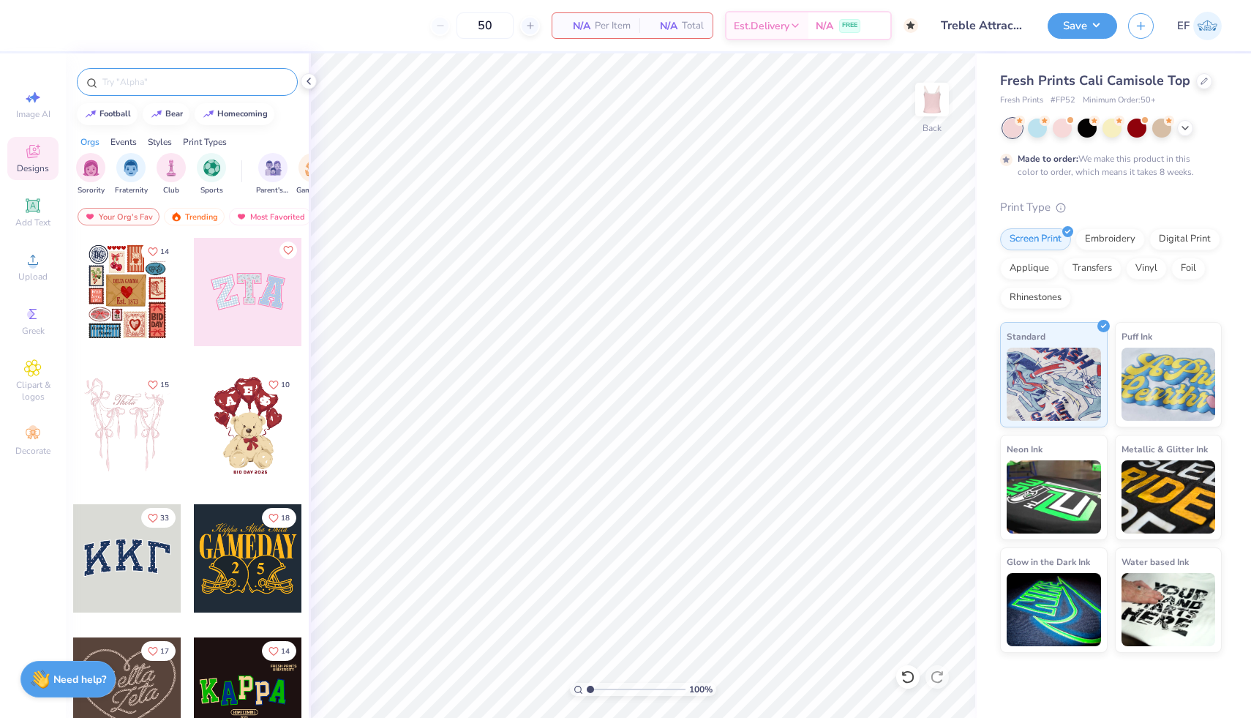
click at [198, 75] on input "text" at bounding box center [194, 82] width 187 height 15
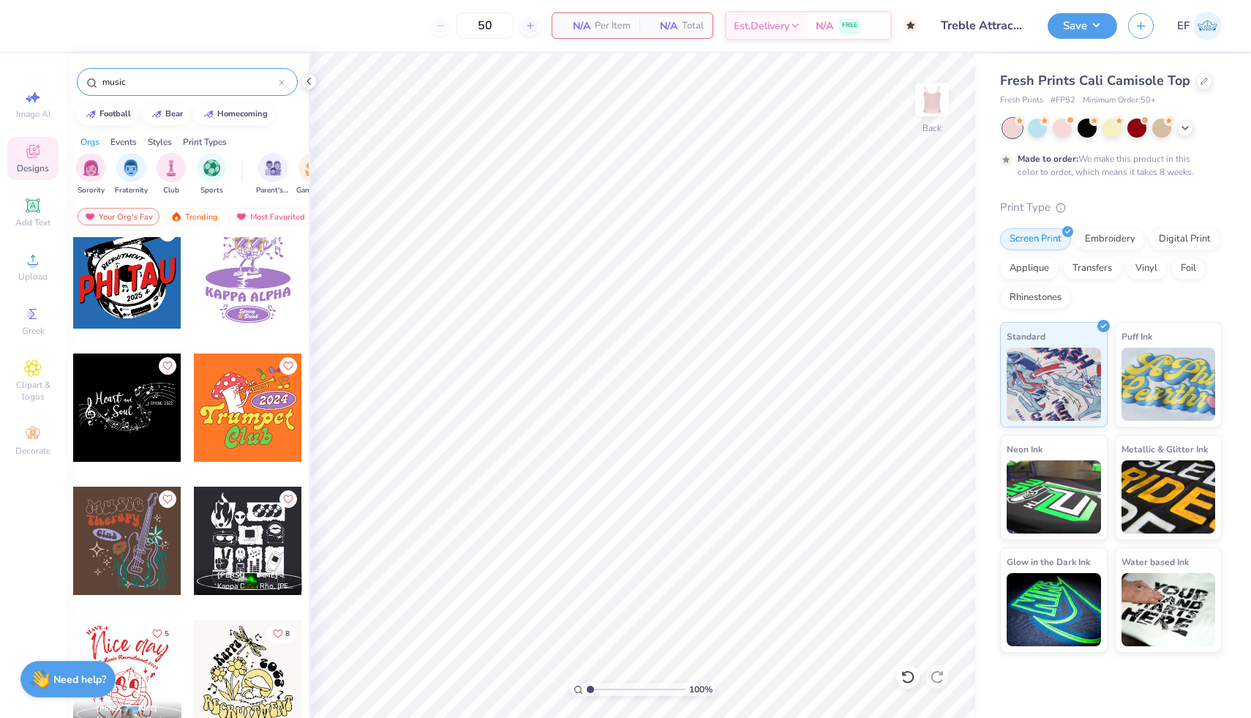
scroll to position [763, 0]
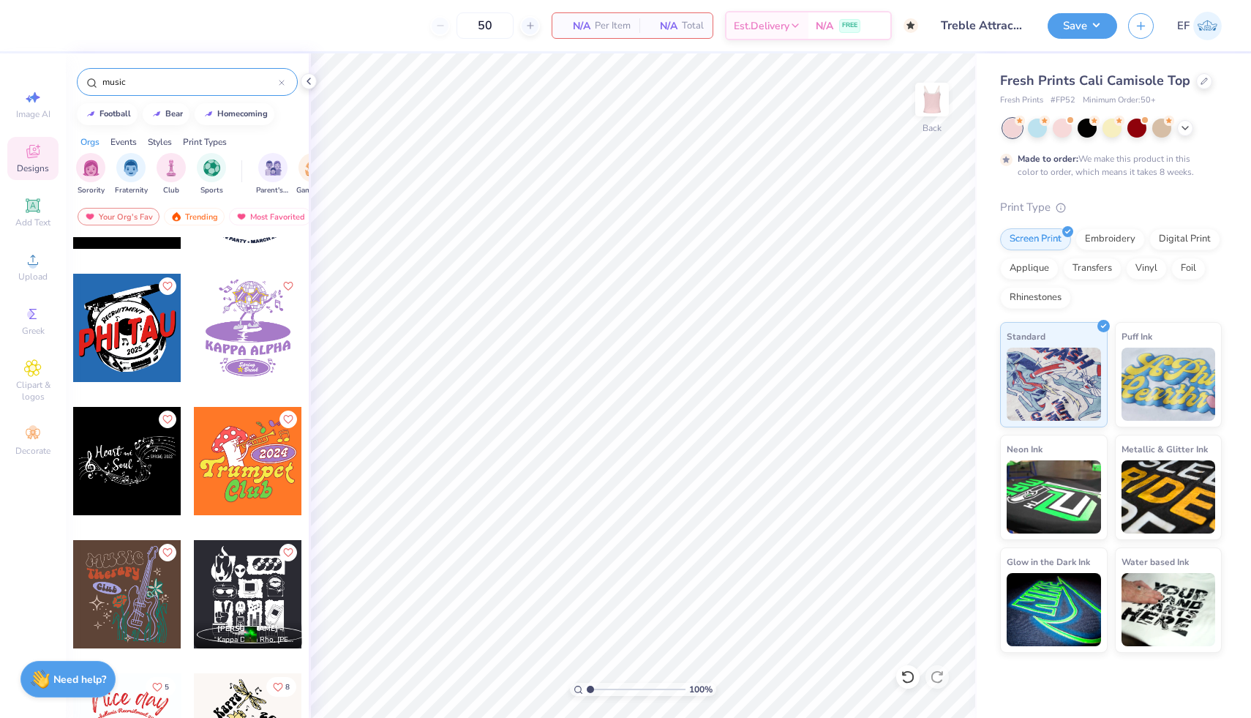
click at [115, 454] on div at bounding box center [127, 461] width 108 height 108
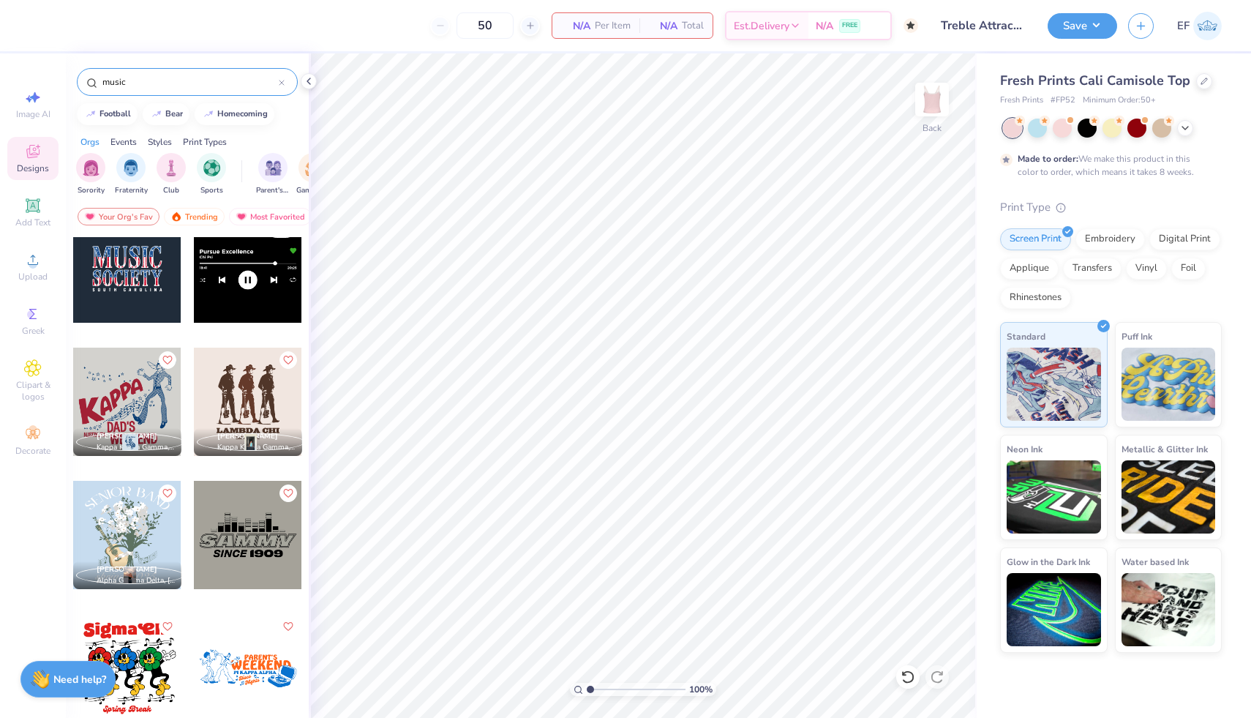
scroll to position [18, 0]
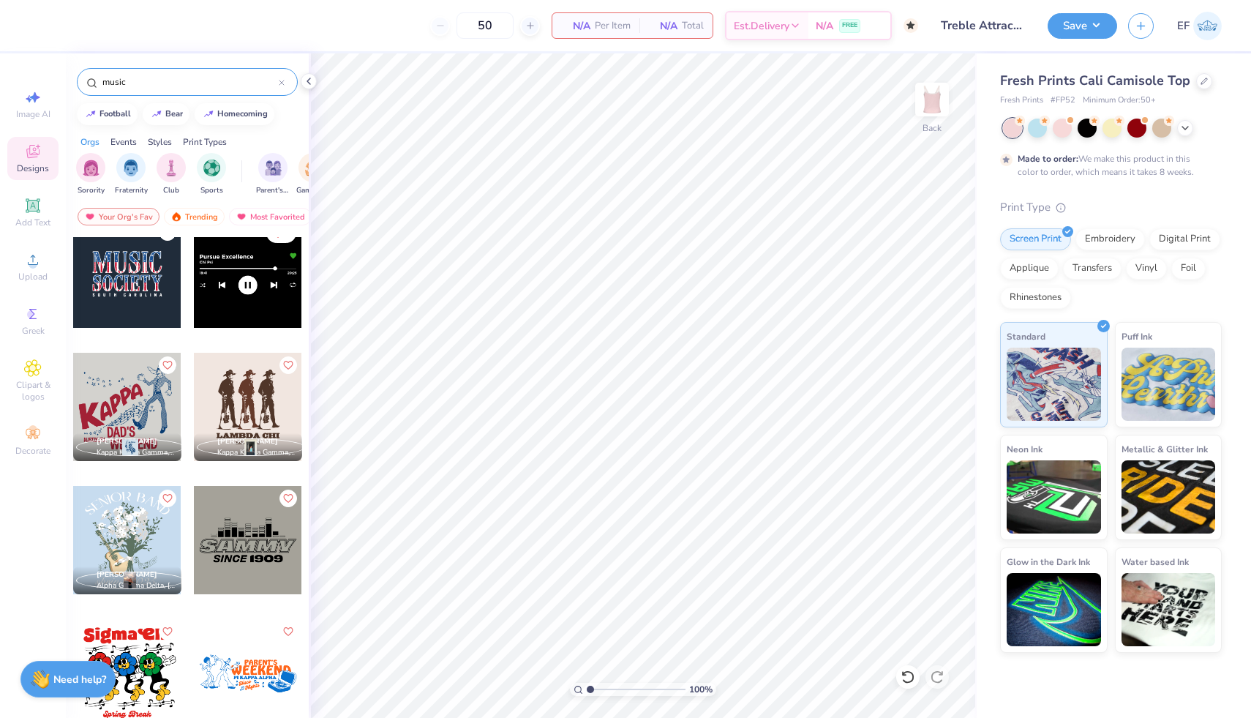
click at [125, 546] on div at bounding box center [127, 540] width 108 height 108
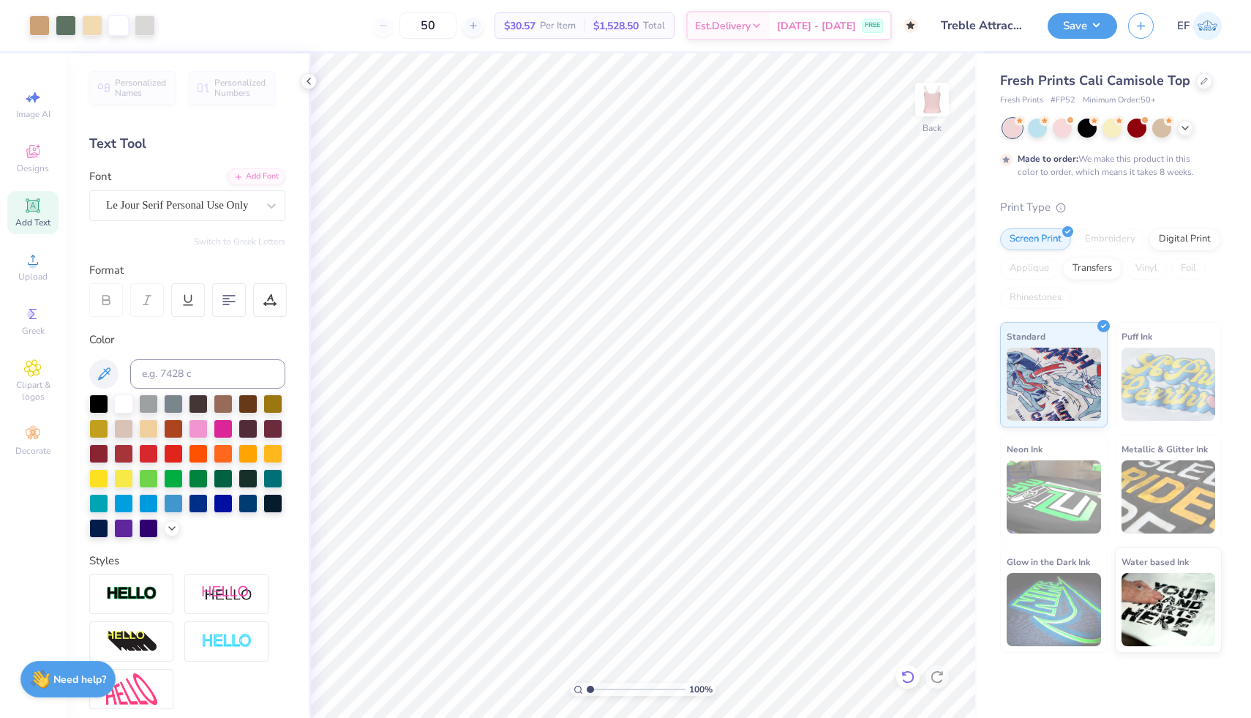
click at [908, 681] on icon at bounding box center [907, 676] width 12 height 13
click at [932, 407] on icon at bounding box center [938, 411] width 20 height 18
click at [936, 434] on icon at bounding box center [938, 435] width 20 height 18
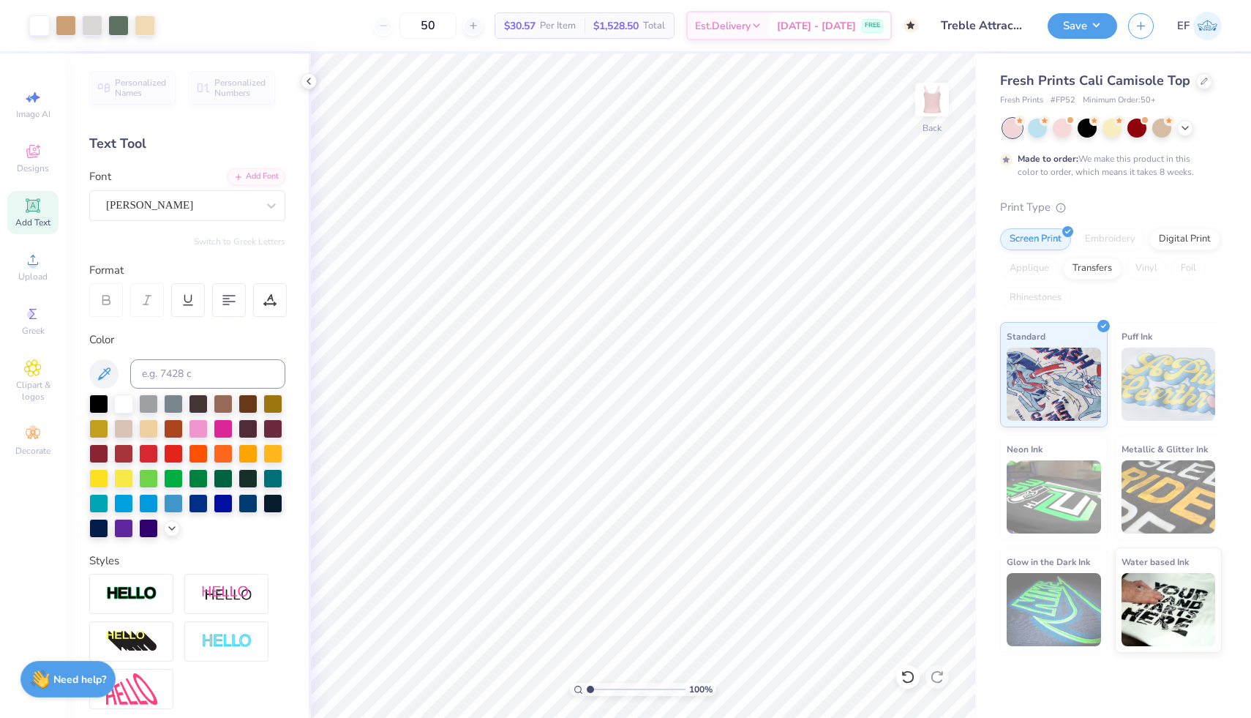
click at [1194, 87] on div "Fresh Prints Cali Camisole Top" at bounding box center [1111, 81] width 222 height 20
click at [1197, 86] on div at bounding box center [1204, 80] width 16 height 16
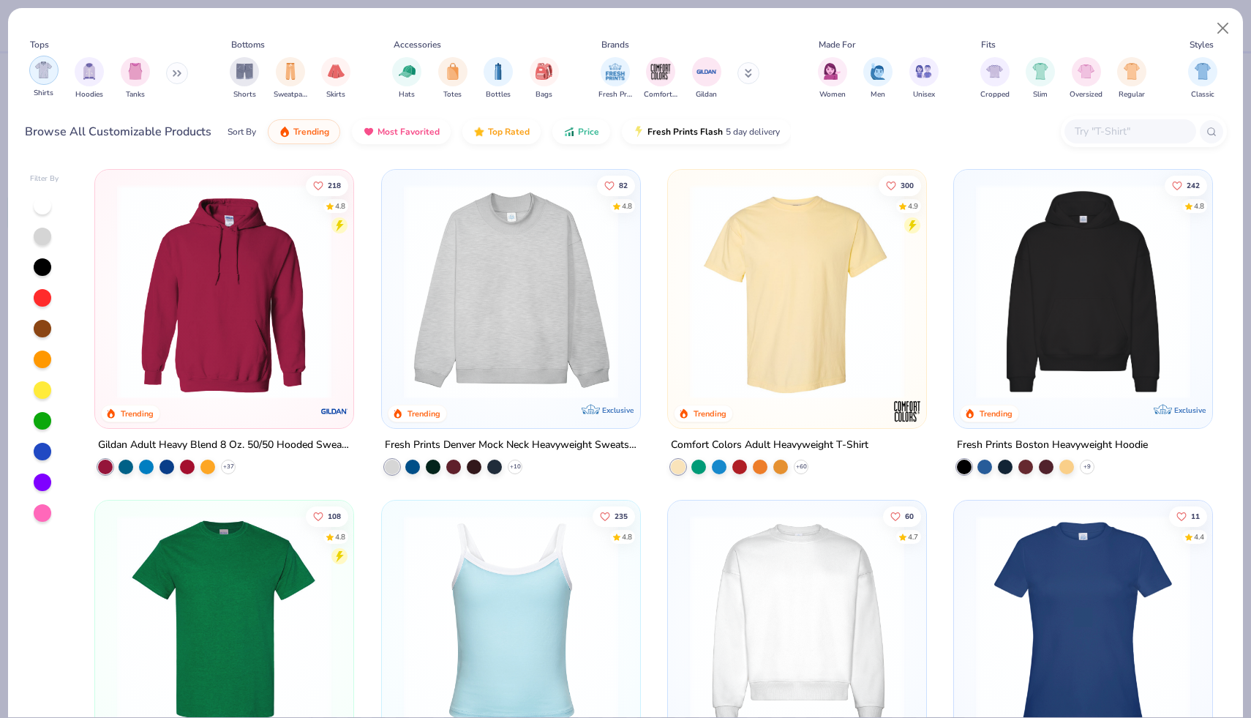
click at [48, 78] on img "filter for Shirts" at bounding box center [43, 69] width 17 height 17
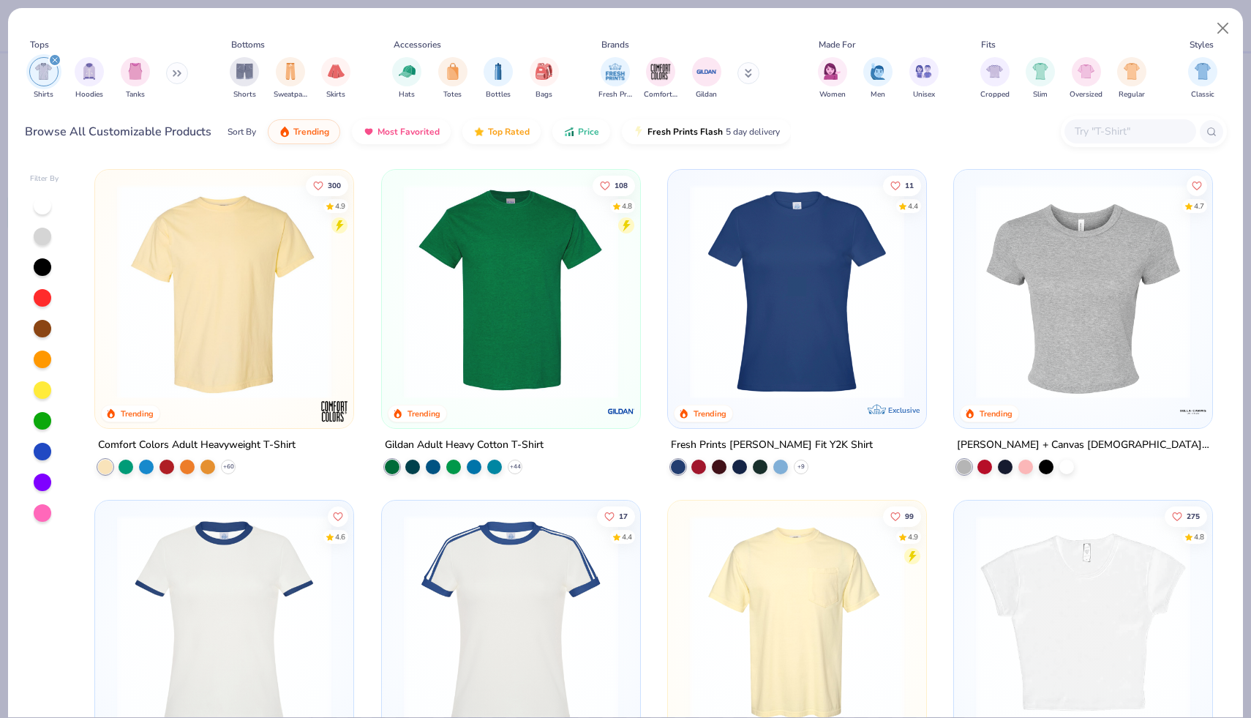
click at [273, 393] on img at bounding box center [224, 291] width 229 height 214
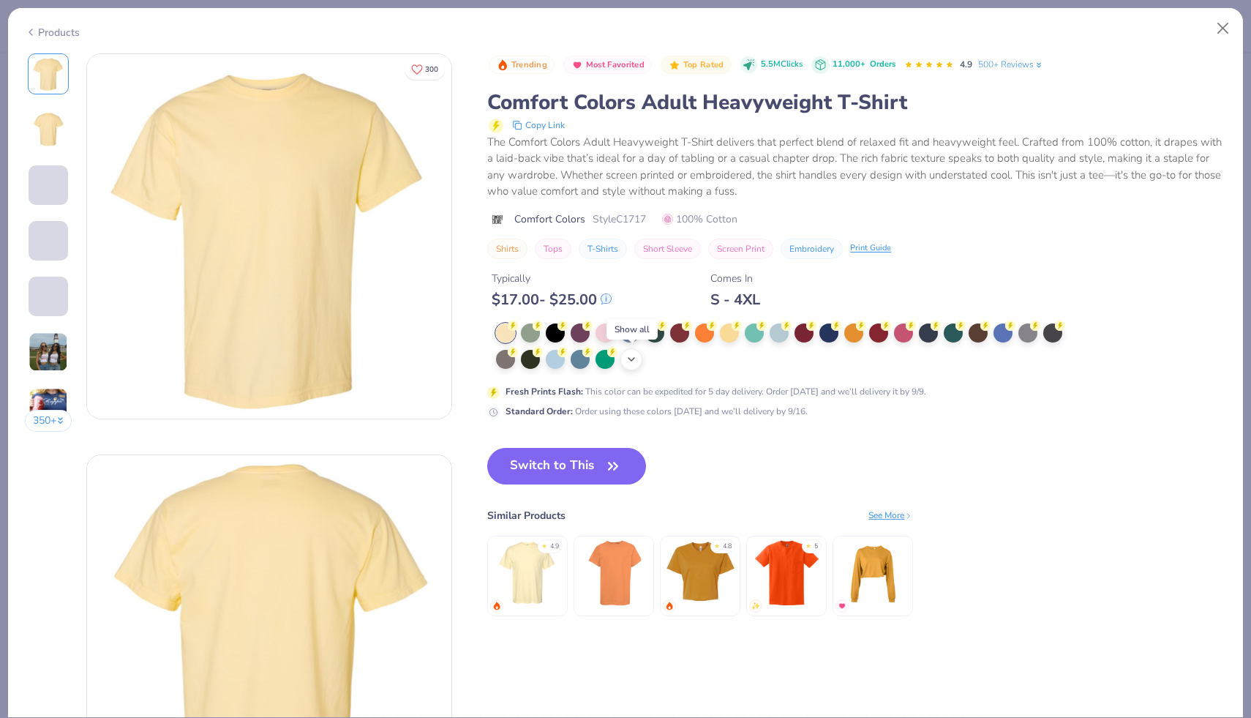
click at [624, 361] on div "+ 38" at bounding box center [631, 359] width 22 height 22
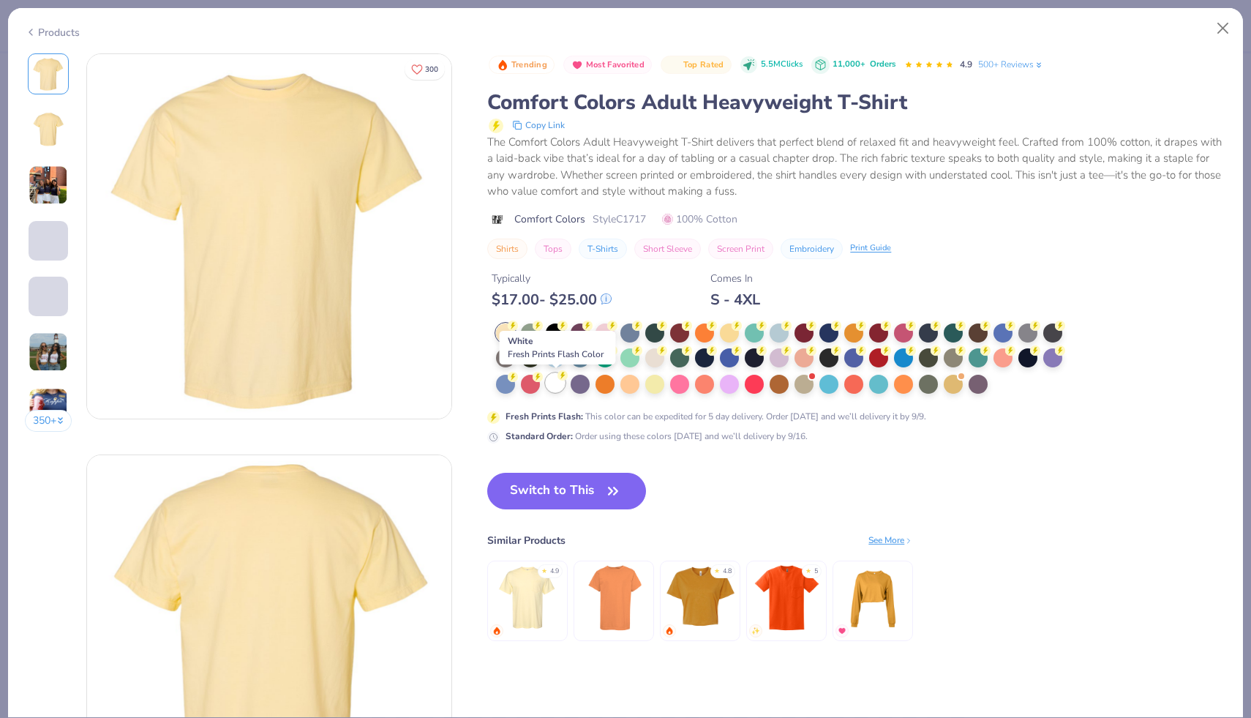
click at [553, 391] on div at bounding box center [555, 382] width 19 height 19
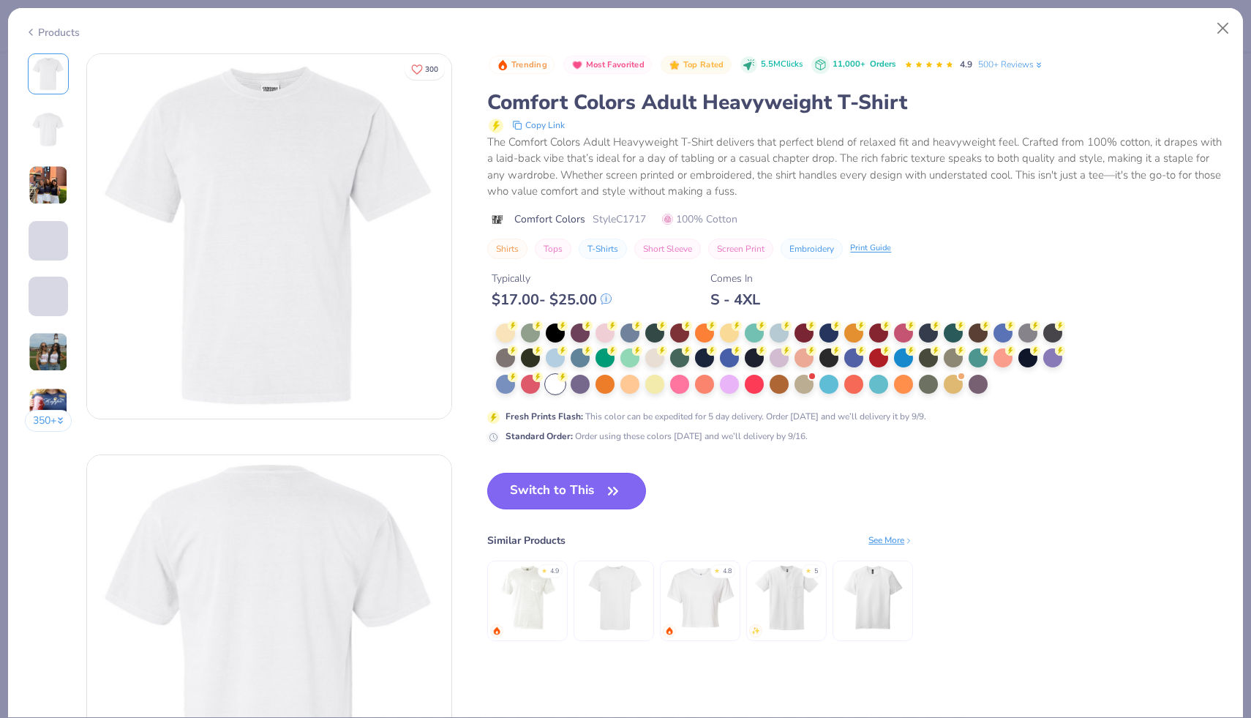
click at [579, 491] on button "Switch to This" at bounding box center [566, 491] width 159 height 37
click at [551, 481] on button "Switch to This" at bounding box center [566, 491] width 159 height 37
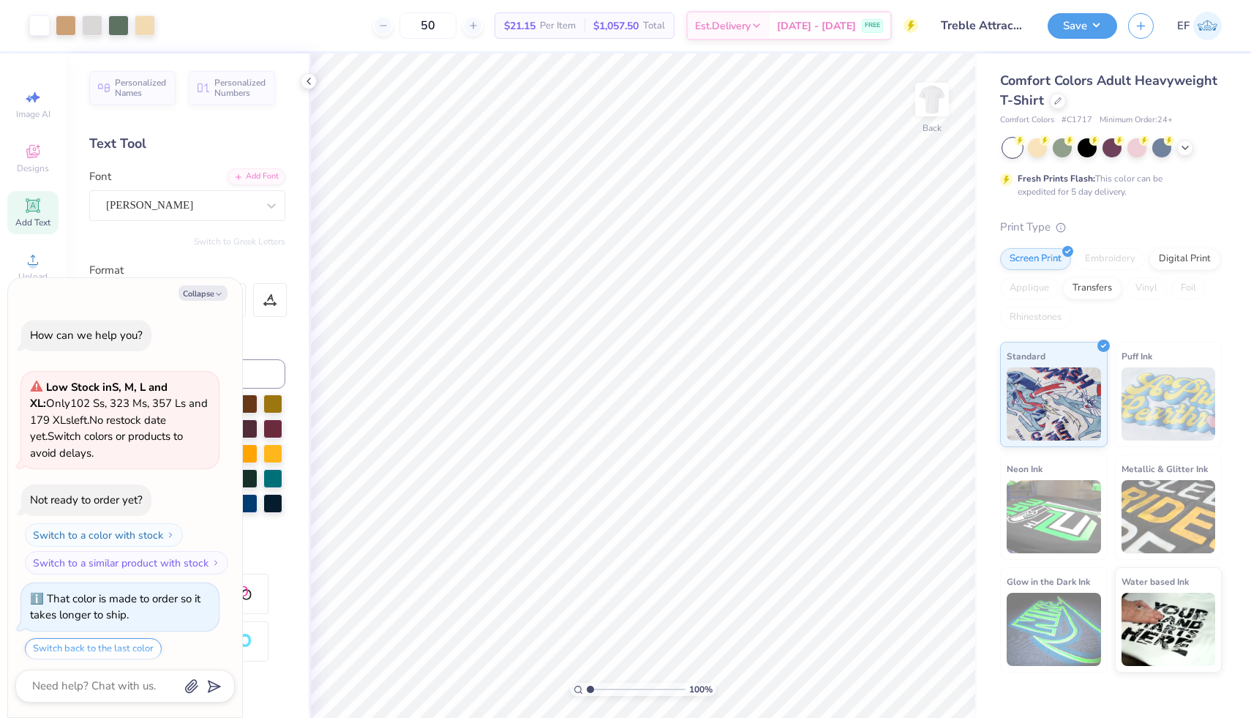
scroll to position [134, 0]
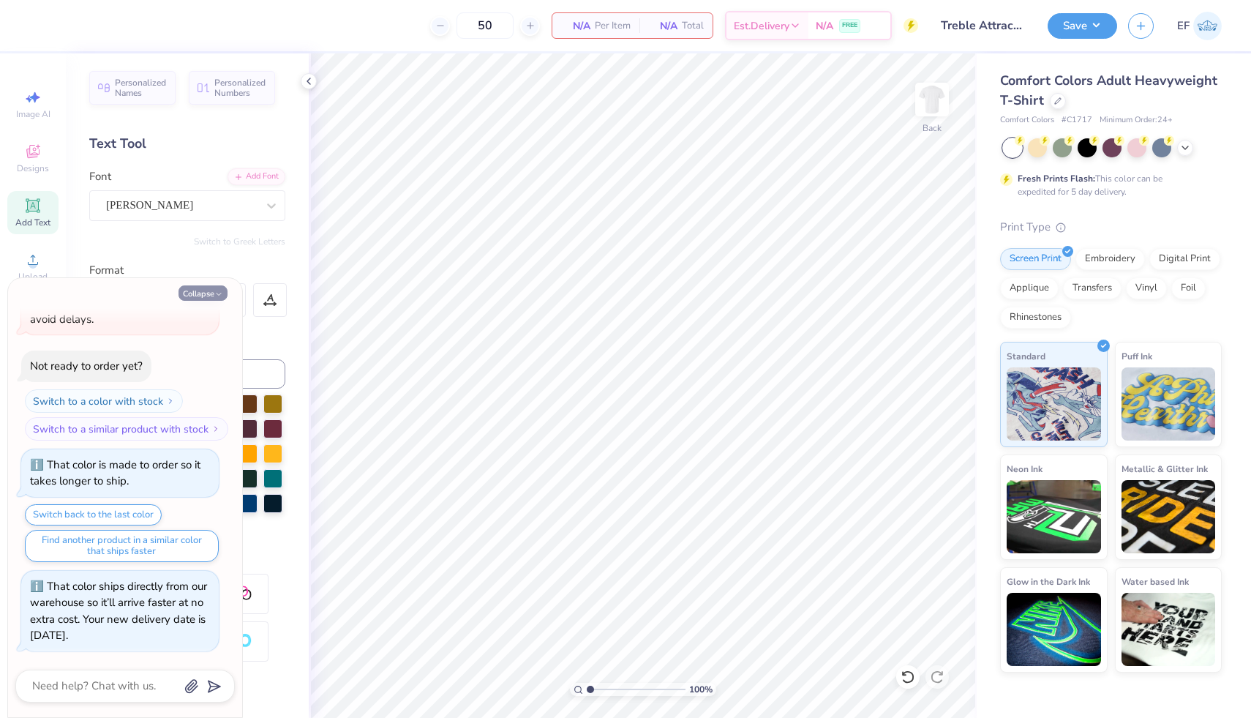
click at [217, 296] on icon "button" at bounding box center [218, 294] width 9 height 9
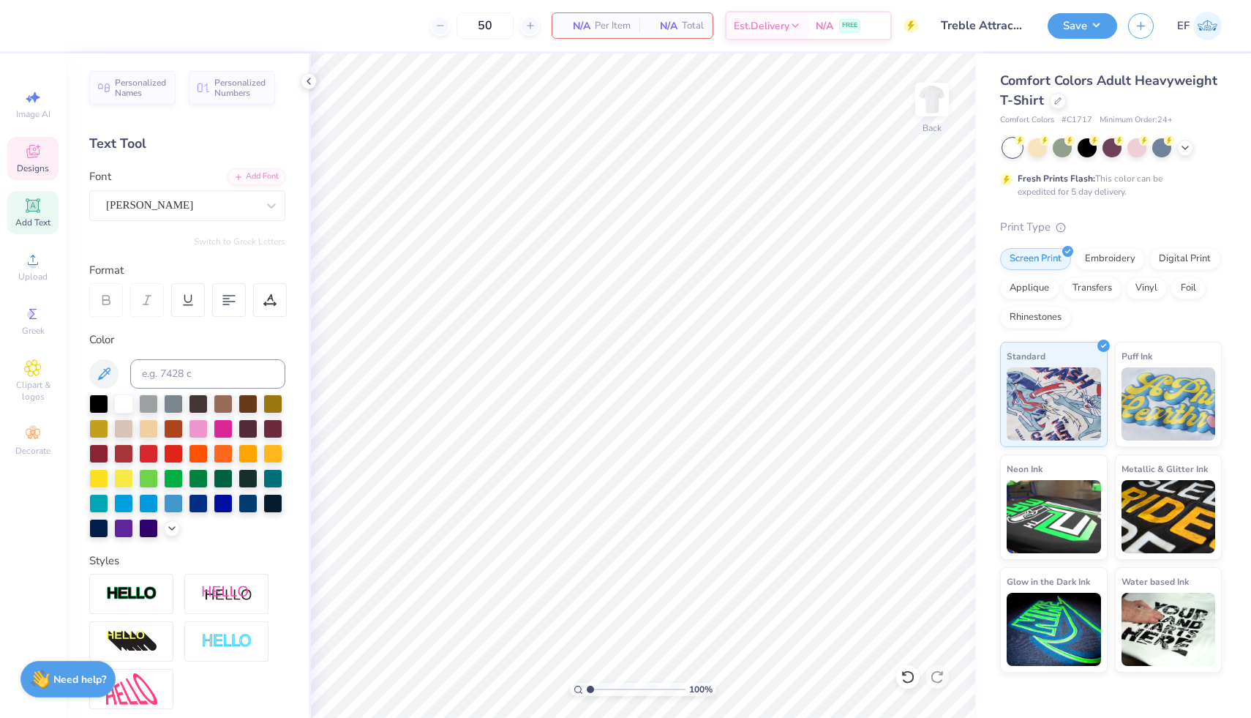
click at [42, 159] on div "Designs" at bounding box center [32, 158] width 51 height 43
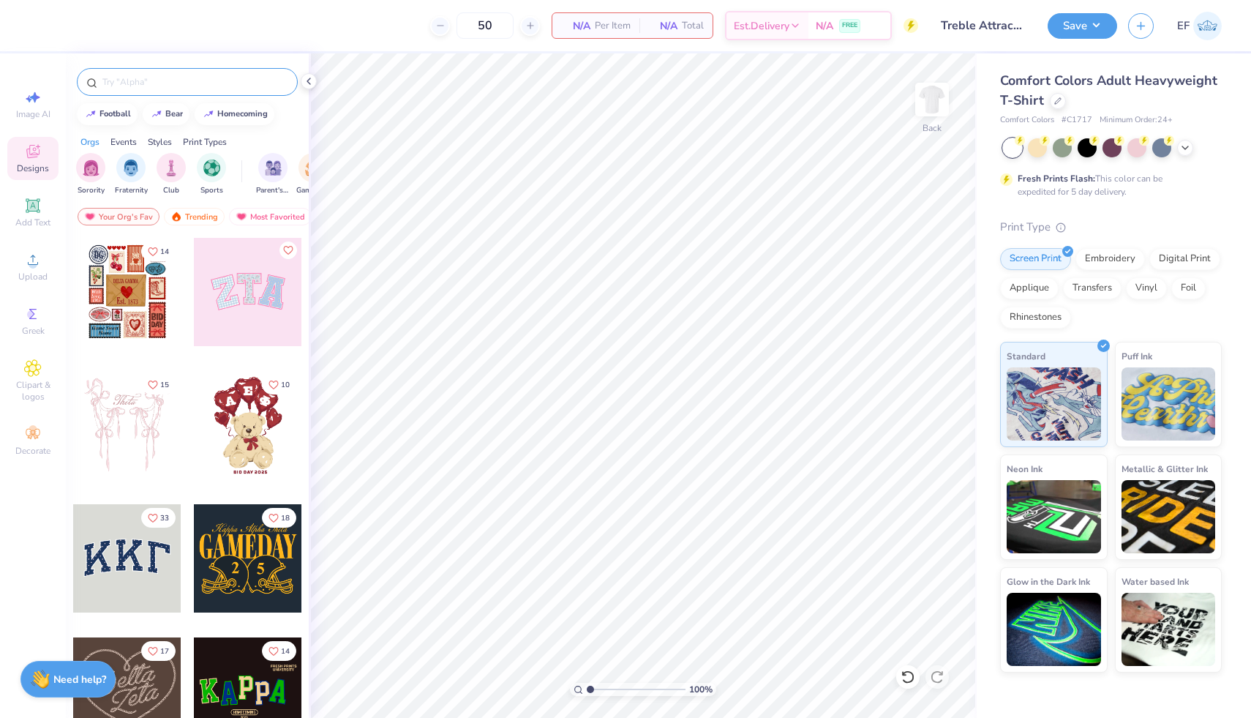
click at [195, 85] on input "text" at bounding box center [194, 82] width 187 height 15
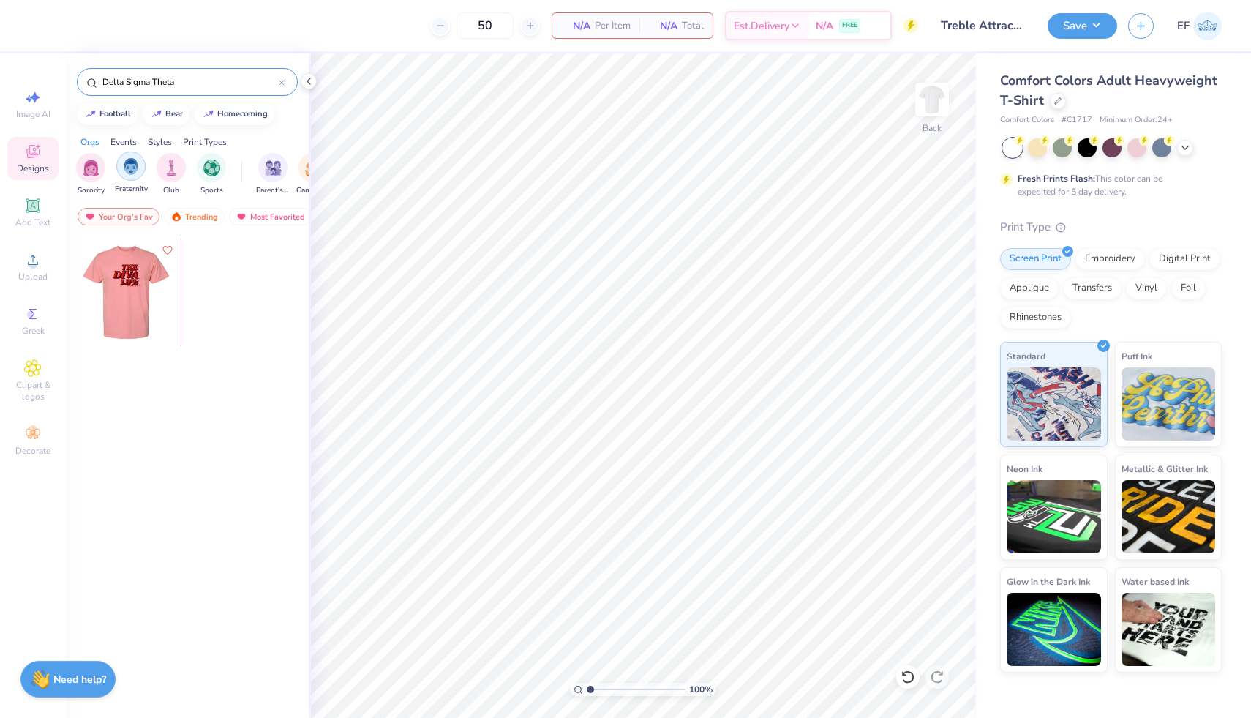
click at [120, 168] on div "filter for Fraternity" at bounding box center [130, 165] width 29 height 29
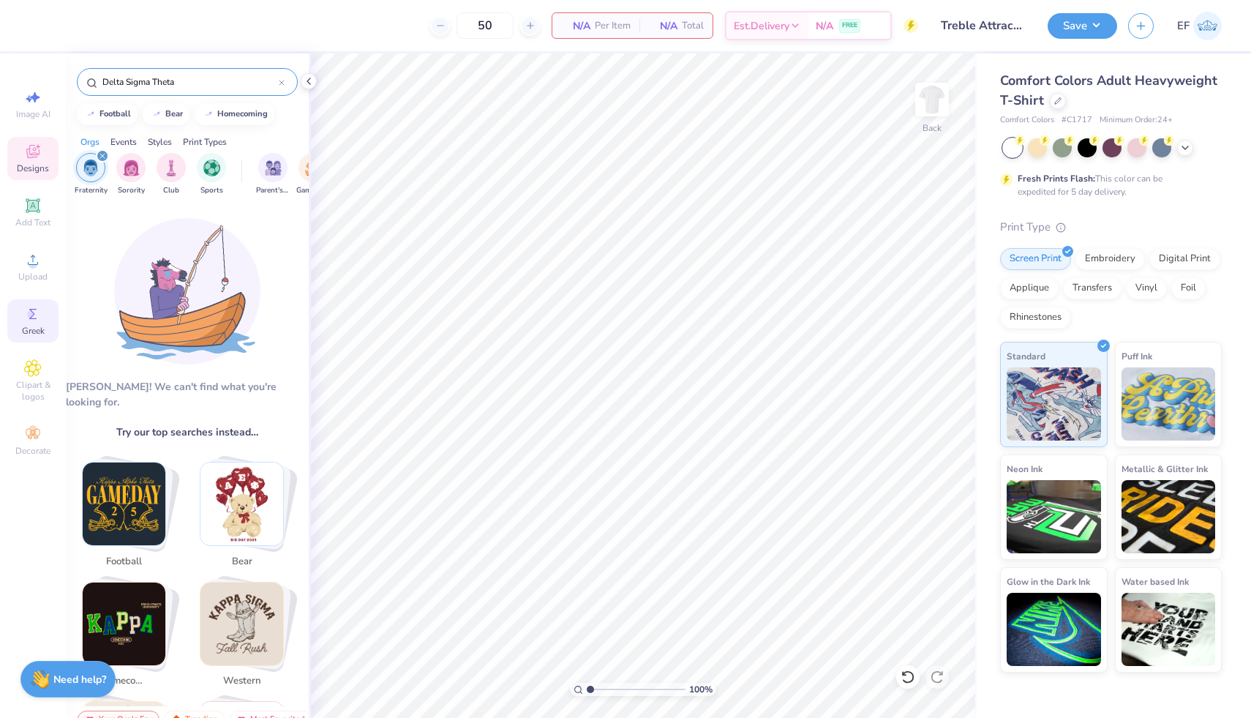
click at [35, 315] on icon at bounding box center [33, 314] width 18 height 18
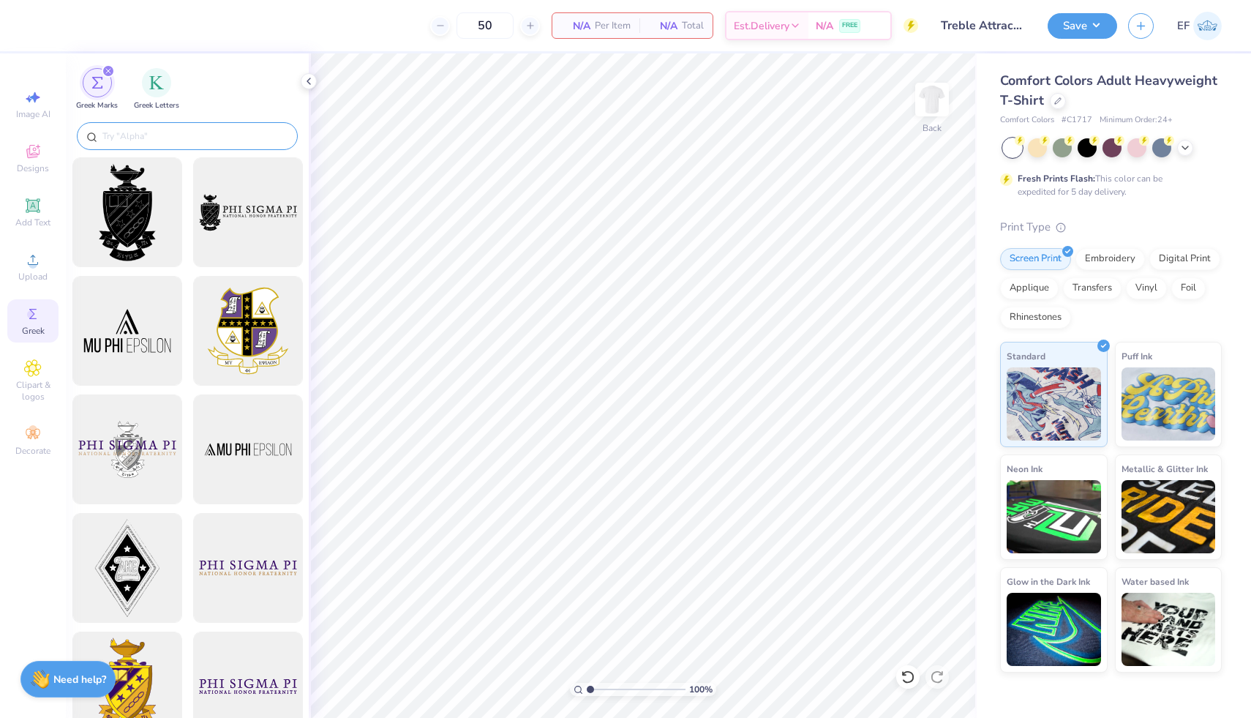
click at [178, 141] on input "text" at bounding box center [194, 136] width 187 height 15
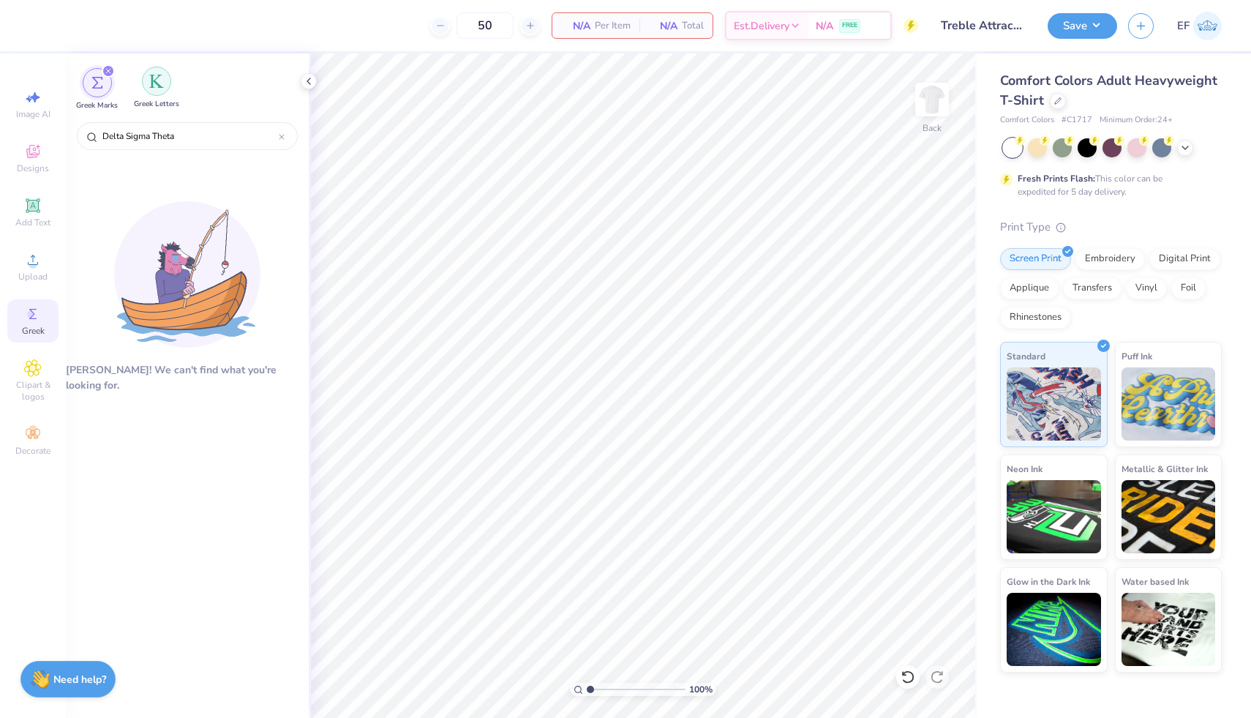
click at [157, 89] on div "filter for Greek Letters" at bounding box center [156, 81] width 29 height 29
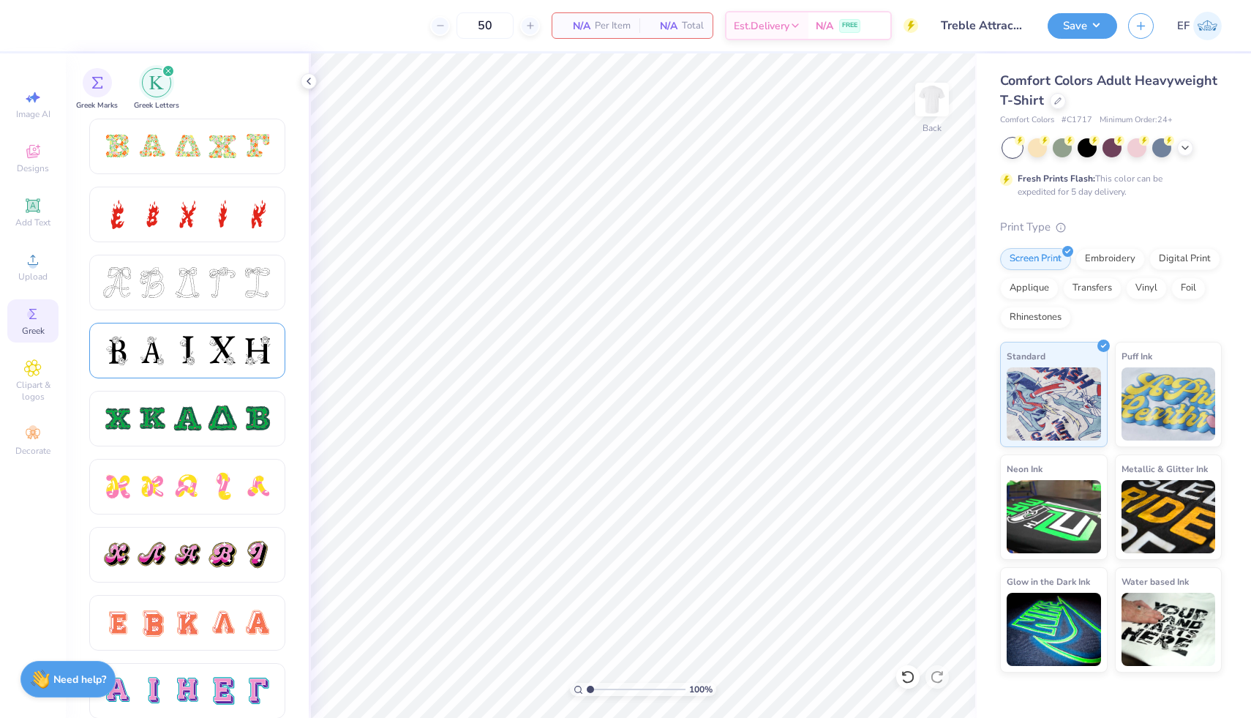
scroll to position [481, 0]
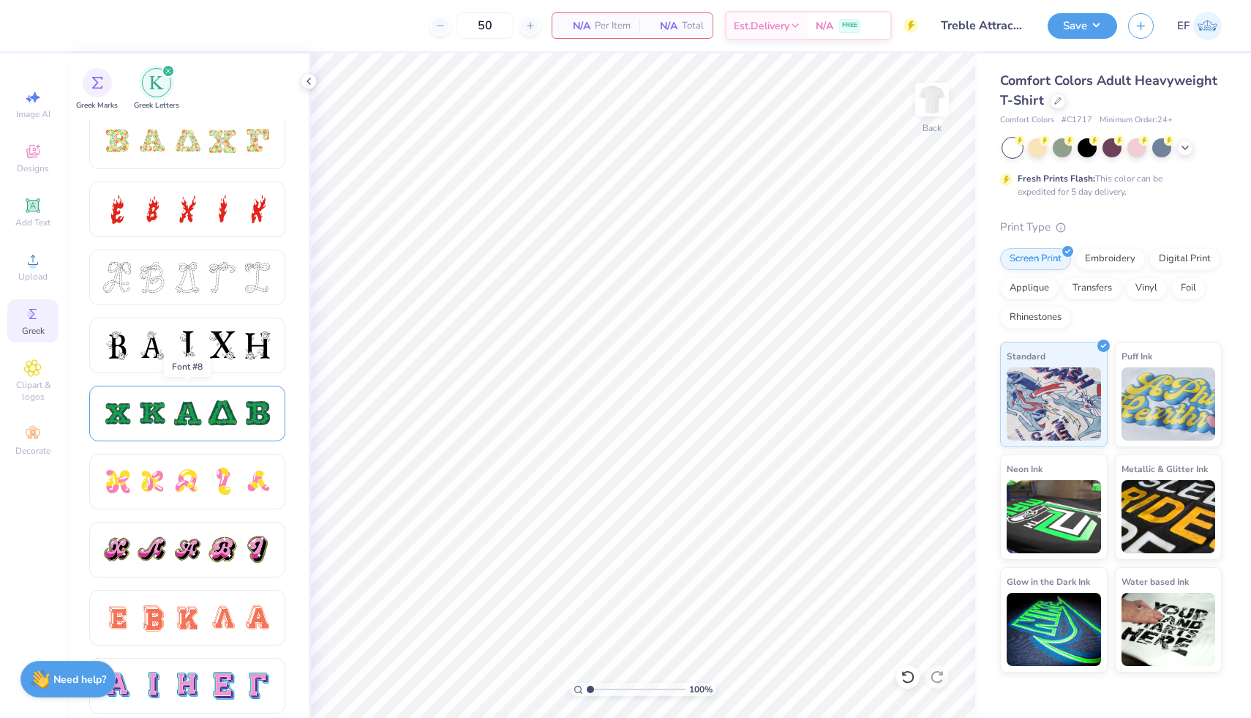
click at [194, 419] on div at bounding box center [187, 413] width 31 height 31
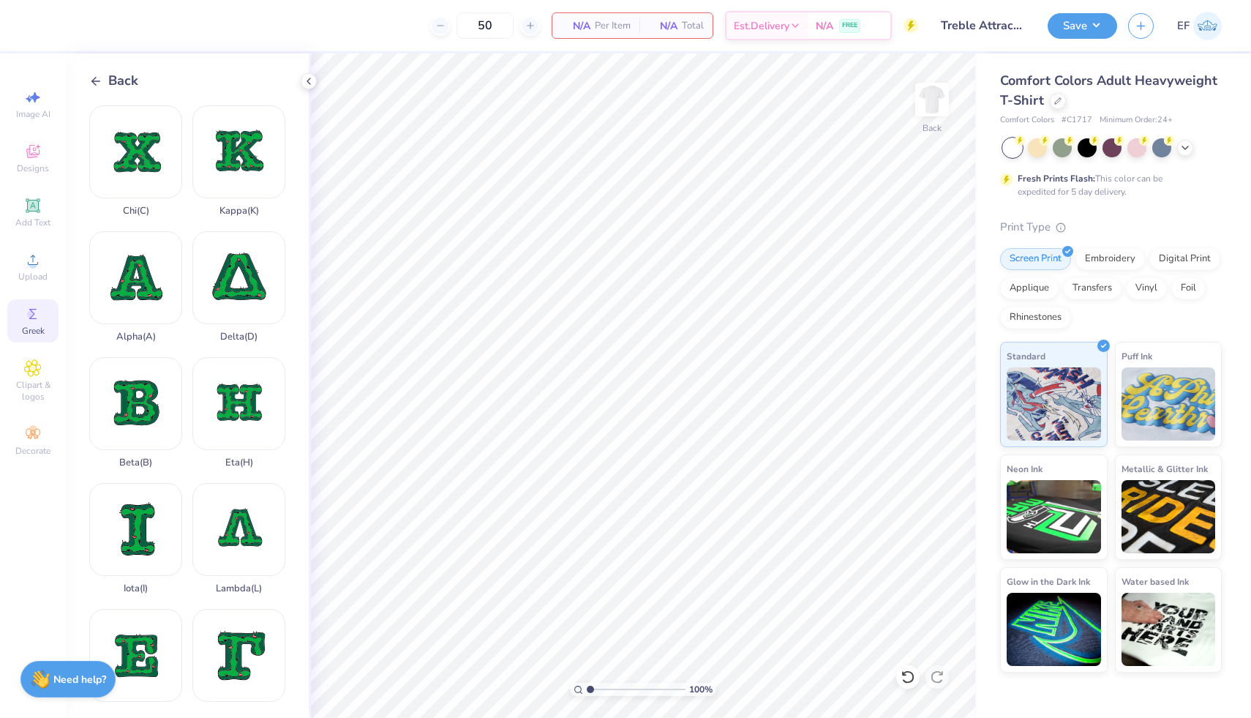
click at [102, 78] on icon at bounding box center [95, 81] width 13 height 13
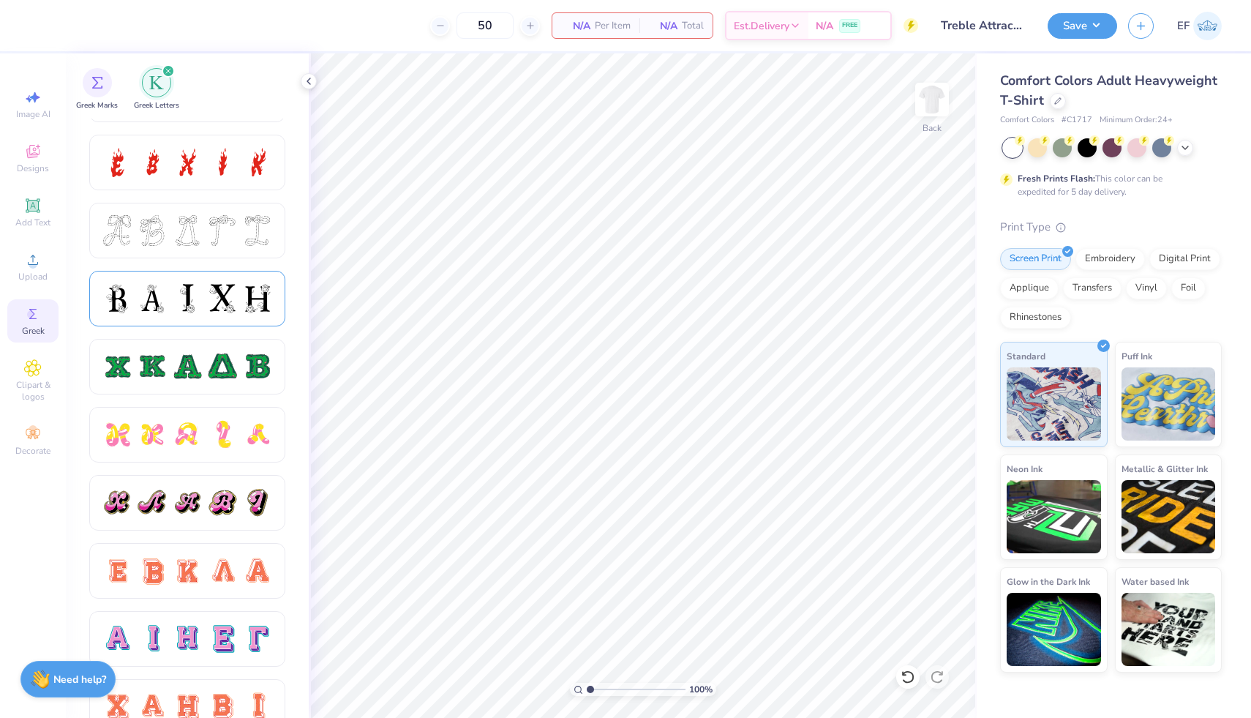
scroll to position [531, 0]
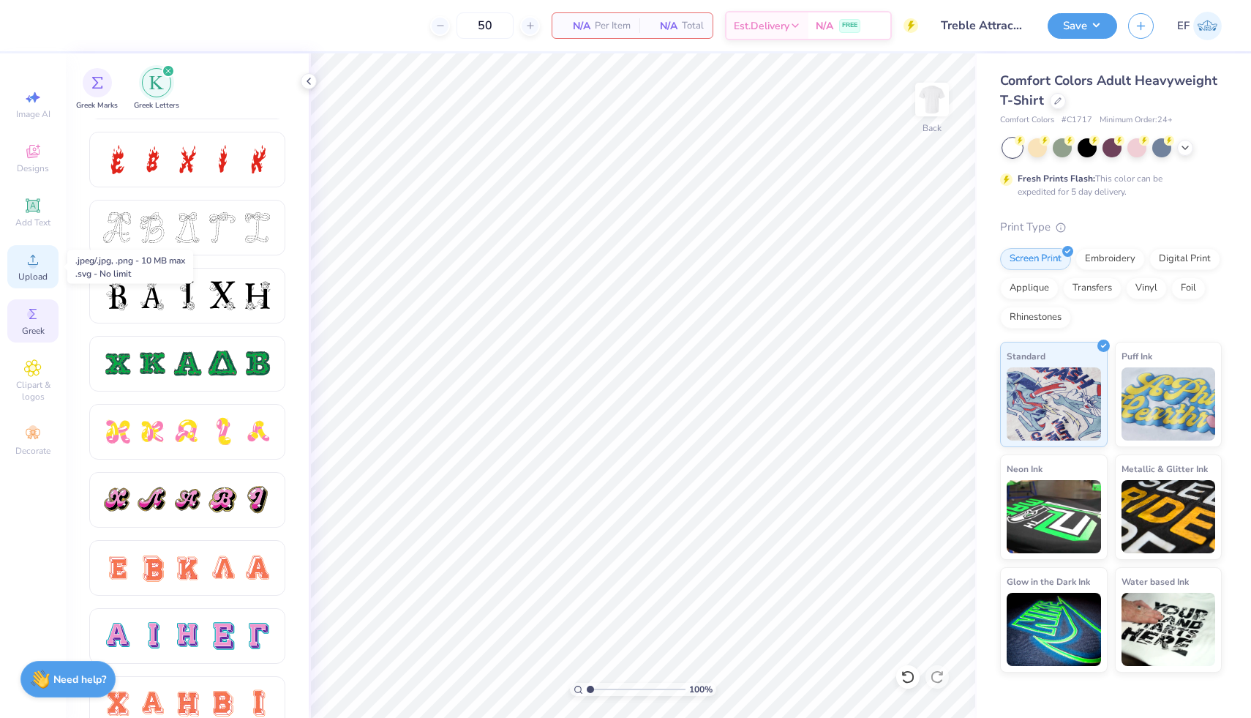
click at [34, 263] on circle at bounding box center [33, 264] width 8 height 8
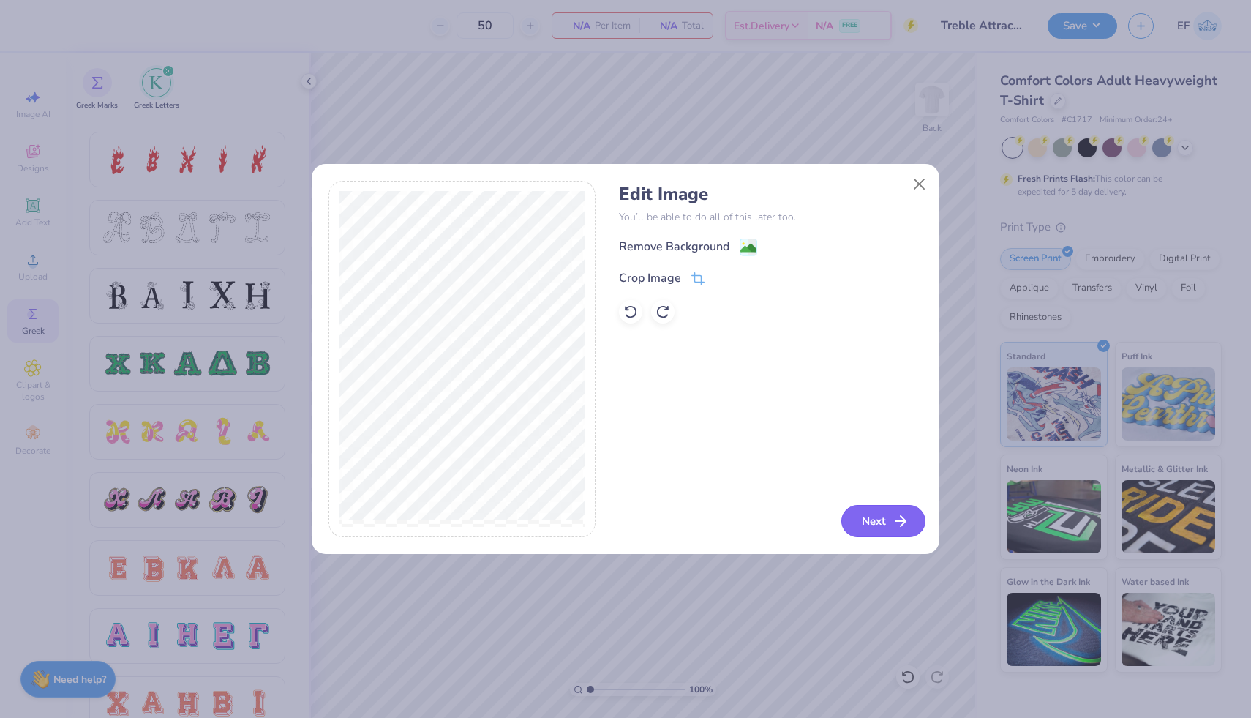
click at [887, 520] on button "Next" at bounding box center [883, 521] width 84 height 32
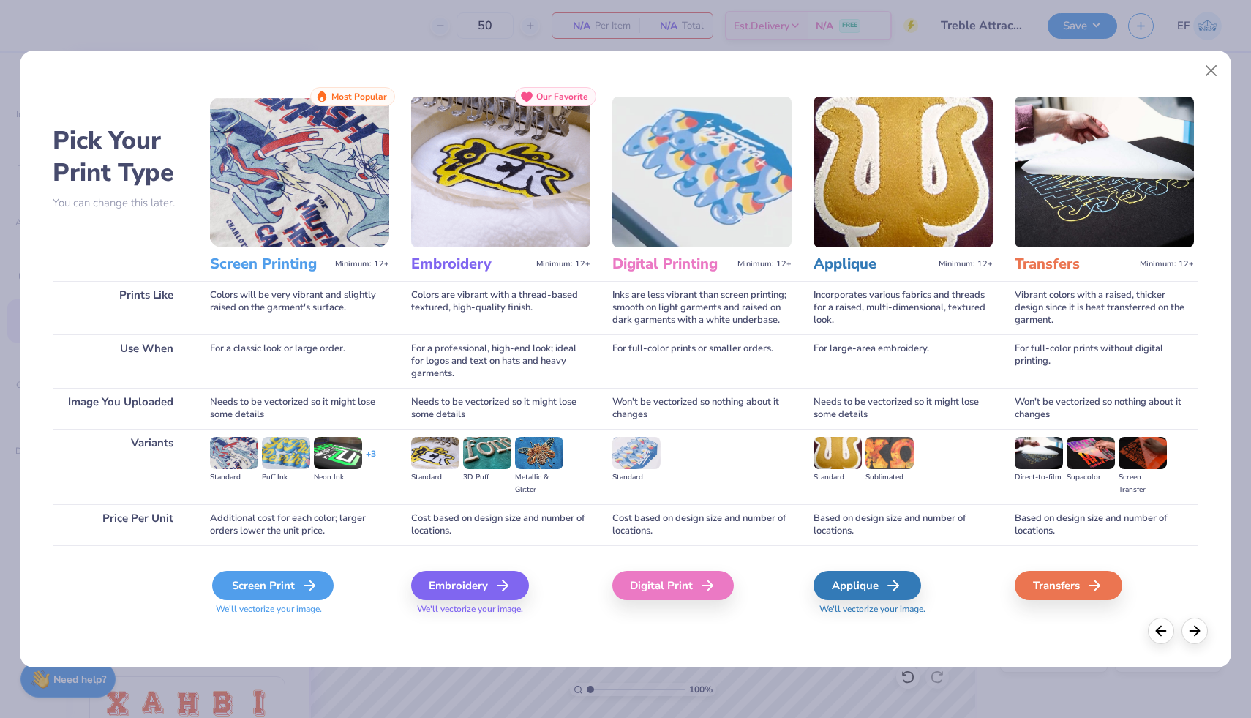
click at [306, 574] on div "Screen Print" at bounding box center [272, 585] width 121 height 29
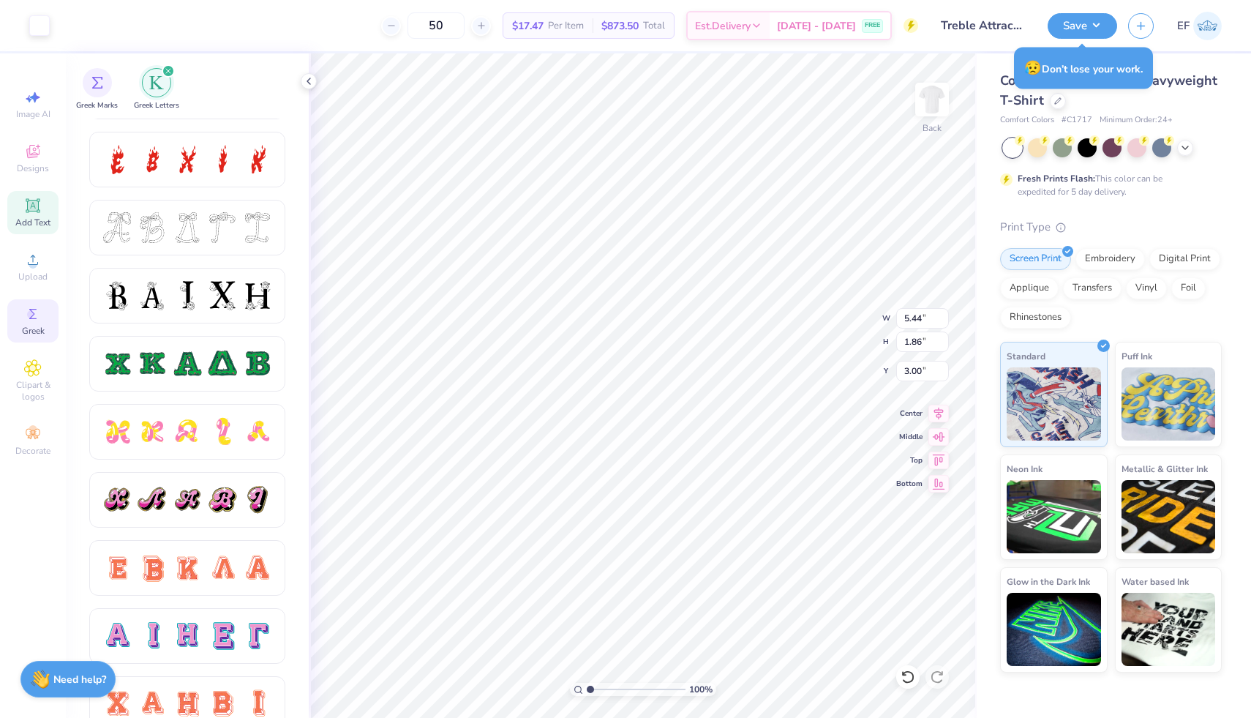
click at [41, 211] on icon at bounding box center [33, 206] width 18 height 18
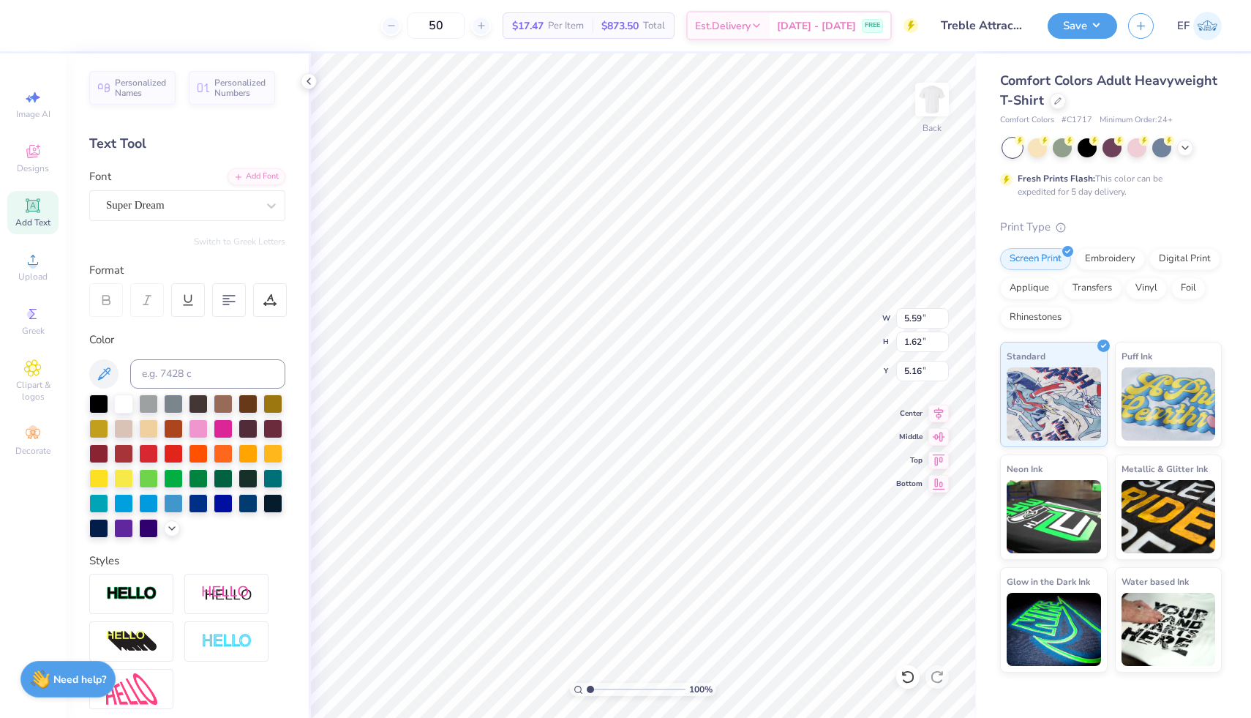
scroll to position [0, 2]
click at [204, 200] on div "Super Dream" at bounding box center [182, 205] width 154 height 23
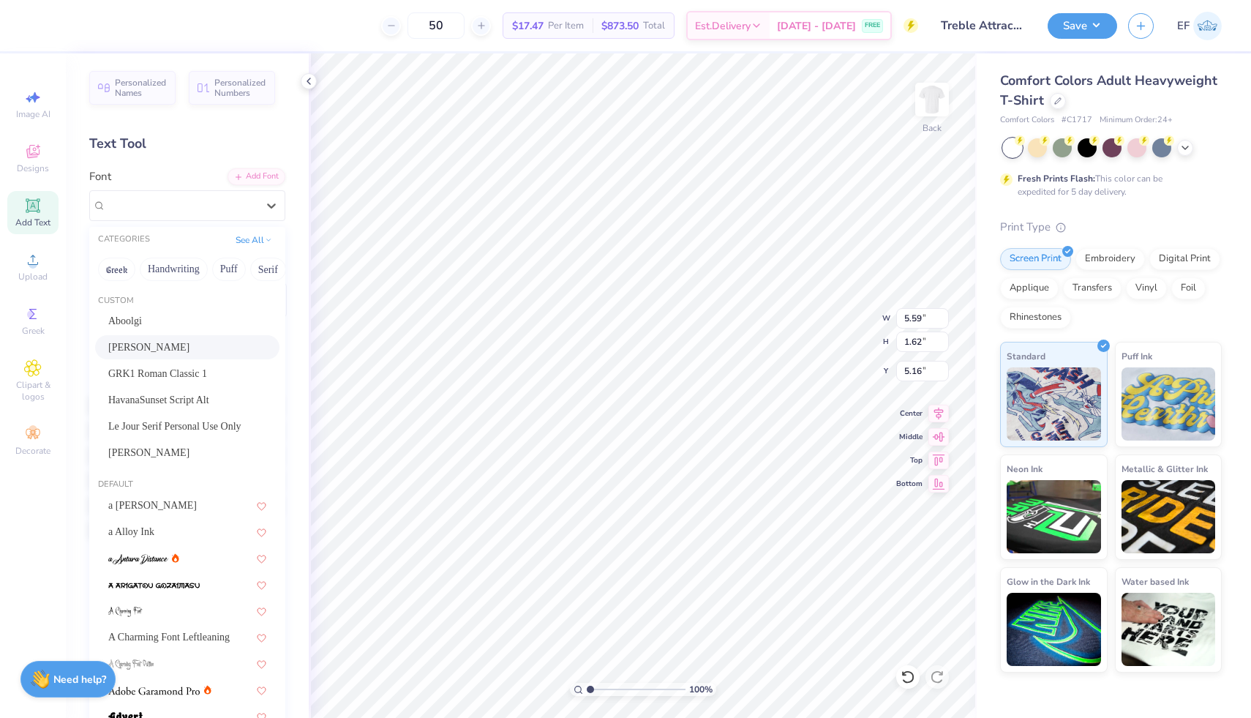
click at [172, 349] on div "[PERSON_NAME]" at bounding box center [187, 346] width 158 height 15
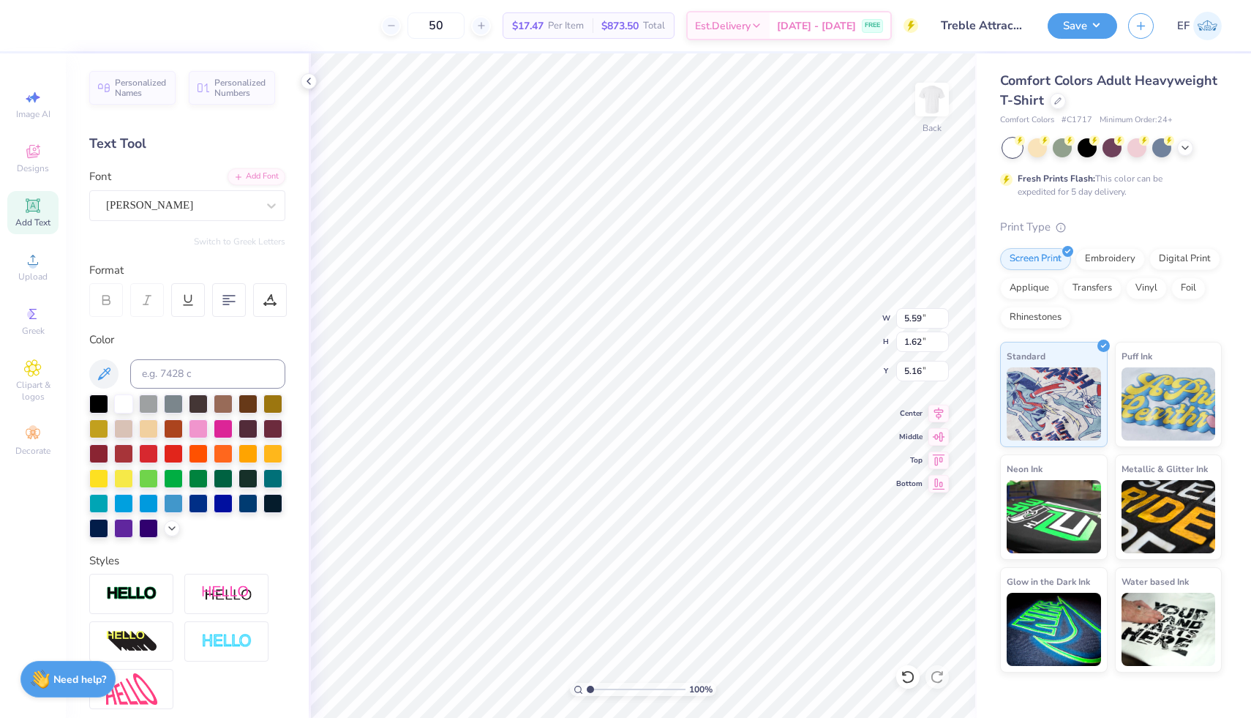
scroll to position [0, 0]
click at [100, 400] on div at bounding box center [98, 402] width 19 height 19
click at [200, 197] on div "[PERSON_NAME]" at bounding box center [182, 205] width 154 height 23
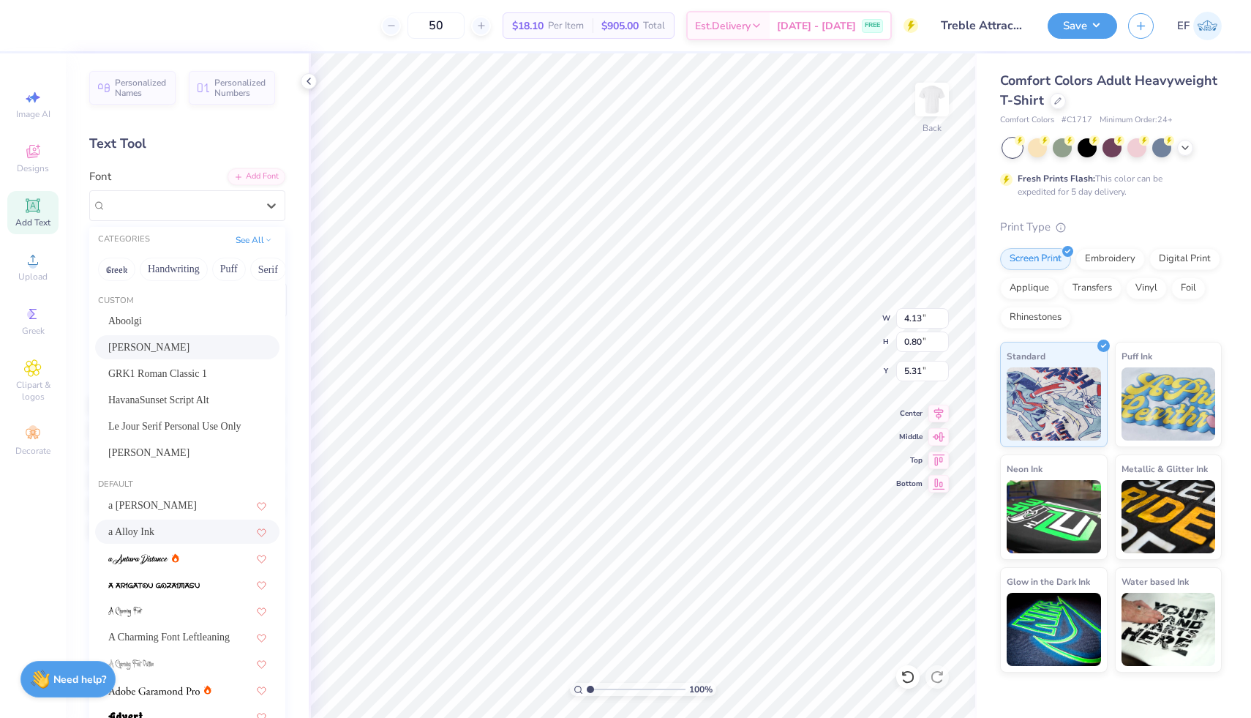
click at [155, 521] on div "a Alloy Ink" at bounding box center [187, 531] width 184 height 24
click at [199, 194] on div "a Alloy Ink" at bounding box center [182, 205] width 154 height 23
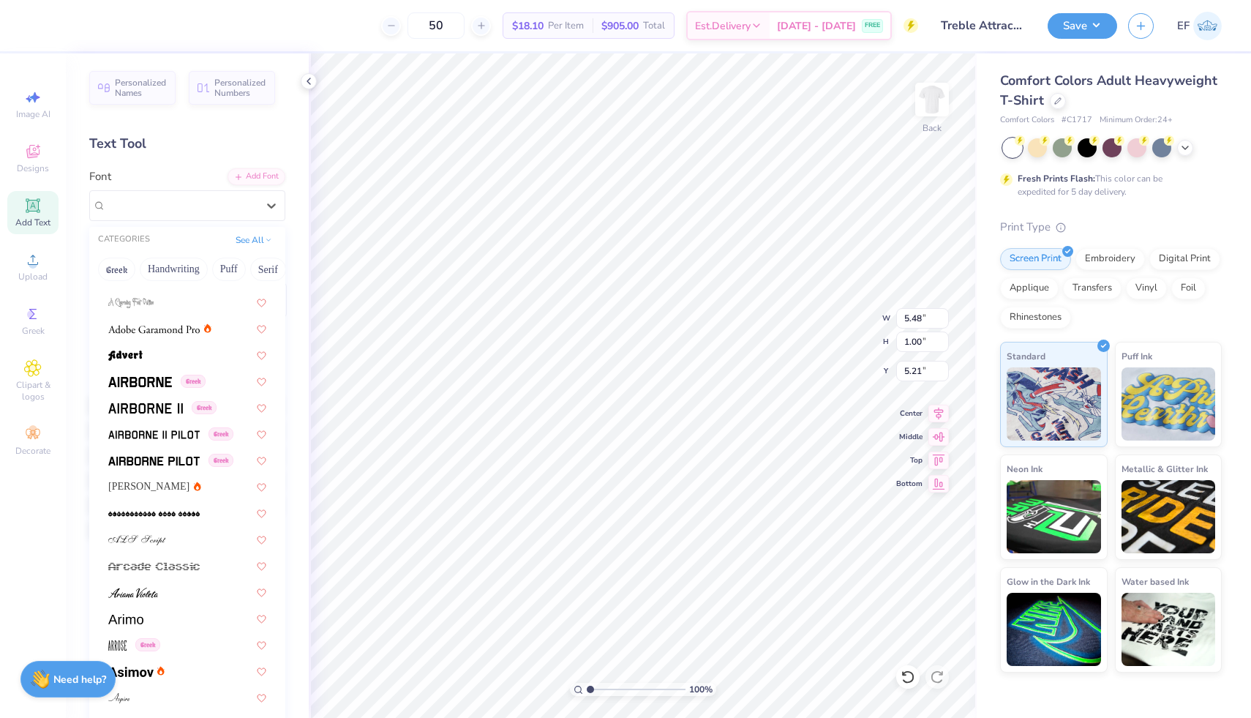
scroll to position [383, 0]
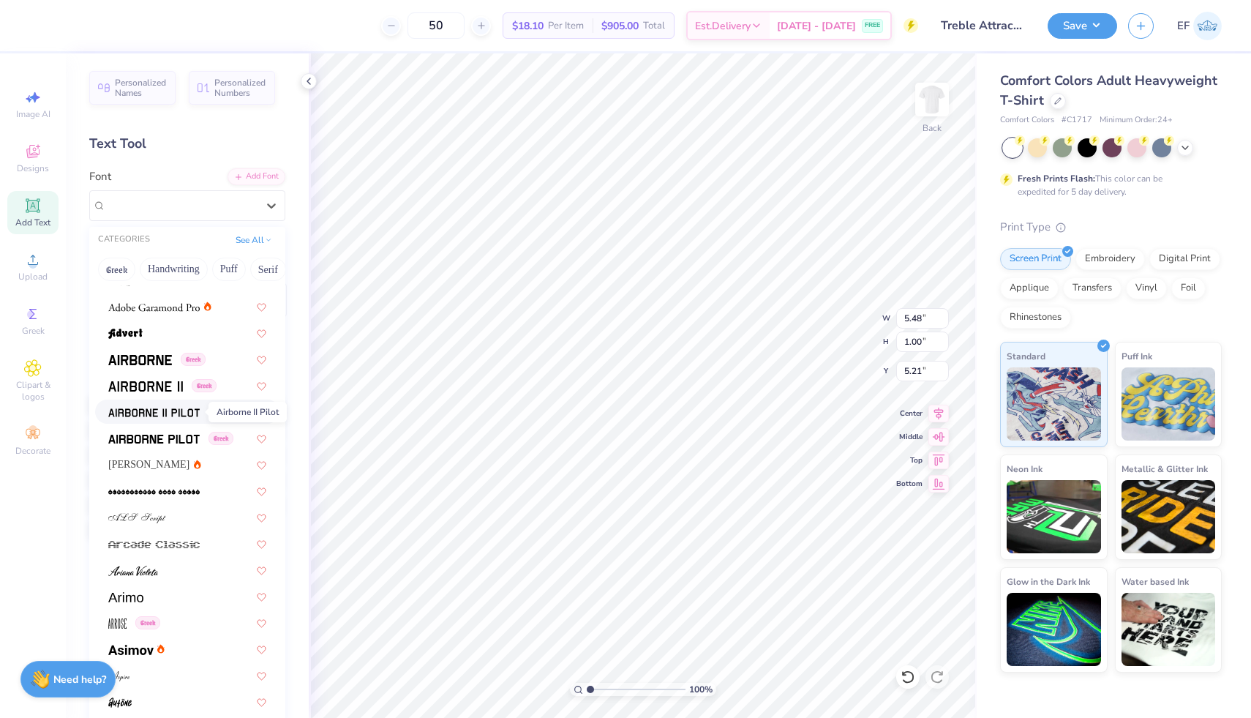
click at [148, 418] on span at bounding box center [153, 411] width 91 height 15
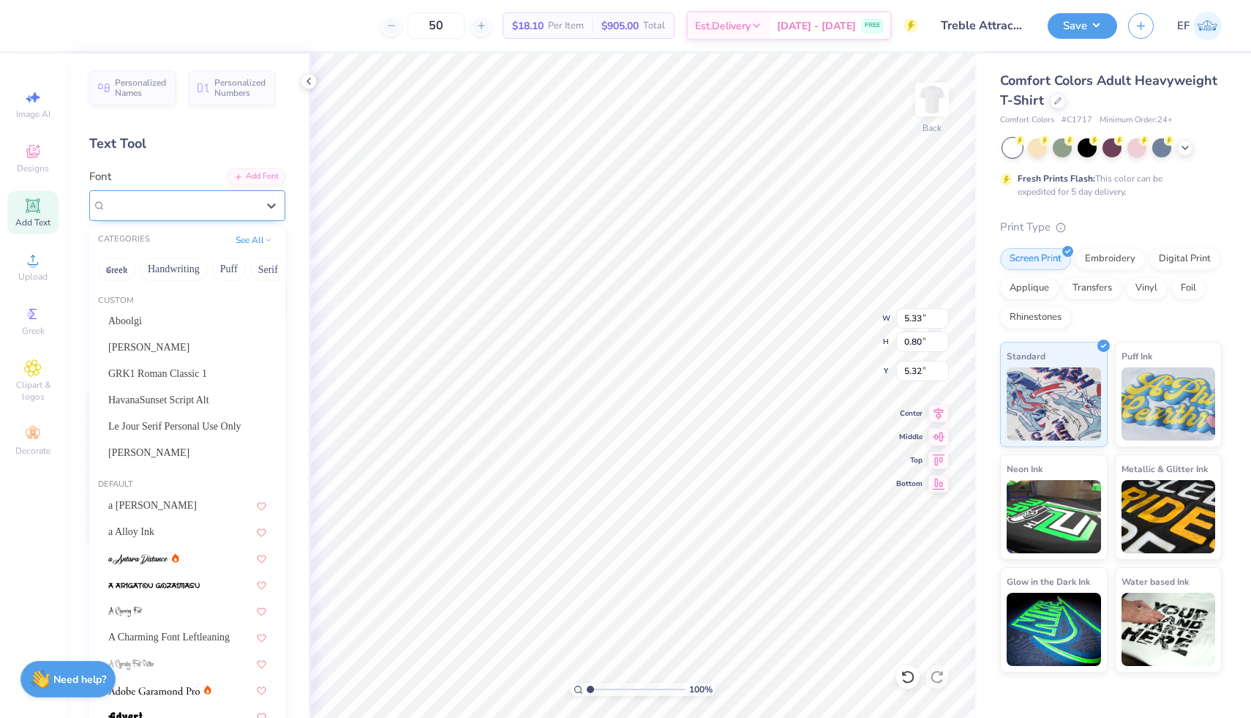
click at [209, 213] on div "Airborne II Pilot Greek" at bounding box center [182, 205] width 154 height 23
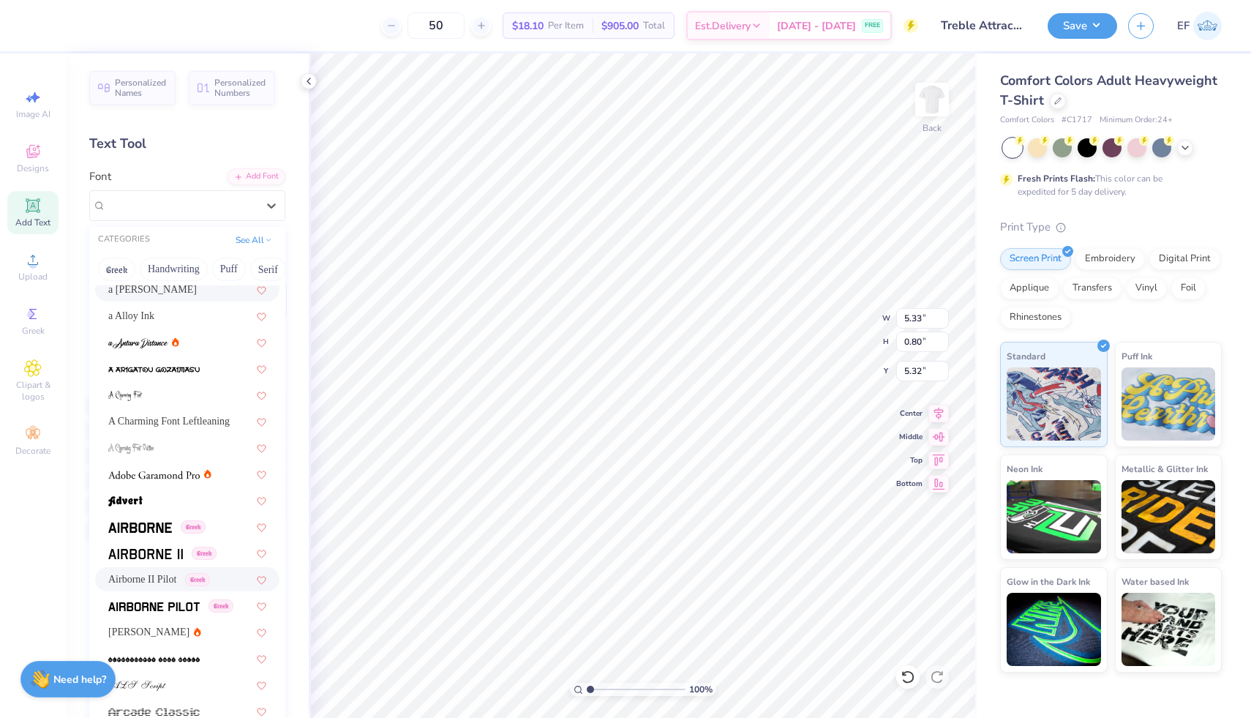
scroll to position [218, 0]
click at [150, 526] on img at bounding box center [140, 525] width 64 height 10
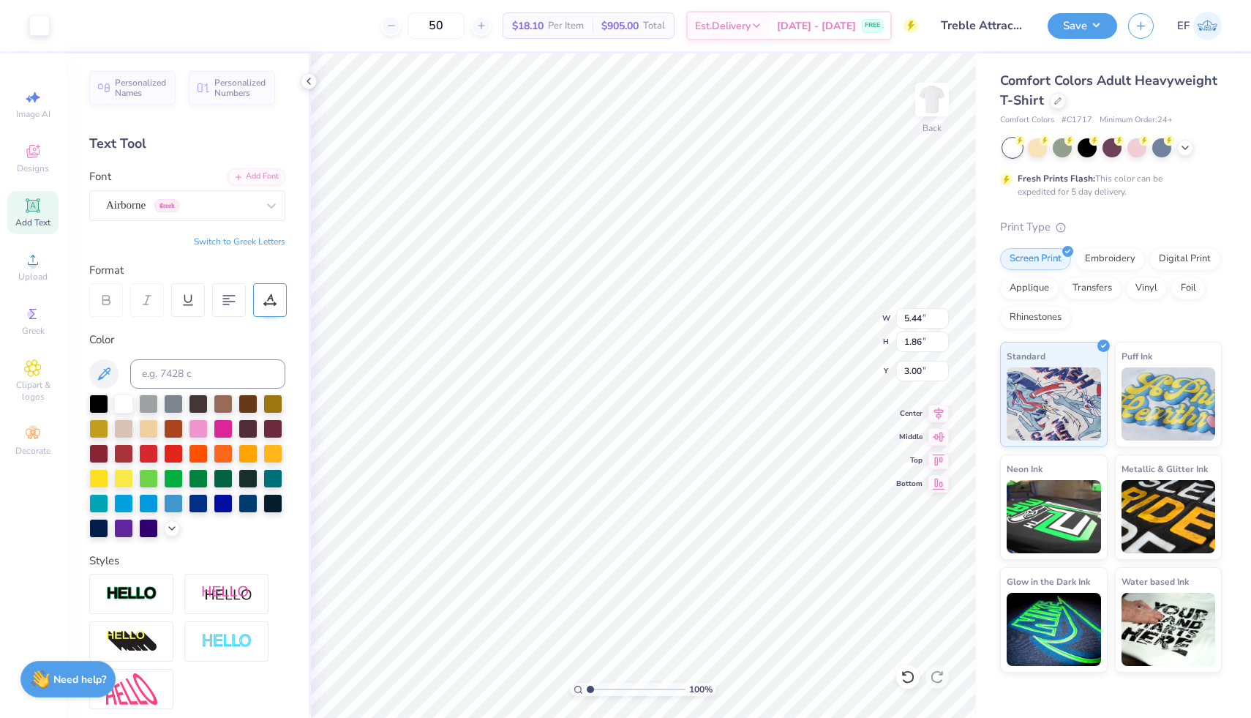
click at [271, 306] on div at bounding box center [270, 300] width 34 height 34
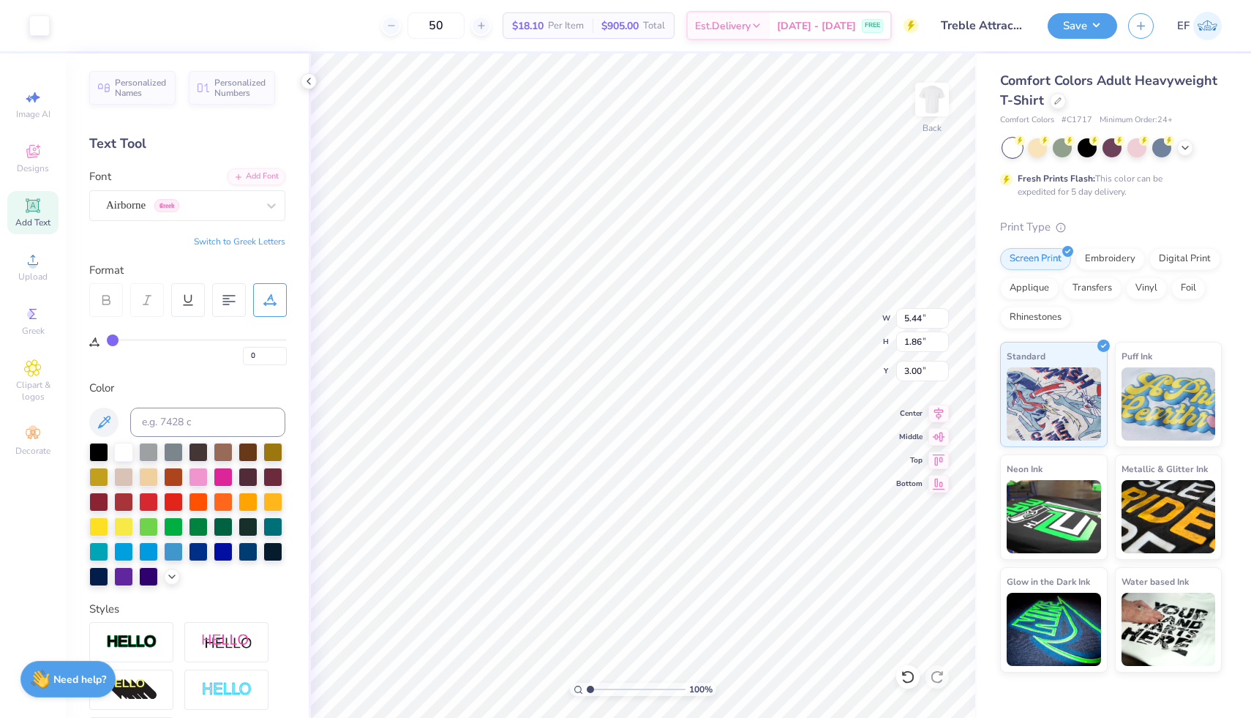
drag, startPoint x: 113, startPoint y: 341, endPoint x: 88, endPoint y: 354, distance: 28.1
click at [107, 341] on input "range" at bounding box center [197, 340] width 180 height 2
click at [930, 114] on img at bounding box center [932, 99] width 59 height 59
click at [31, 220] on span "Add Text" at bounding box center [32, 223] width 35 height 12
click at [936, 407] on icon at bounding box center [939, 410] width 10 height 12
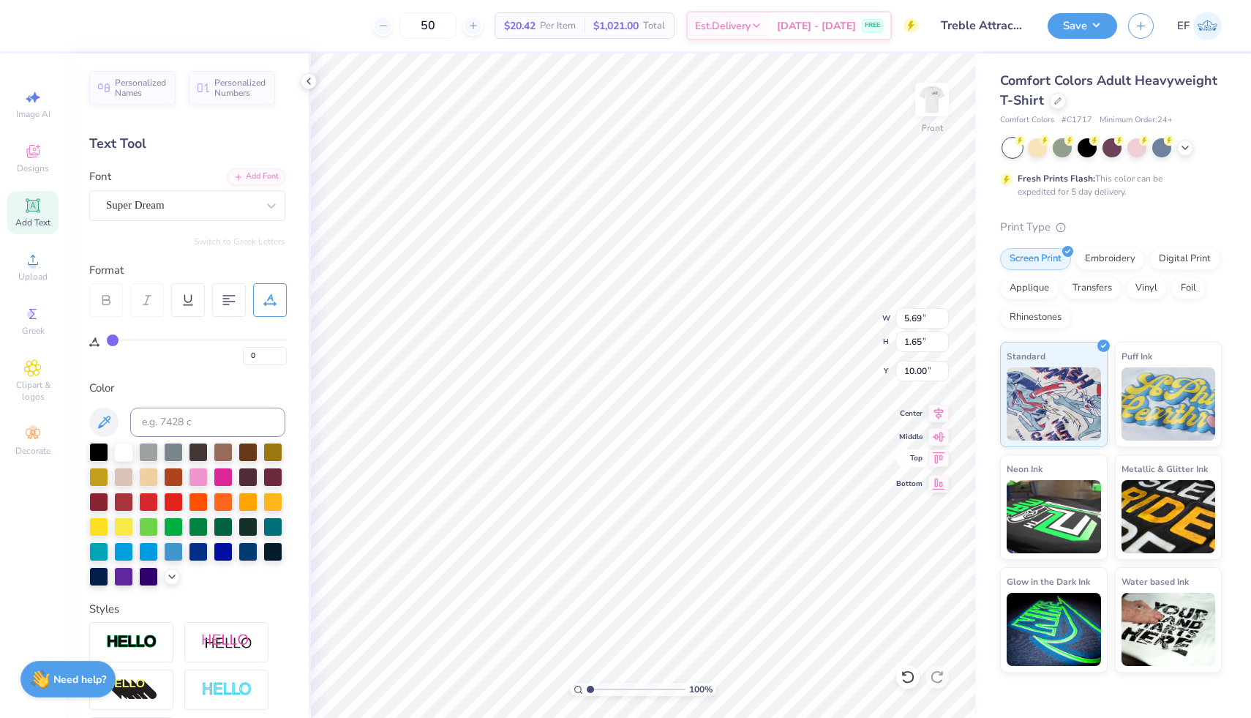
click at [935, 458] on icon at bounding box center [939, 456] width 12 height 11
click at [230, 210] on div "Super Dream" at bounding box center [182, 205] width 154 height 23
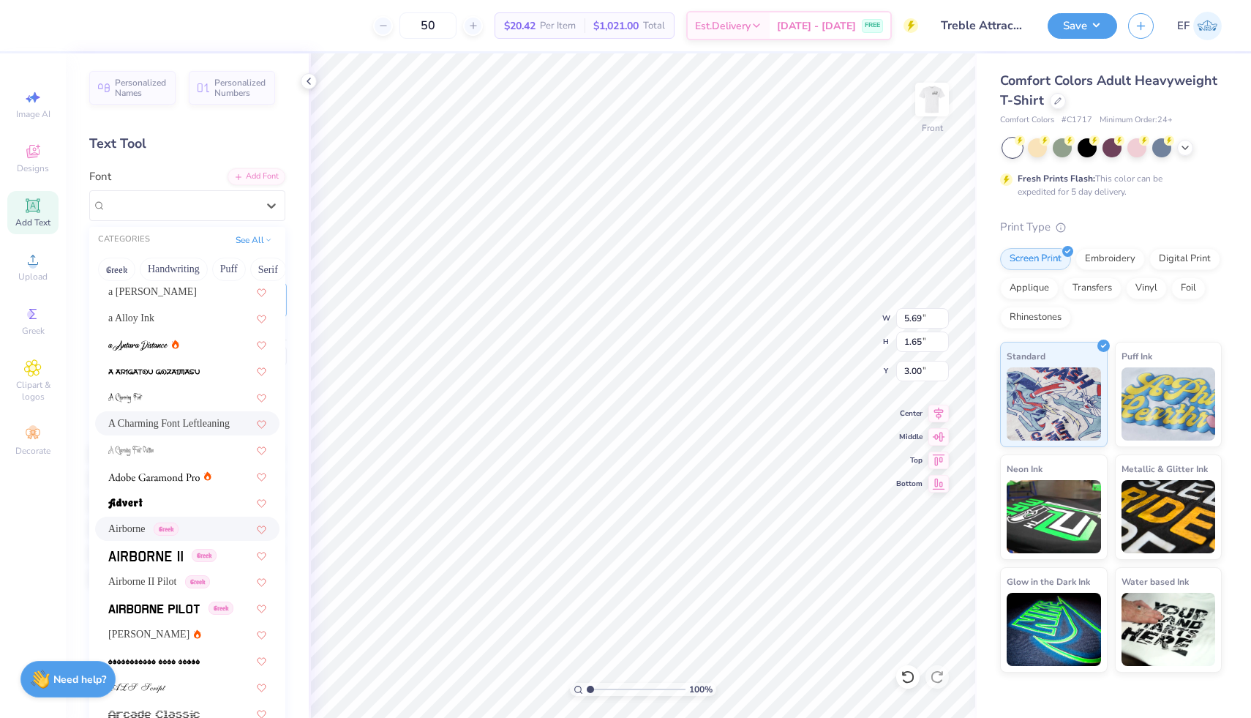
scroll to position [217, 0]
click at [154, 535] on div "Airborne Greek" at bounding box center [187, 525] width 184 height 24
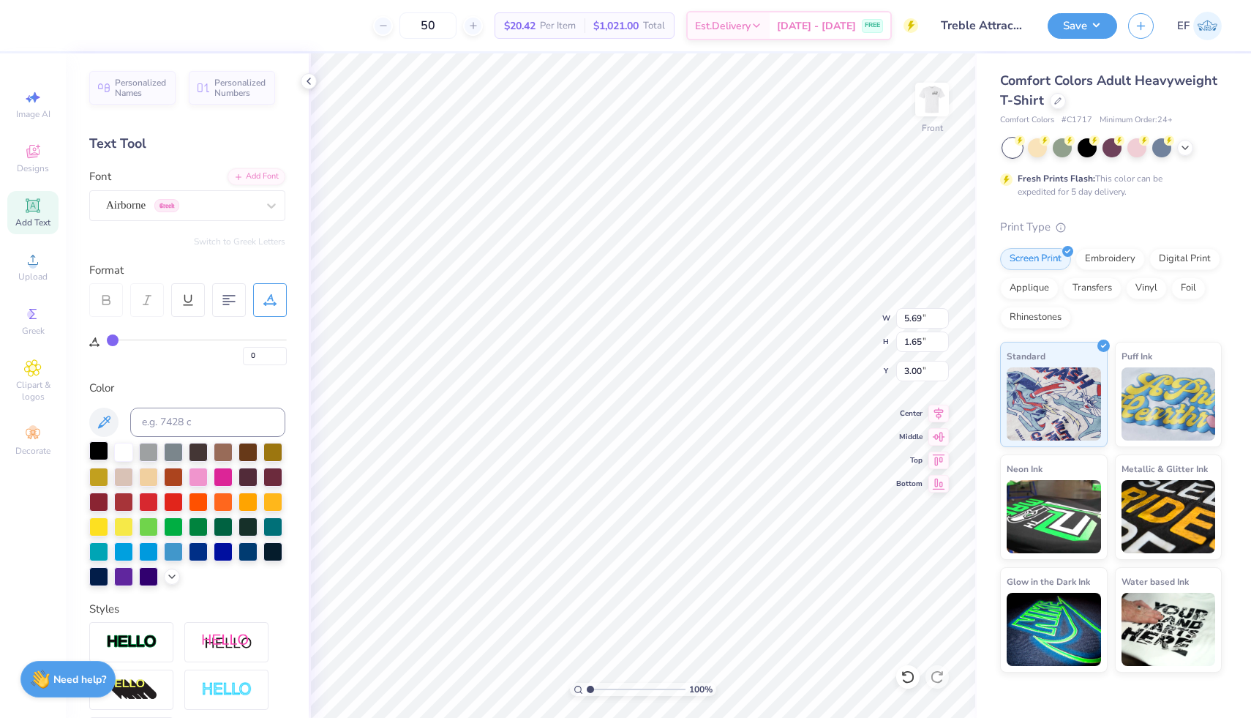
click at [104, 445] on div at bounding box center [98, 450] width 19 height 19
click at [152, 546] on div at bounding box center [148, 550] width 19 height 19
click at [197, 548] on div at bounding box center [198, 550] width 19 height 19
click at [176, 549] on div at bounding box center [173, 550] width 19 height 19
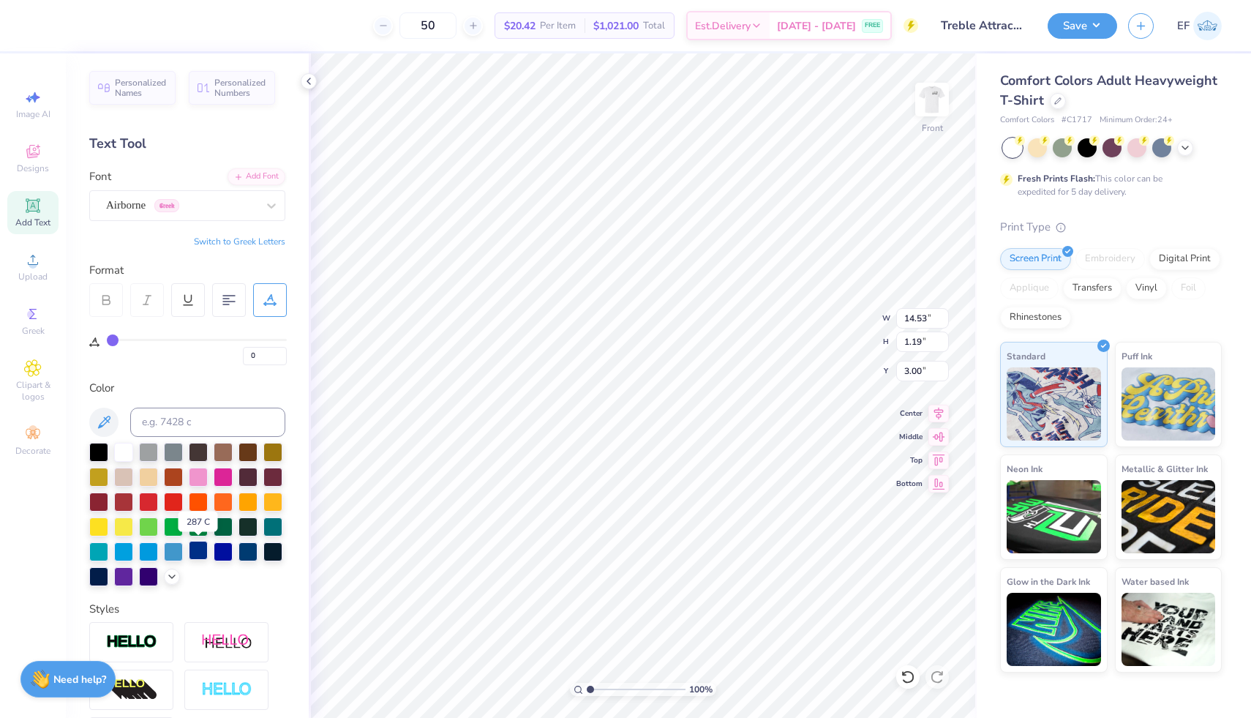
click at [191, 552] on div at bounding box center [198, 550] width 19 height 19
click at [33, 224] on span "Add Text" at bounding box center [32, 223] width 35 height 12
click at [31, 148] on icon at bounding box center [33, 152] width 18 height 18
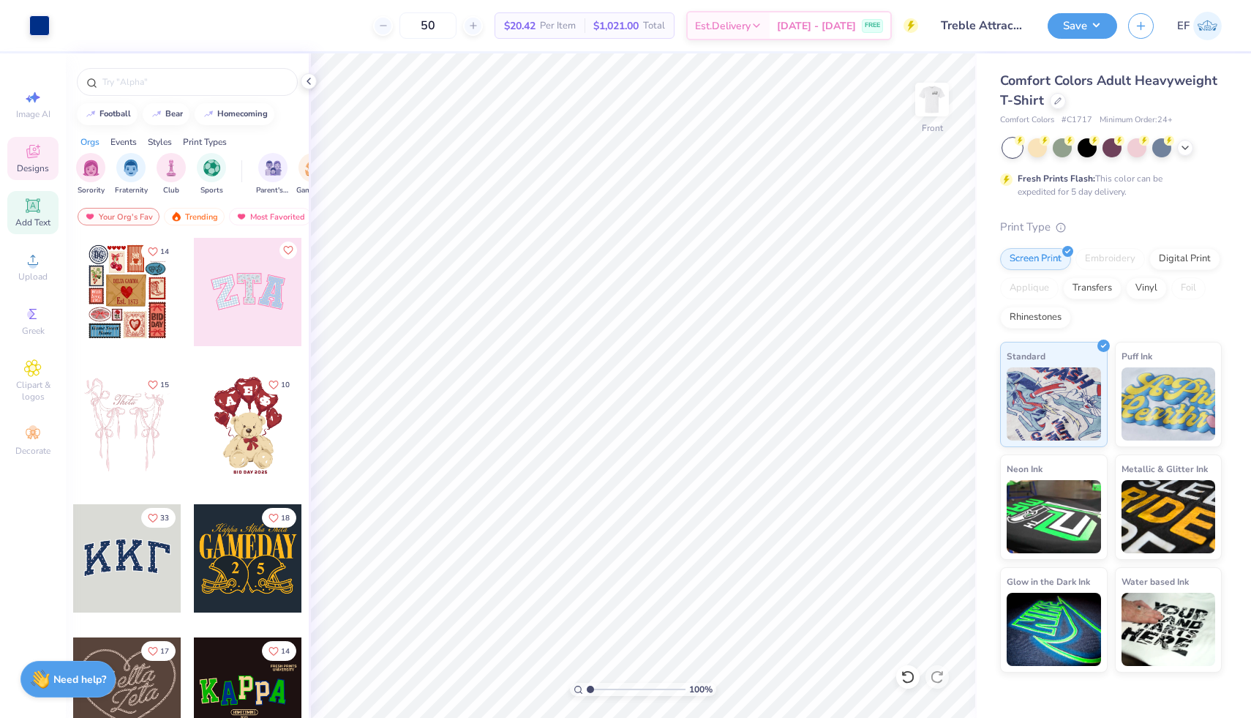
click at [29, 225] on span "Add Text" at bounding box center [32, 223] width 35 height 12
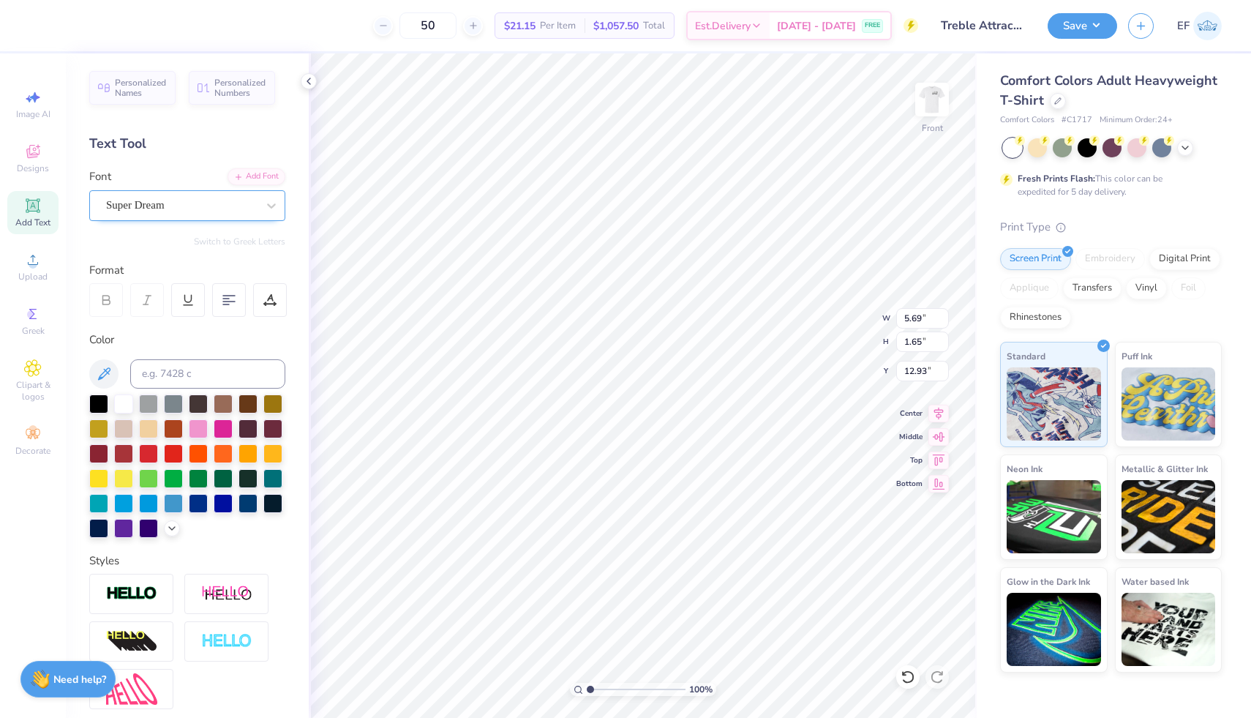
click at [206, 203] on div "Super Dream" at bounding box center [182, 205] width 154 height 23
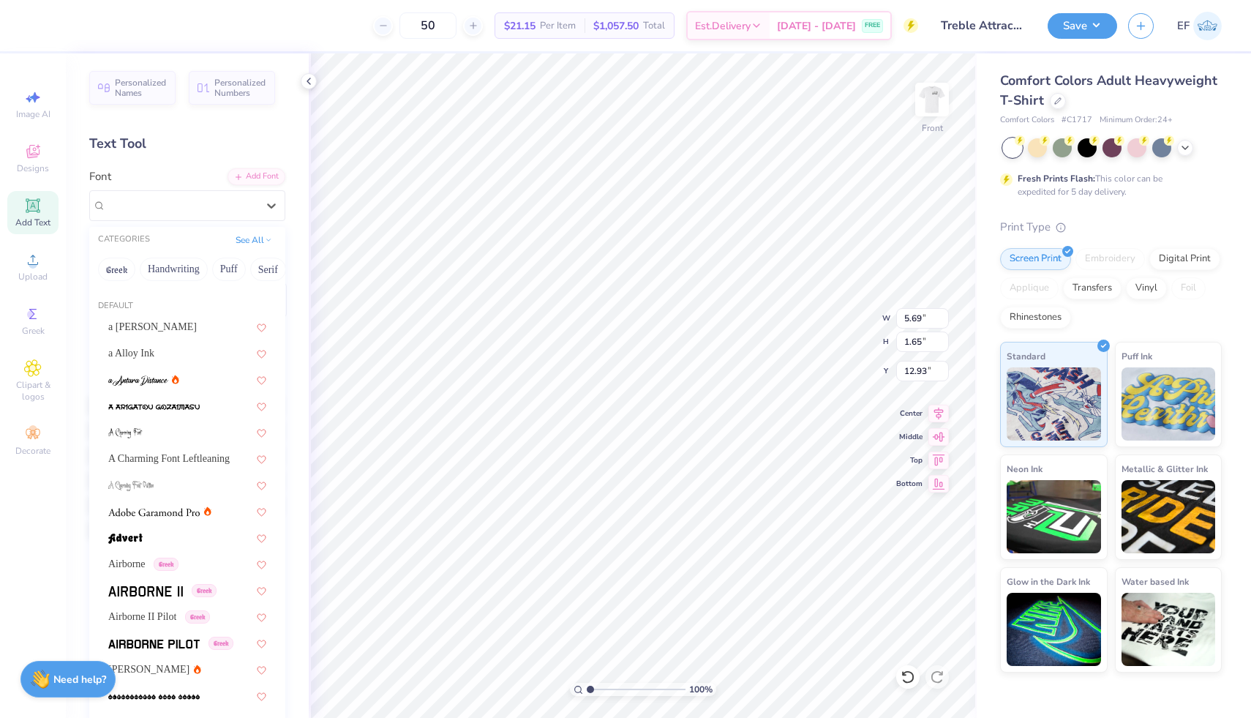
scroll to position [192, 0]
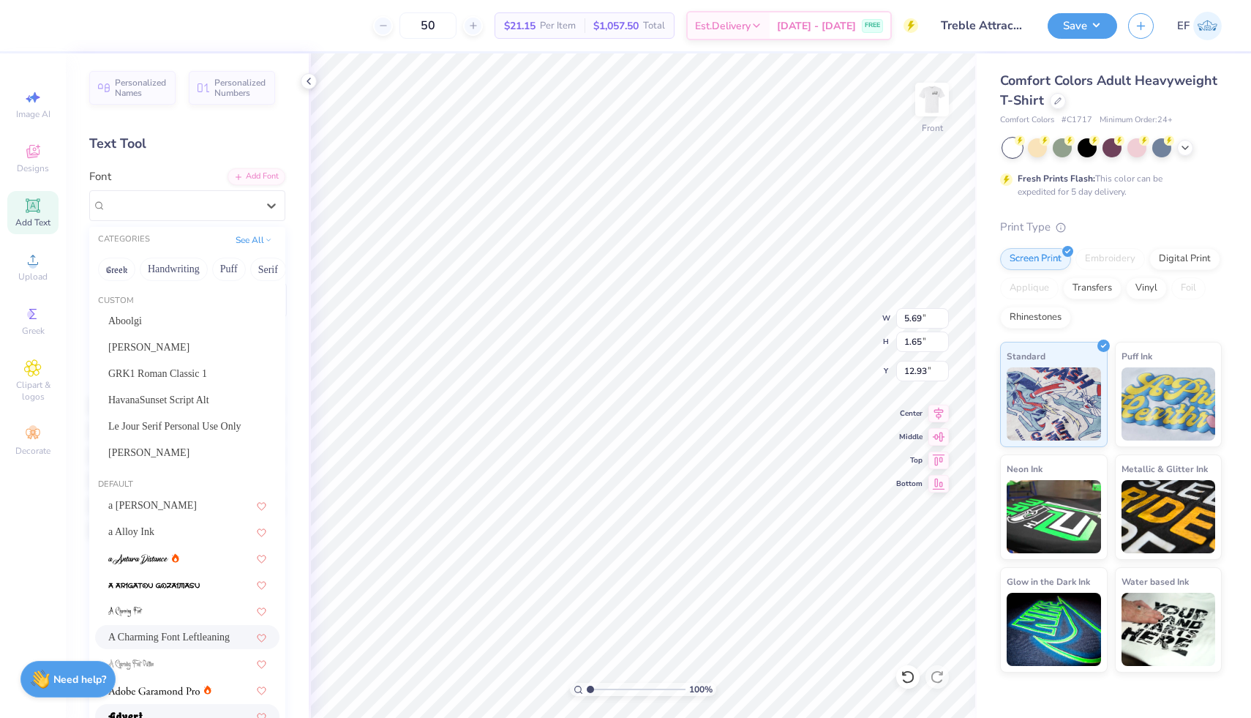
scroll to position [196, 0]
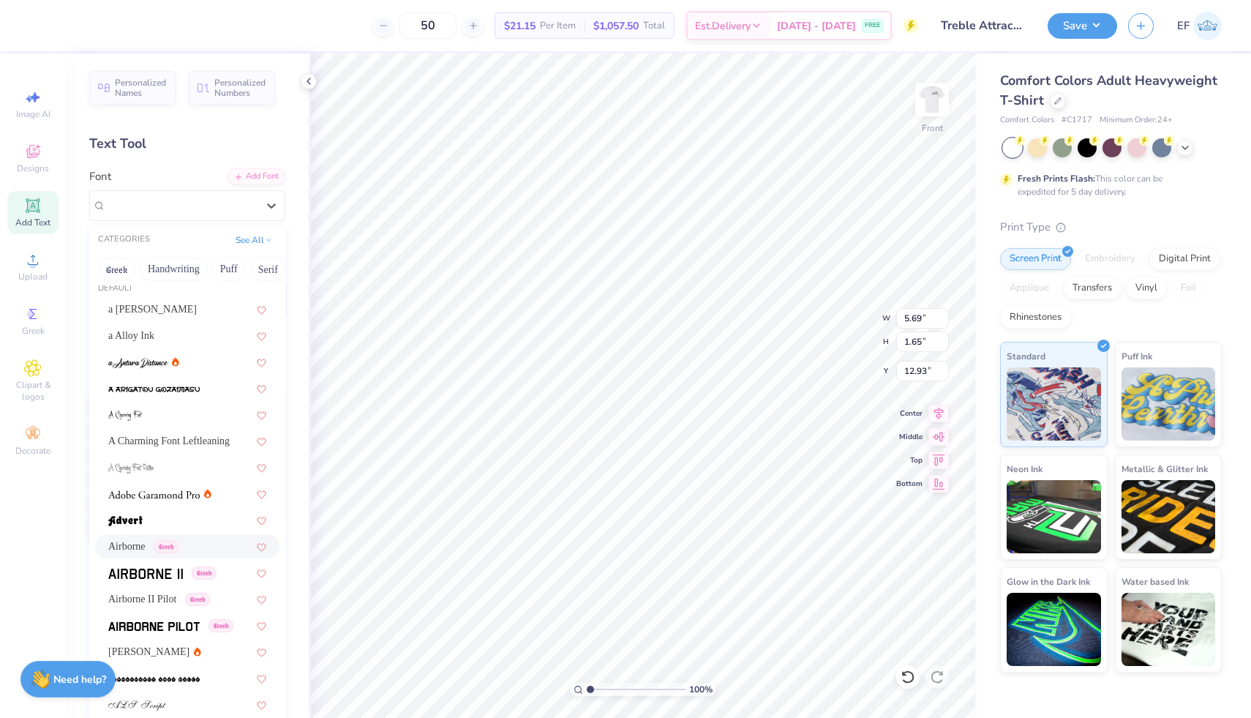
click at [159, 549] on div "Airborne Greek" at bounding box center [143, 545] width 70 height 15
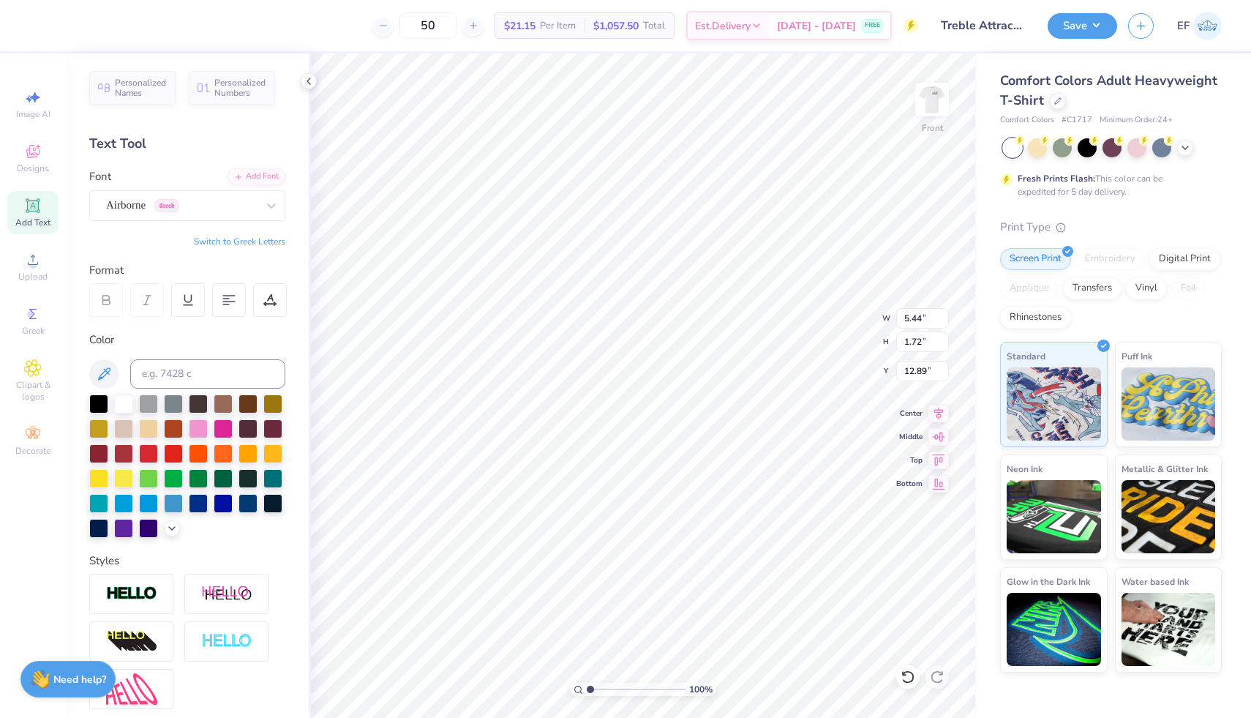
type input "5.44"
type input "1.72"
type input "12.89"
click at [35, 221] on span "Add Text" at bounding box center [32, 223] width 35 height 12
type input "5.53"
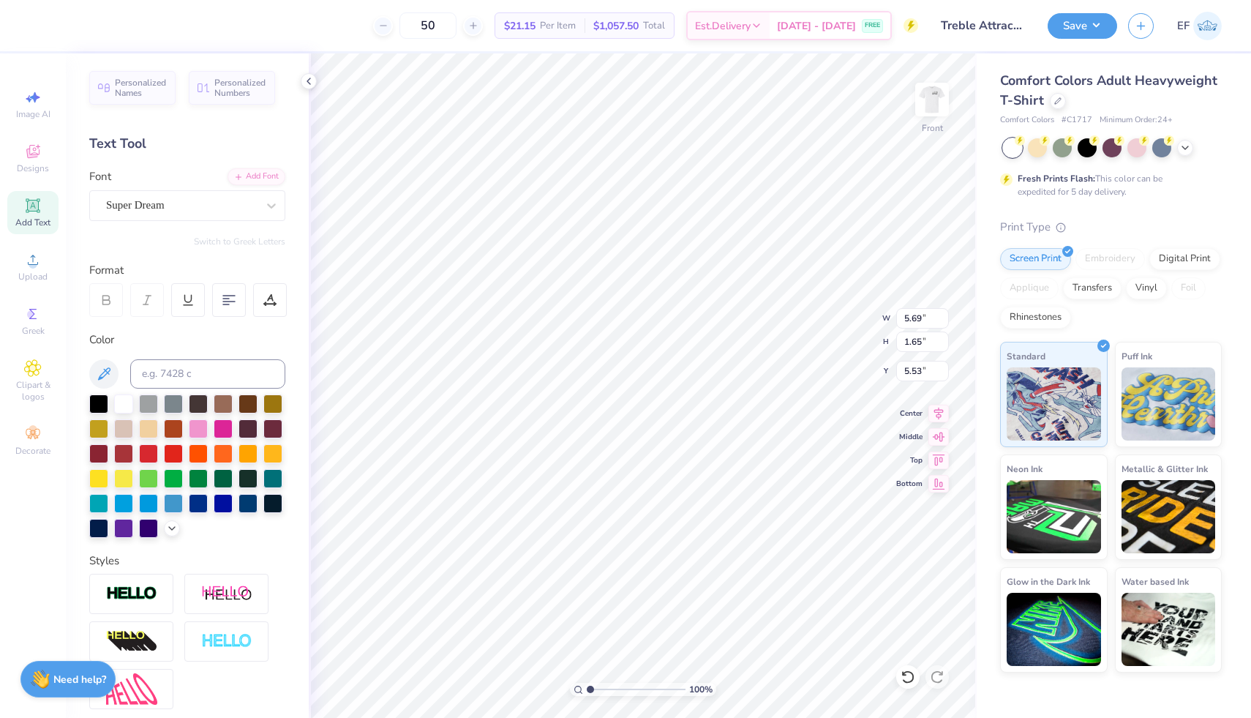
type textarea "T"
type textarea "XIX.I.MMXXII"
click at [199, 502] on div at bounding box center [198, 501] width 19 height 19
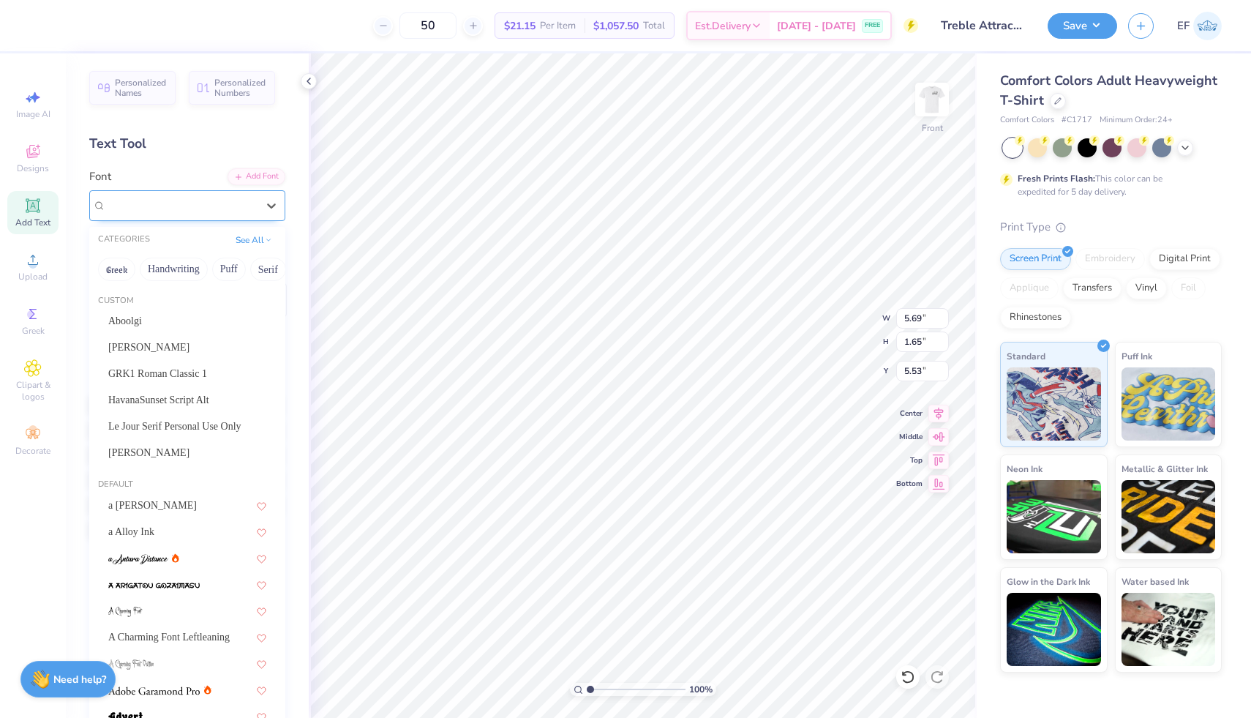
click at [255, 214] on div at bounding box center [181, 205] width 151 height 20
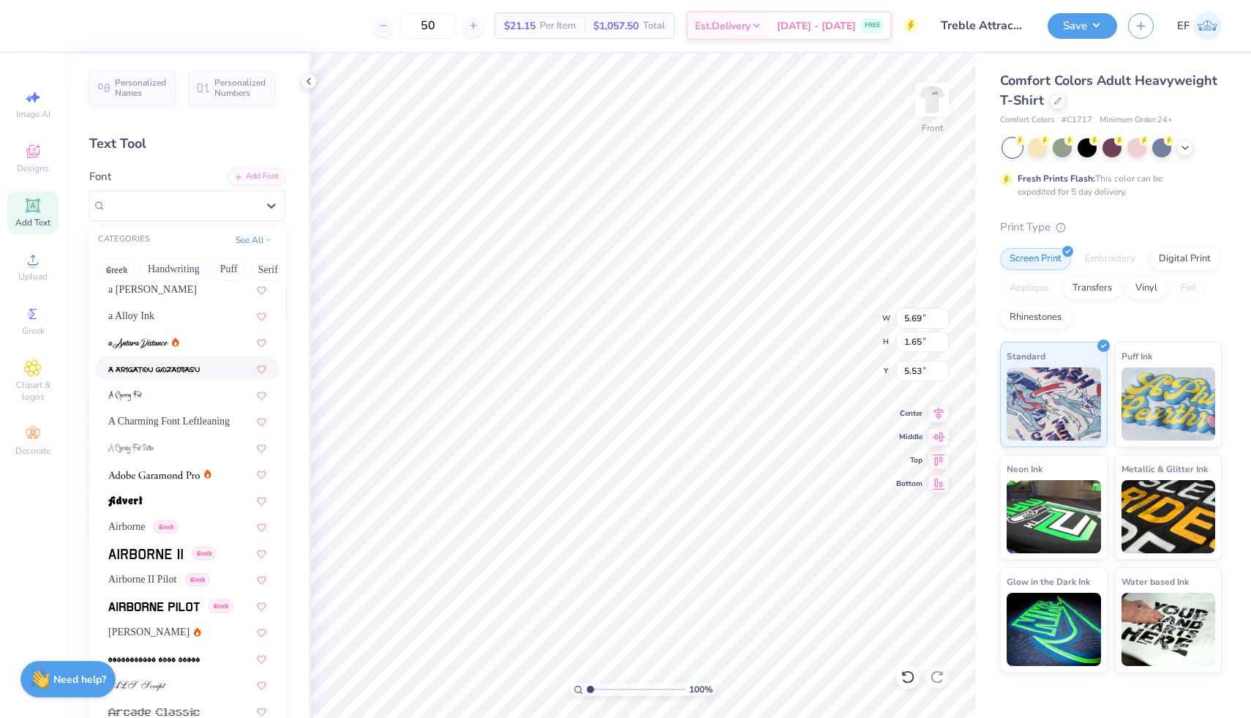
scroll to position [249, 0]
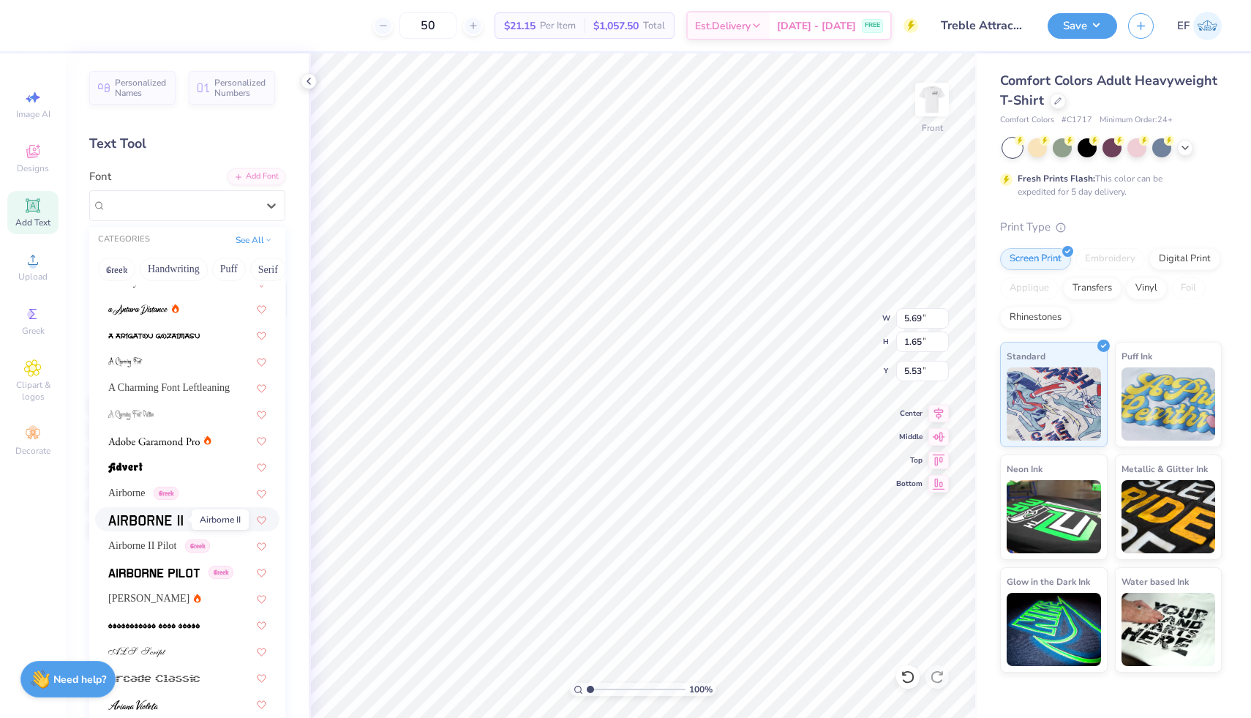
click at [132, 521] on img at bounding box center [145, 520] width 75 height 10
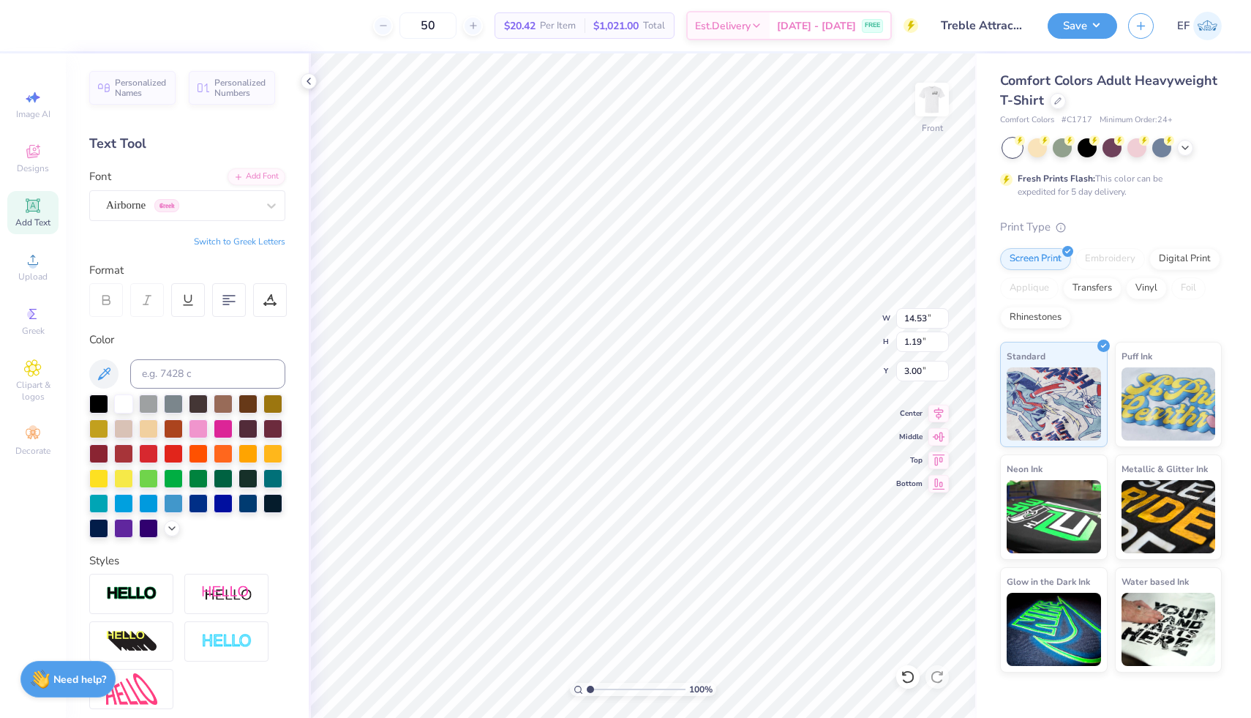
type input "12.76"
type input "1.72"
type input "4.96"
click at [38, 216] on div "Add Text" at bounding box center [32, 212] width 51 height 43
type input "7.66"
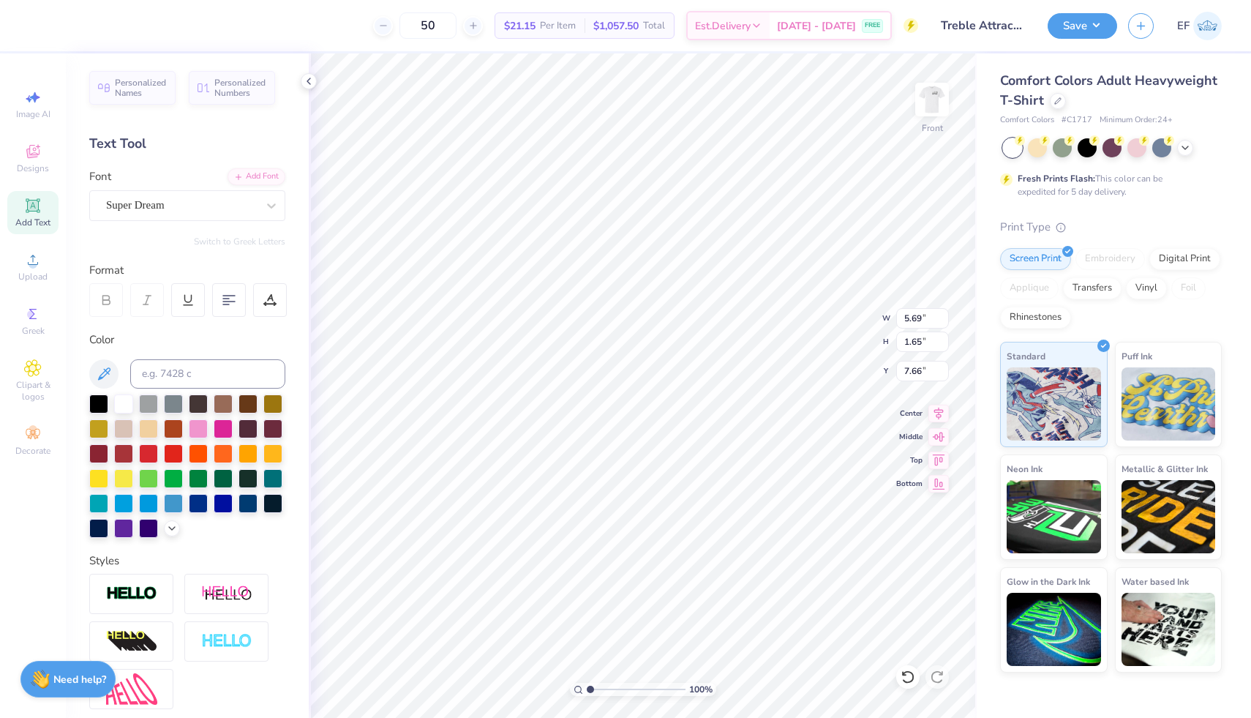
type textarea "T"
type textarea "New York"
click at [222, 505] on div at bounding box center [223, 501] width 19 height 19
click at [240, 217] on div "Super Dream" at bounding box center [187, 205] width 196 height 31
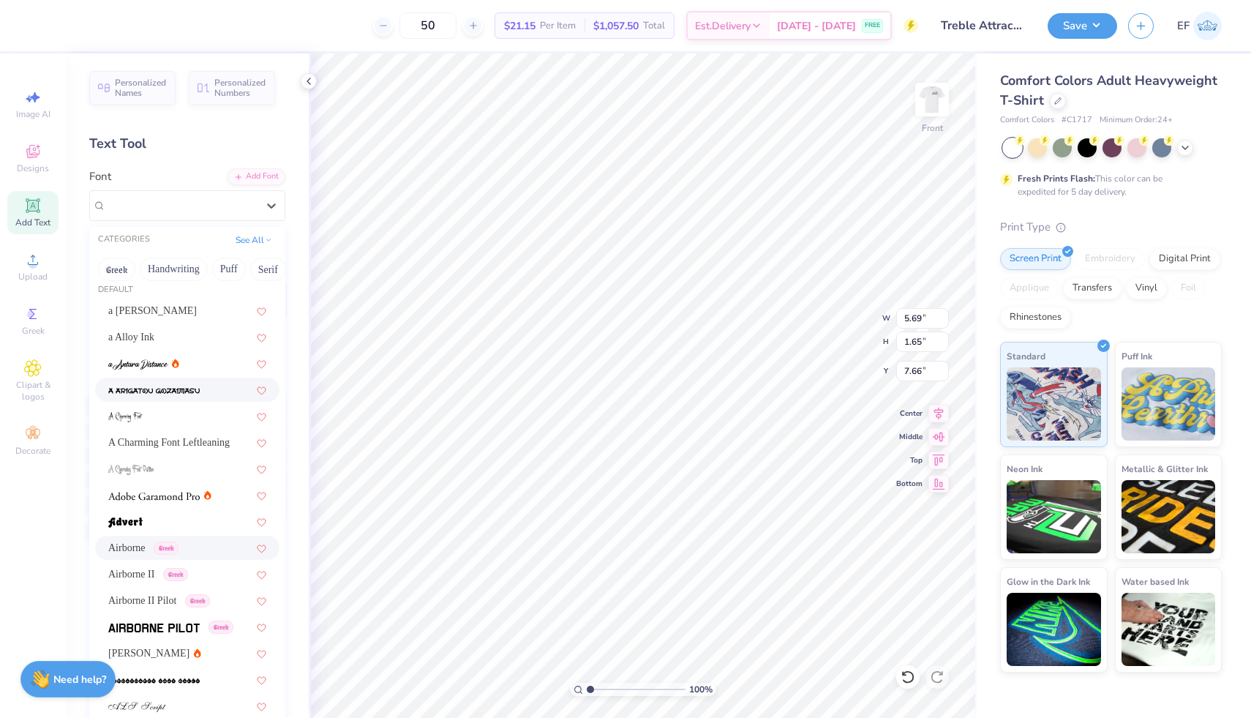
scroll to position [214, 0]
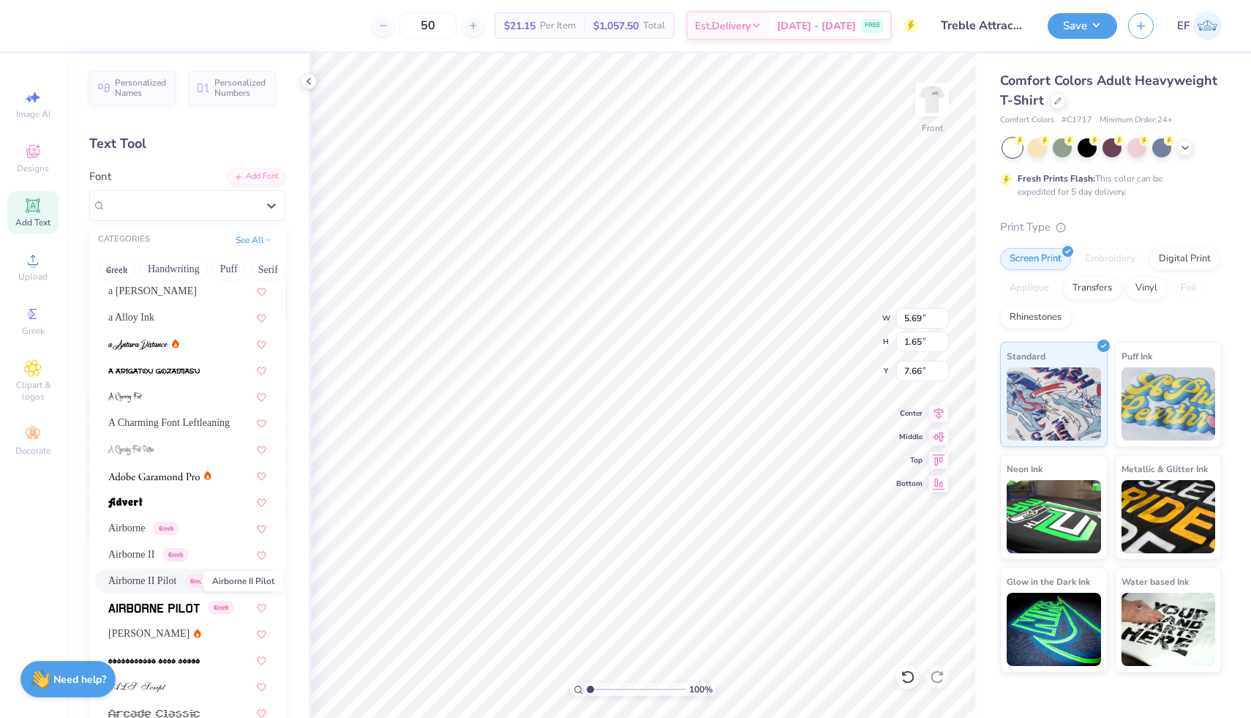
click at [174, 587] on span "Airborne II Pilot" at bounding box center [142, 580] width 68 height 15
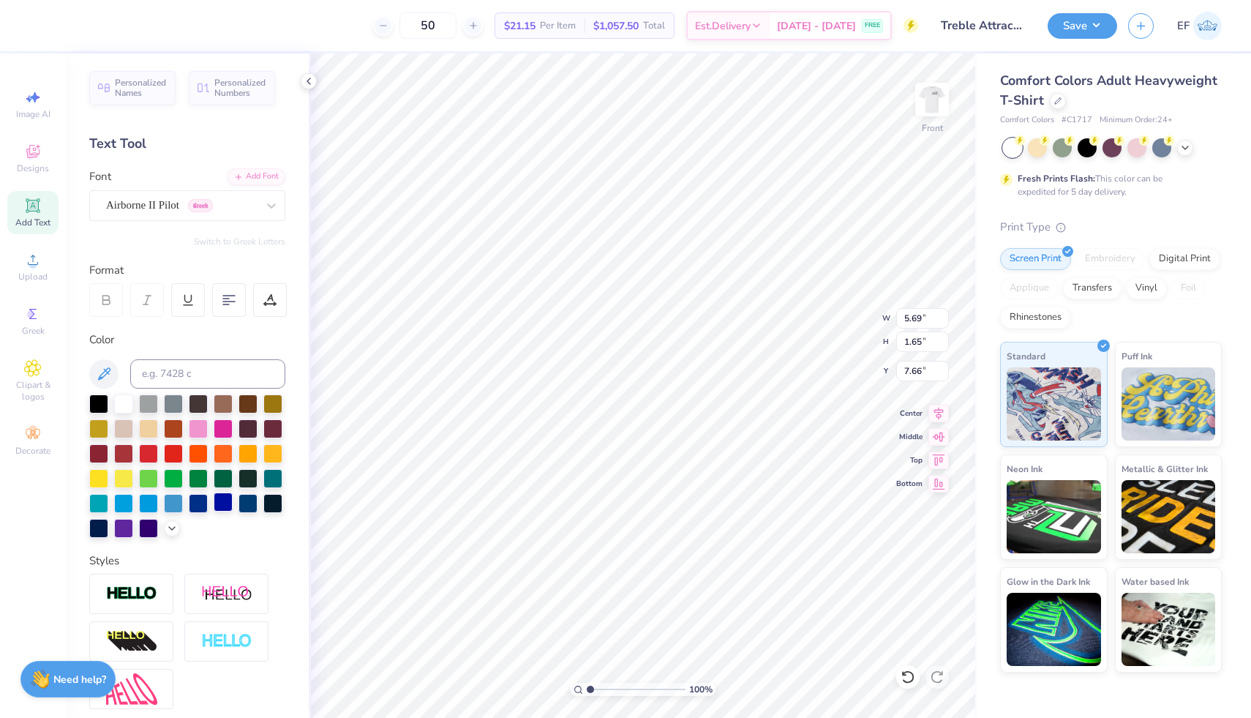
click at [220, 497] on div at bounding box center [223, 501] width 19 height 19
click at [205, 500] on div at bounding box center [198, 501] width 19 height 19
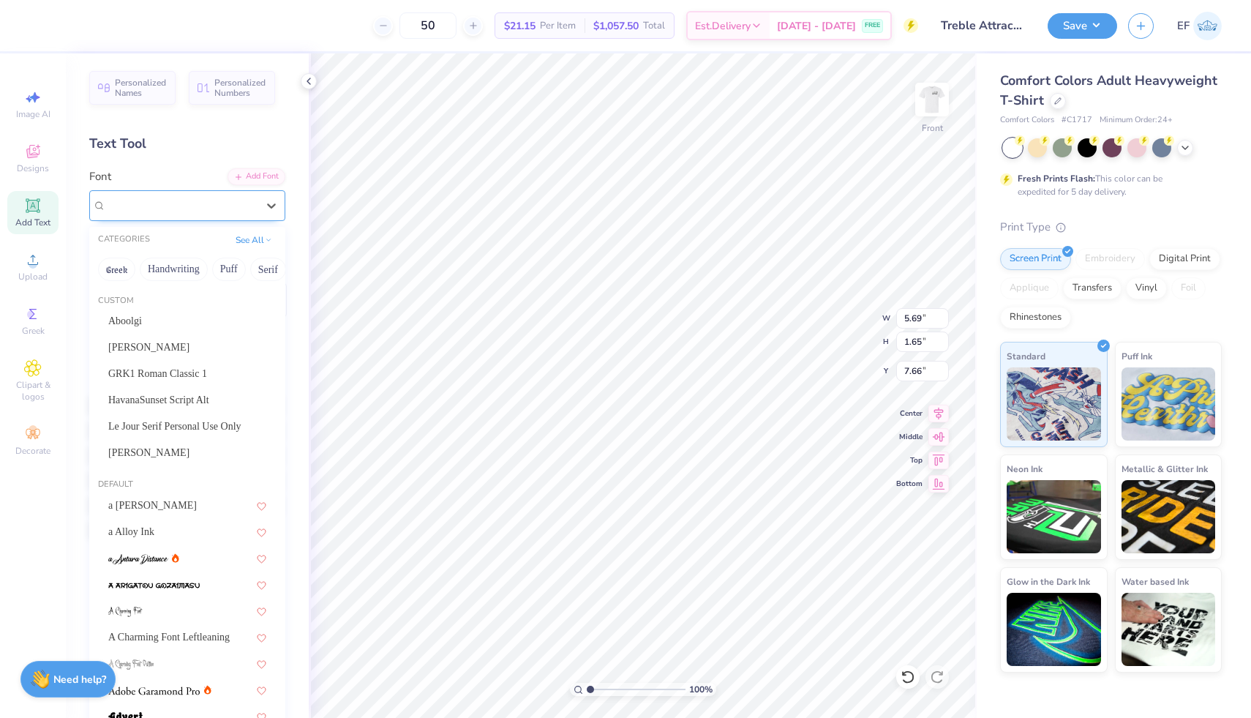
click at [202, 210] on div "Airborne II Pilot Greek" at bounding box center [182, 205] width 154 height 23
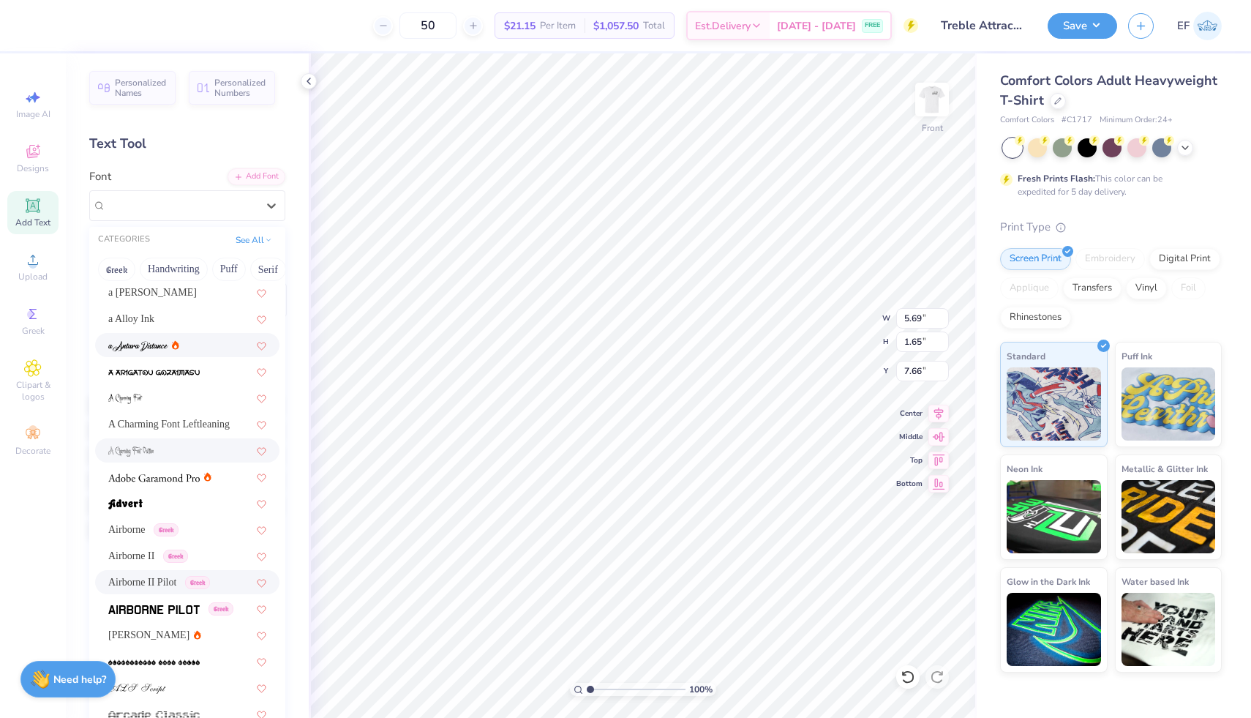
scroll to position [217, 0]
click at [161, 526] on div "Airborne Greek" at bounding box center [143, 524] width 70 height 15
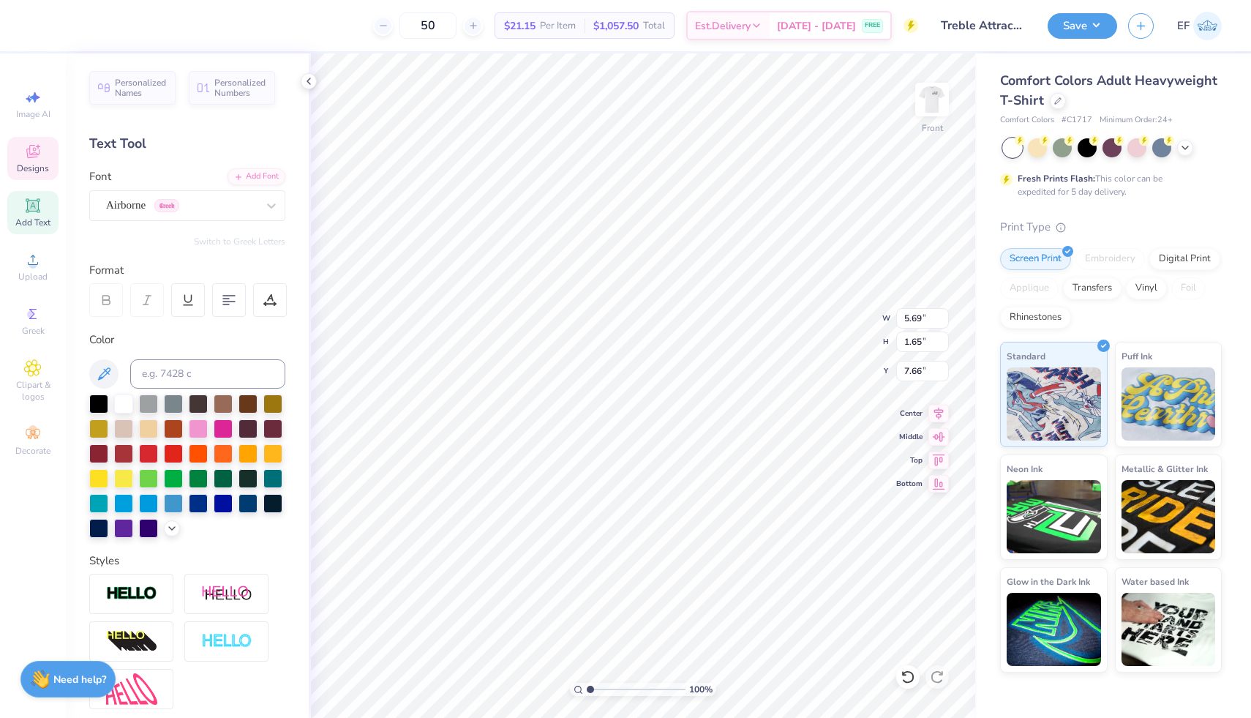
click at [48, 159] on div "Designs" at bounding box center [32, 158] width 51 height 43
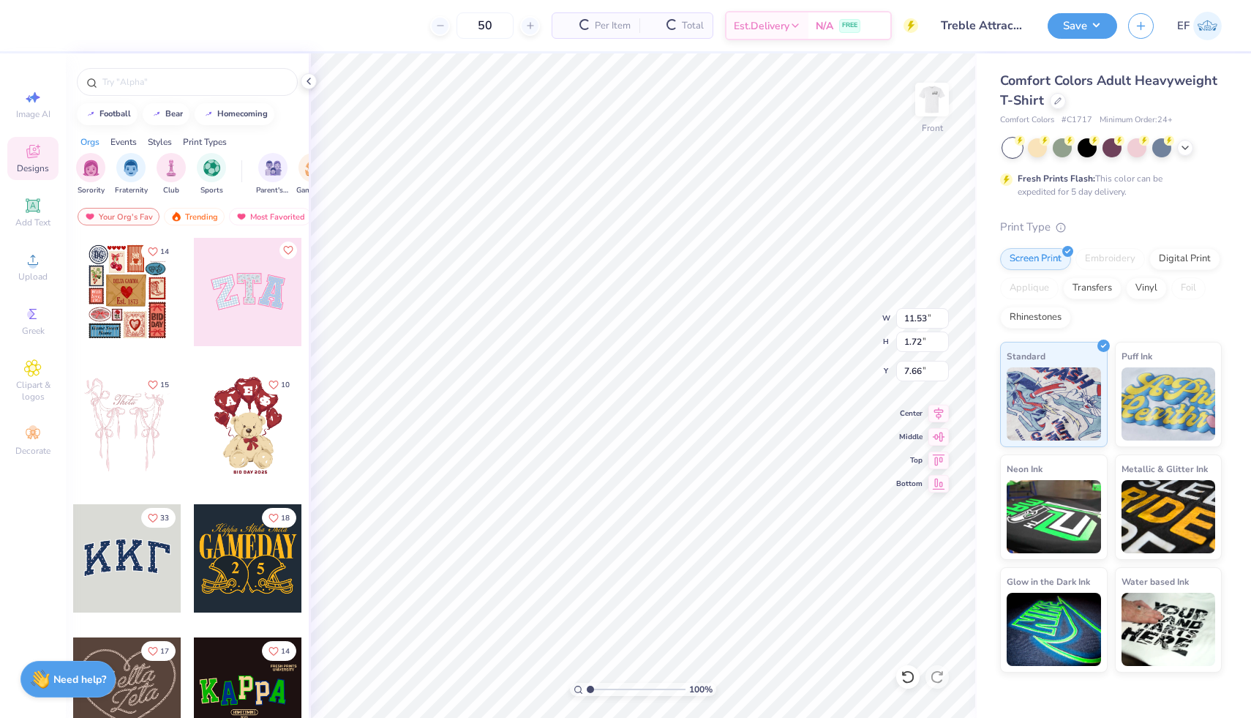
type input "11.53"
type input "1.72"
type input "7.62"
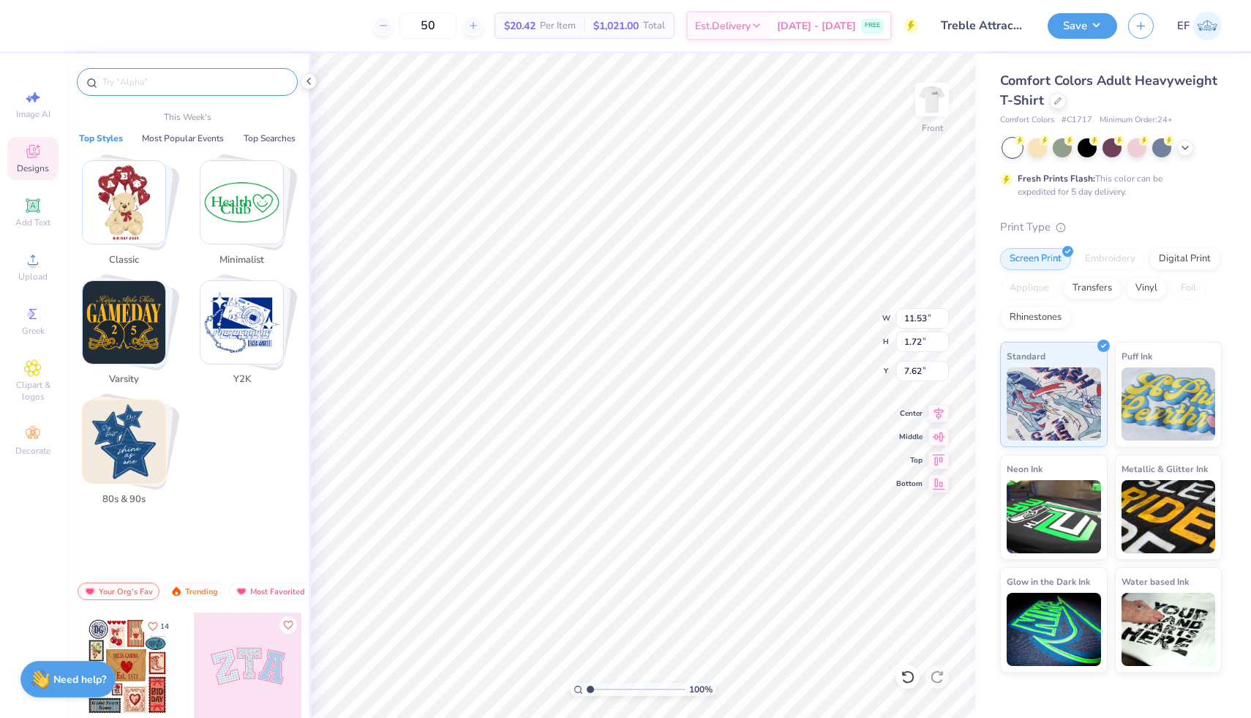
click at [207, 83] on input "text" at bounding box center [194, 82] width 187 height 15
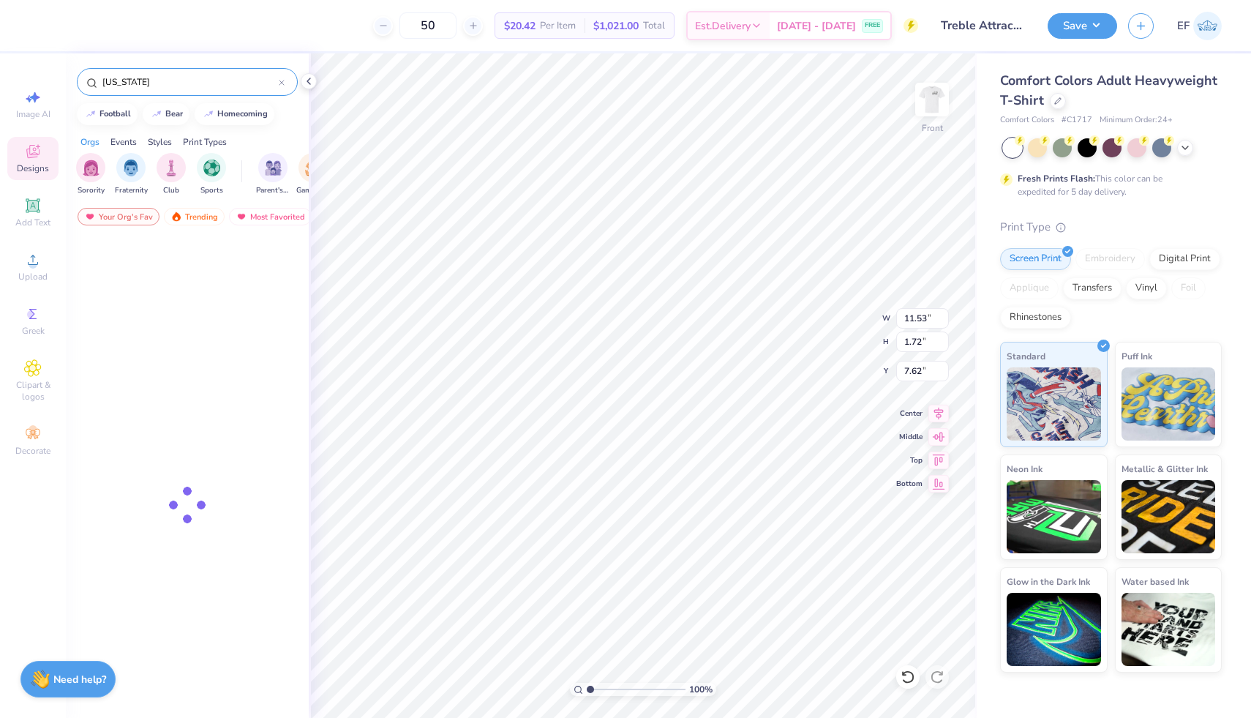
type input "new york"
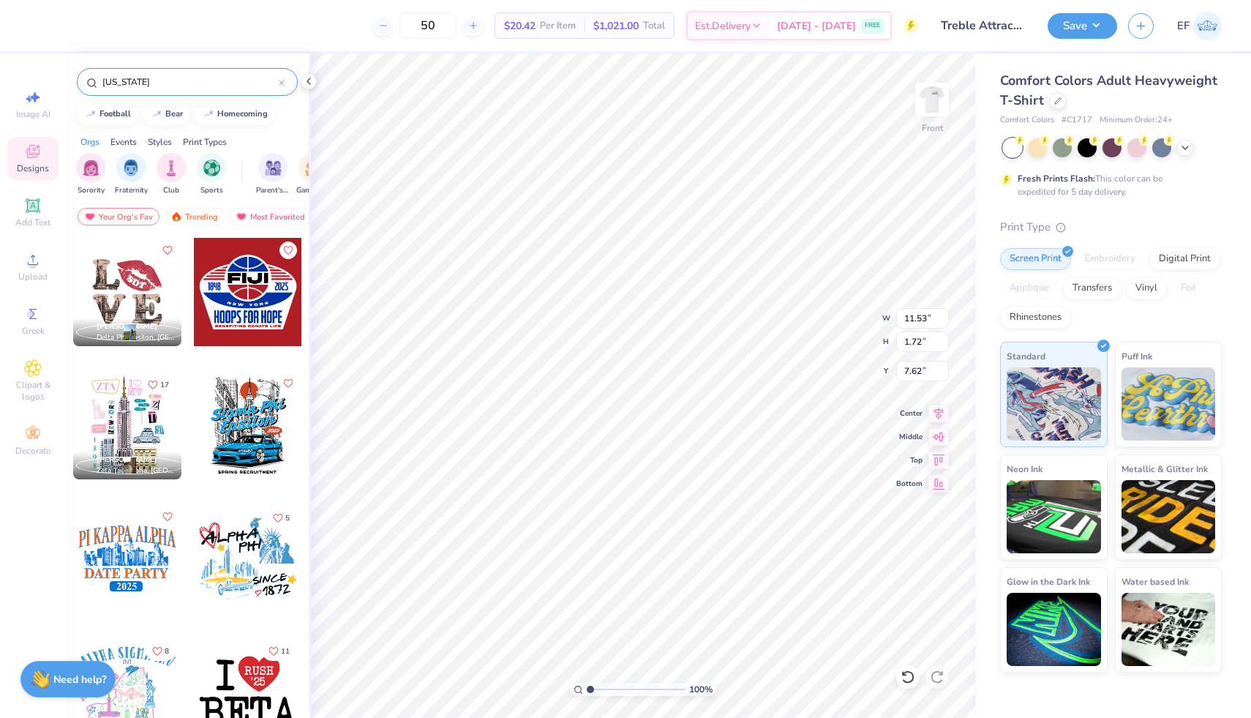
click at [17, 572] on div "Image AI Designs Add Text Upload Greek Clipart & logos Decorate" at bounding box center [33, 385] width 66 height 664
click at [126, 168] on img "filter for Fraternity" at bounding box center [131, 166] width 16 height 17
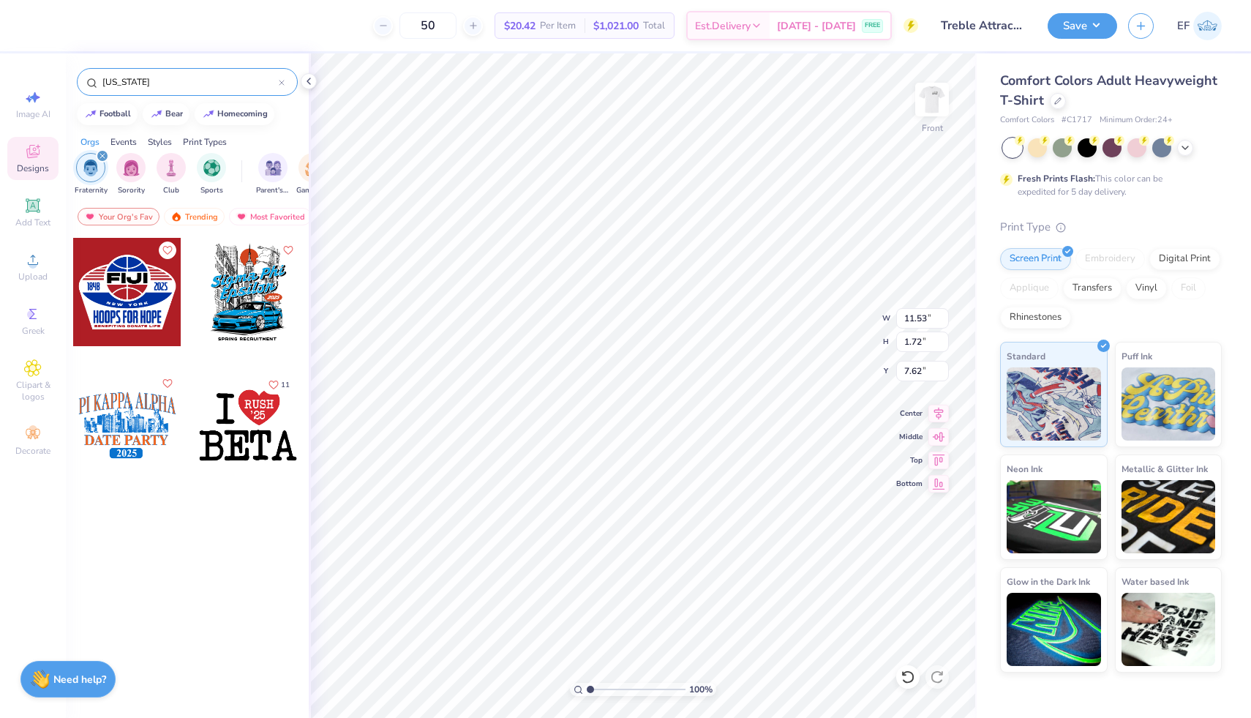
click at [130, 406] on div at bounding box center [127, 425] width 108 height 108
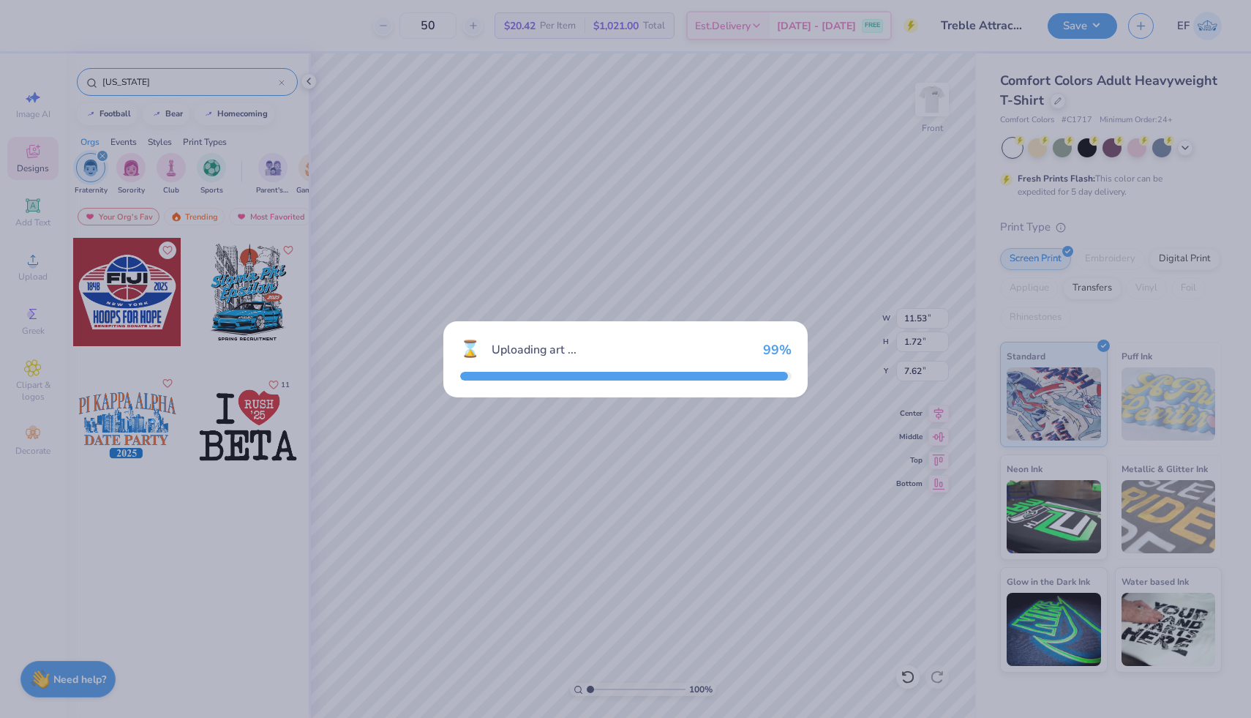
type input "12.25"
type input "8.37"
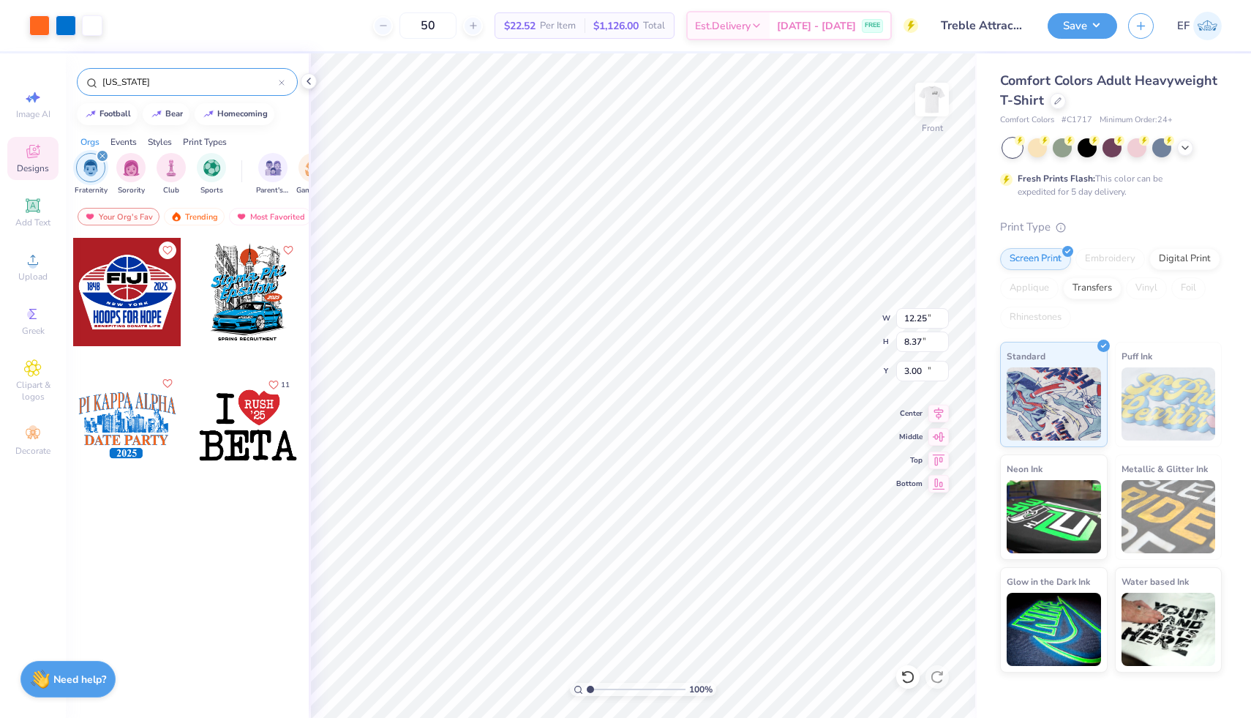
type input "10.34"
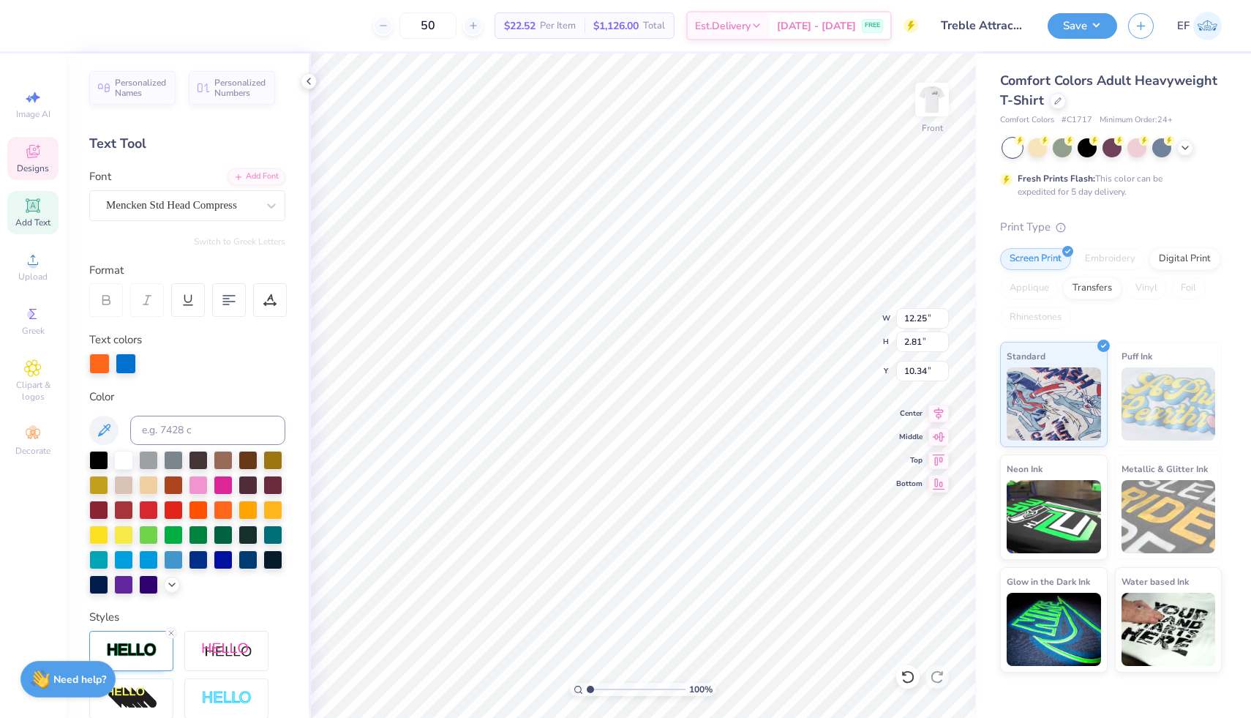
scroll to position [0, 0]
type textarea "P"
type input "10.58"
type input "1.29"
type input "15.74"
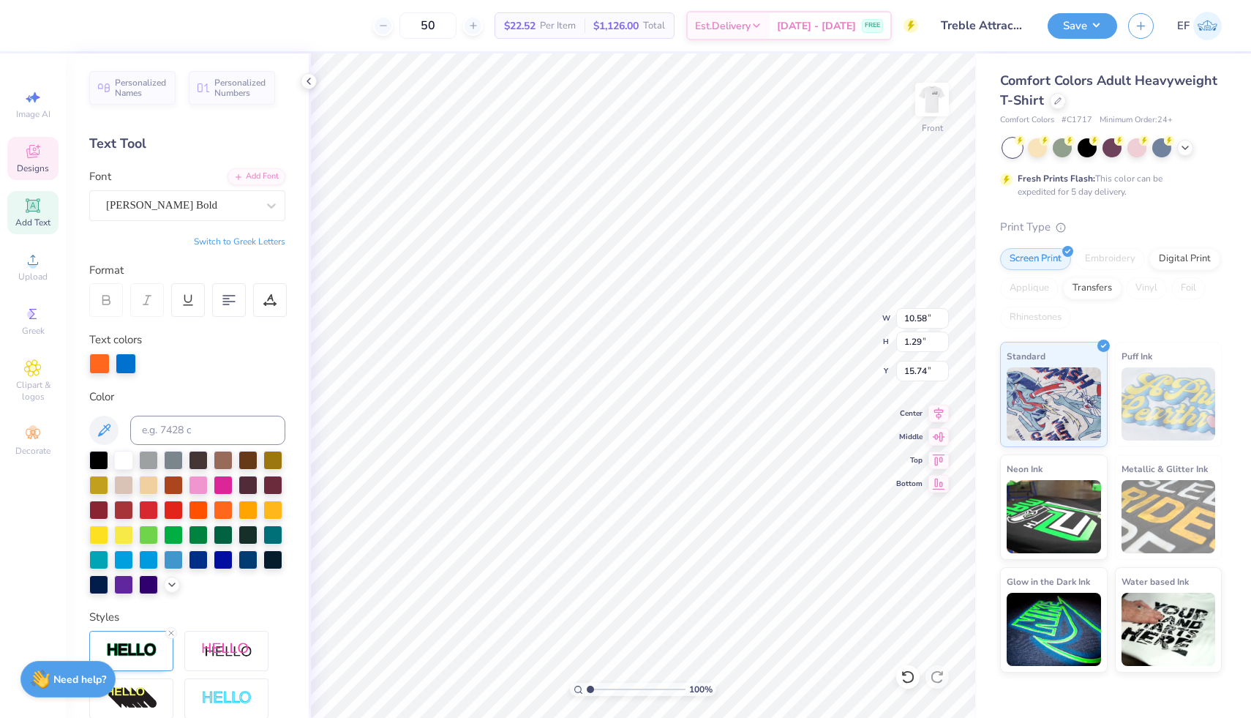
type textarea "D"
type input "4.17"
type input "1.33"
type input "17.38"
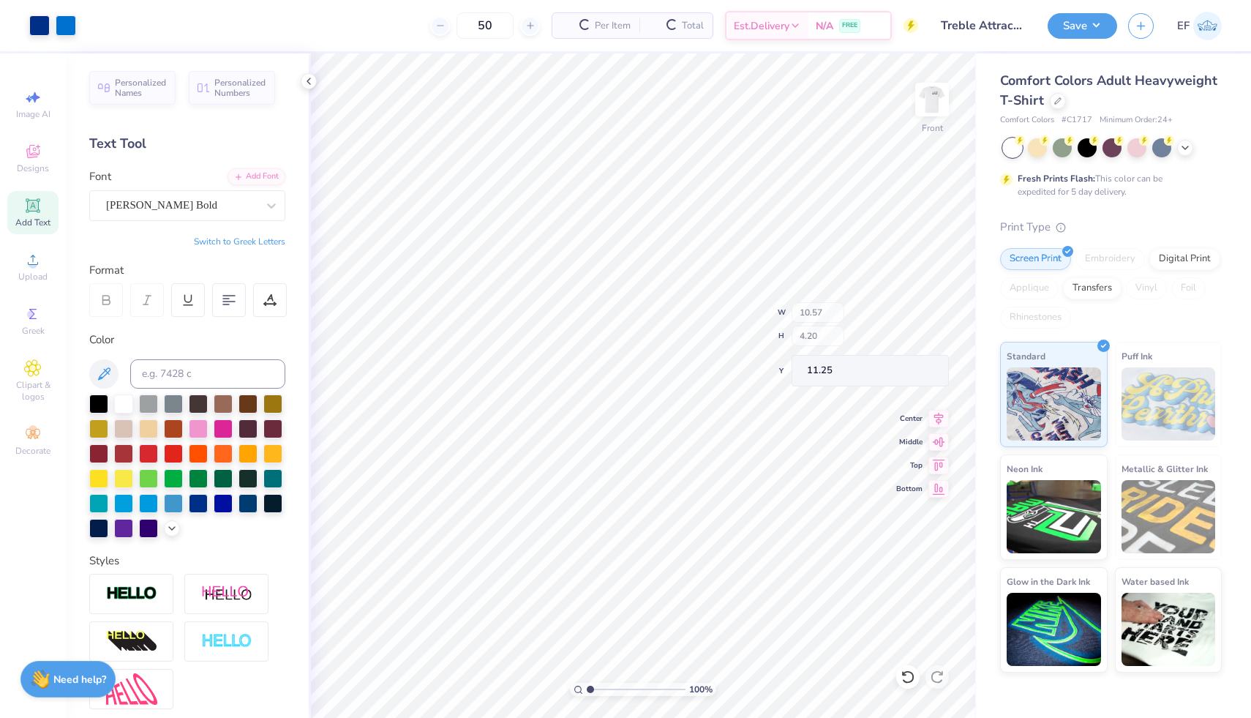
type input "10.57"
type input "4.20"
type input "11.25"
type input "13.55"
type input "11.53"
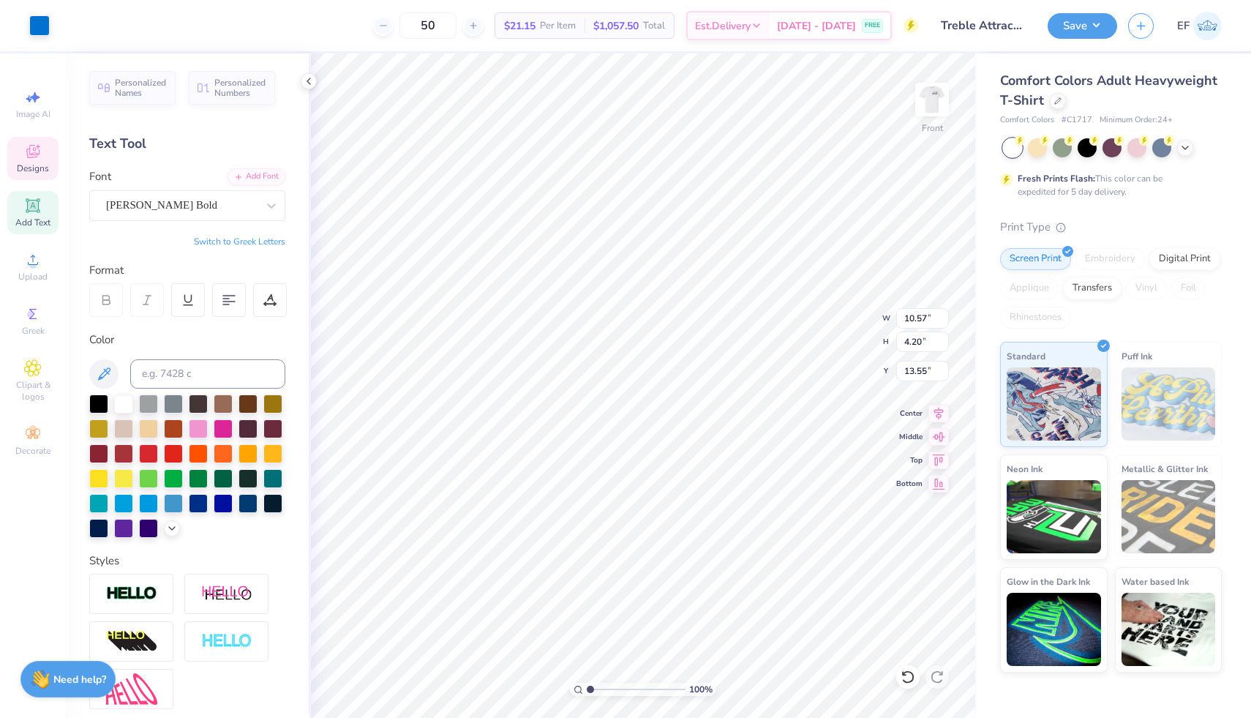
type input "1.72"
type input "18.50"
type input "12.76"
type input "11.30"
type input "9.36"
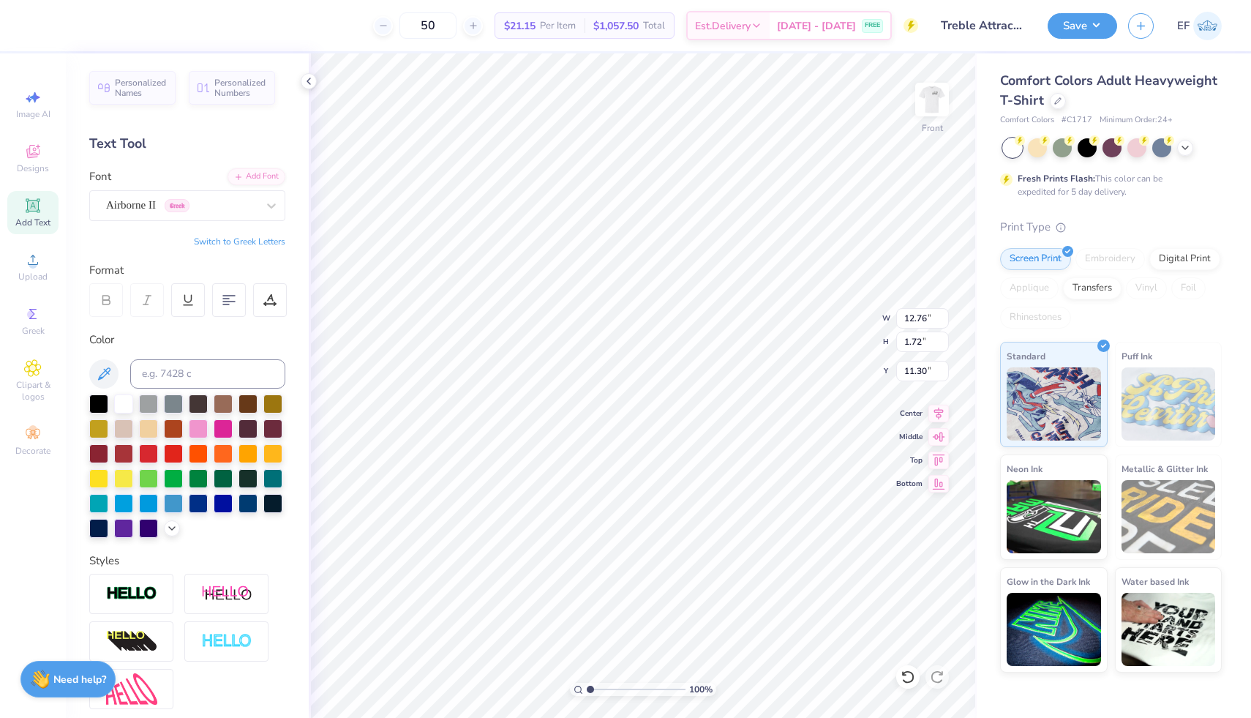
type input "1.26"
type input "11.76"
type input "10.57"
type input "4.20"
type input "12.13"
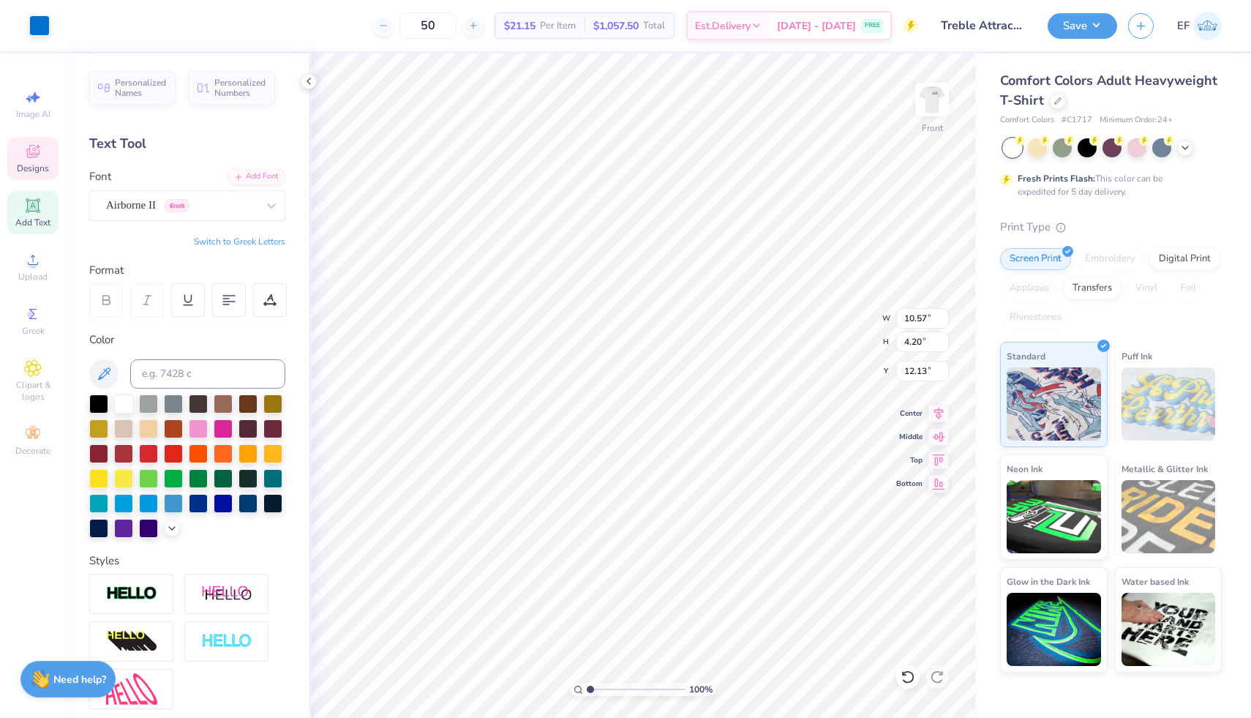
type input "11.53"
type input "1.72"
type input "18.50"
type input "9.36"
type input "1.26"
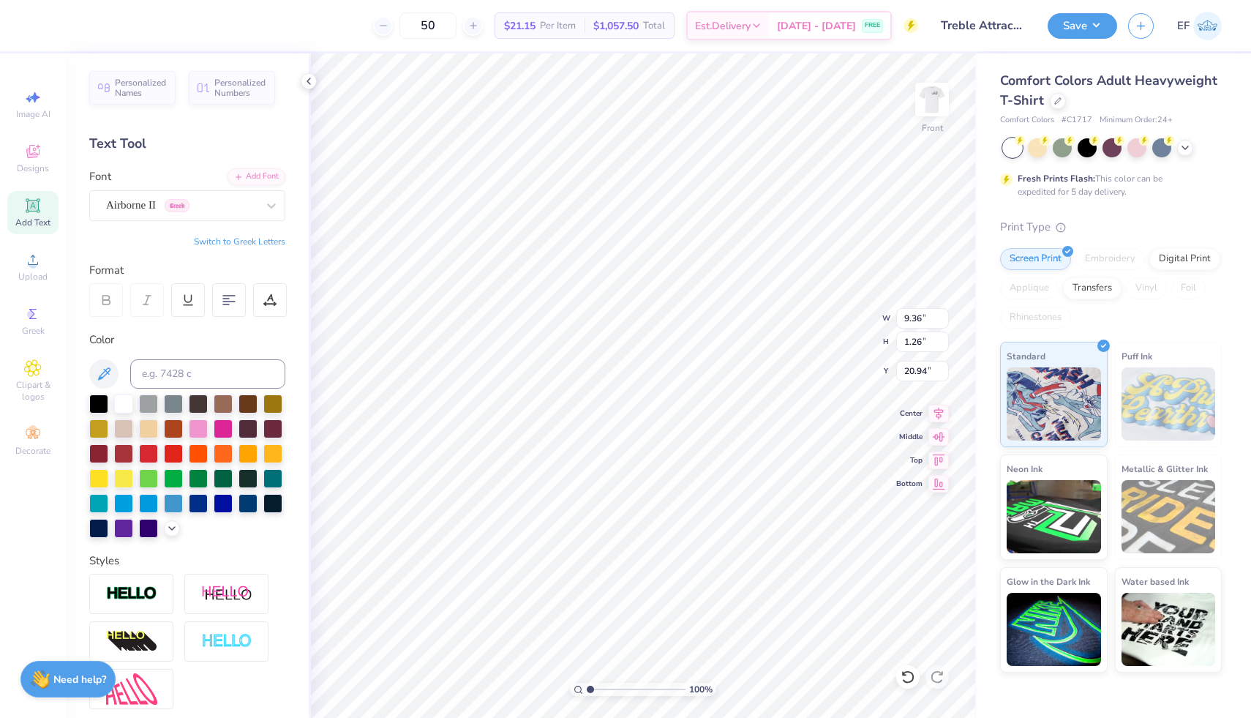
type input "19.92"
type input "14.53"
type input "1.19"
type input "9.94"
type input "10.08"
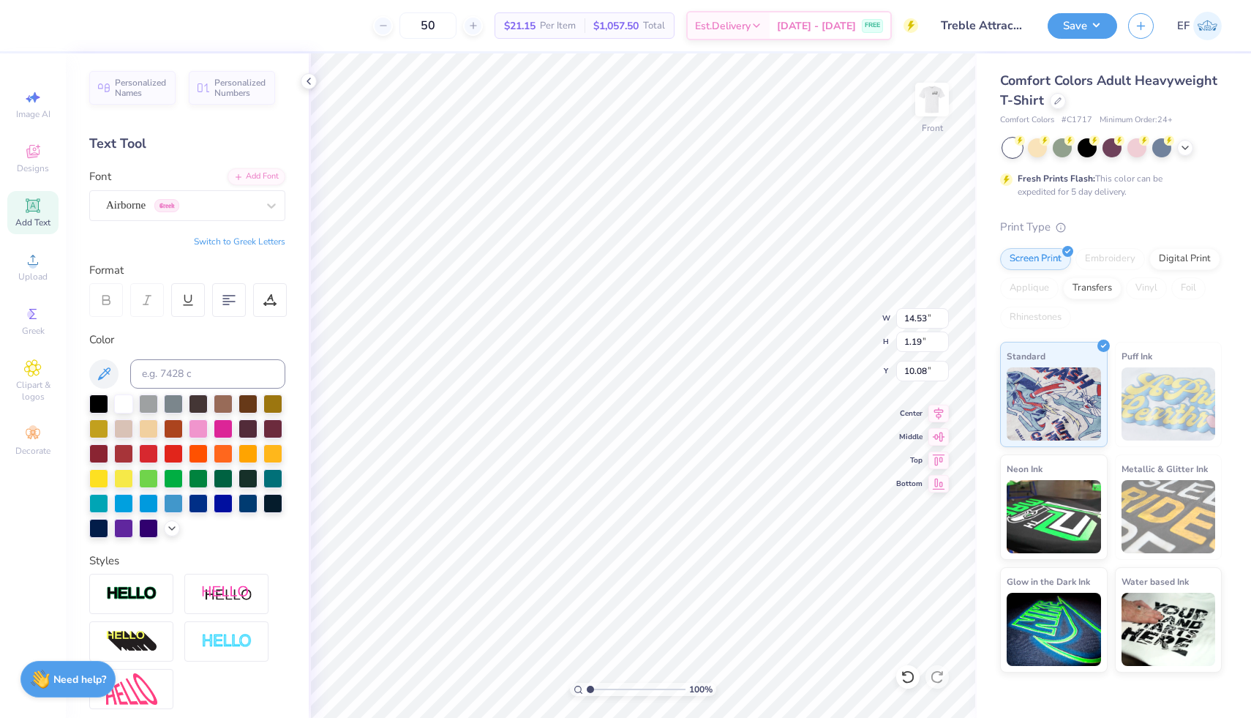
scroll to position [0, 2]
type input "3.21"
type input "10.57"
type input "4.20"
type input "5.54"
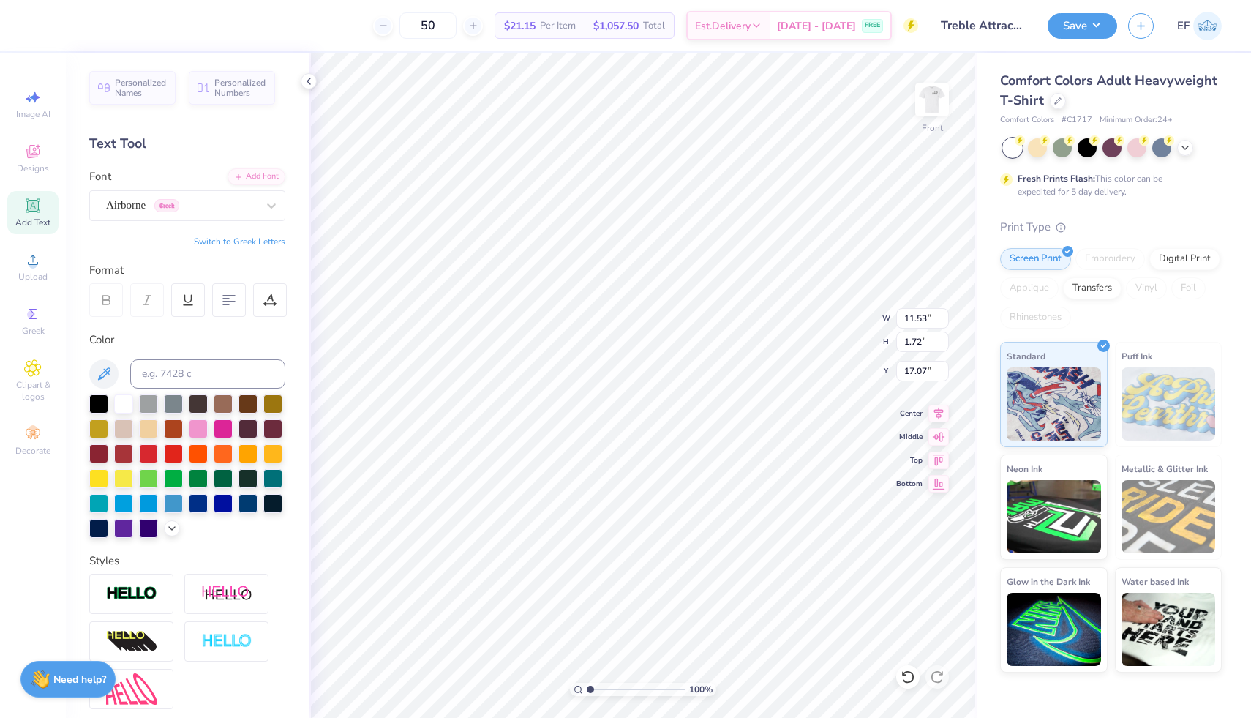
type input "10.40"
type input "9.36"
type input "1.26"
type input "13.12"
click at [238, 202] on div "Airborne II Greek" at bounding box center [182, 205] width 154 height 23
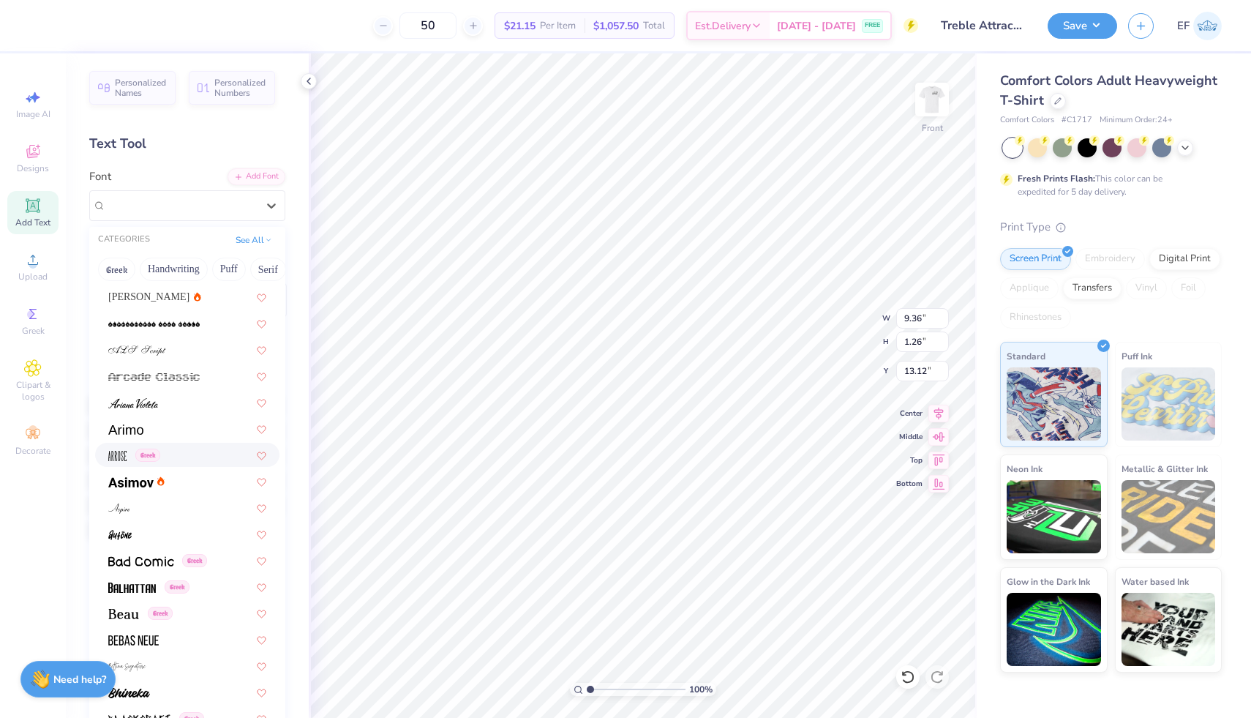
scroll to position [617, 0]
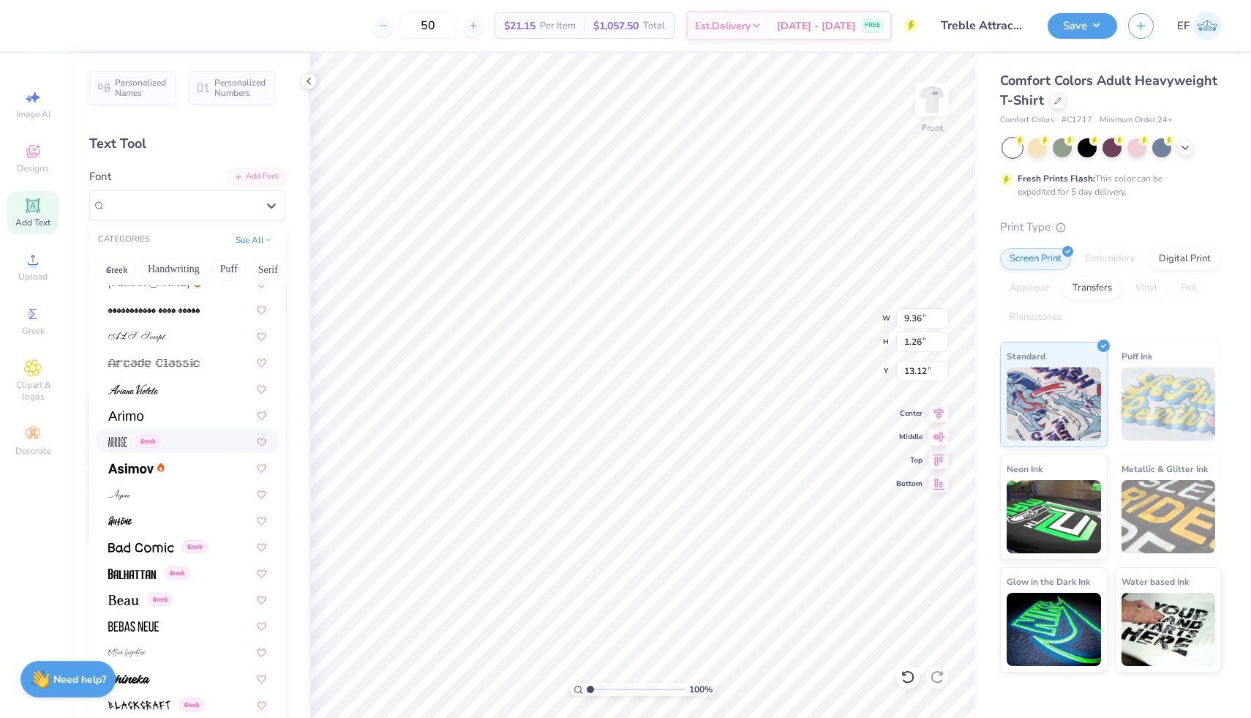
click at [182, 445] on div "Greek" at bounding box center [187, 440] width 158 height 15
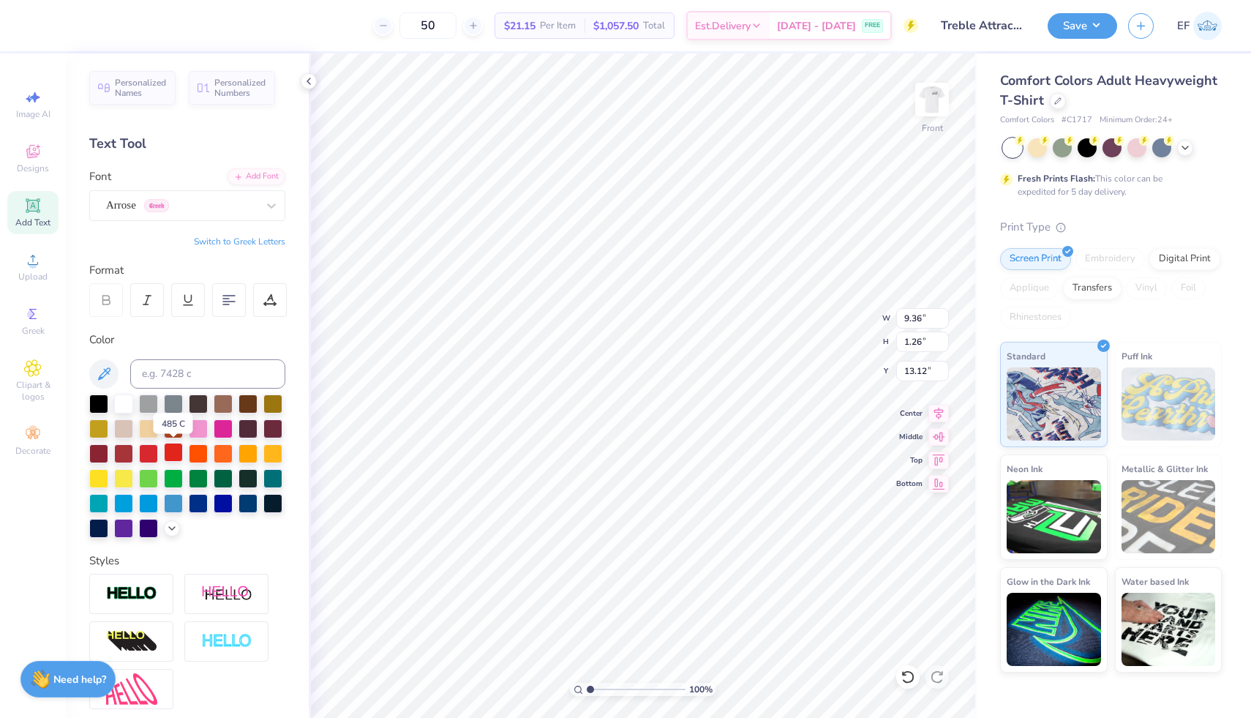
type input "5.38"
type input "1.59"
type input "12.95"
click at [235, 201] on div "Arrose Greek" at bounding box center [182, 205] width 154 height 23
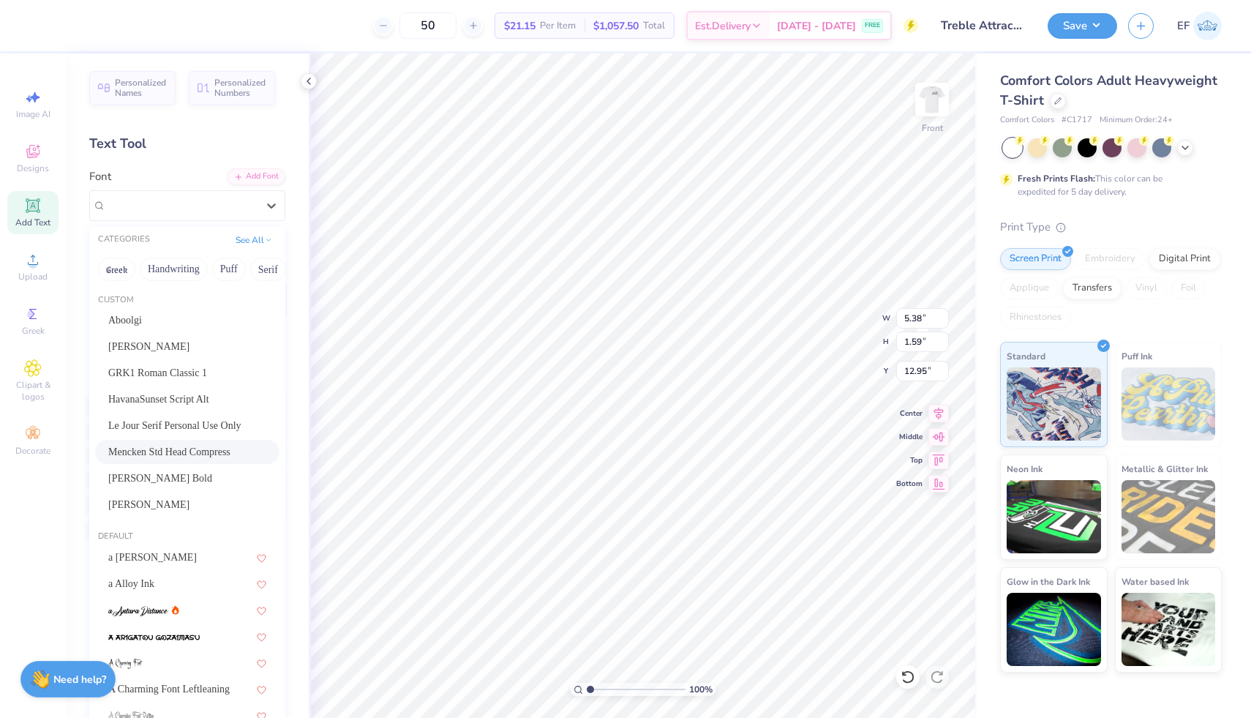
scroll to position [0, 0]
click at [207, 373] on span "GRK1 Roman Classic 1" at bounding box center [157, 373] width 99 height 15
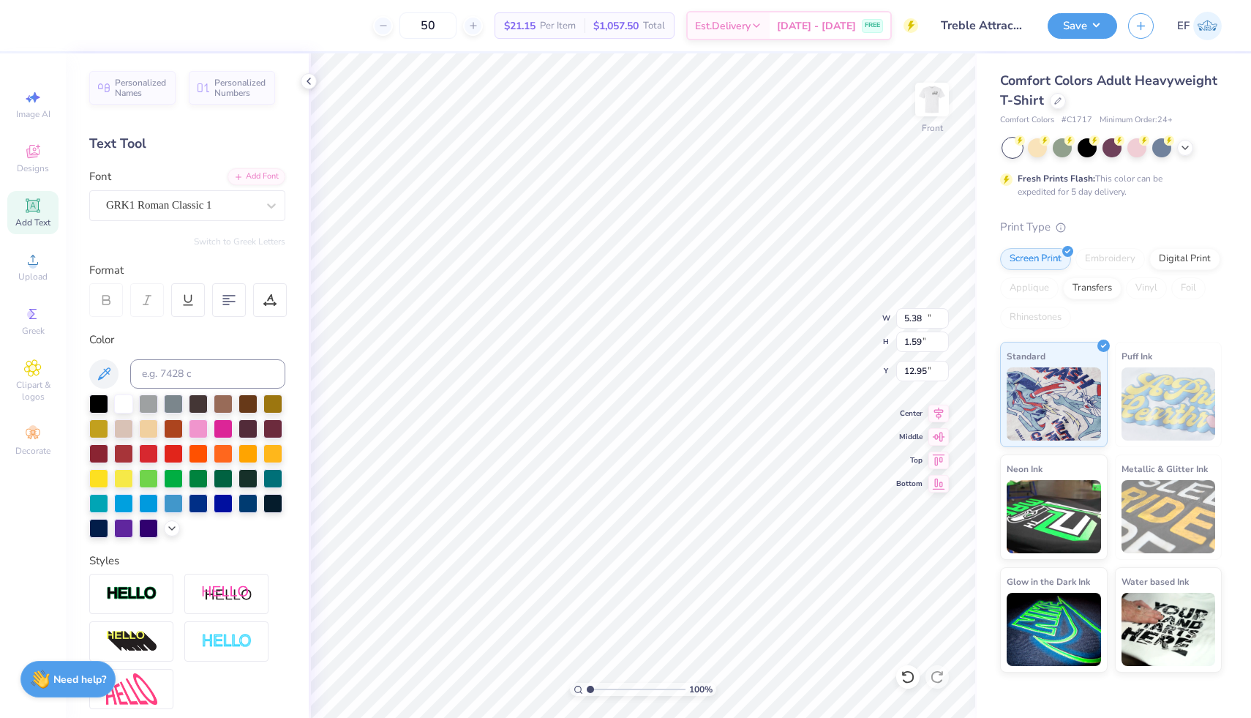
type input "11.90"
type input "1.34"
type input "13.08"
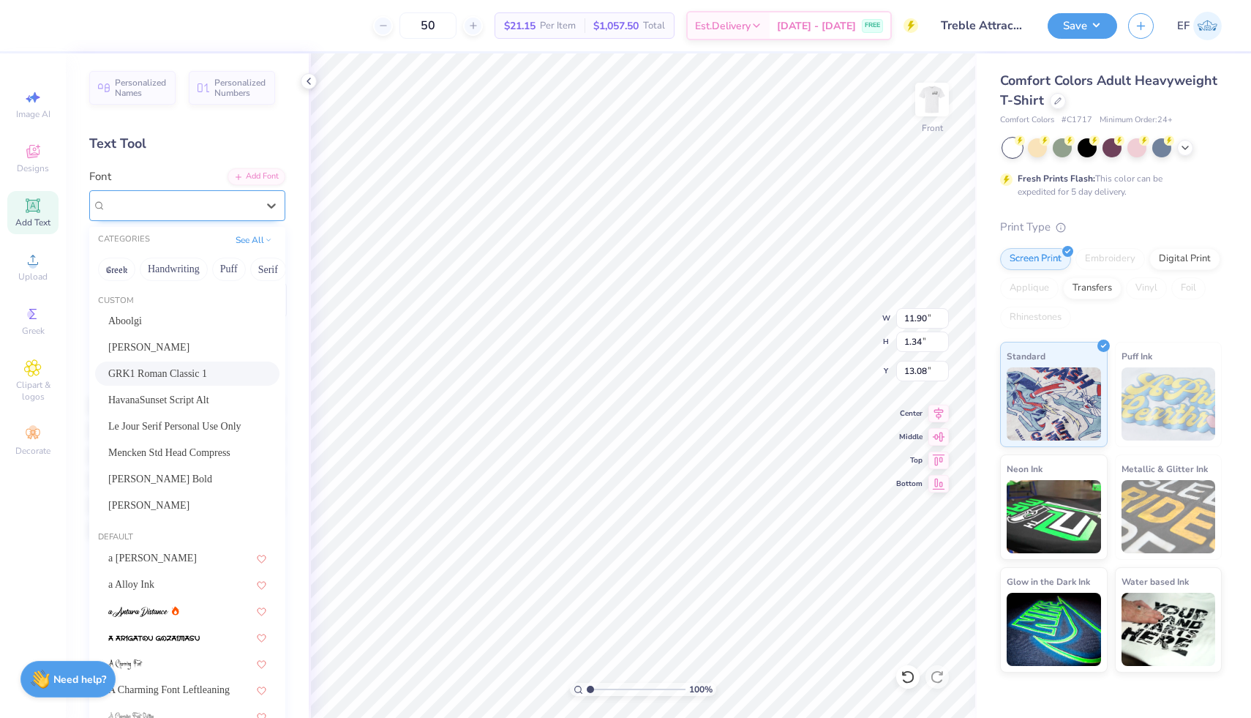
click at [207, 208] on div "GRK1 Roman Classic 1" at bounding box center [182, 205] width 154 height 23
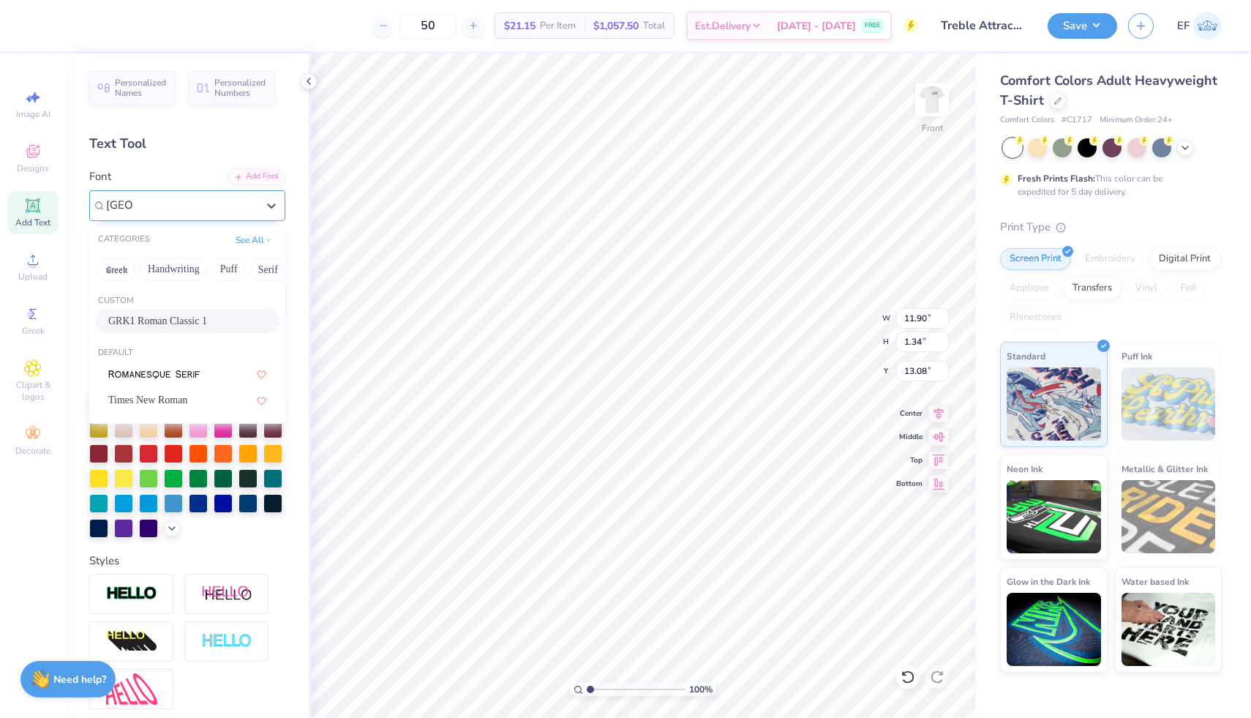
type input "roman"
click at [118, 271] on button "Greek" at bounding box center [116, 268] width 37 height 23
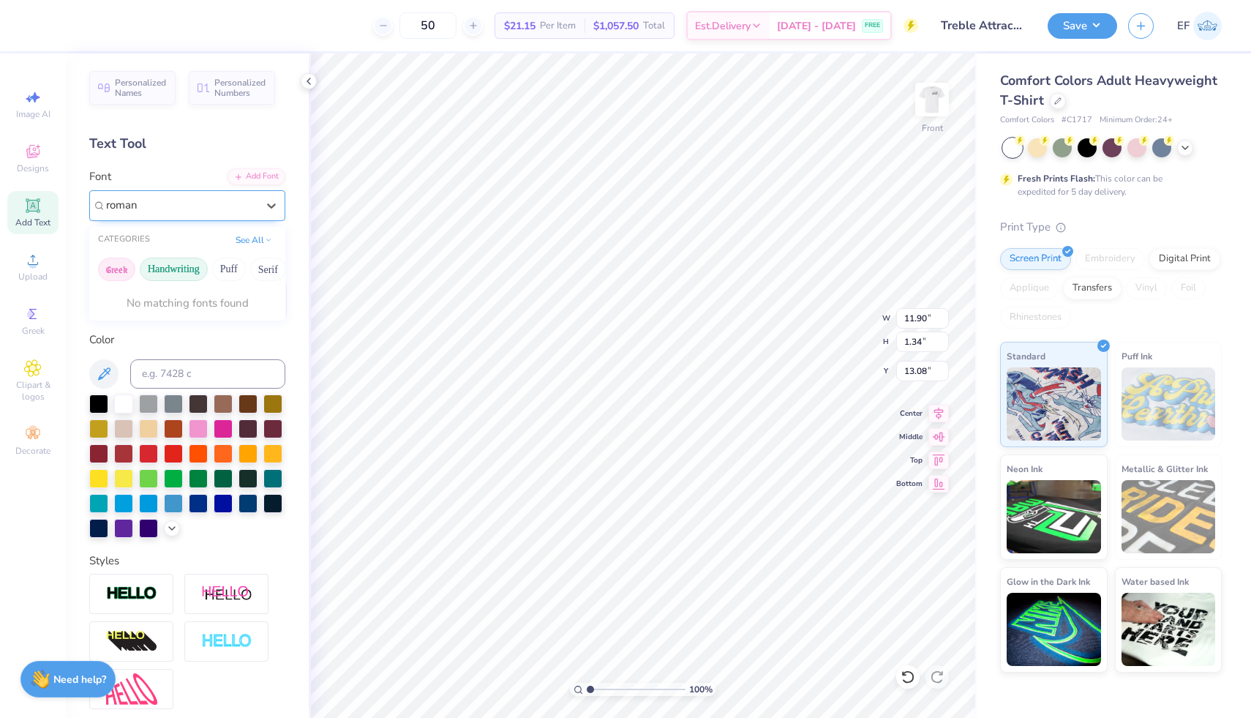
click at [181, 276] on button "Handwriting" at bounding box center [174, 268] width 68 height 23
click at [115, 271] on button "Greek" at bounding box center [116, 268] width 37 height 23
click at [248, 205] on div "GRK1 Roman Classic 1" at bounding box center [182, 205] width 154 height 23
click at [248, 205] on div "GRK1 Roman Classic 1" at bounding box center [181, 205] width 151 height 17
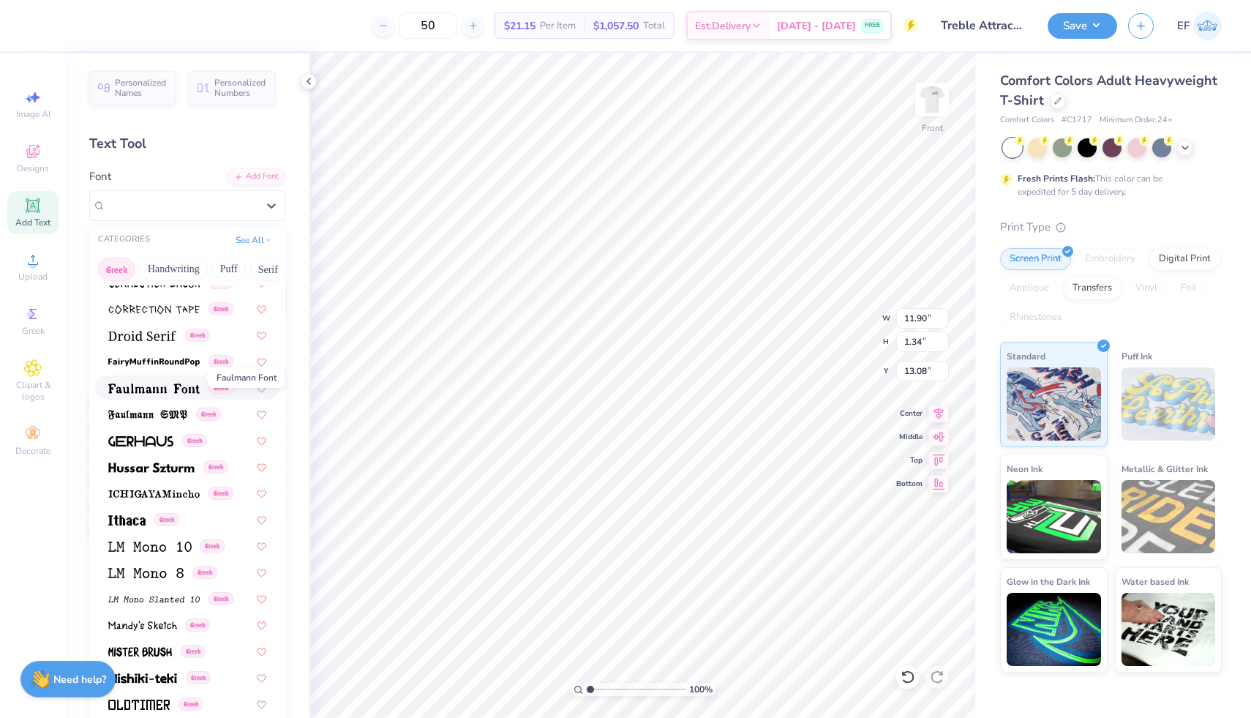
scroll to position [418, 0]
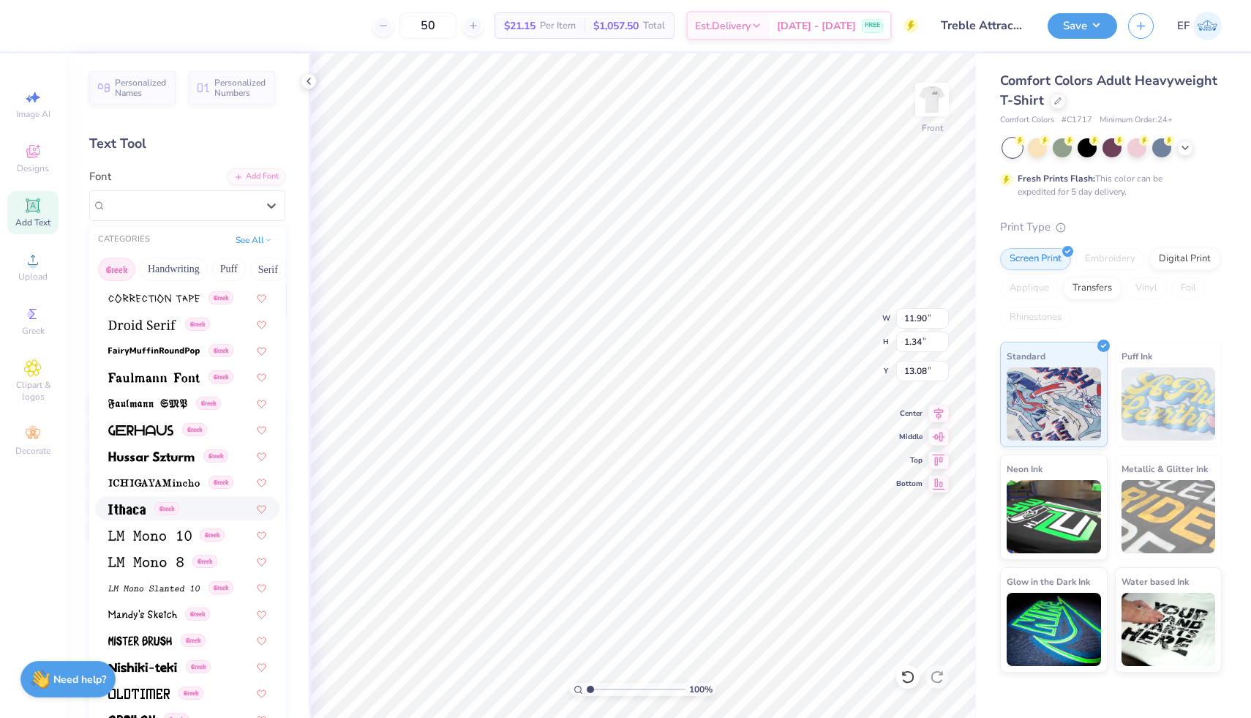
click at [140, 514] on span at bounding box center [126, 507] width 37 height 15
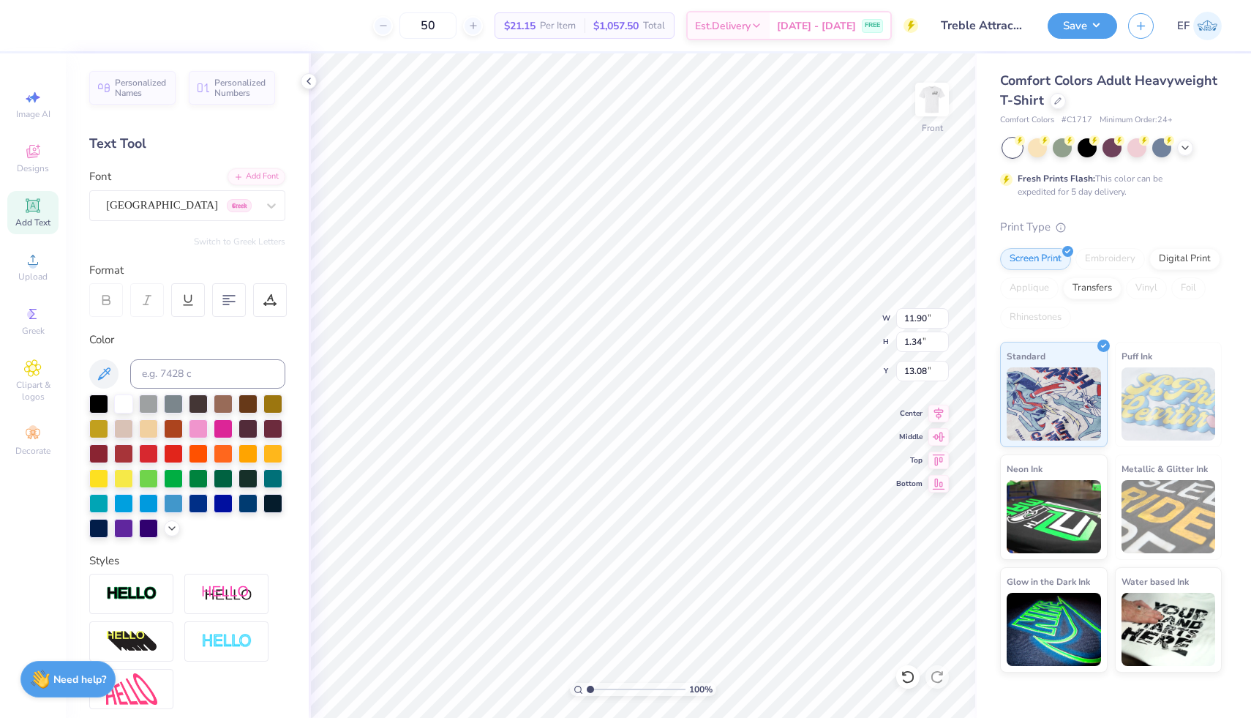
type input "7.22"
type input "0.97"
type input "13.27"
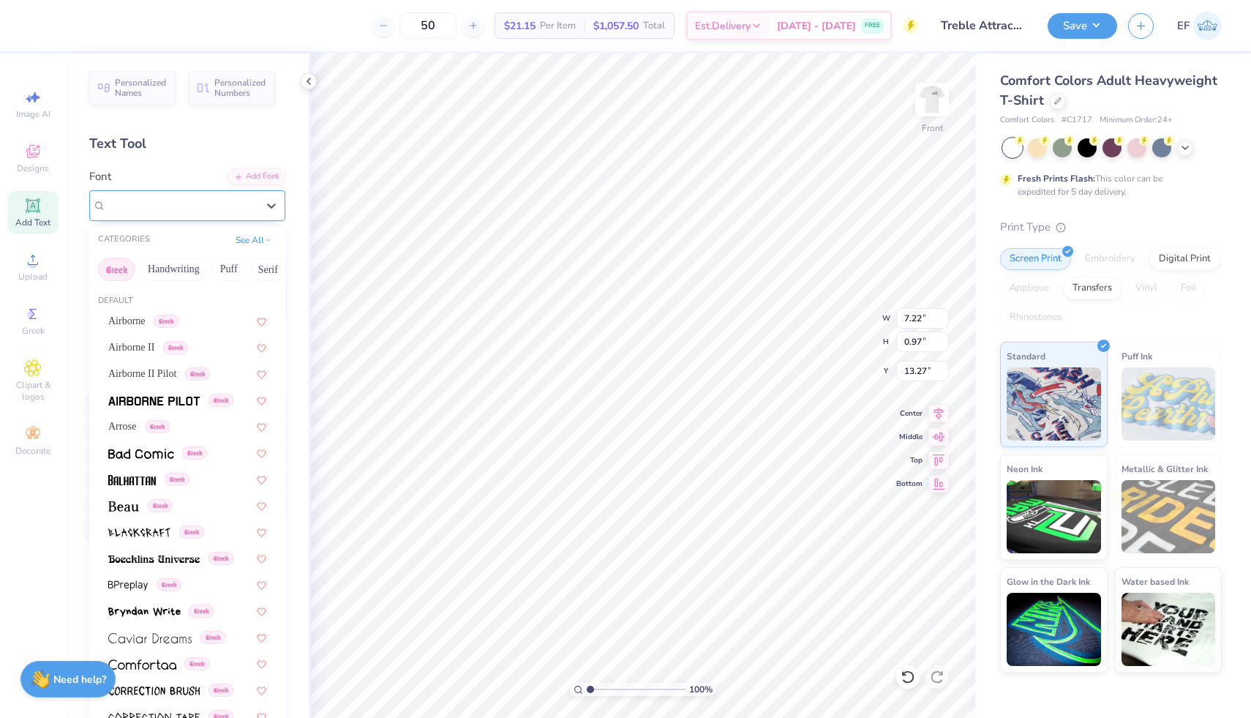
click at [218, 217] on div "Ithaca Greek" at bounding box center [187, 205] width 196 height 31
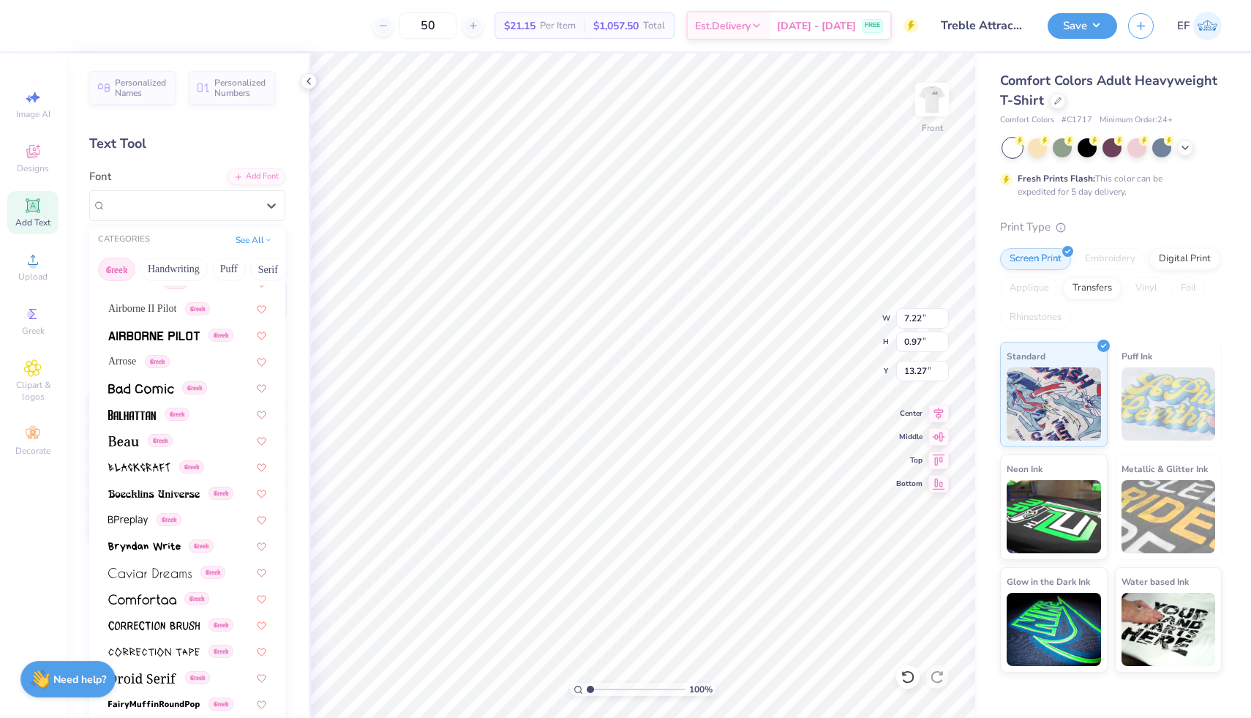
scroll to position [0, 0]
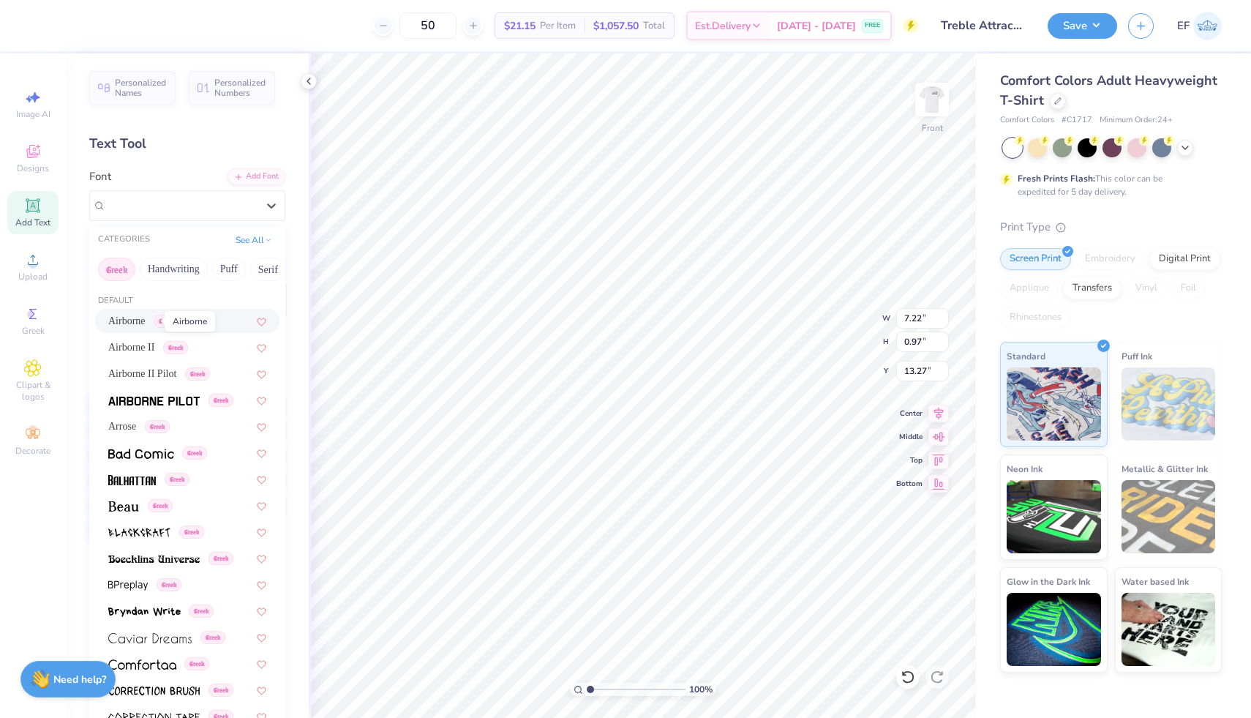
click at [146, 321] on span "Airborne" at bounding box center [126, 320] width 37 height 15
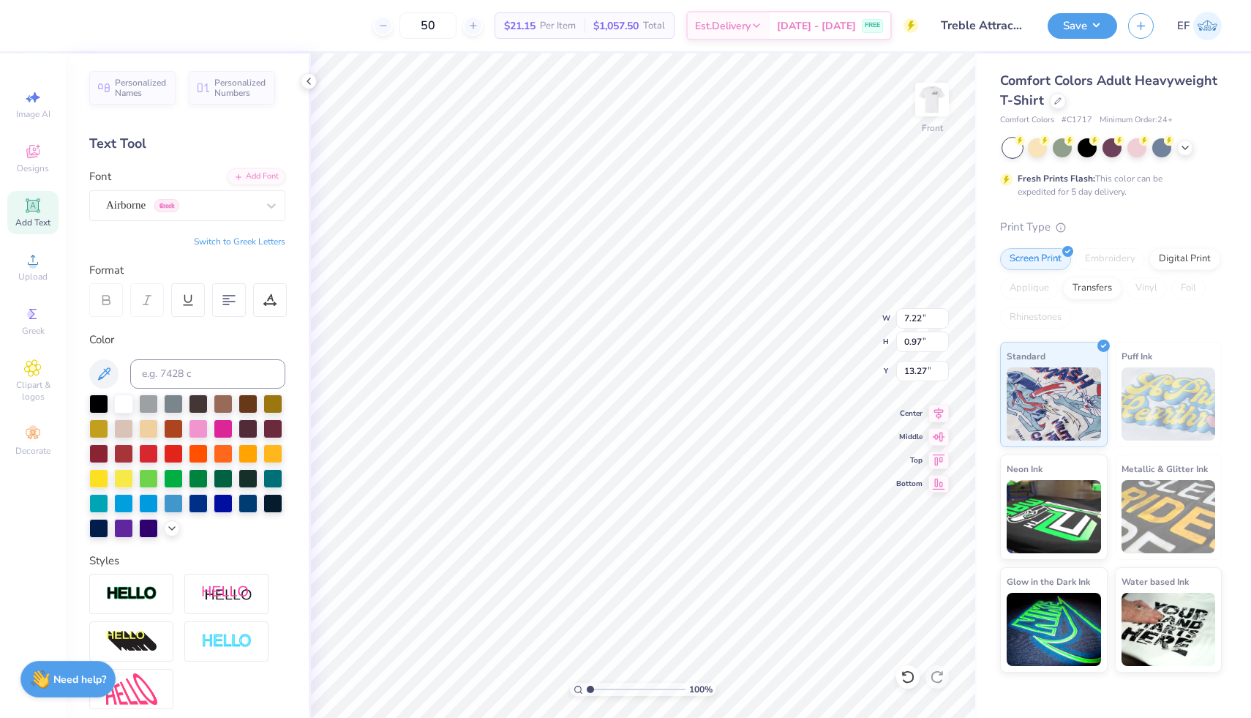
type input "9.48"
type input "1.26"
type input "13.12"
type input "6.93"
type input "0.92"
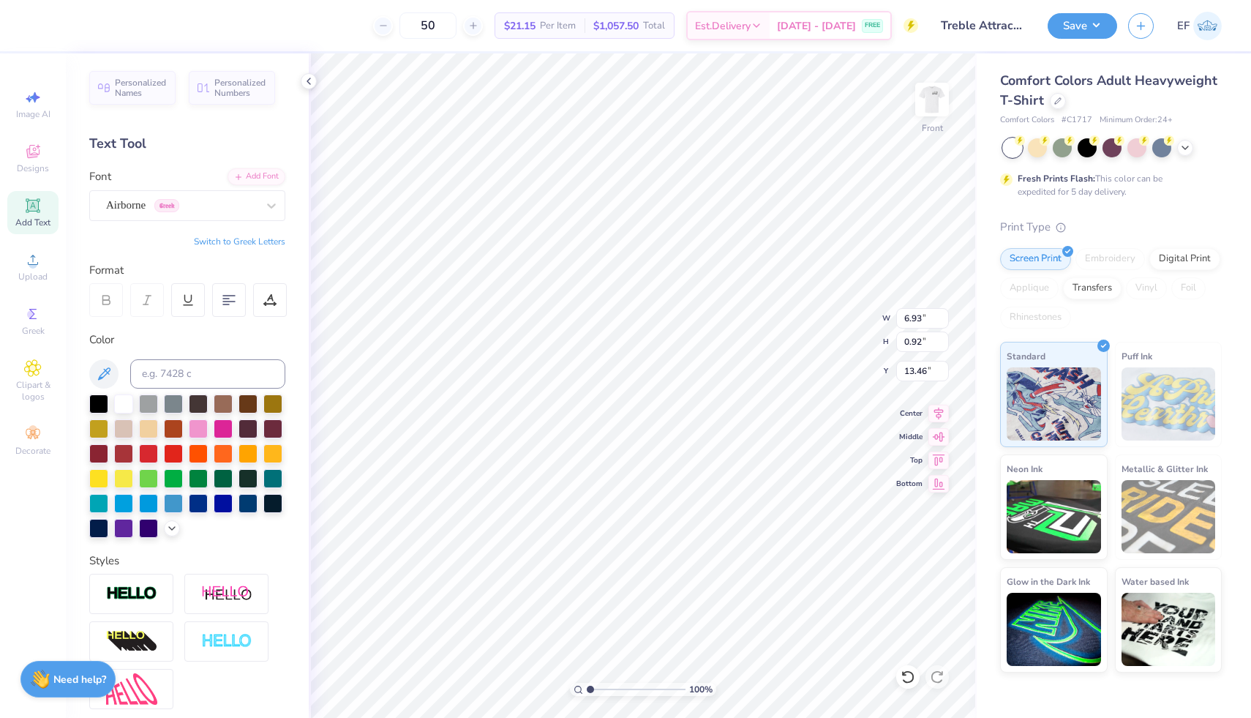
type input "12.83"
type input "3.95"
click at [933, 113] on img at bounding box center [932, 99] width 59 height 59
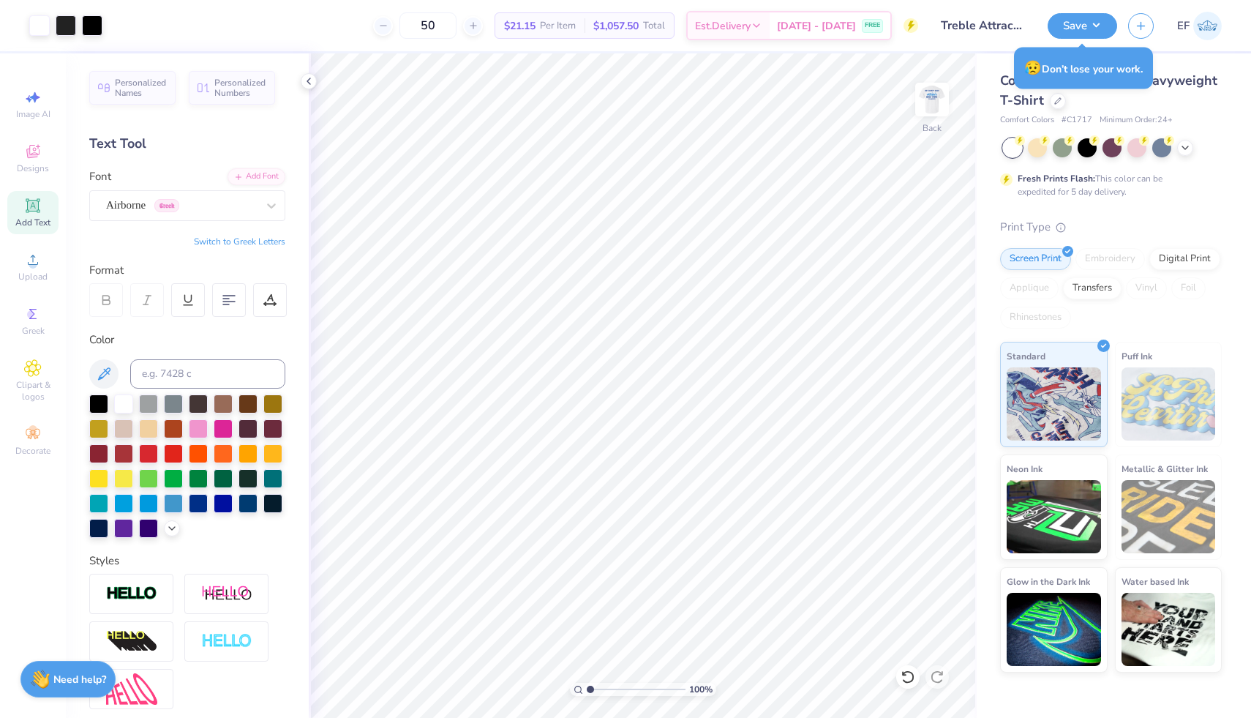
click at [933, 113] on img at bounding box center [931, 99] width 29 height 29
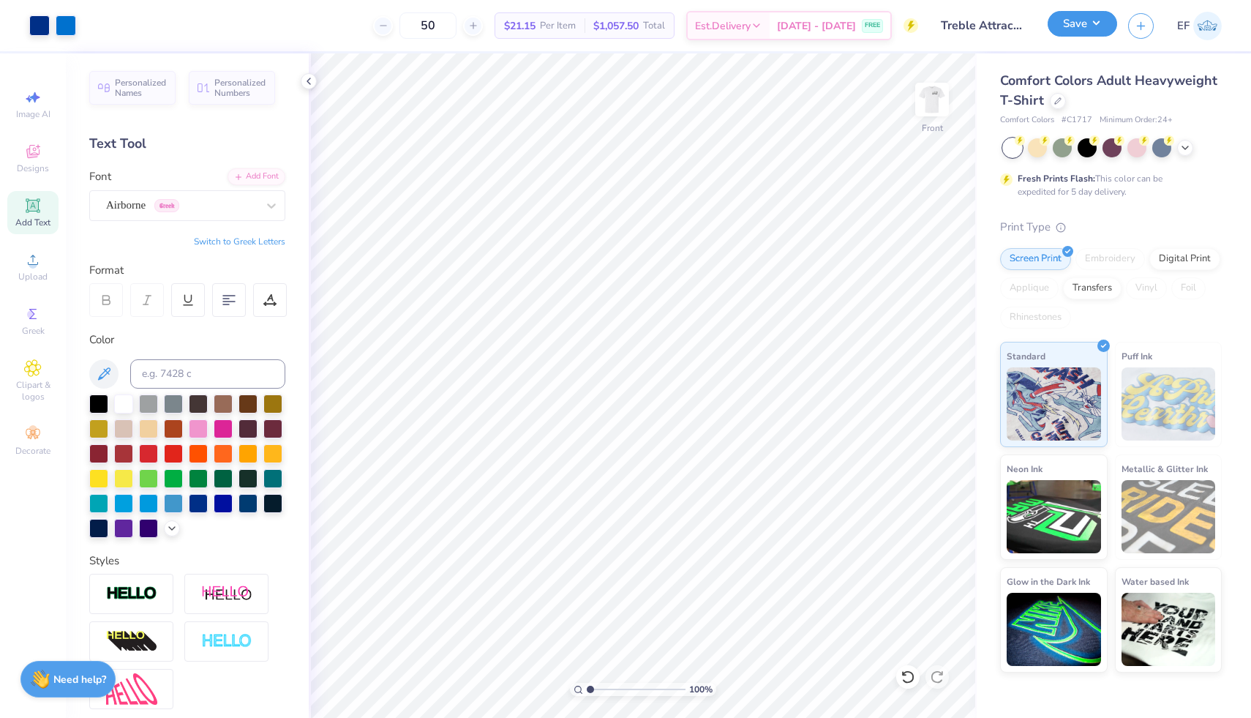
click at [1085, 19] on button "Save" at bounding box center [1081, 24] width 69 height 26
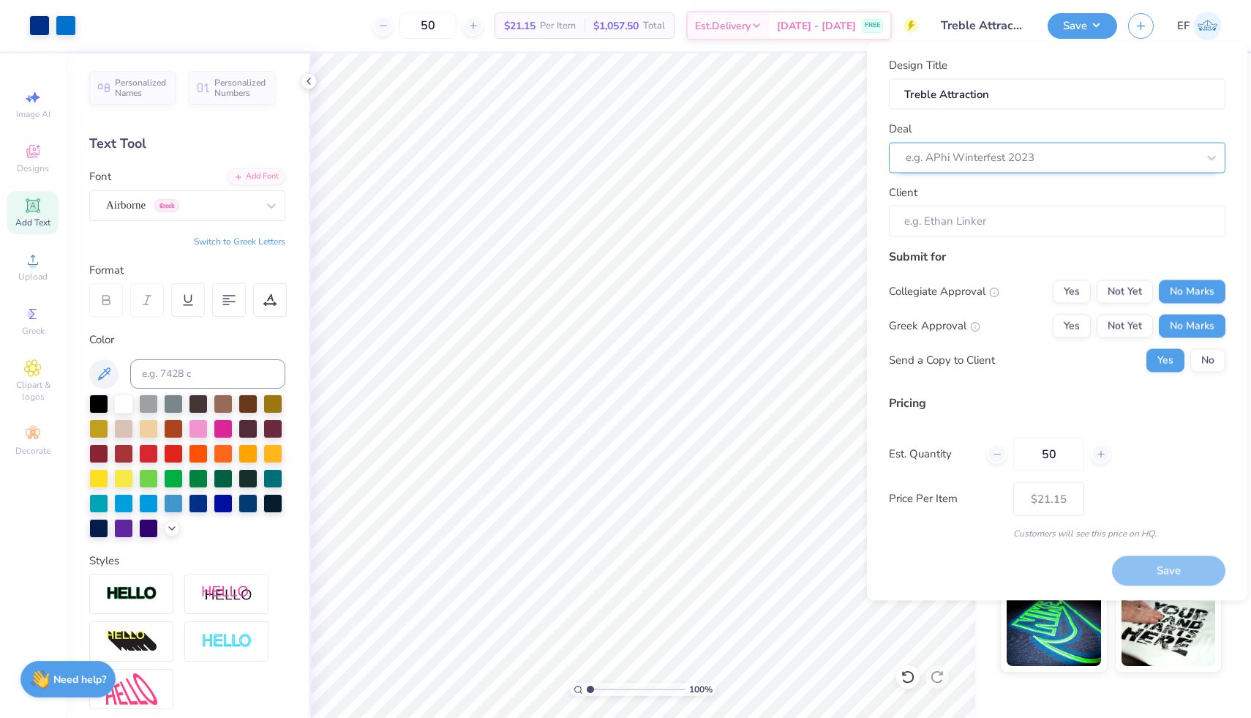
click at [968, 156] on div at bounding box center [1051, 158] width 291 height 20
click at [1037, 195] on div "No matching deals found" at bounding box center [1057, 195] width 336 height 26
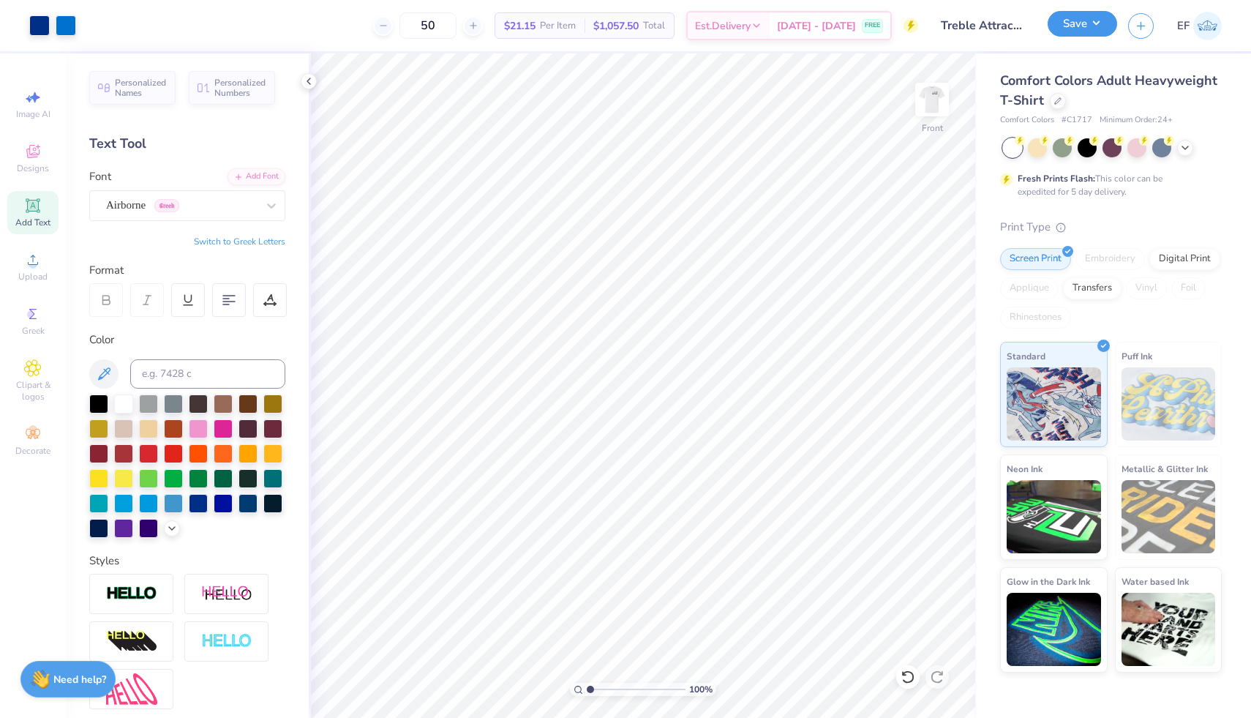
click at [1106, 27] on button "Save" at bounding box center [1081, 24] width 69 height 26
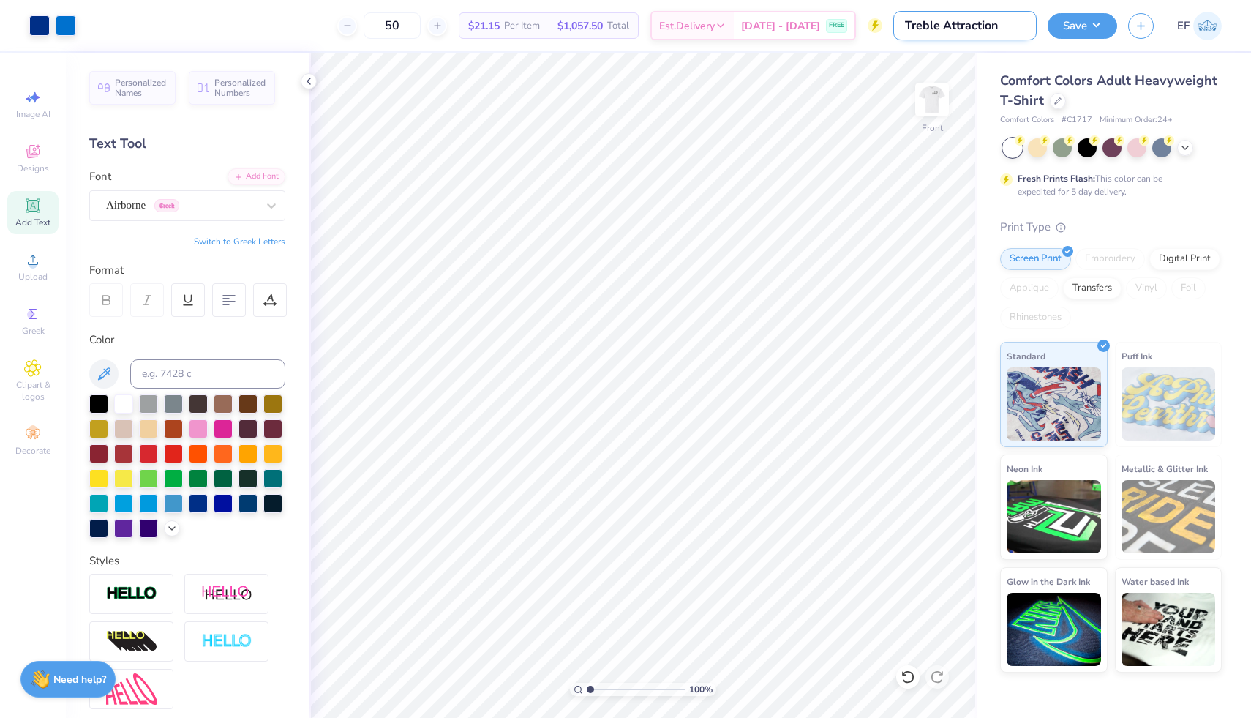
click at [1001, 31] on input "Treble Attraction" at bounding box center [964, 25] width 143 height 29
click at [966, 29] on input "action" at bounding box center [964, 25] width 143 height 29
type input "a"
type input "D"
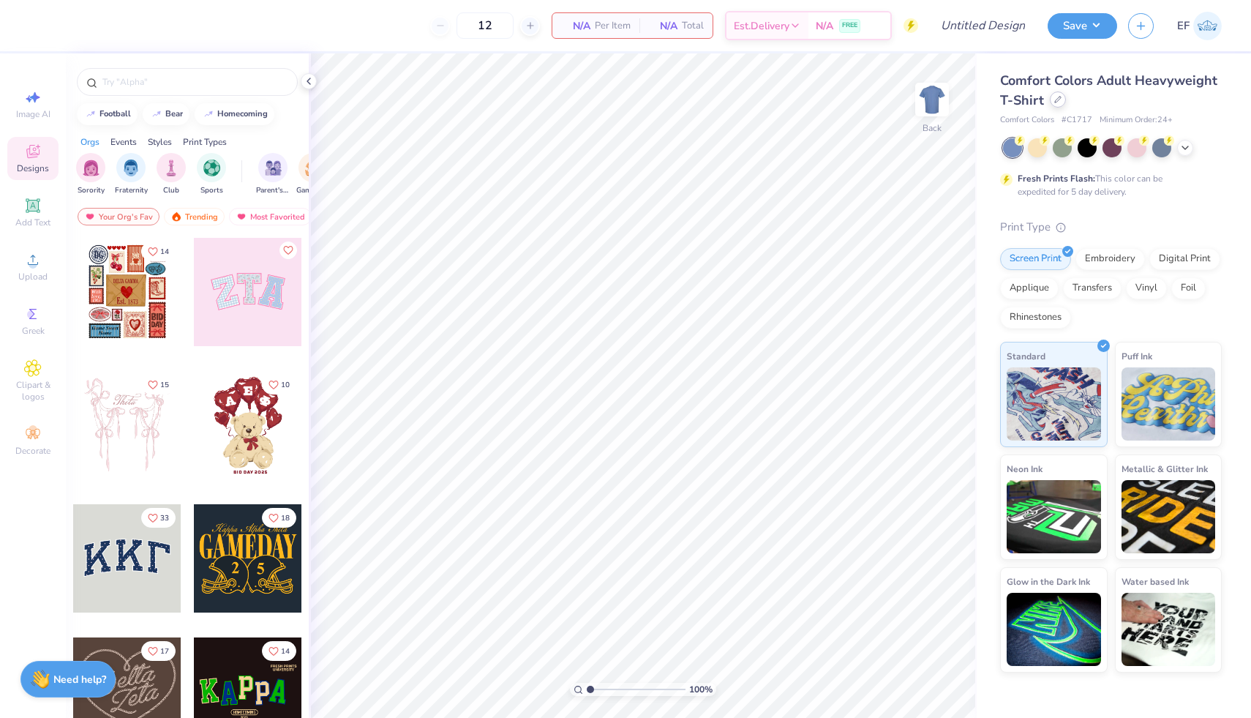
click at [1057, 101] on icon at bounding box center [1057, 99] width 7 height 7
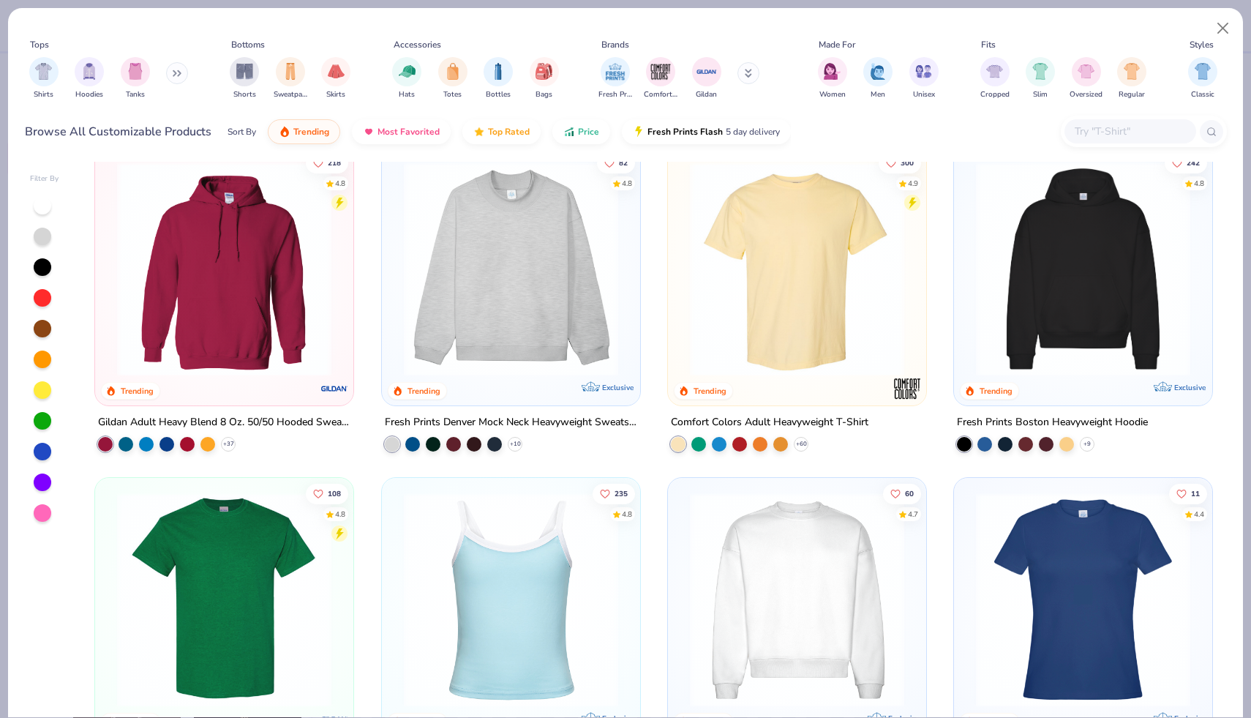
scroll to position [23, 0]
click at [1023, 315] on img at bounding box center [1082, 268] width 229 height 214
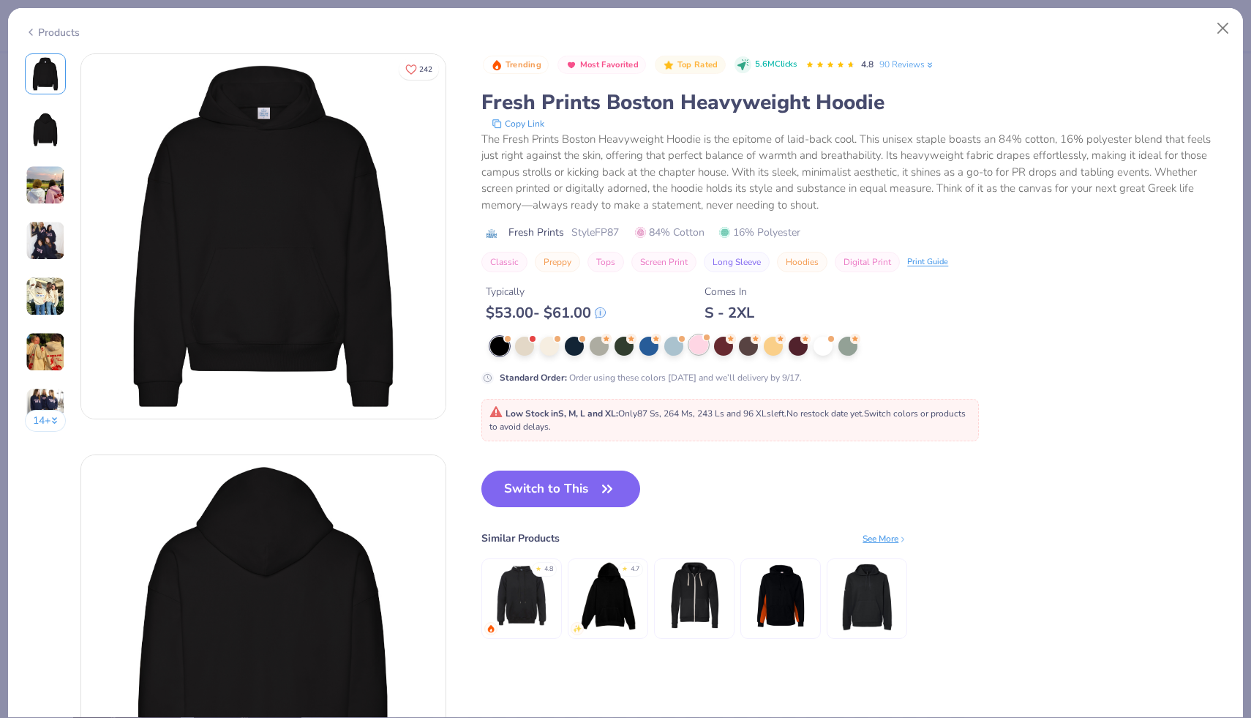
click at [702, 337] on span at bounding box center [706, 337] width 8 height 8
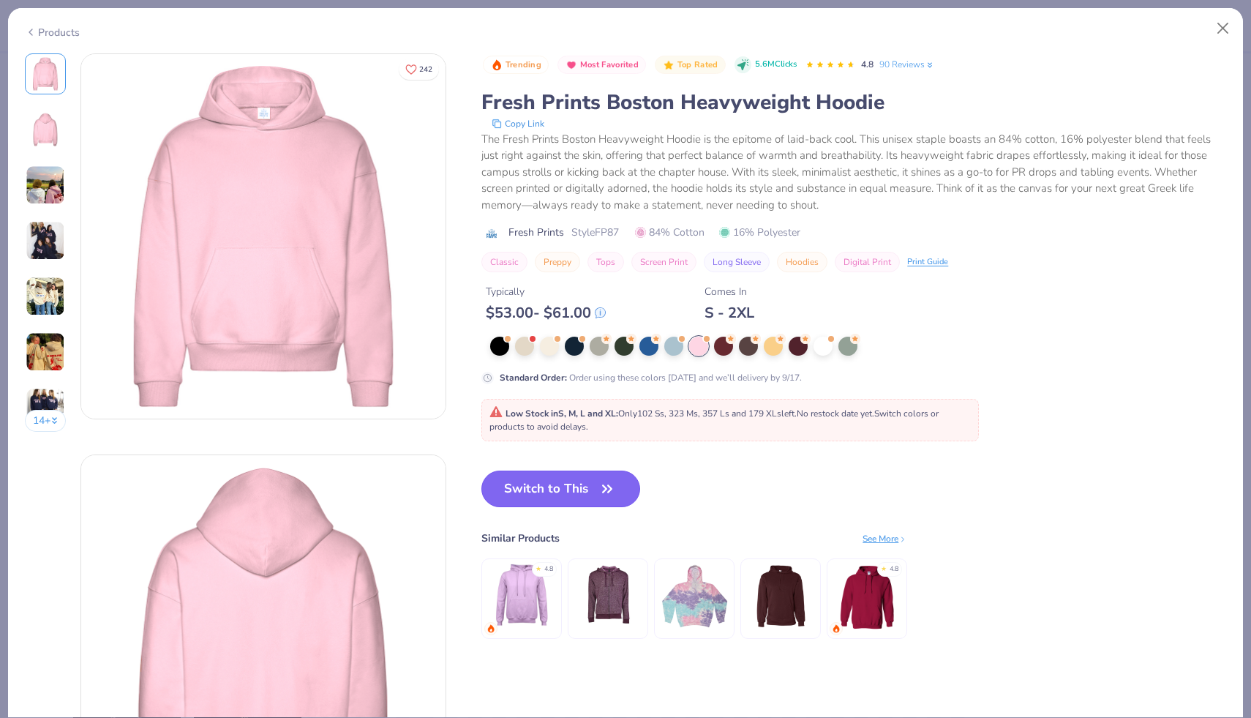
click at [574, 482] on button "Switch to This" at bounding box center [560, 488] width 159 height 37
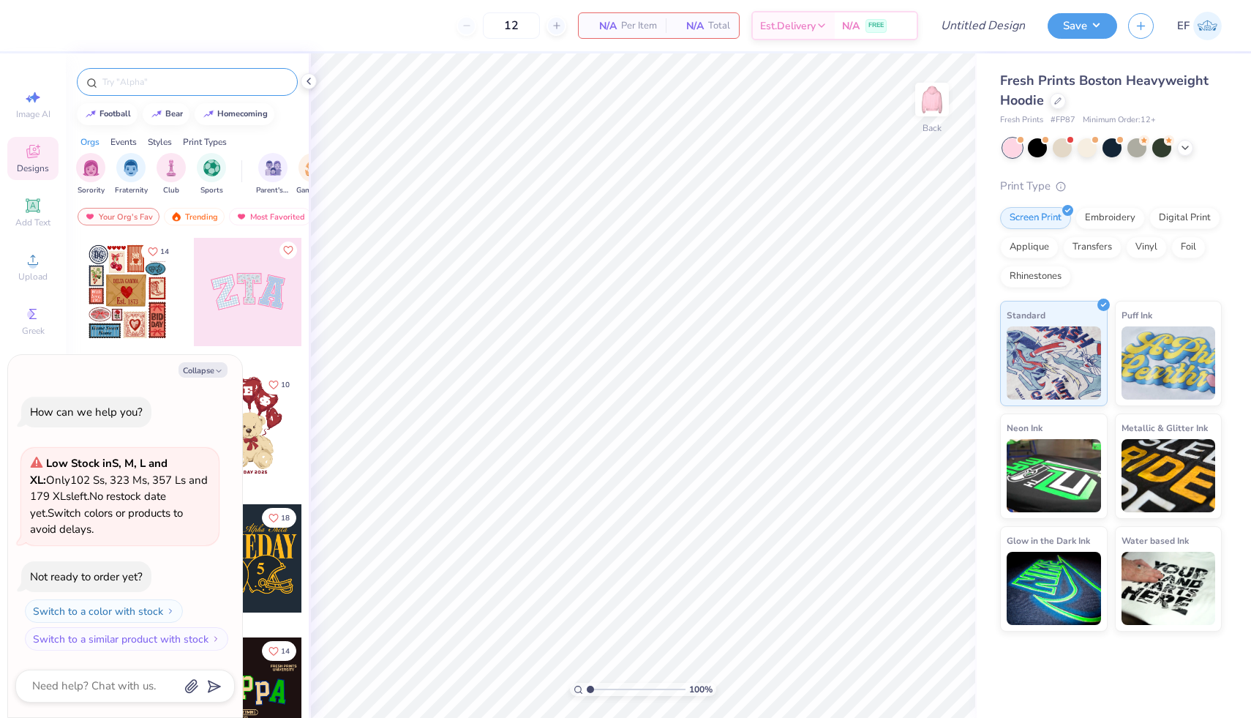
click at [174, 90] on div at bounding box center [187, 82] width 221 height 28
click at [219, 364] on button "Collapse" at bounding box center [202, 369] width 49 height 15
type textarea "x"
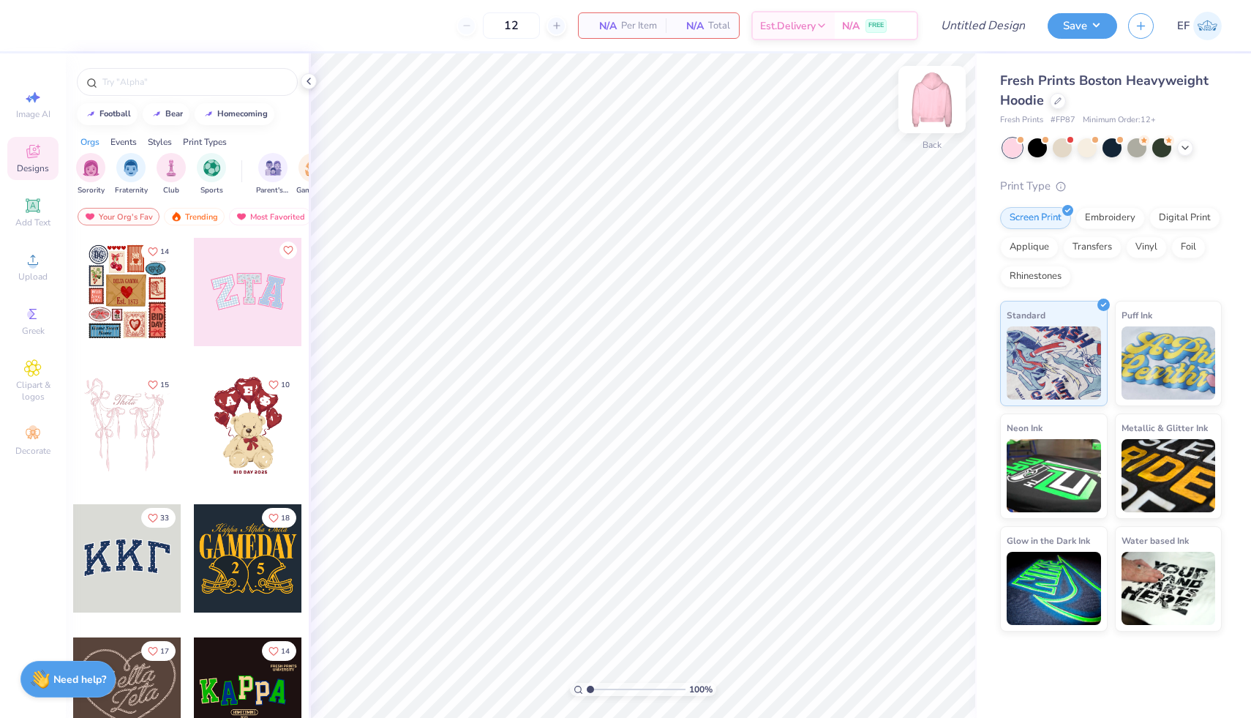
click at [925, 108] on img at bounding box center [932, 99] width 59 height 59
click at [183, 85] on input "text" at bounding box center [194, 82] width 187 height 15
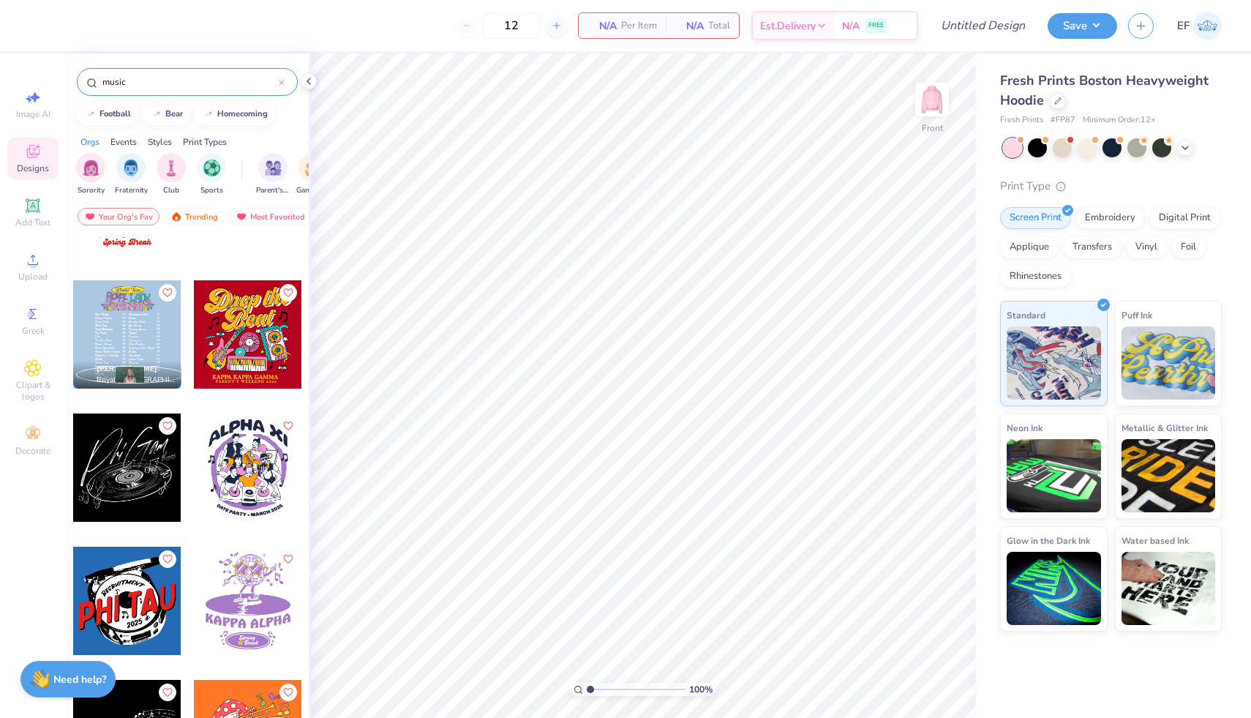
scroll to position [491, 0]
type input "music"
click at [126, 451] on div at bounding box center [127, 467] width 108 height 108
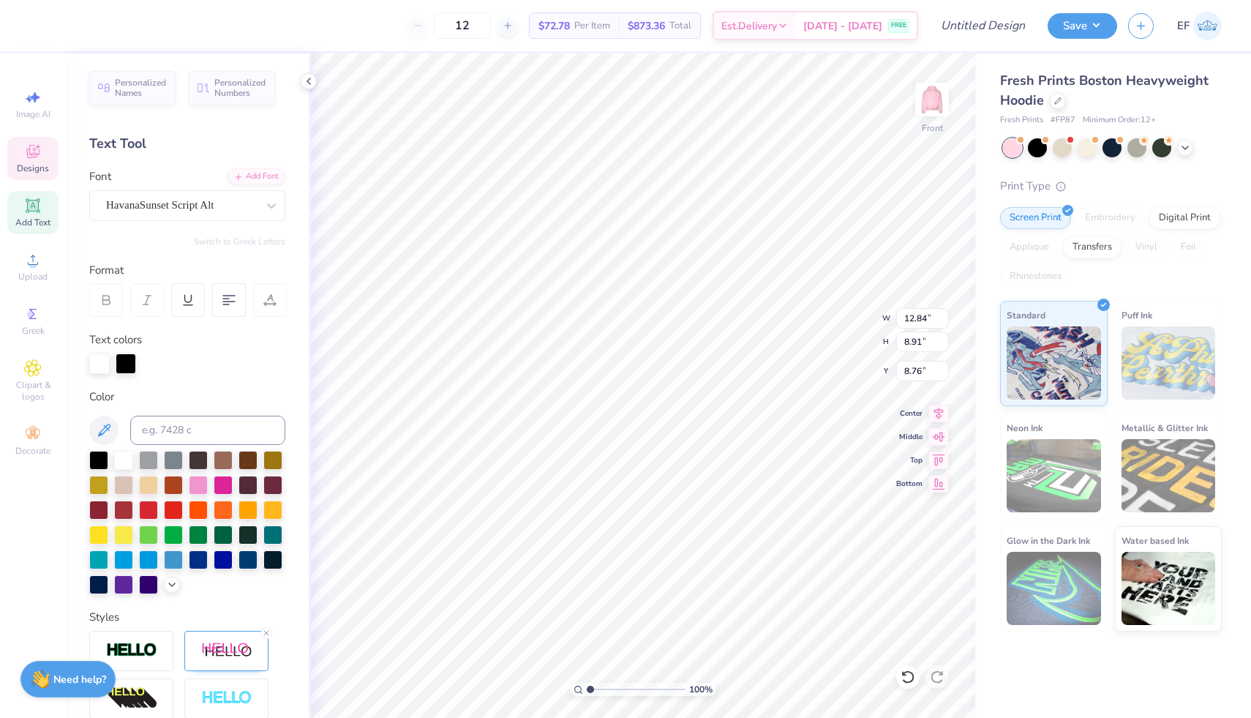
scroll to position [0, 0]
type textarea "Treble Attraction"
click at [933, 108] on img at bounding box center [932, 99] width 59 height 59
click at [34, 369] on icon at bounding box center [32, 367] width 7 height 7
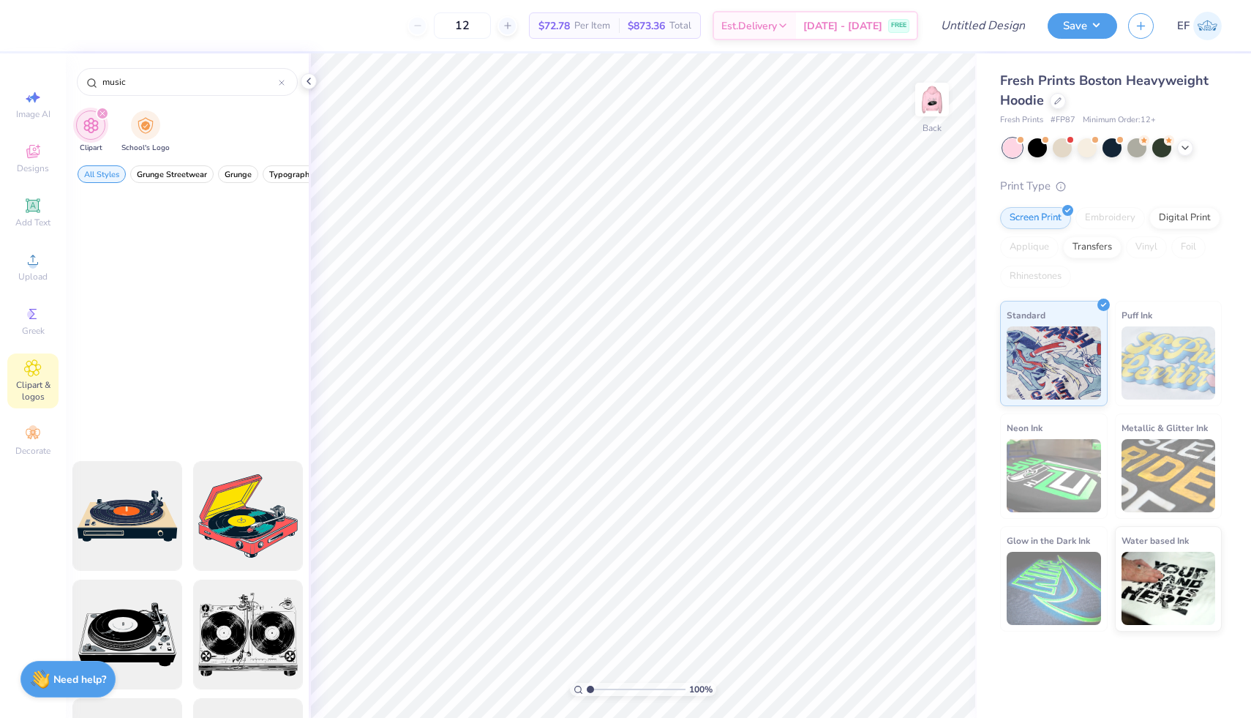
scroll to position [4385, 0]
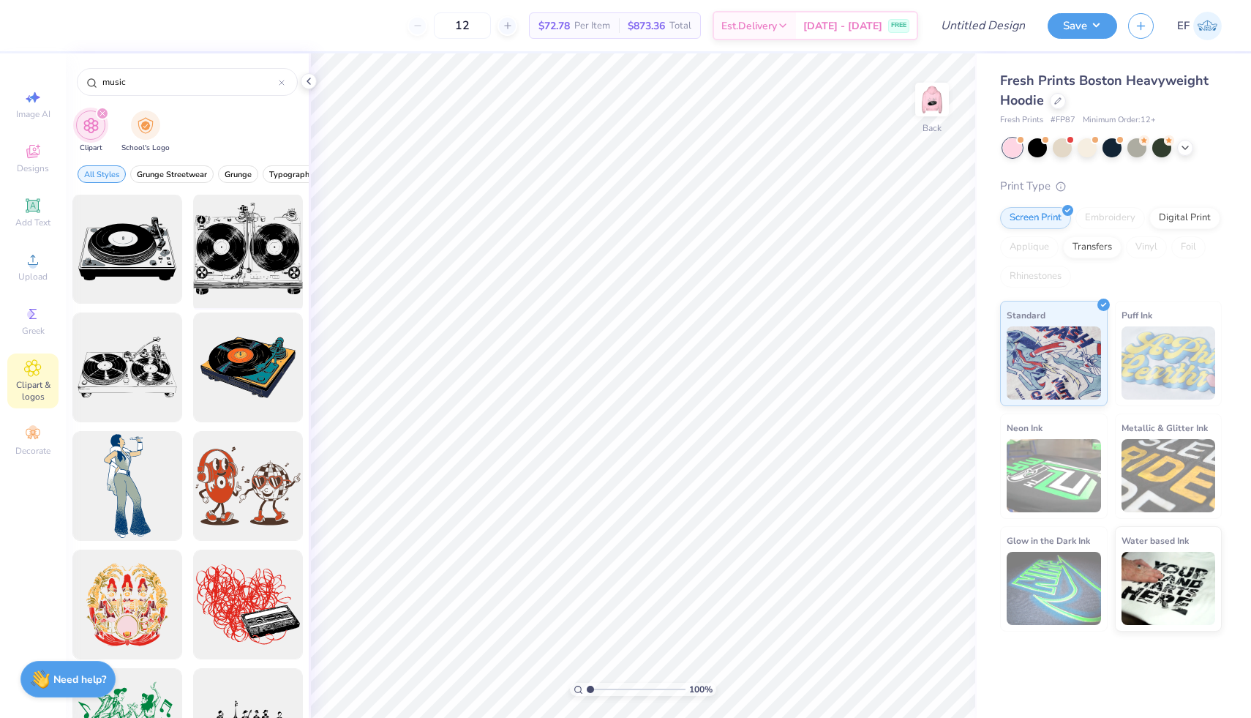
type input "music"
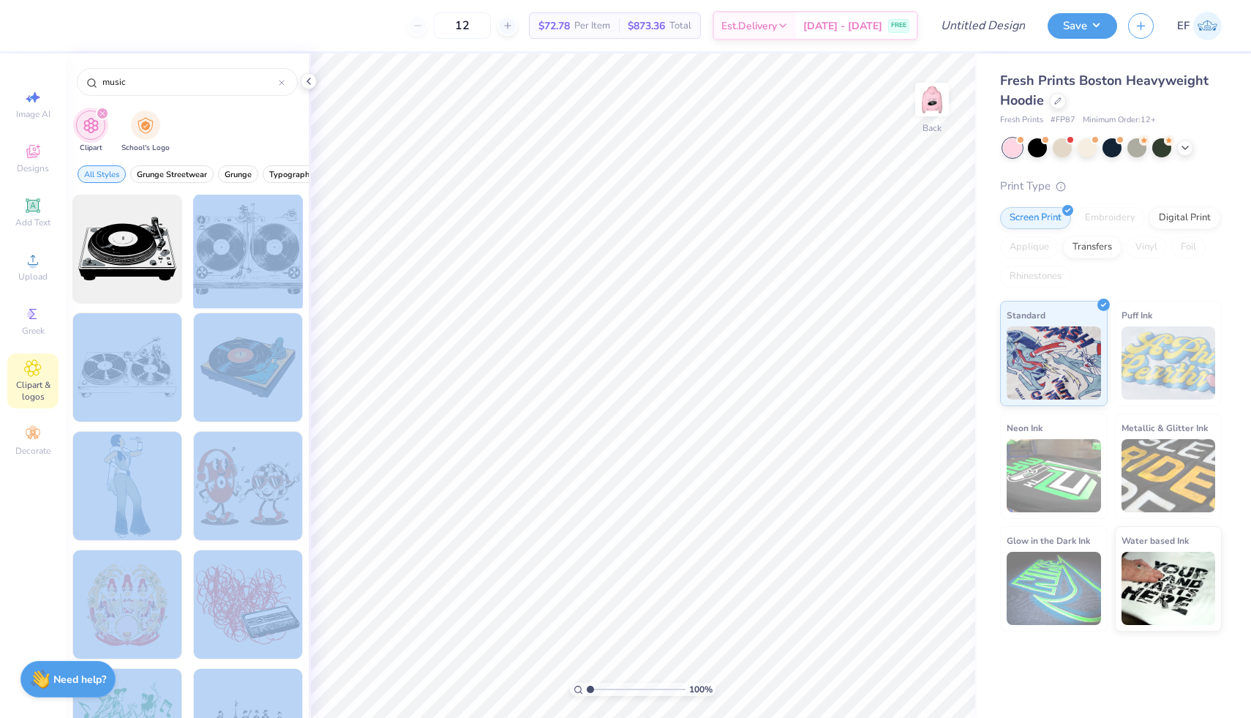
click at [639, 325] on div "12 $72.78 Per Item $873.36 Total Est. Delivery Sep 14 - 17 FREE Design Title Sa…" at bounding box center [625, 359] width 1251 height 718
click at [252, 249] on div at bounding box center [247, 249] width 121 height 121
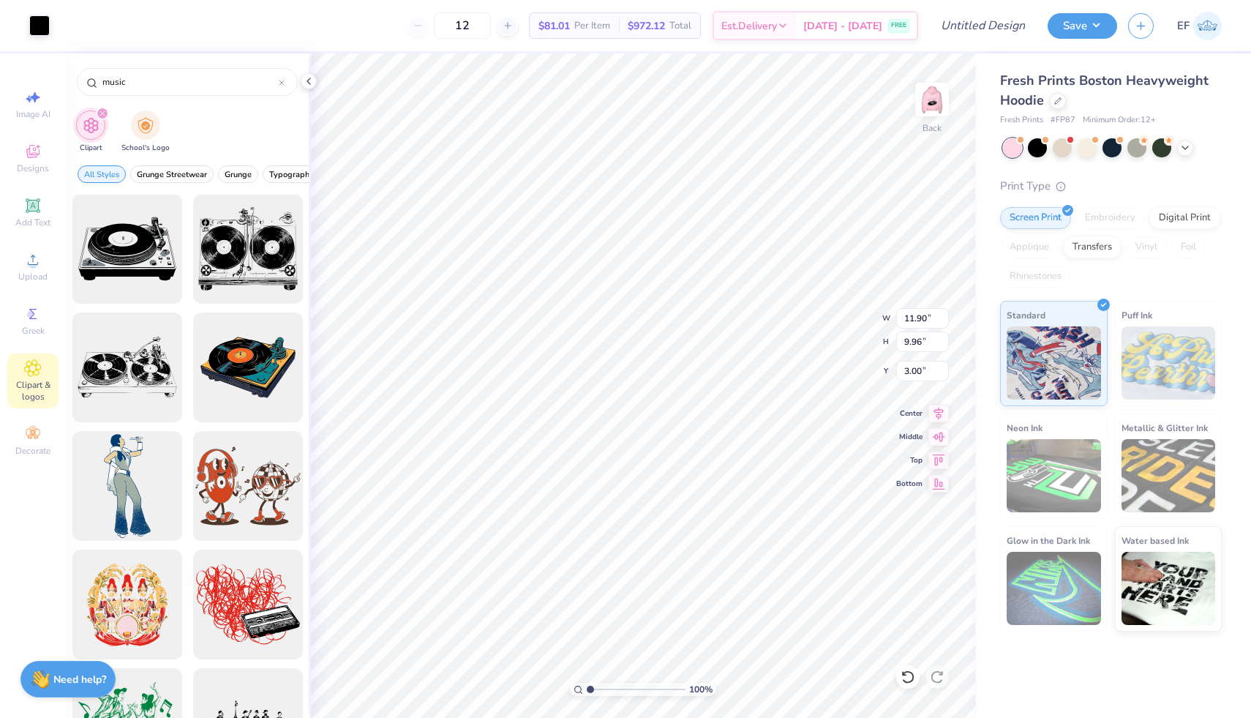
type input "10.08"
type input "8.44"
click at [933, 435] on icon at bounding box center [938, 435] width 20 height 18
type input "2.53"
click at [939, 411] on icon at bounding box center [939, 410] width 10 height 12
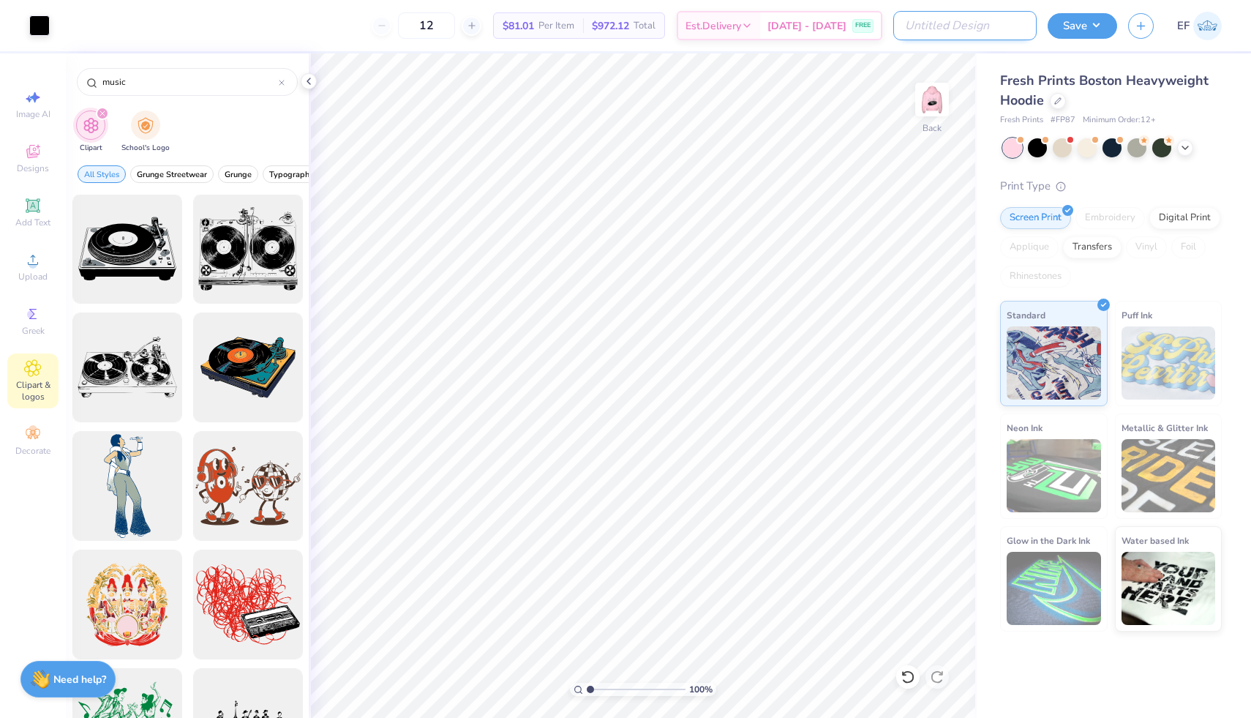
click at [1012, 26] on input "Design Title" at bounding box center [964, 25] width 143 height 29
type input "Treble Attraction"
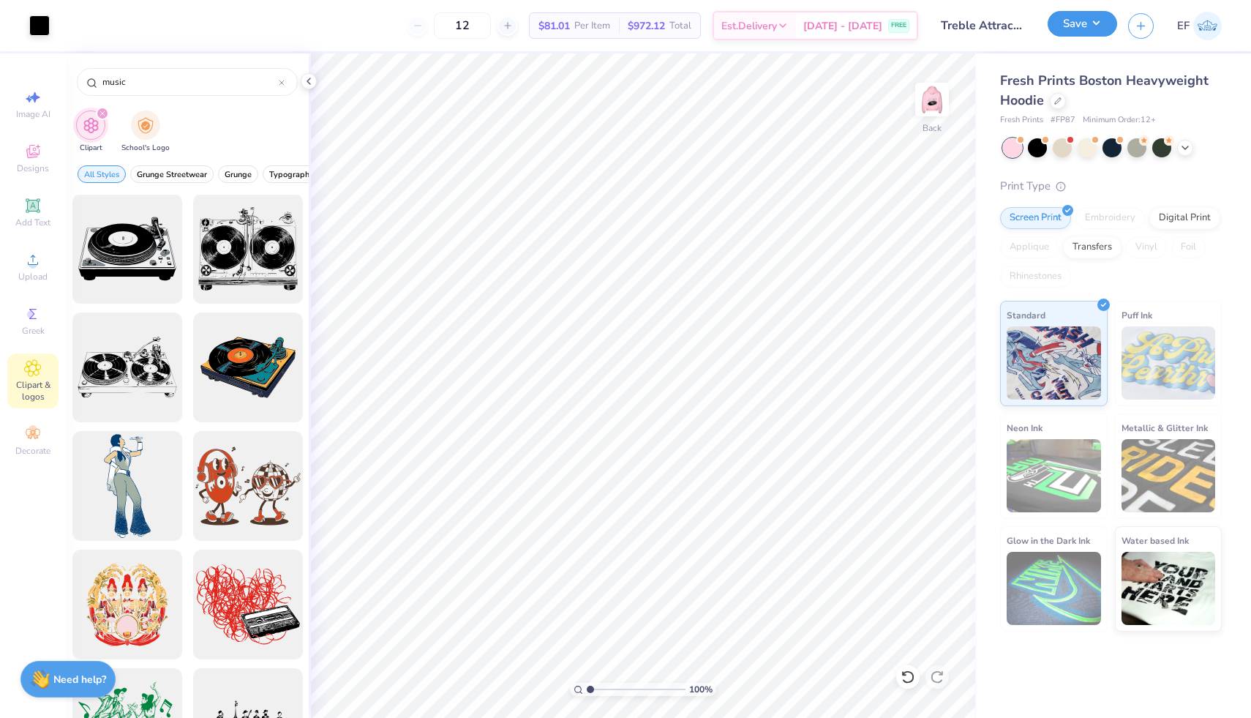
click at [1074, 25] on button "Save" at bounding box center [1081, 24] width 69 height 26
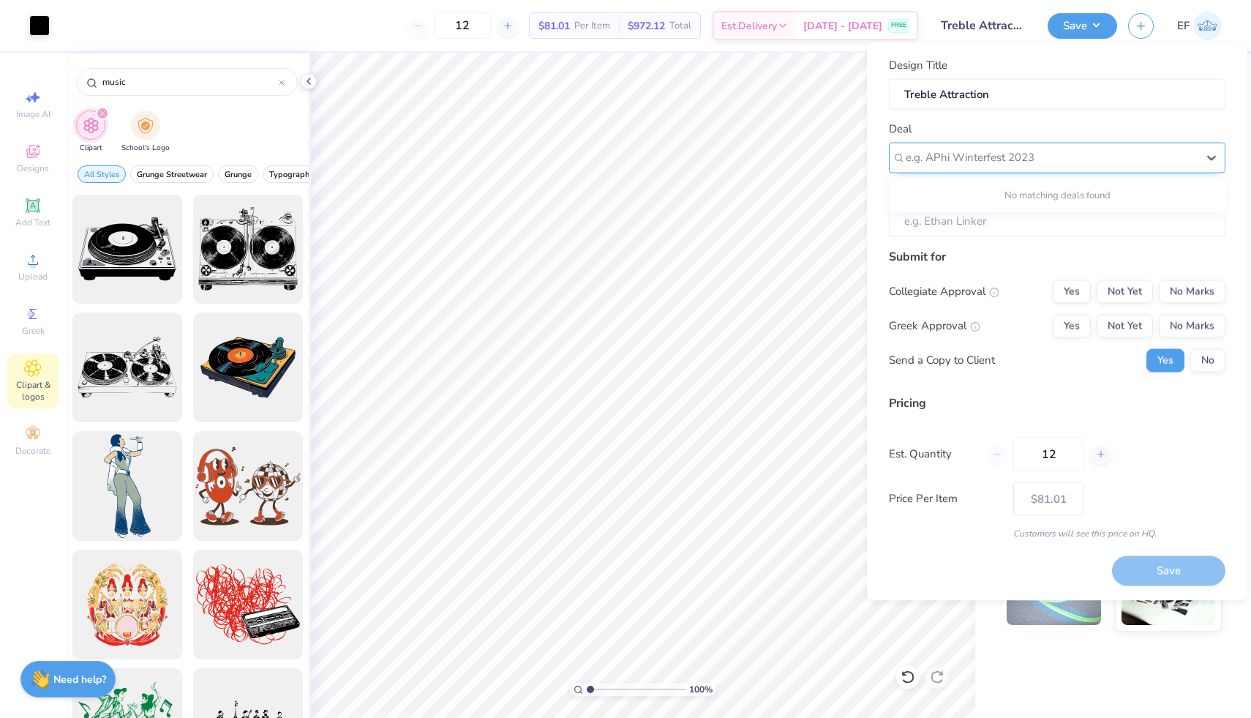
click at [961, 158] on div at bounding box center [1051, 158] width 291 height 20
click at [1137, 29] on icon "button" at bounding box center [1140, 24] width 12 height 12
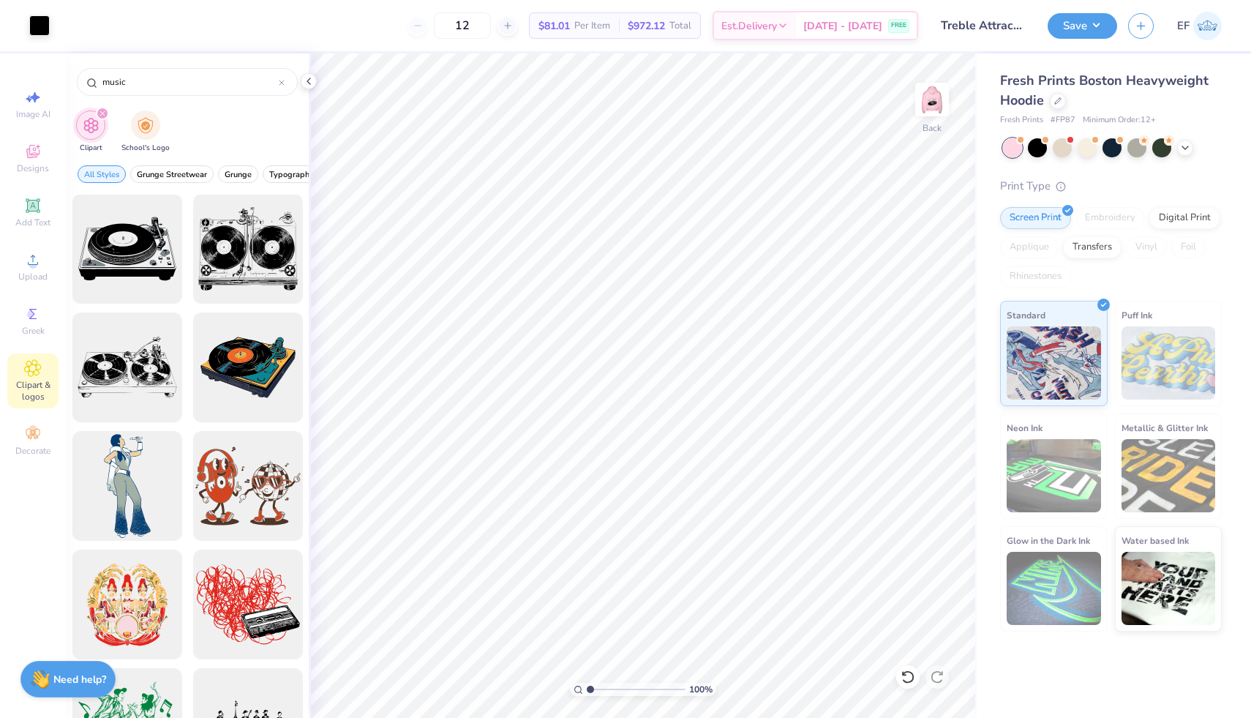
click at [1102, 9] on div "Save EF" at bounding box center [1148, 25] width 203 height 51
click at [1096, 18] on button "Save" at bounding box center [1081, 24] width 69 height 26
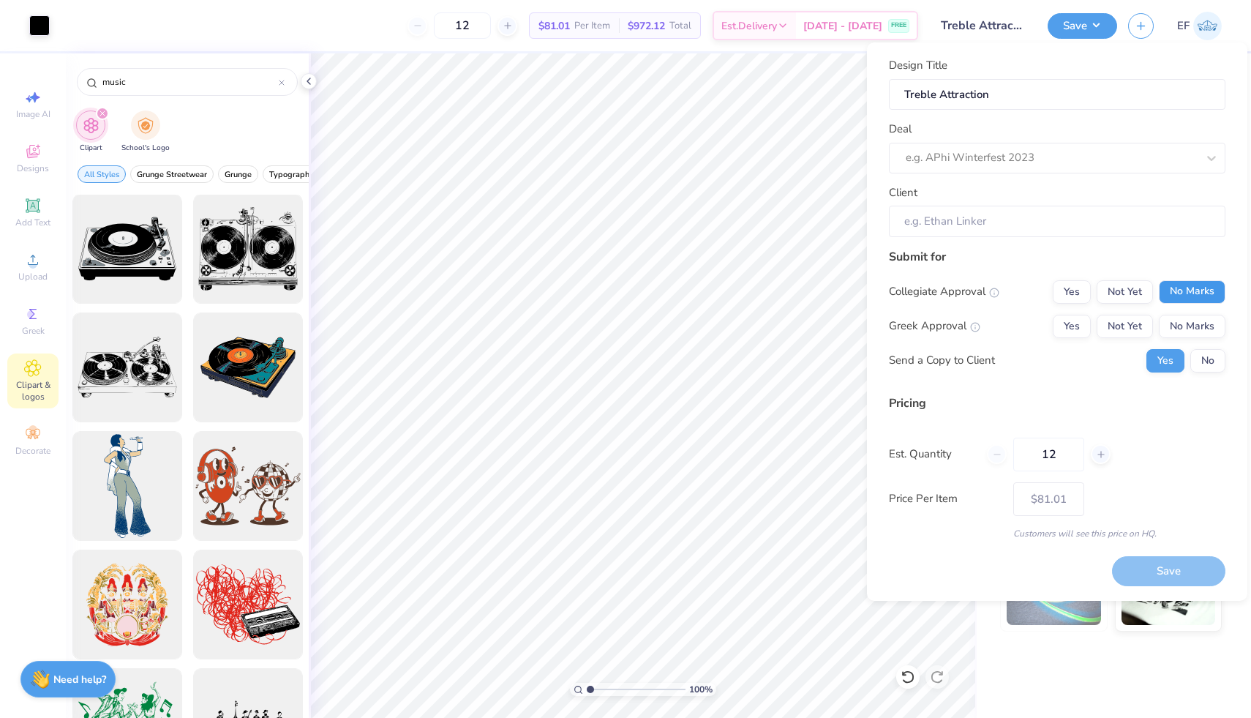
click at [1178, 296] on button "No Marks" at bounding box center [1192, 291] width 67 height 23
click at [1179, 331] on button "No Marks" at bounding box center [1192, 326] width 67 height 23
type input "$81.01"
click at [1205, 355] on button "No" at bounding box center [1207, 360] width 35 height 23
click at [1098, 458] on icon at bounding box center [1101, 454] width 10 height 10
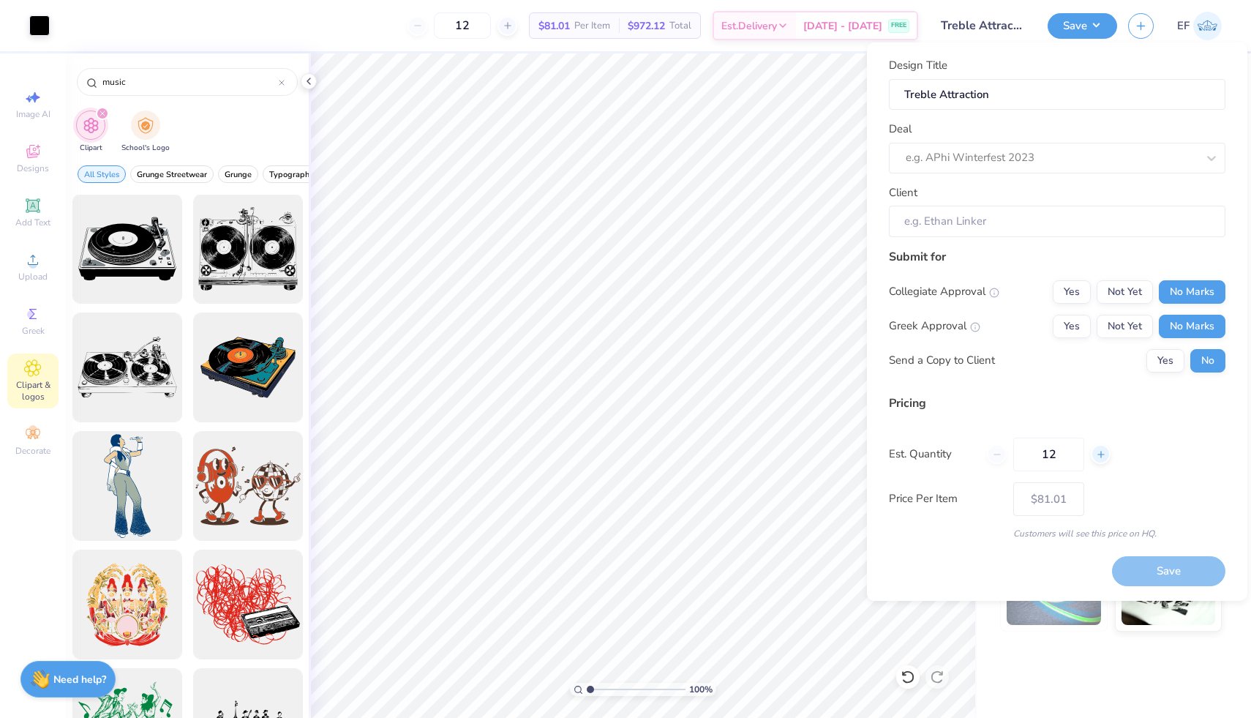
type input "13"
type input "$79.82"
click at [1078, 227] on input "Client" at bounding box center [1057, 221] width 336 height 31
click at [979, 222] on input "Client" at bounding box center [1057, 221] width 336 height 31
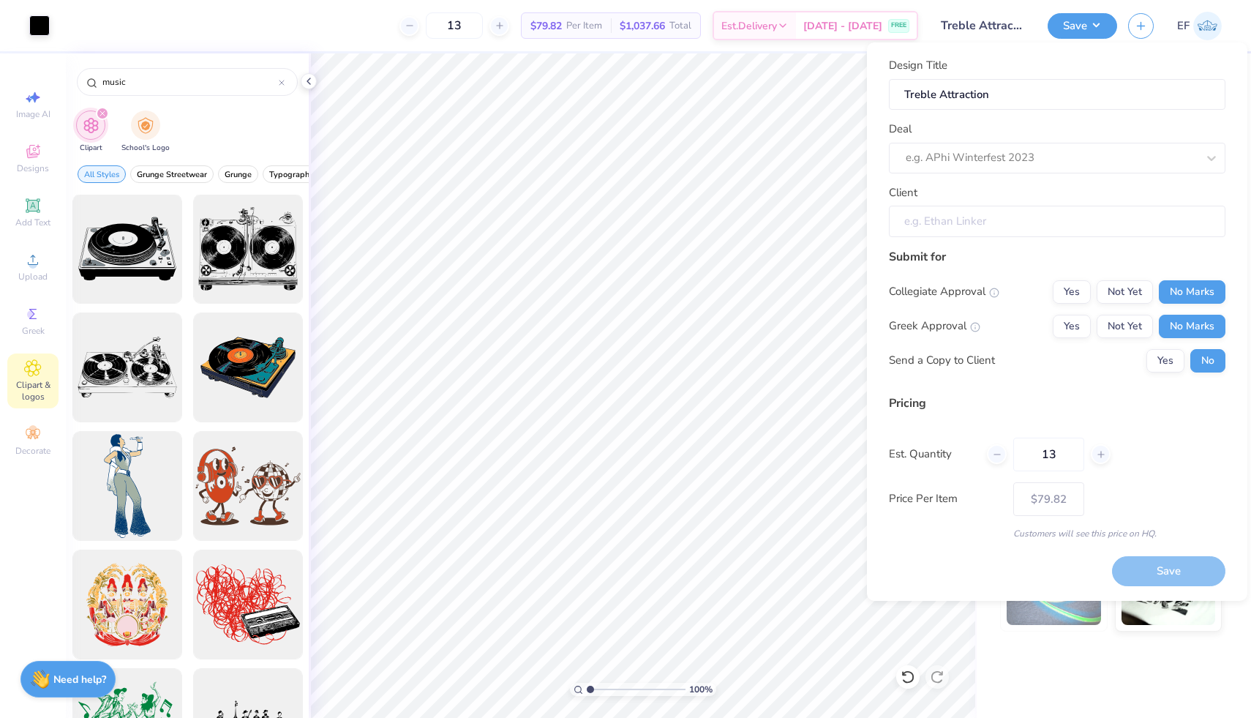
click at [979, 222] on input "Client" at bounding box center [1057, 221] width 336 height 31
click at [1036, 162] on div at bounding box center [1051, 158] width 291 height 20
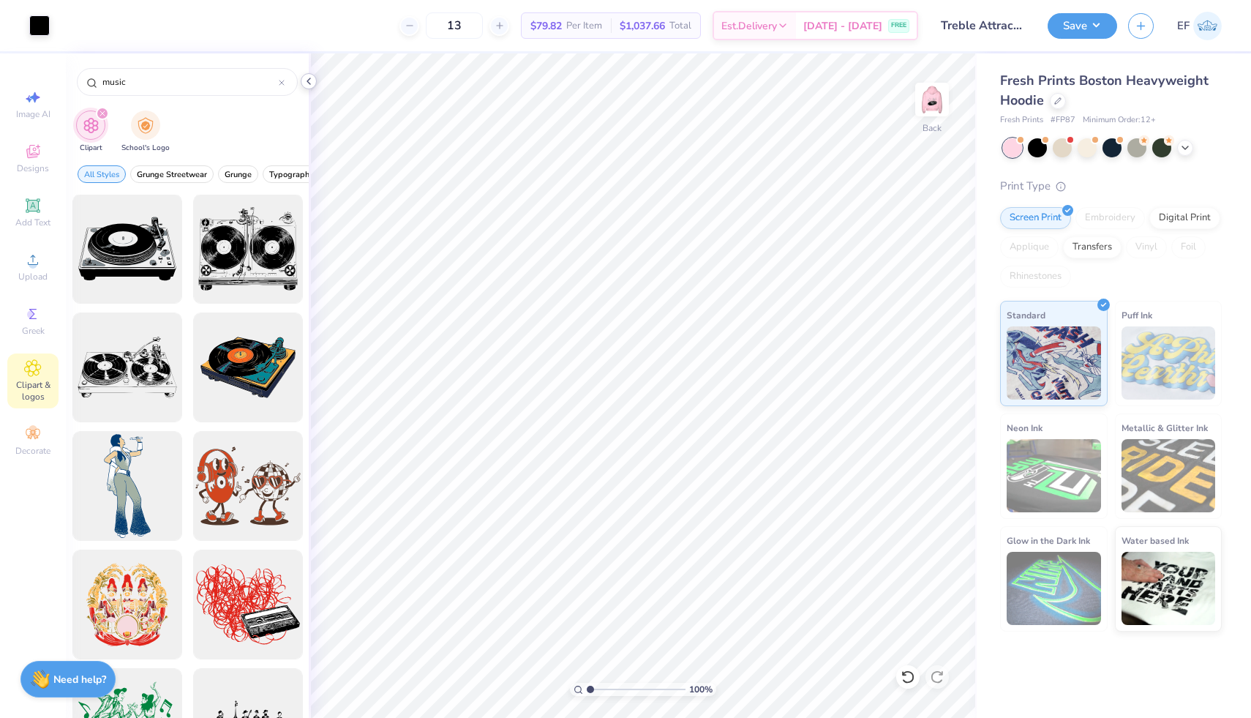
click at [309, 80] on polyline at bounding box center [308, 81] width 3 height 6
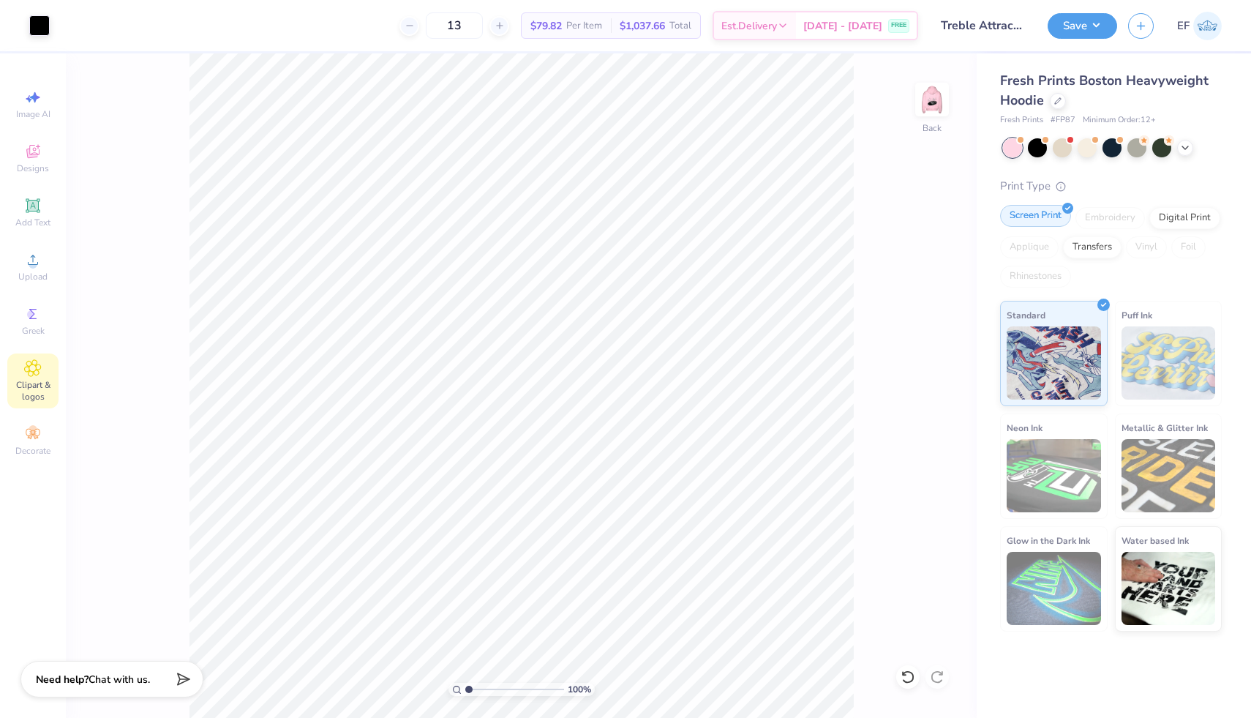
click at [1042, 219] on div "Screen Print" at bounding box center [1035, 216] width 71 height 22
click at [1084, 32] on button "Save" at bounding box center [1081, 24] width 69 height 26
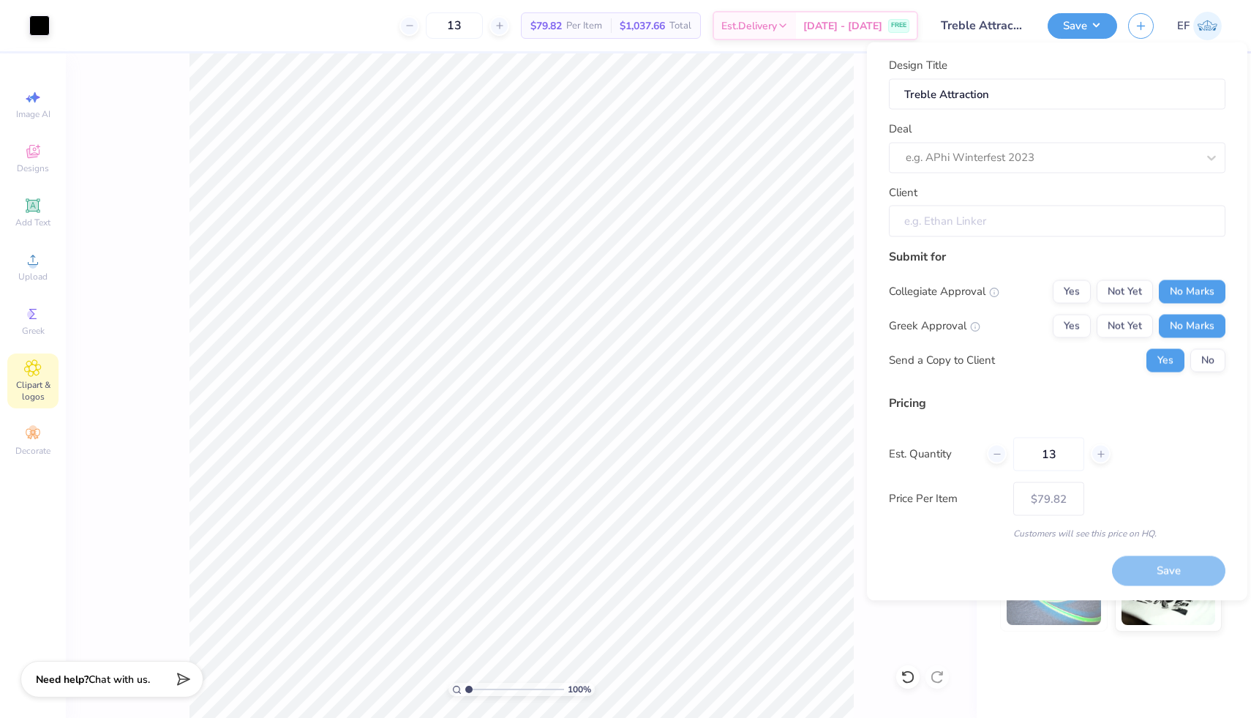
click at [991, 222] on input "Client" at bounding box center [1057, 221] width 336 height 31
